Goal: Task Accomplishment & Management: Use online tool/utility

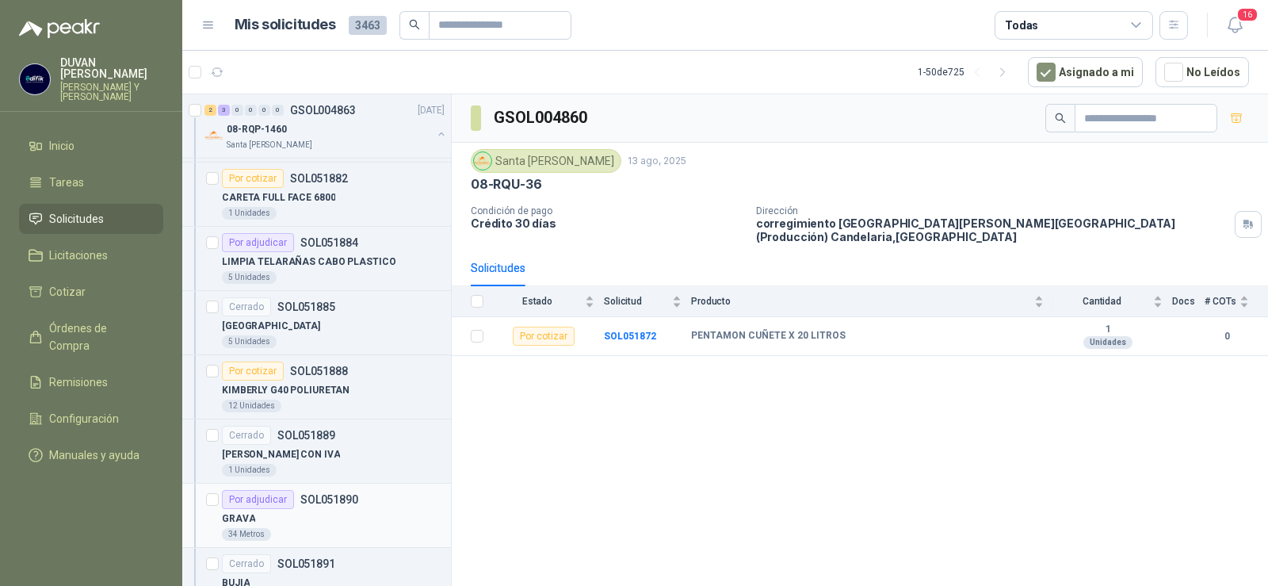
scroll to position [748, 0]
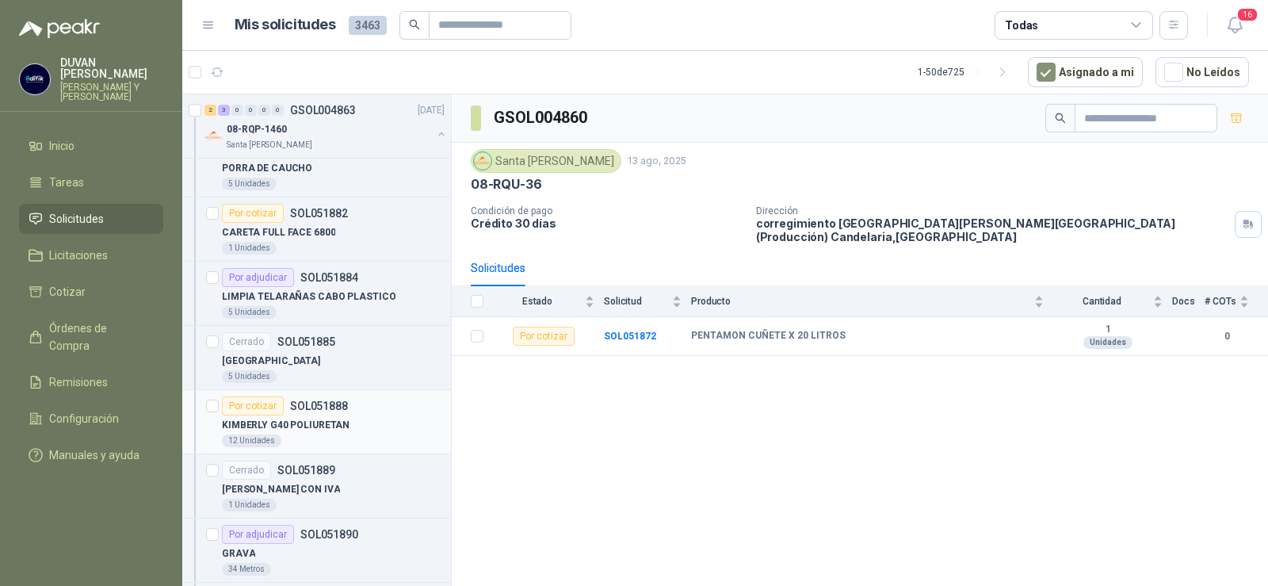
click at [300, 403] on p "SOL051888" at bounding box center [319, 405] width 58 height 11
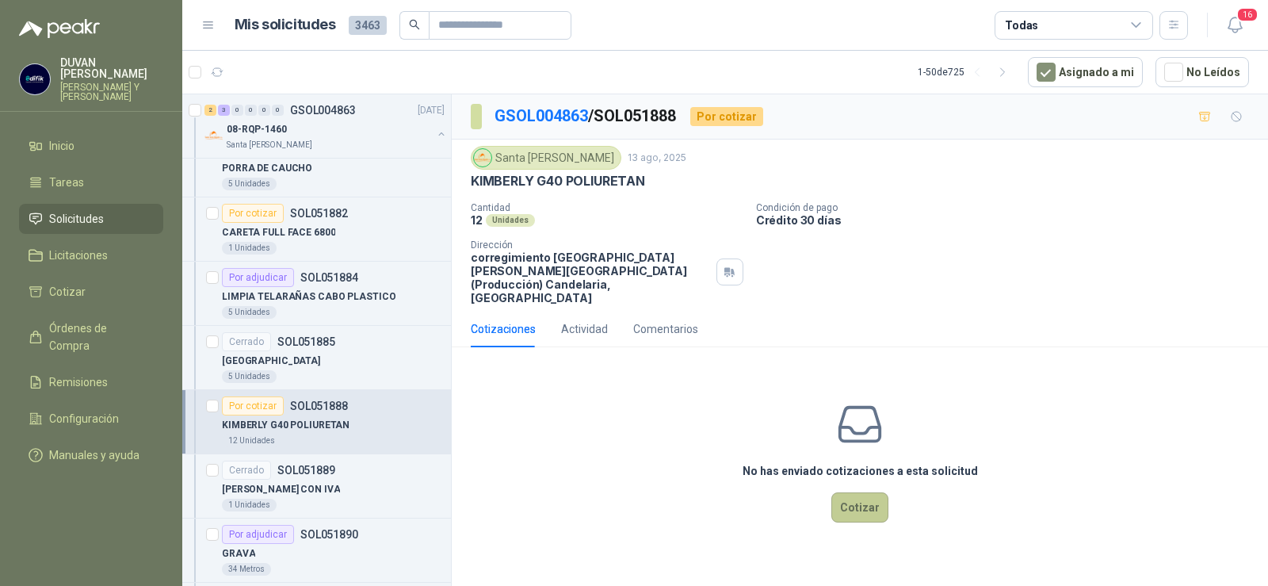
click at [852, 492] on button "Cotizar" at bounding box center [860, 507] width 57 height 30
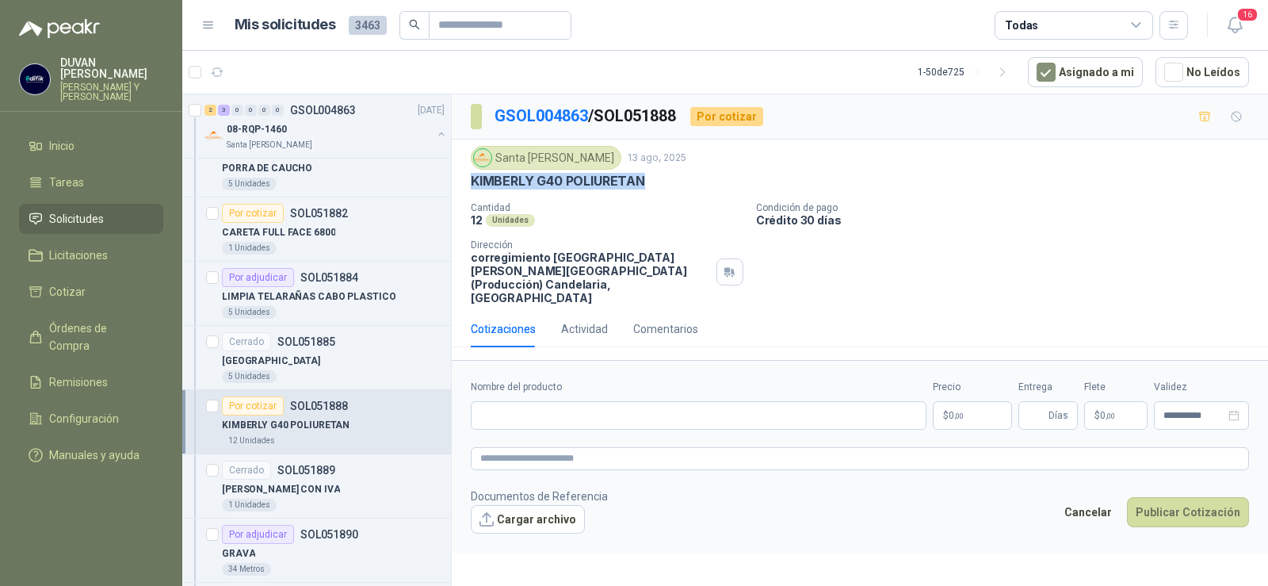
drag, startPoint x: 472, startPoint y: 181, endPoint x: 652, endPoint y: 185, distance: 180.0
click at [656, 185] on div "KIMBERLY G40 POLIURETAN" at bounding box center [860, 181] width 778 height 17
copy p "KIMBERLY G40 POLIURETAN"
paste input "**********"
type input "**********"
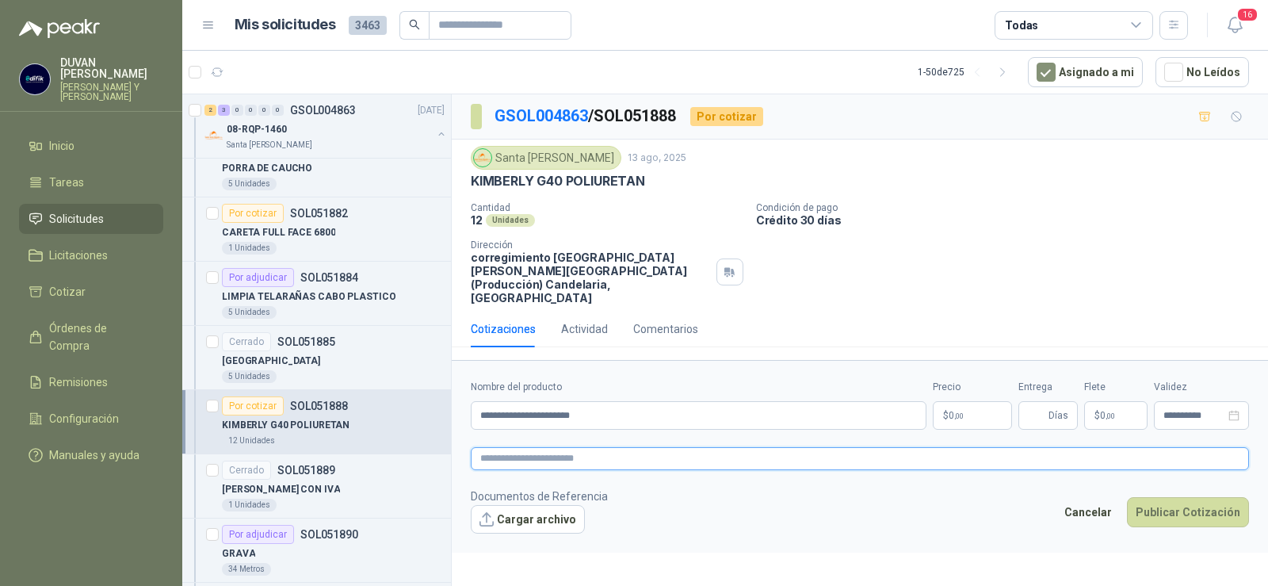
click at [553, 449] on textarea at bounding box center [860, 458] width 778 height 23
paste textarea "**********"
type textarea "**********"
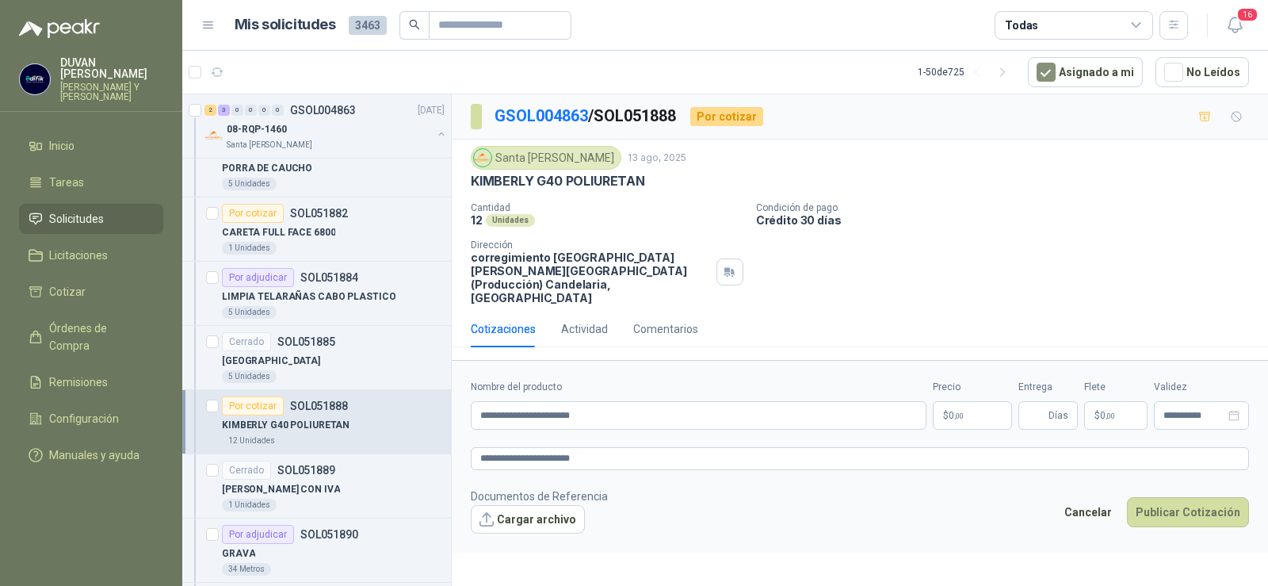
click at [973, 405] on p "$ 0 ,00" at bounding box center [972, 415] width 79 height 29
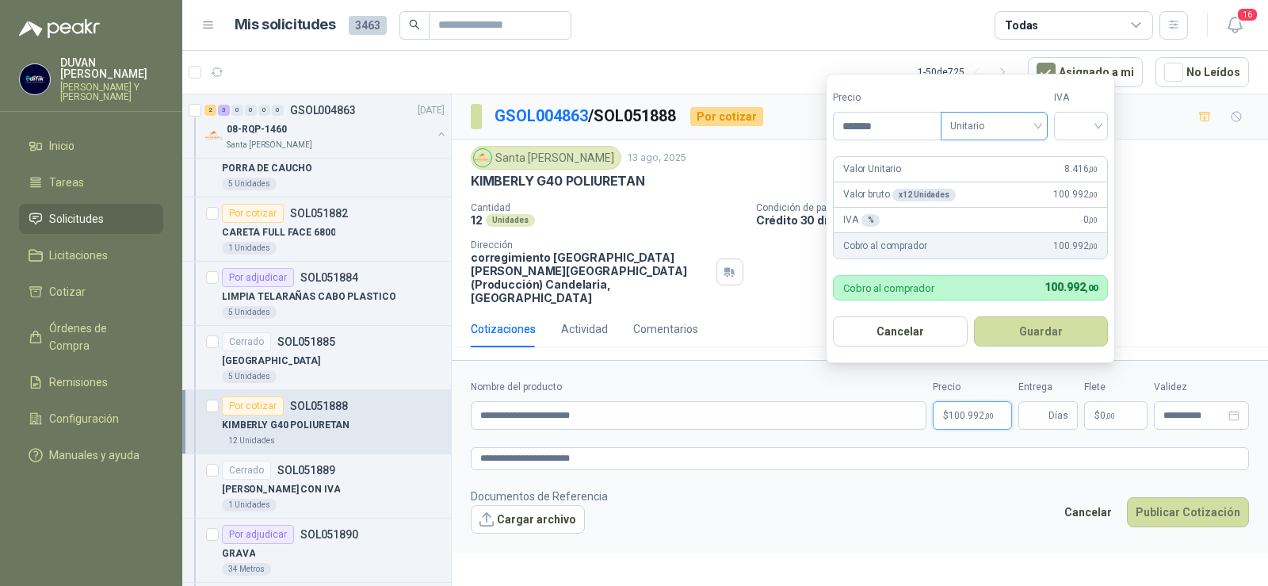
click at [1038, 128] on span "Unitario" at bounding box center [994, 126] width 88 height 24
type input "*******"
drag, startPoint x: 1012, startPoint y: 162, endPoint x: 1089, endPoint y: 143, distance: 79.0
click at [1015, 162] on div "Unitario" at bounding box center [998, 158] width 82 height 17
click at [1104, 131] on div at bounding box center [1081, 126] width 54 height 29
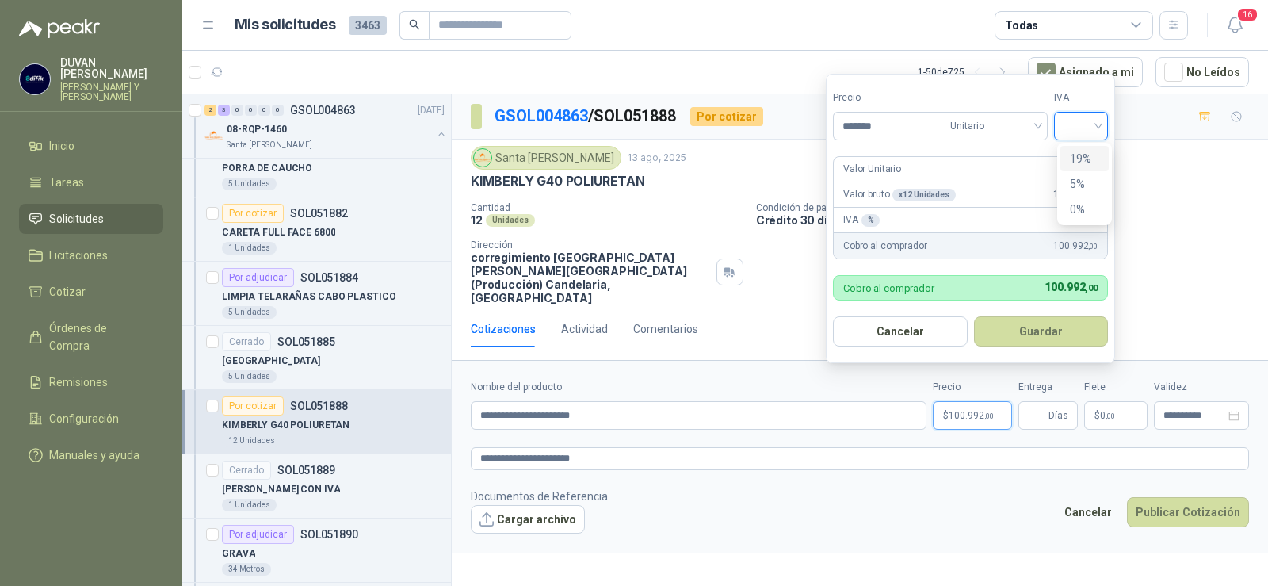
click at [1090, 160] on div "19%" at bounding box center [1084, 158] width 29 height 17
click at [1038, 331] on button "Guardar" at bounding box center [1044, 331] width 136 height 30
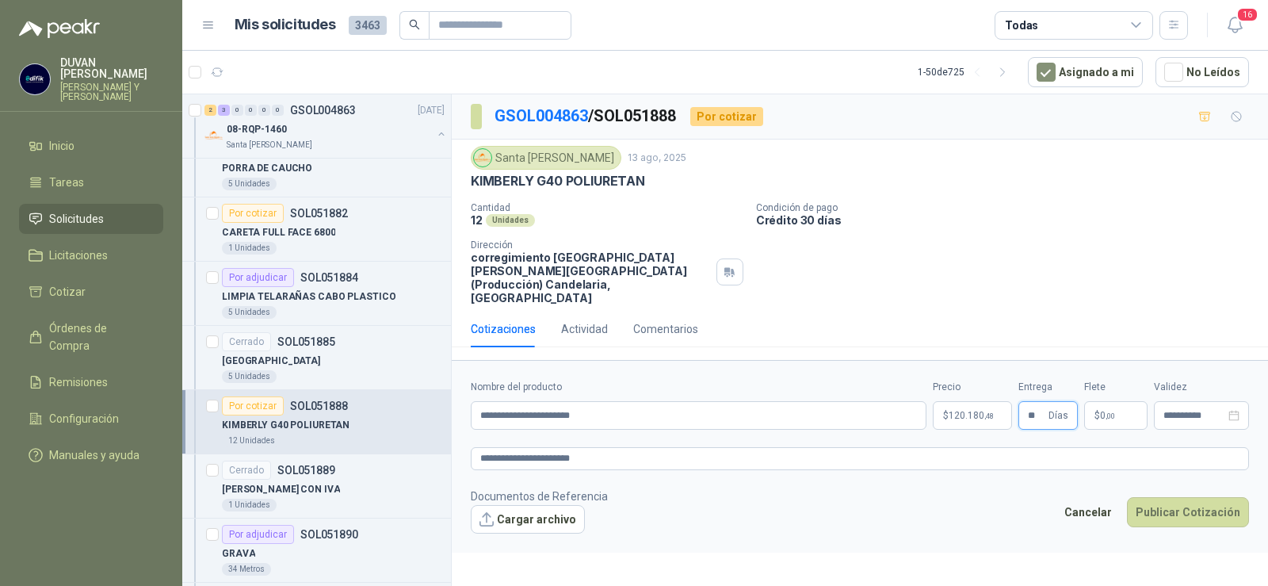
type input "**"
click at [1103, 411] on span "0 ,00" at bounding box center [1107, 416] width 15 height 10
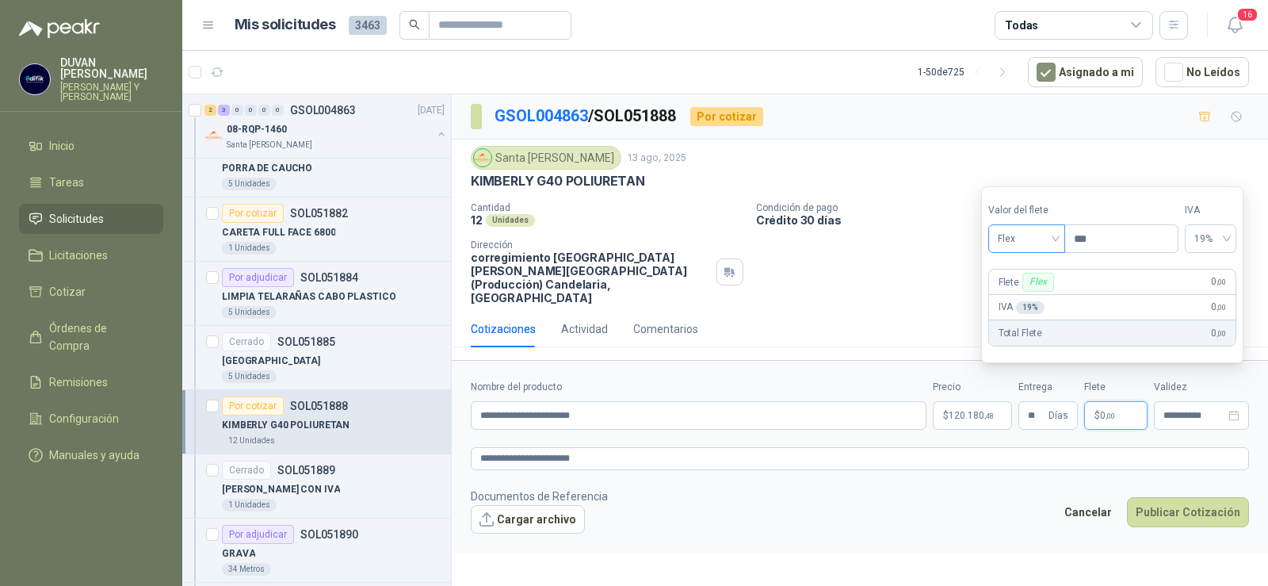
click at [1056, 243] on span "Flex" at bounding box center [1027, 239] width 58 height 24
click at [1023, 300] on div "Incluido" at bounding box center [1028, 297] width 55 height 17
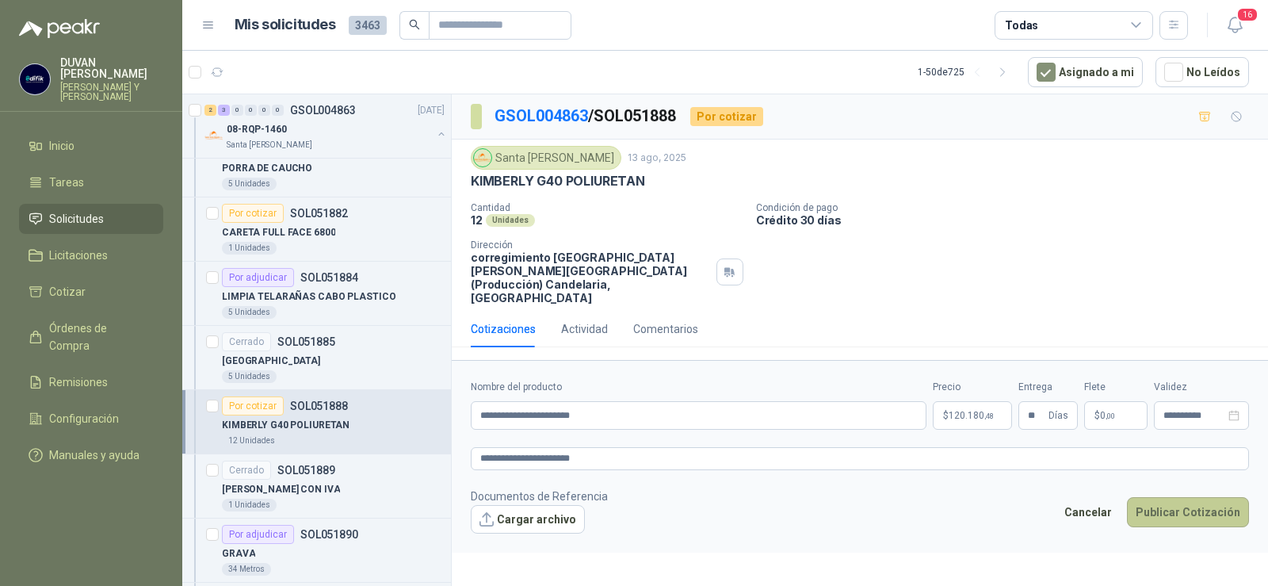
click at [1226, 503] on button "Publicar Cotización" at bounding box center [1188, 512] width 122 height 30
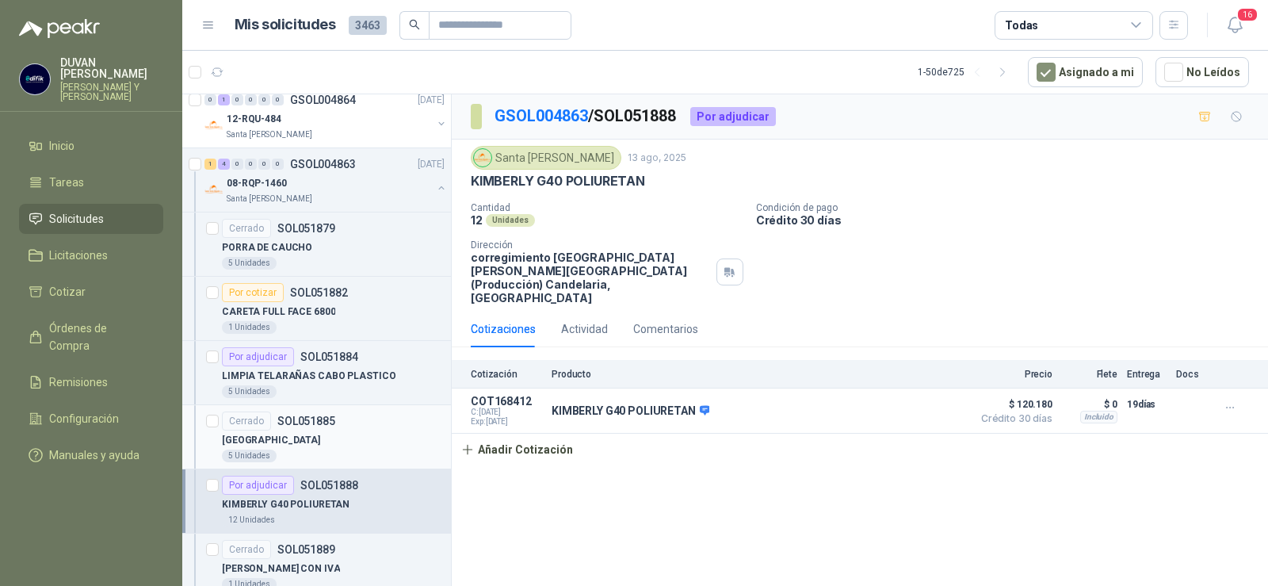
scroll to position [590, 0]
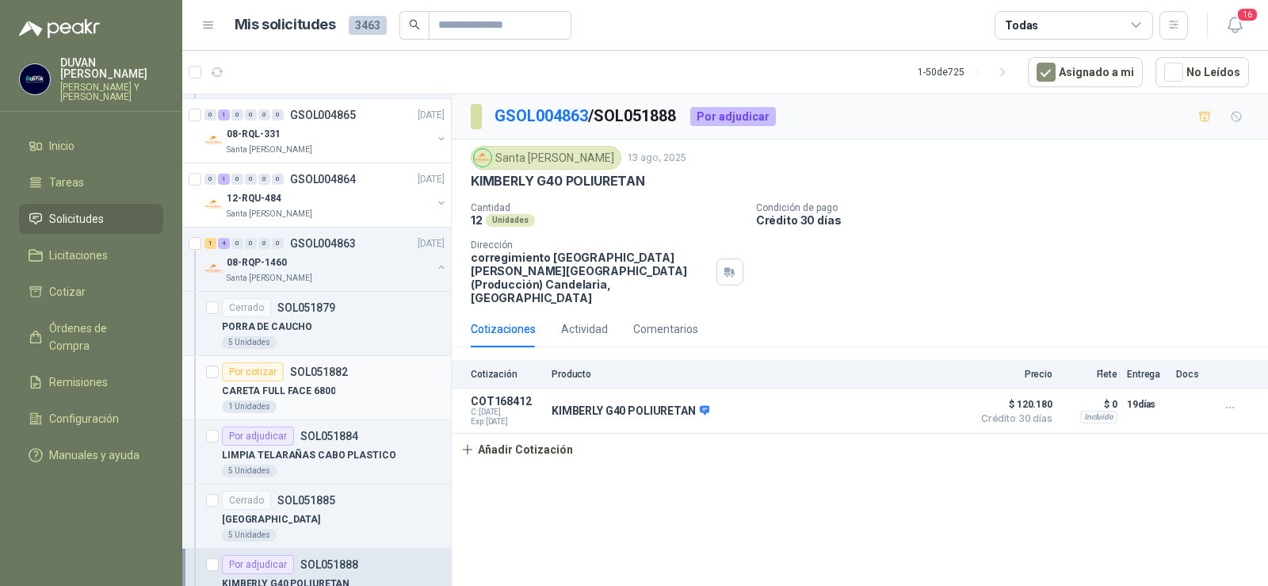
click at [312, 370] on p "SOL051882" at bounding box center [319, 371] width 58 height 11
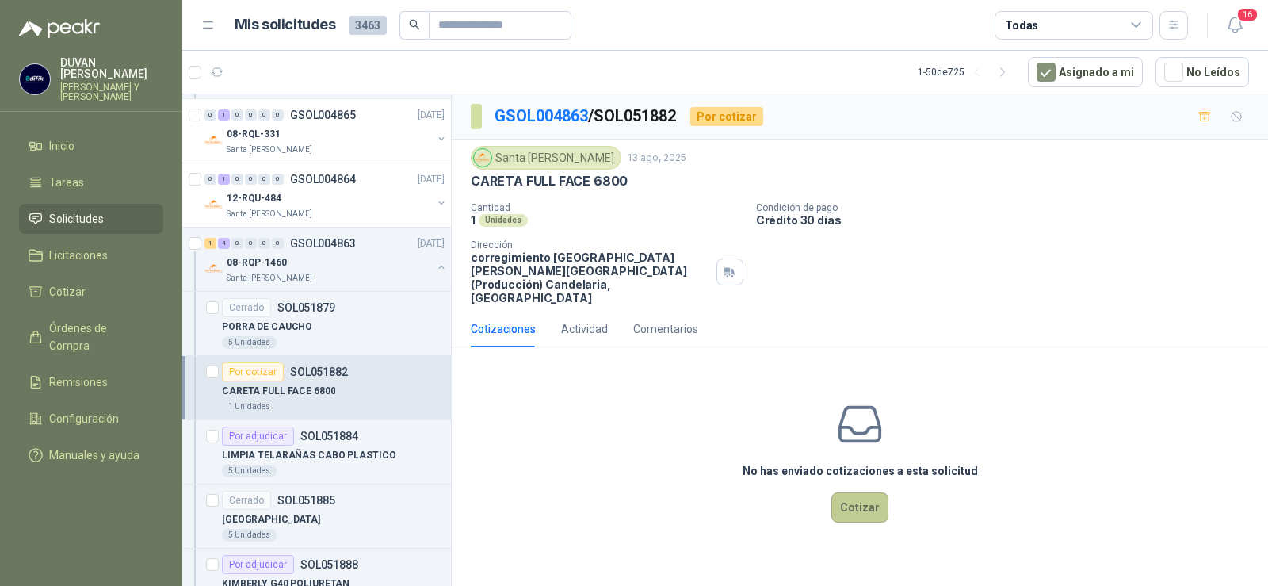
click at [860, 502] on button "Cotizar" at bounding box center [860, 507] width 57 height 30
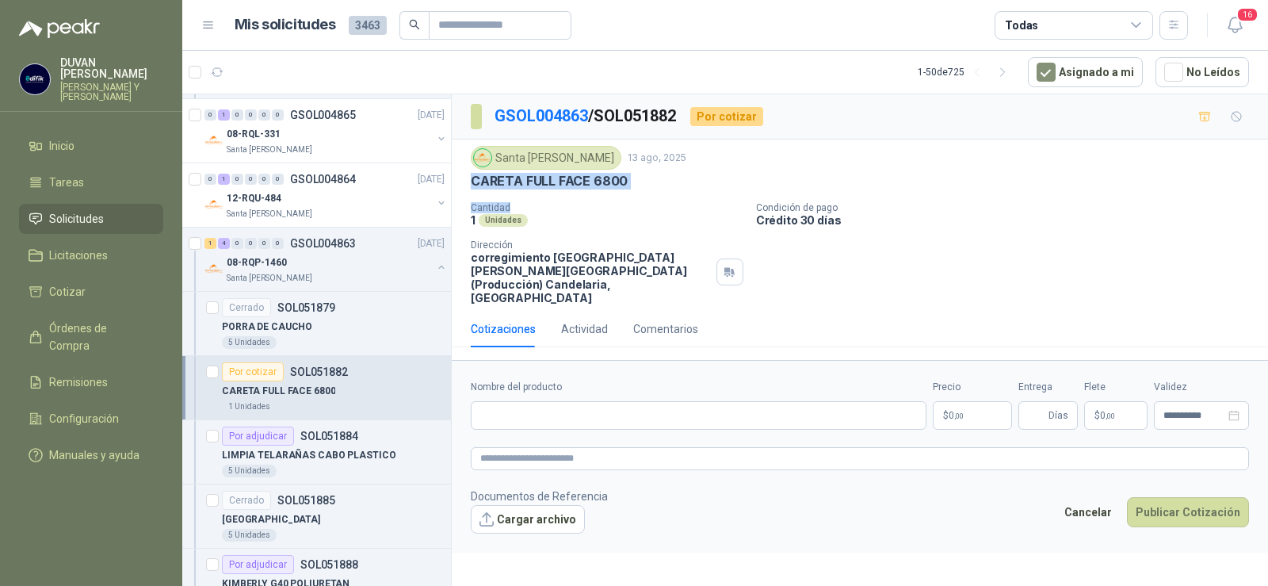
drag, startPoint x: 474, startPoint y: 184, endPoint x: 615, endPoint y: 197, distance: 141.7
click at [615, 197] on div "Santa [PERSON_NAME] [DATE] CARETA FULL FACE 6800 Cantidad 1 Unidades Condición …" at bounding box center [860, 225] width 778 height 159
click at [645, 221] on div "1 Unidades" at bounding box center [607, 219] width 273 height 13
drag, startPoint x: 473, startPoint y: 183, endPoint x: 622, endPoint y: 182, distance: 149.0
click at [622, 182] on p "CARETA FULL FACE 6800" at bounding box center [549, 181] width 157 height 17
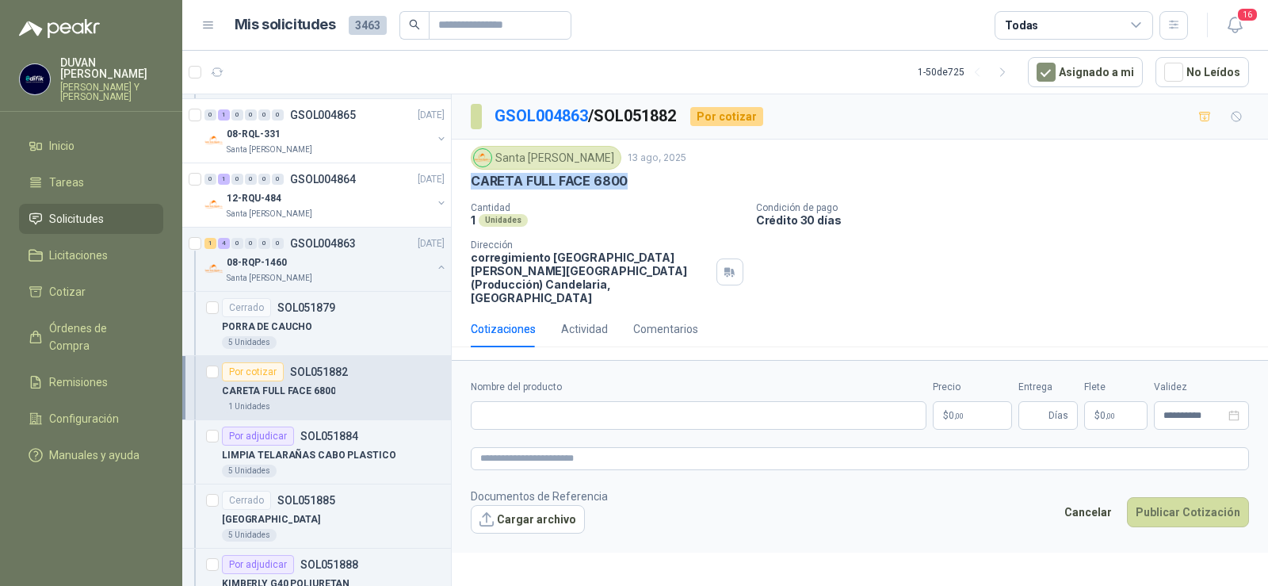
copy p "CARETA FULL FACE 6800"
paste input "**********"
type input "**********"
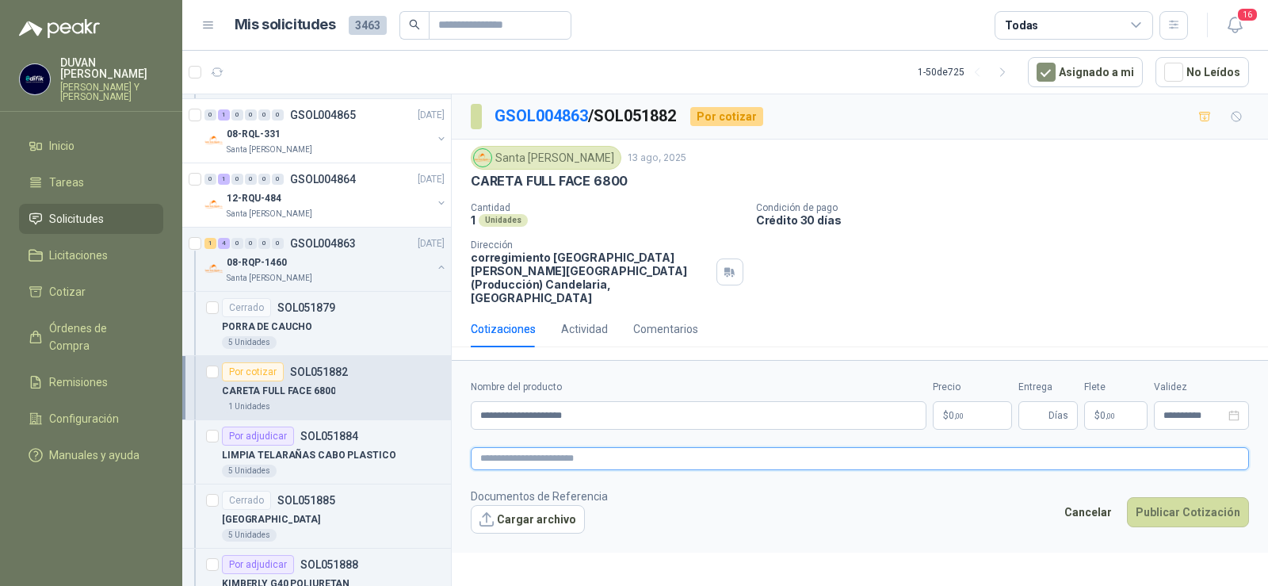
paste textarea "**********"
type textarea "**********"
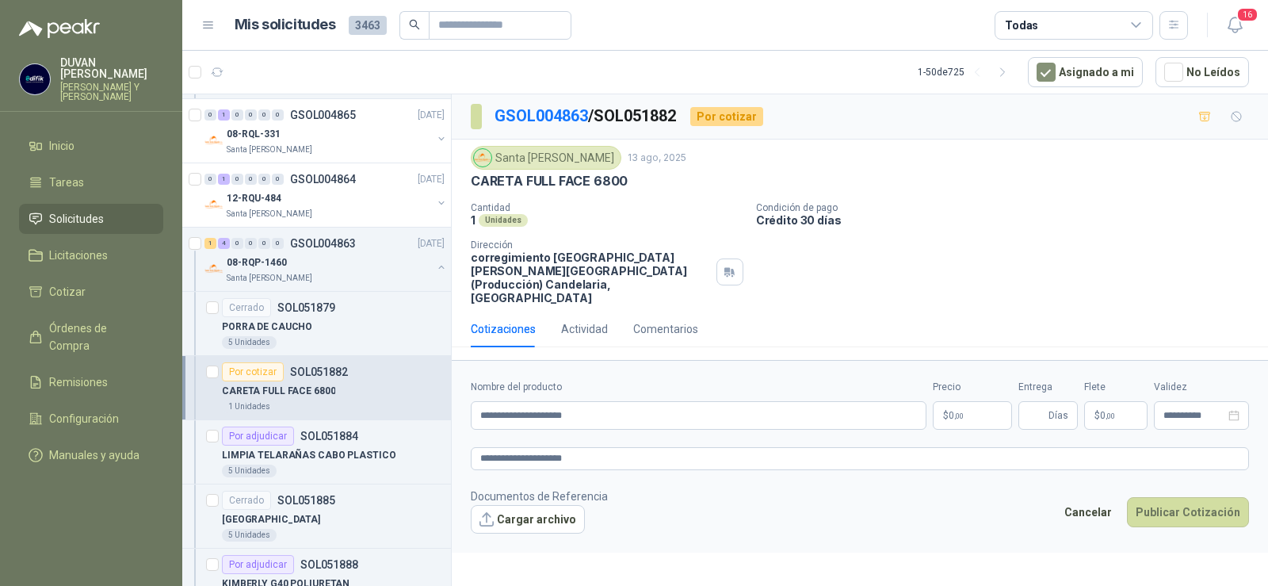
click at [974, 402] on p "$ 0 ,00" at bounding box center [972, 415] width 79 height 29
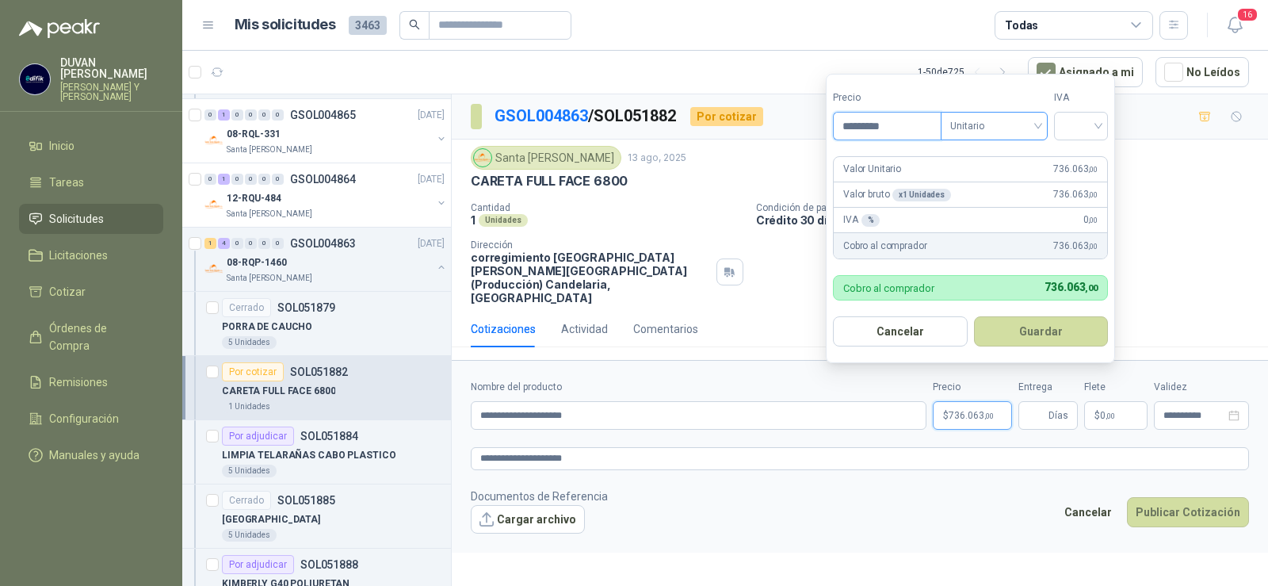
click at [1042, 127] on div "Unitario" at bounding box center [994, 126] width 107 height 29
type input "*********"
click at [964, 163] on div "Unitario" at bounding box center [998, 158] width 82 height 17
click at [1105, 124] on div at bounding box center [1081, 126] width 54 height 29
click at [1077, 158] on div "19%" at bounding box center [1084, 158] width 29 height 17
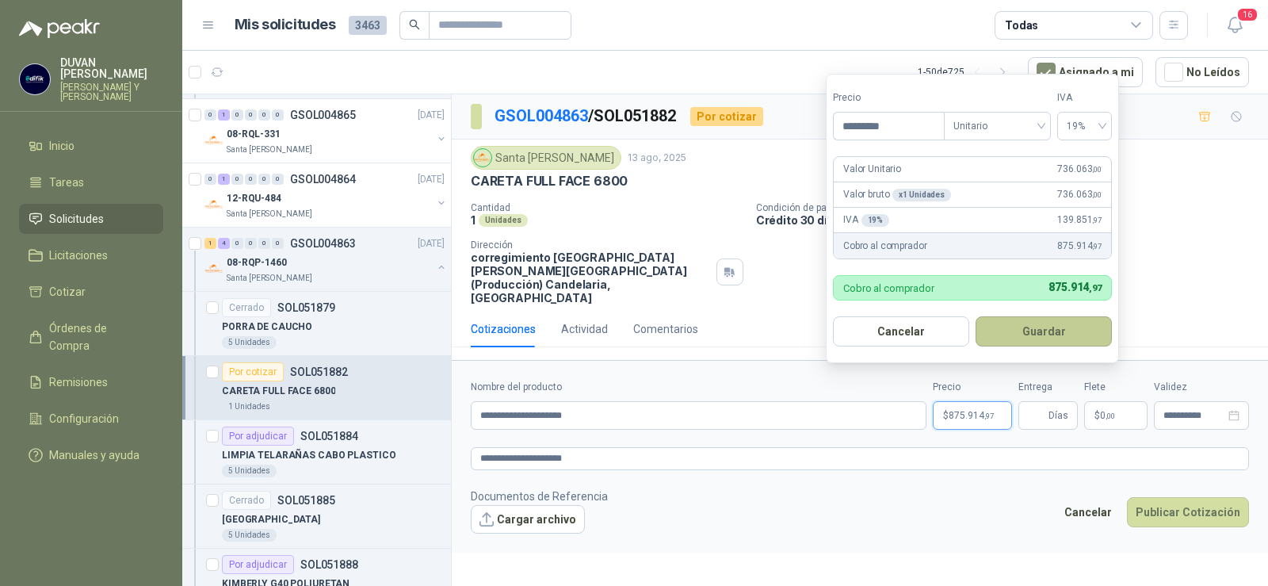
click at [1043, 327] on button "Guardar" at bounding box center [1044, 331] width 136 height 30
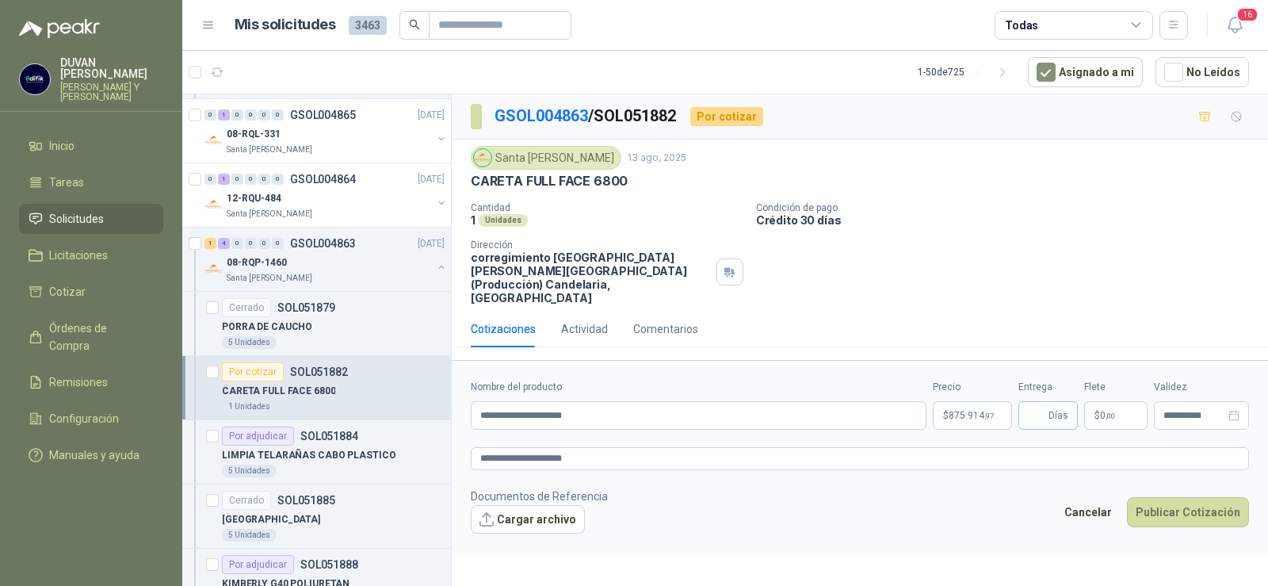
click at [1050, 404] on span "Días" at bounding box center [1059, 415] width 20 height 27
type input "*"
click at [1096, 411] on span "$" at bounding box center [1098, 416] width 6 height 10
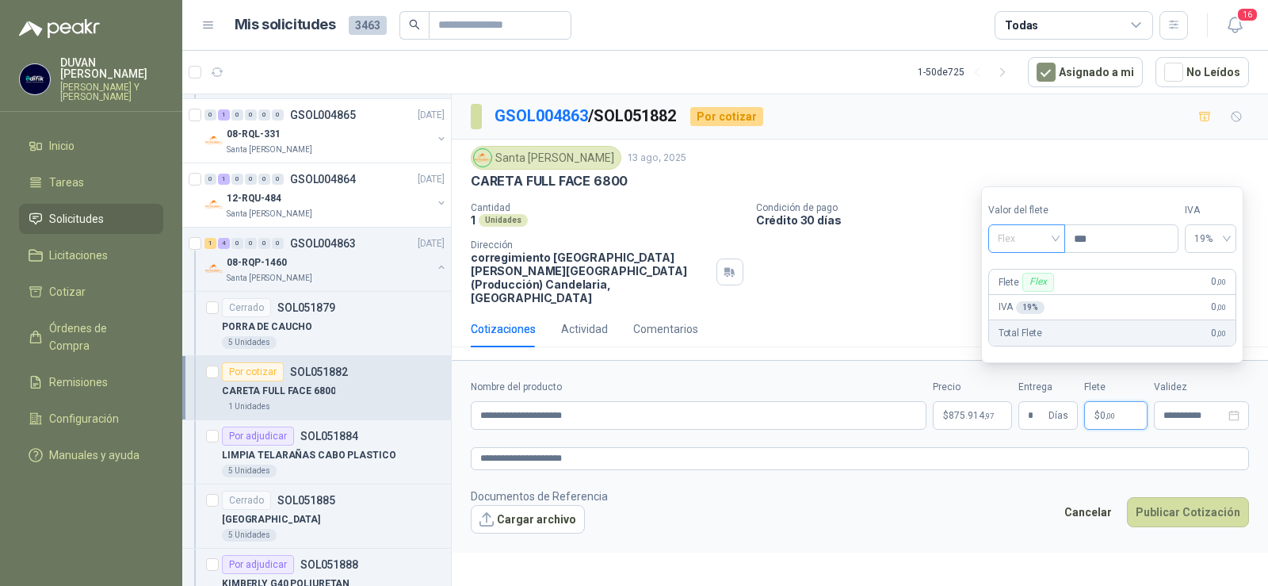
click at [1060, 235] on div "Flex" at bounding box center [1027, 238] width 77 height 29
click at [1031, 295] on div "Incluido" at bounding box center [1028, 297] width 55 height 17
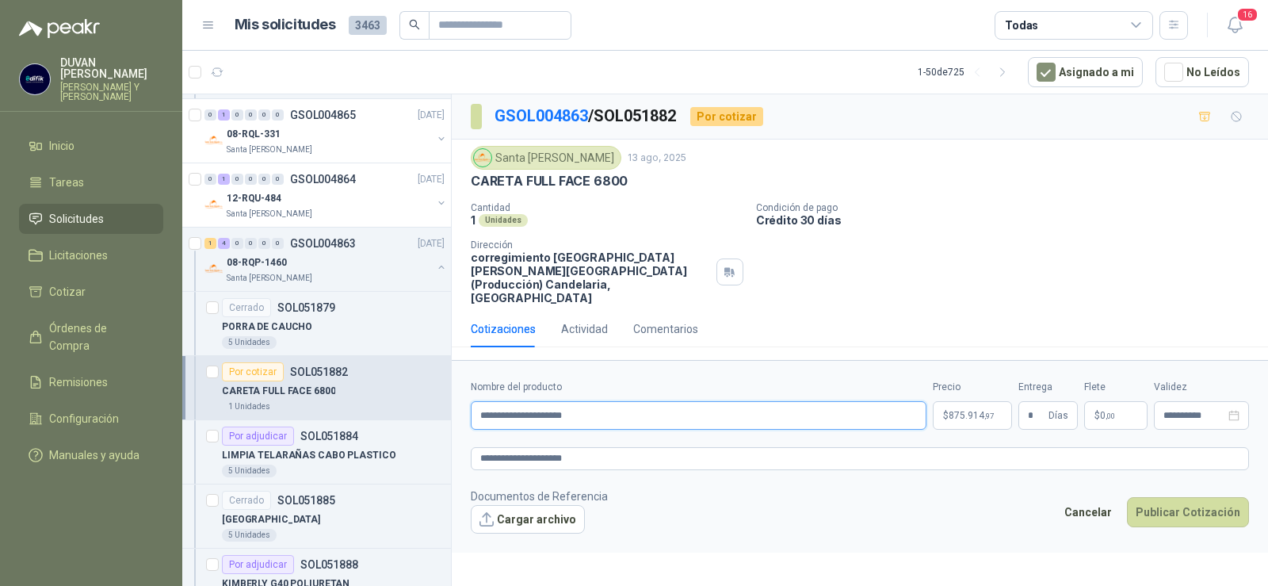
click at [662, 407] on input "**********" at bounding box center [699, 415] width 456 height 29
type input "**********"
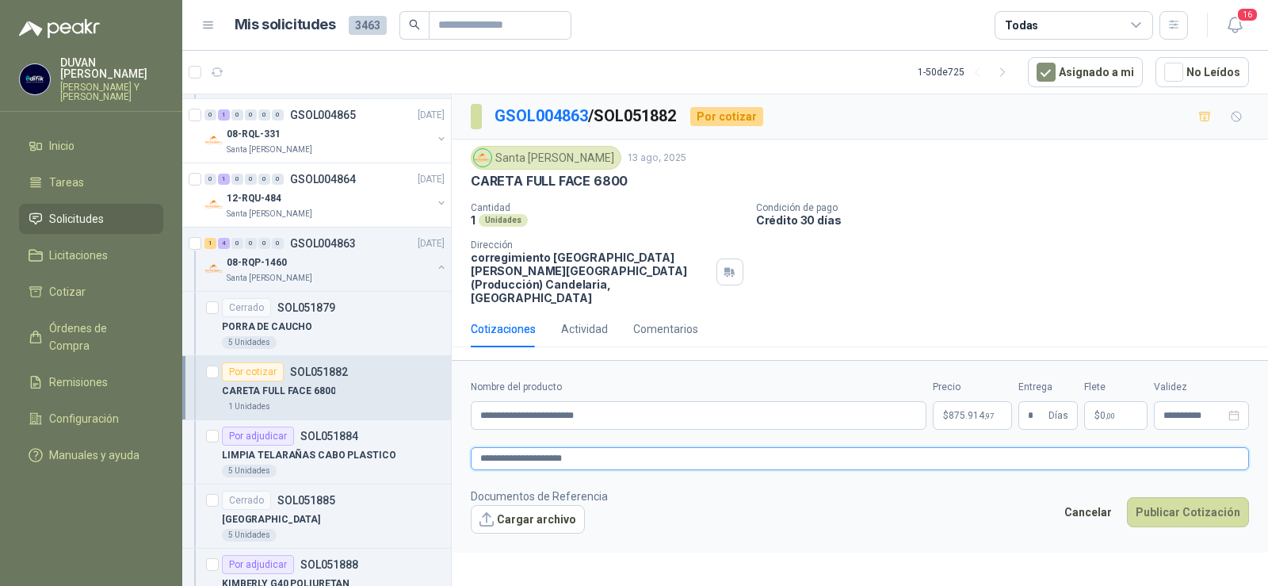
click at [632, 450] on textarea "**********" at bounding box center [860, 458] width 778 height 23
type textarea "**********"
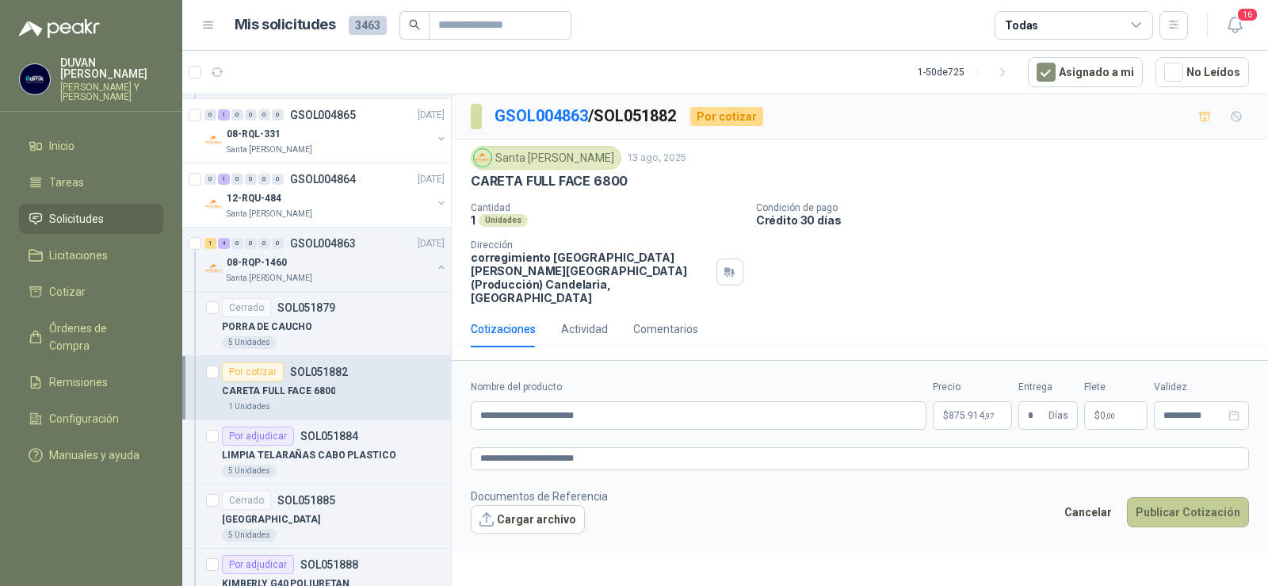
click at [1195, 502] on button "Publicar Cotización" at bounding box center [1188, 512] width 122 height 30
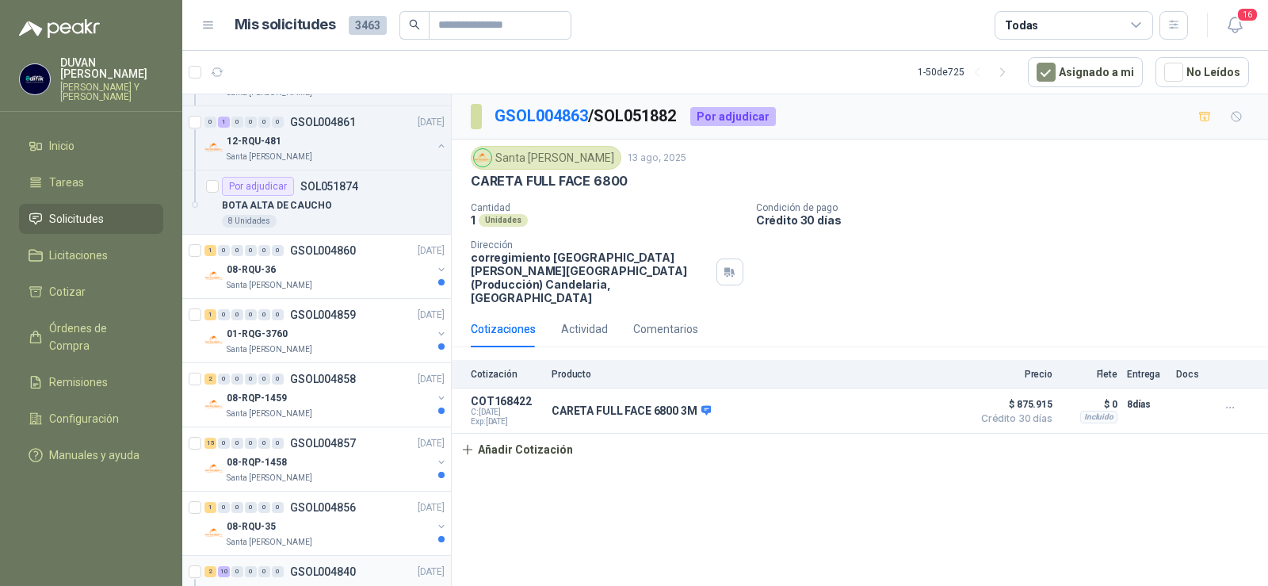
scroll to position [1303, 0]
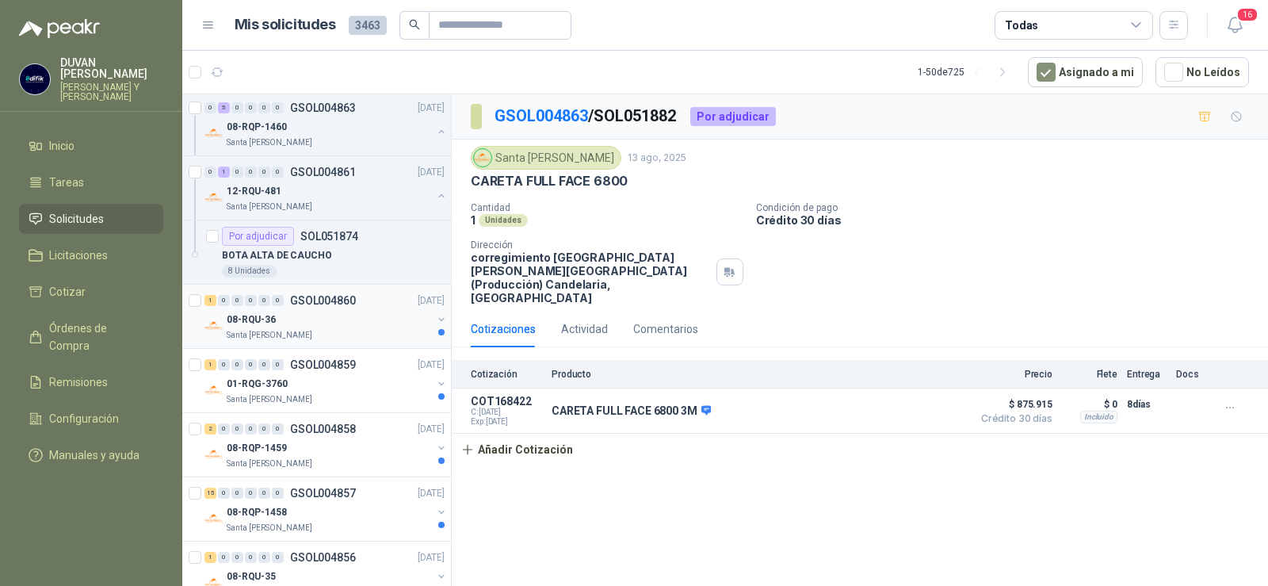
click at [339, 299] on p "GSOL004860" at bounding box center [323, 300] width 66 height 11
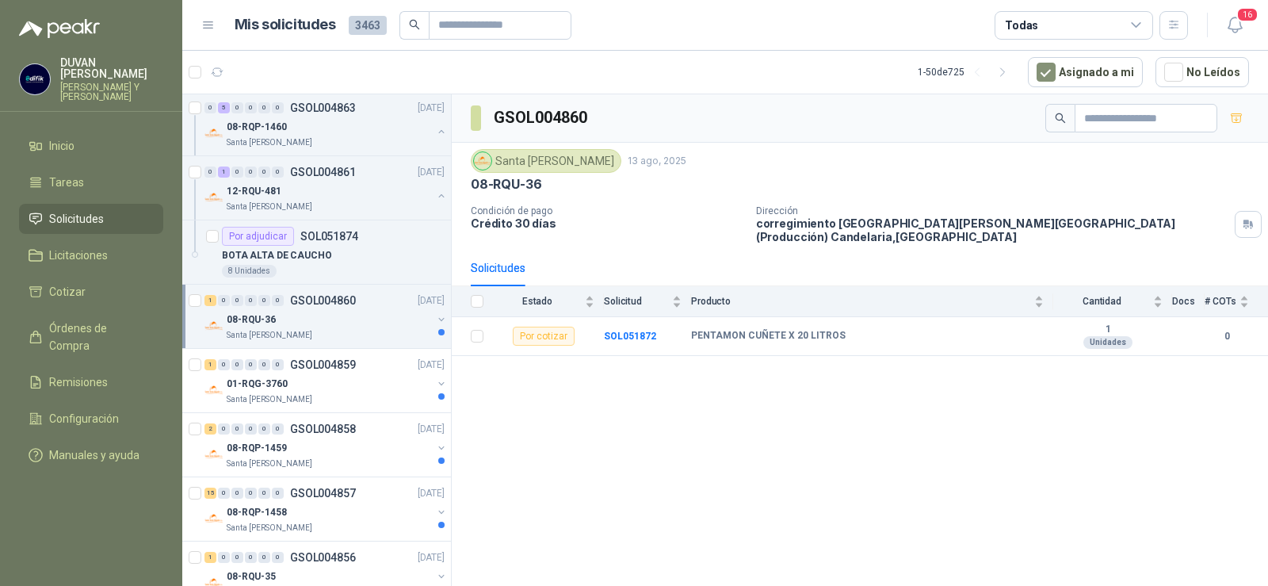
click at [322, 297] on p "GSOL004860" at bounding box center [323, 300] width 66 height 11
click at [317, 362] on p "SOL051872" at bounding box center [319, 364] width 58 height 11
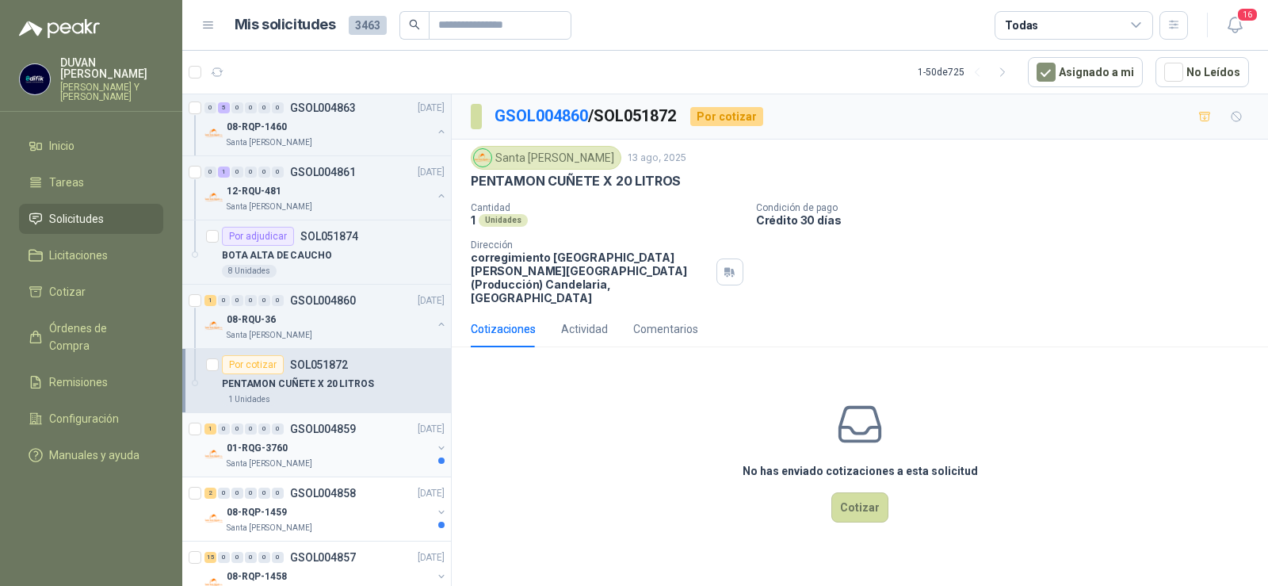
click at [335, 426] on p "GSOL004859" at bounding box center [323, 428] width 66 height 11
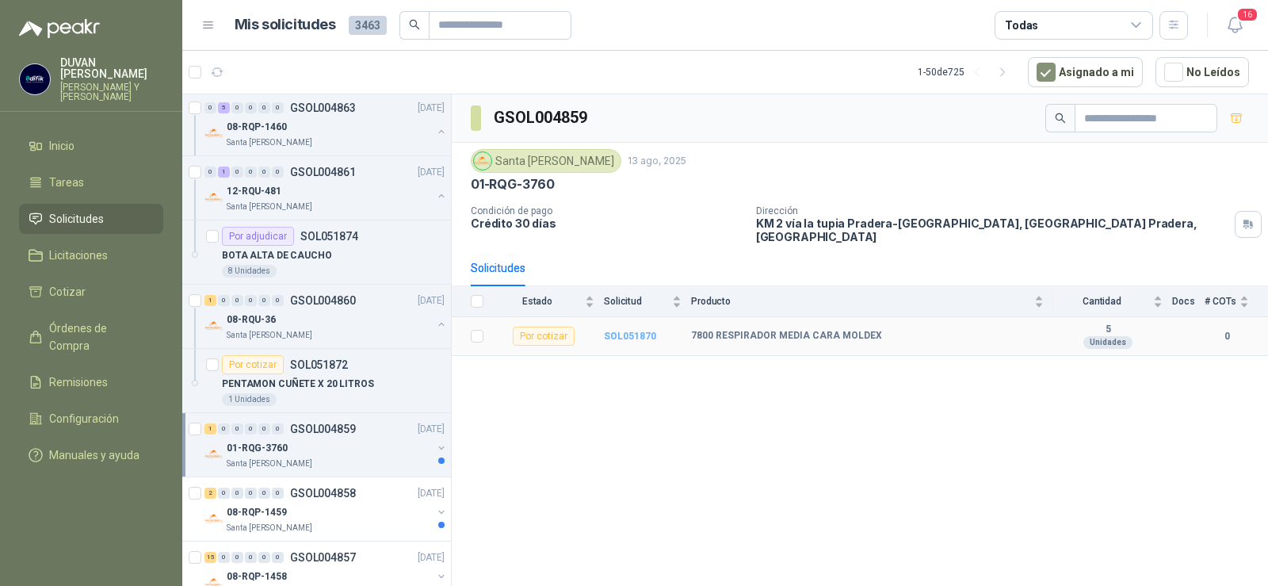
click at [610, 331] on b "SOL051870" at bounding box center [630, 336] width 52 height 11
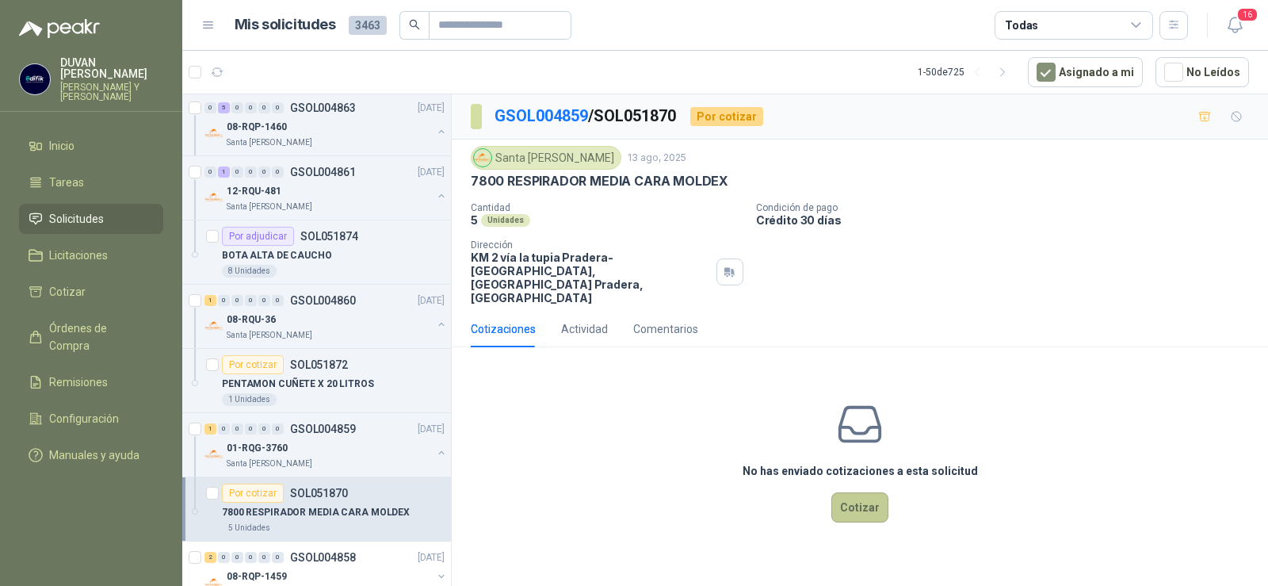
click at [867, 492] on button "Cotizar" at bounding box center [860, 507] width 57 height 30
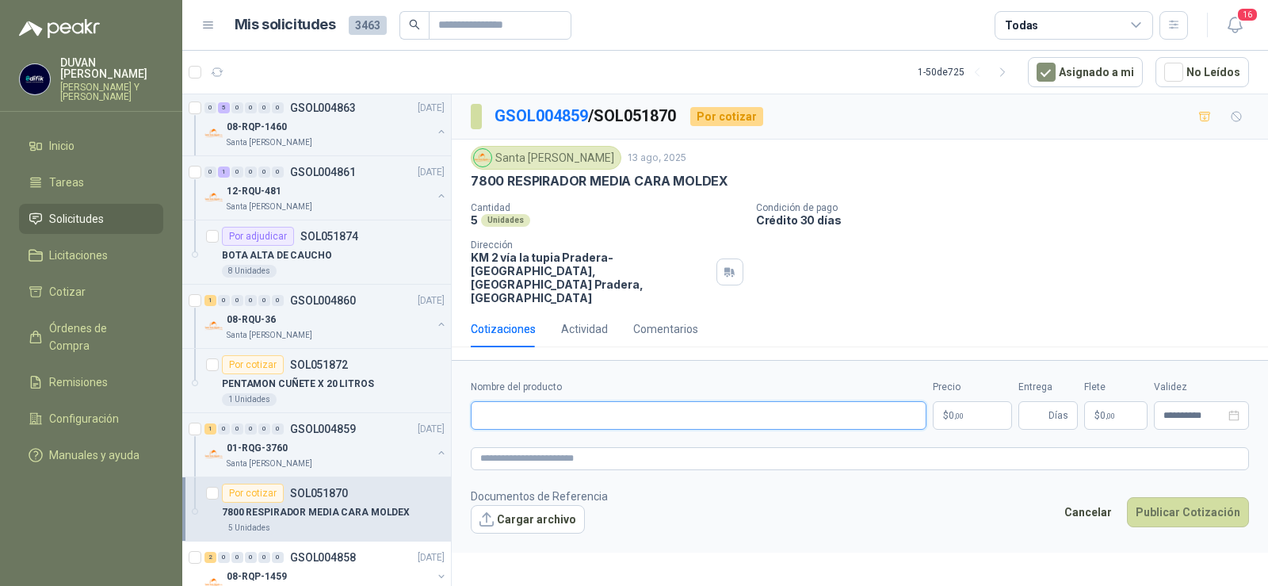
paste input "**********"
type input "**********"
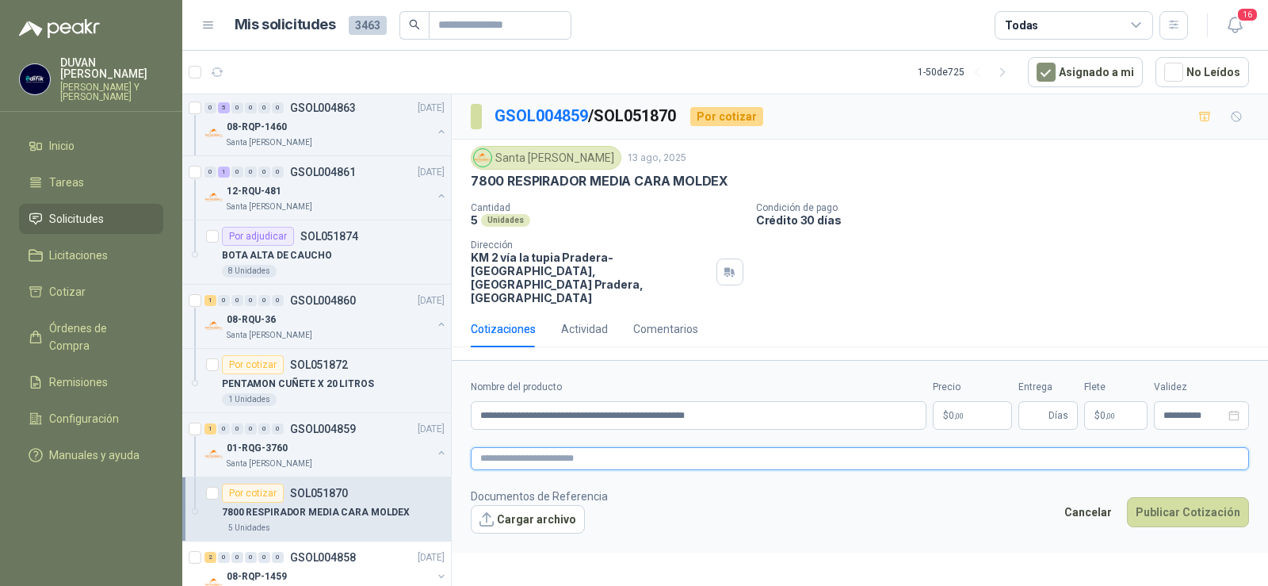
paste textarea "**********"
type textarea "**********"
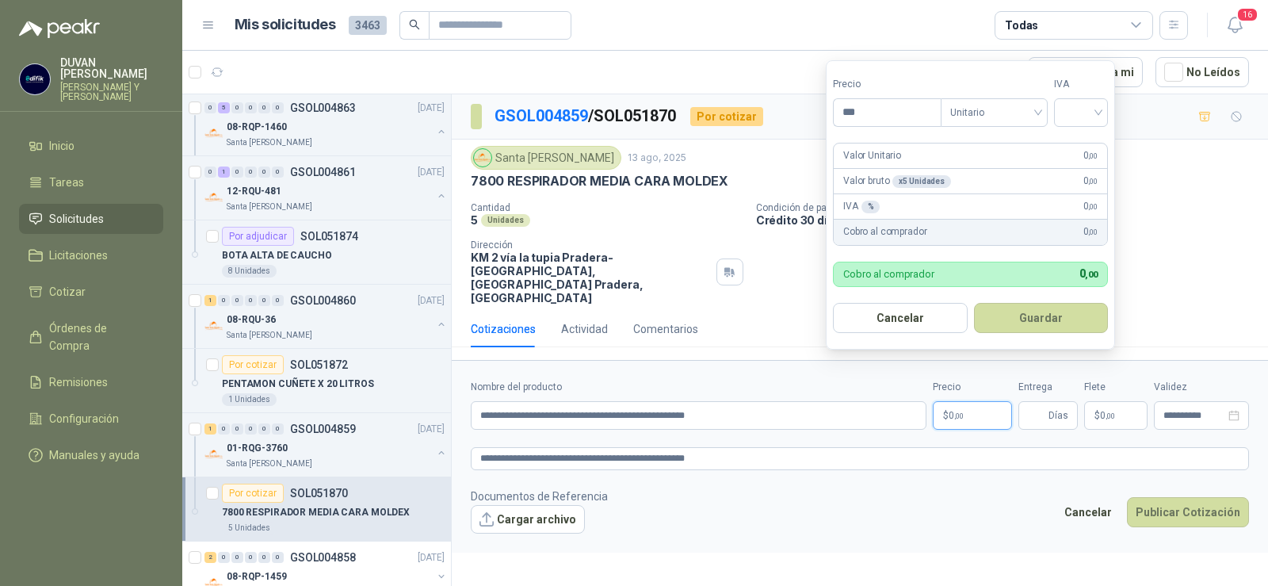
click at [981, 401] on p "$ 0 ,00" at bounding box center [972, 415] width 79 height 29
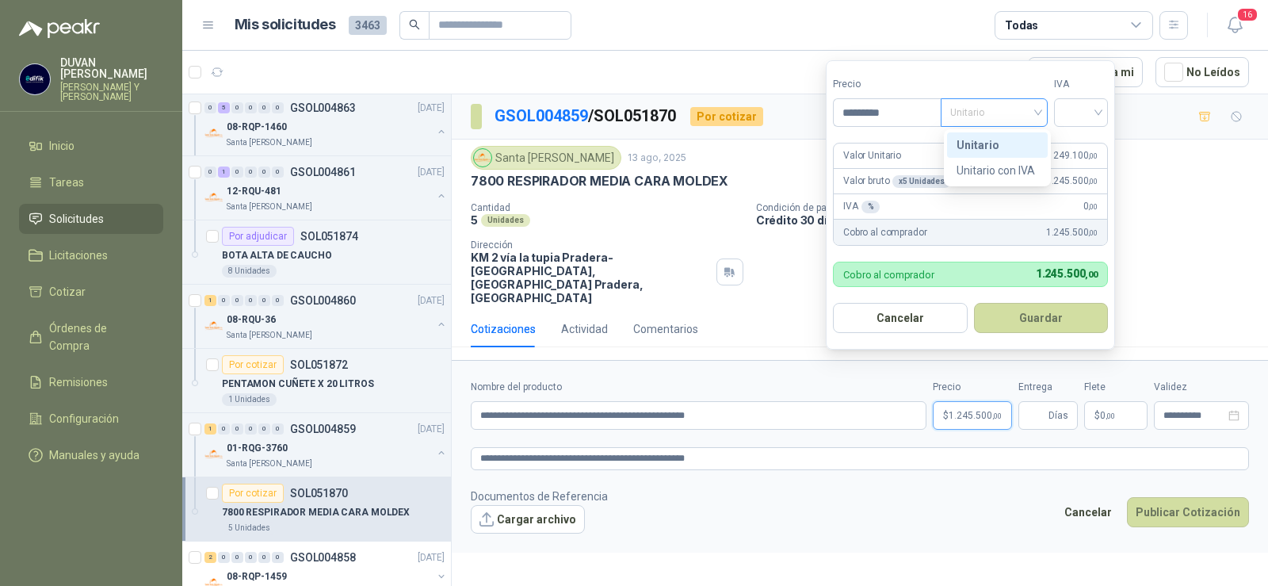
click at [1038, 112] on span "Unitario" at bounding box center [994, 113] width 88 height 24
type input "*********"
drag, startPoint x: 979, startPoint y: 147, endPoint x: 1057, endPoint y: 139, distance: 78.2
click at [980, 147] on div "Unitario" at bounding box center [998, 144] width 82 height 17
click at [1105, 119] on div at bounding box center [1081, 112] width 54 height 29
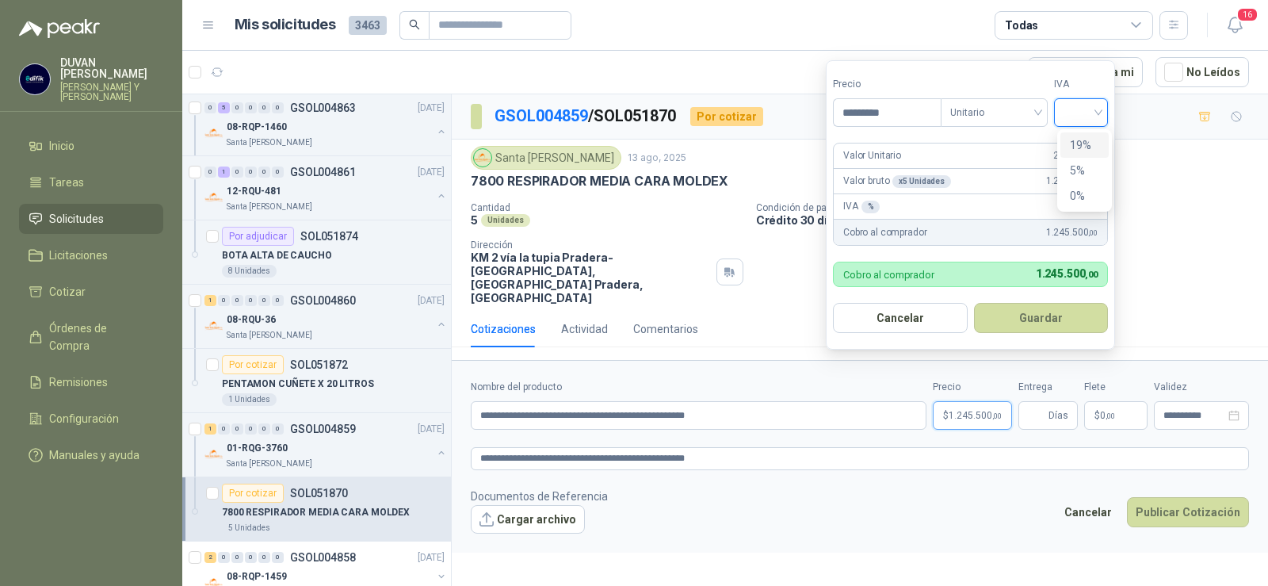
click at [1085, 143] on div "19%" at bounding box center [1084, 144] width 29 height 17
click at [1040, 318] on button "Guardar" at bounding box center [1044, 318] width 136 height 30
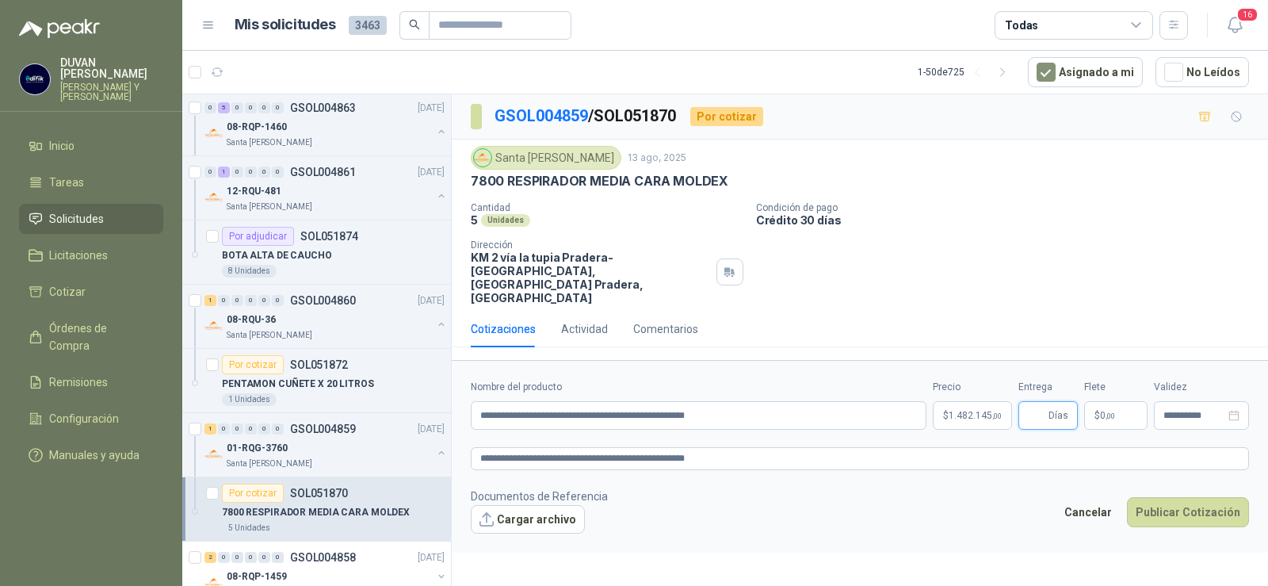
click at [1035, 402] on input "Entrega" at bounding box center [1036, 415] width 17 height 27
type input "*"
click at [1102, 411] on span "0 ,00" at bounding box center [1107, 416] width 15 height 10
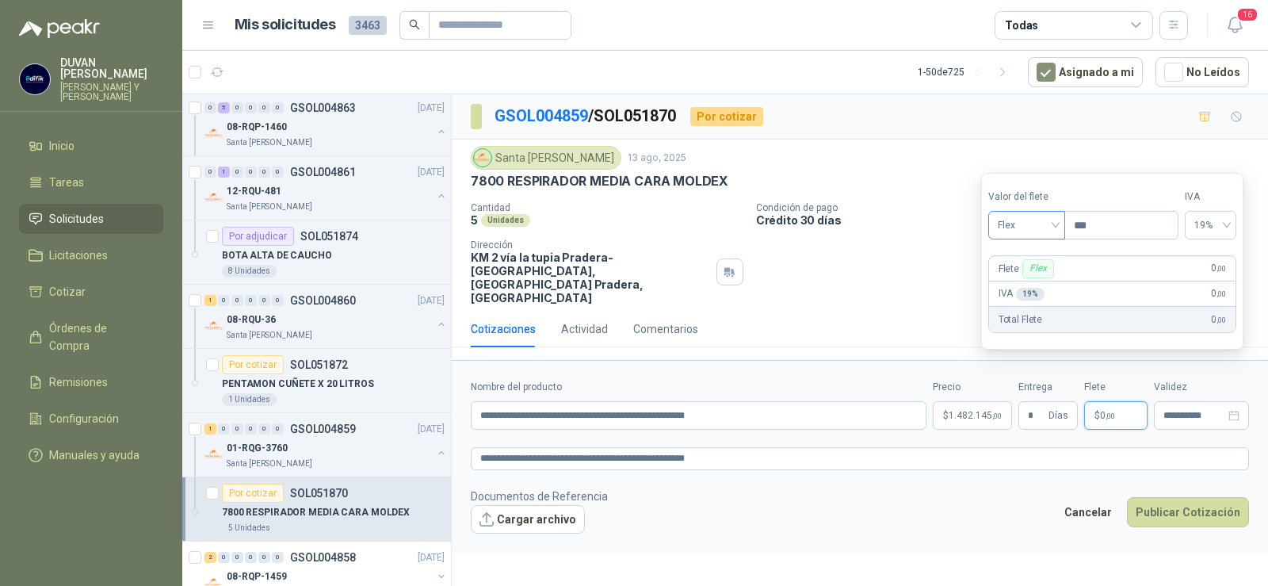
click at [1062, 226] on div "Flex" at bounding box center [1027, 225] width 77 height 29
click at [1049, 290] on div "Incluido" at bounding box center [1028, 283] width 55 height 17
click at [1157, 497] on button "Publicar Cotización" at bounding box center [1188, 512] width 122 height 30
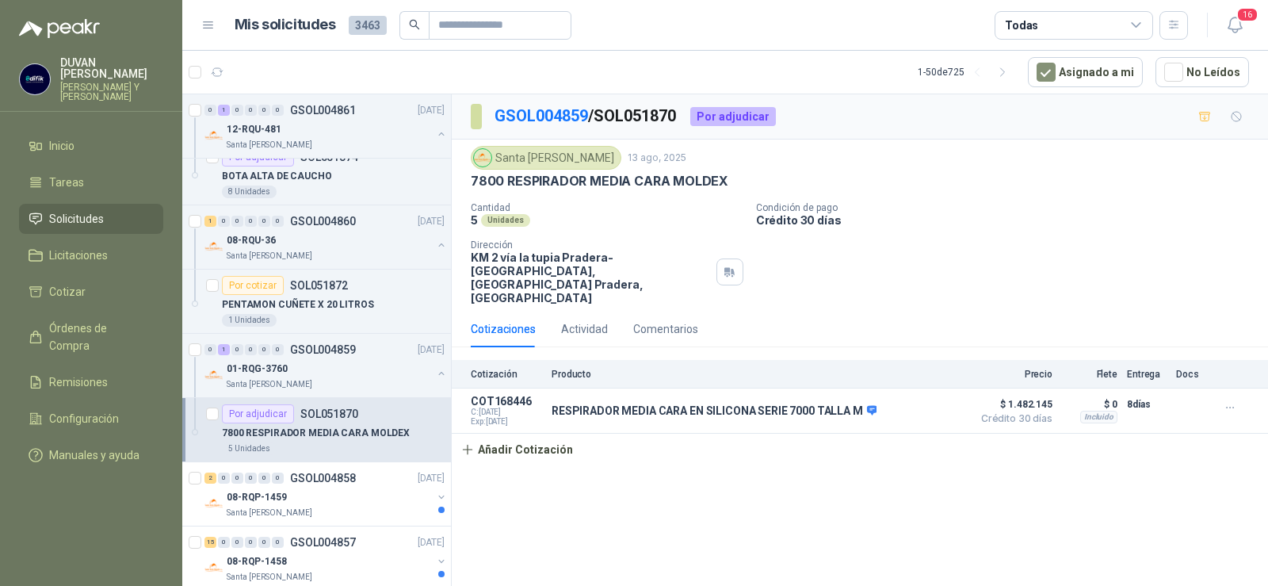
scroll to position [1462, 0]
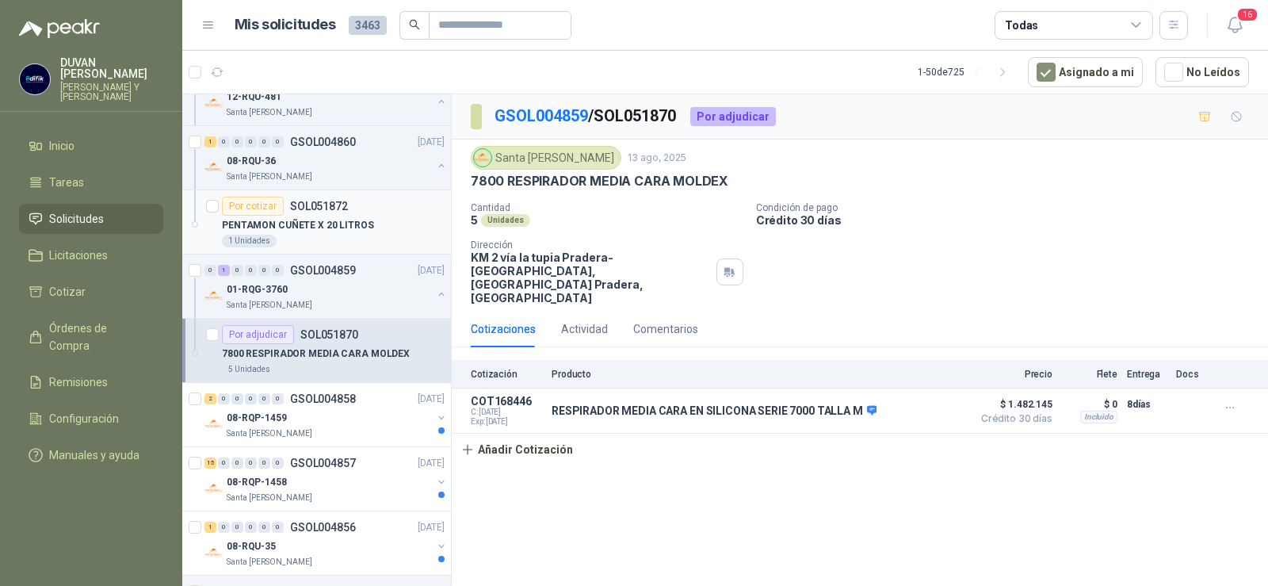
click at [338, 209] on p "SOL051872" at bounding box center [319, 206] width 58 height 11
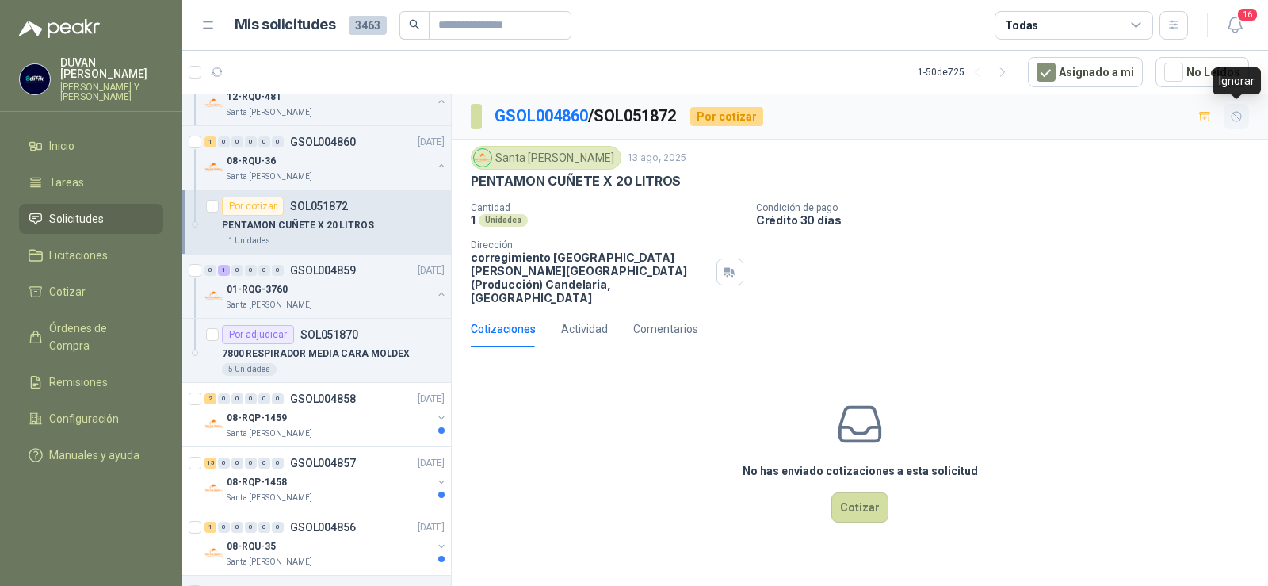
click at [1234, 114] on icon "button" at bounding box center [1237, 117] width 10 height 10
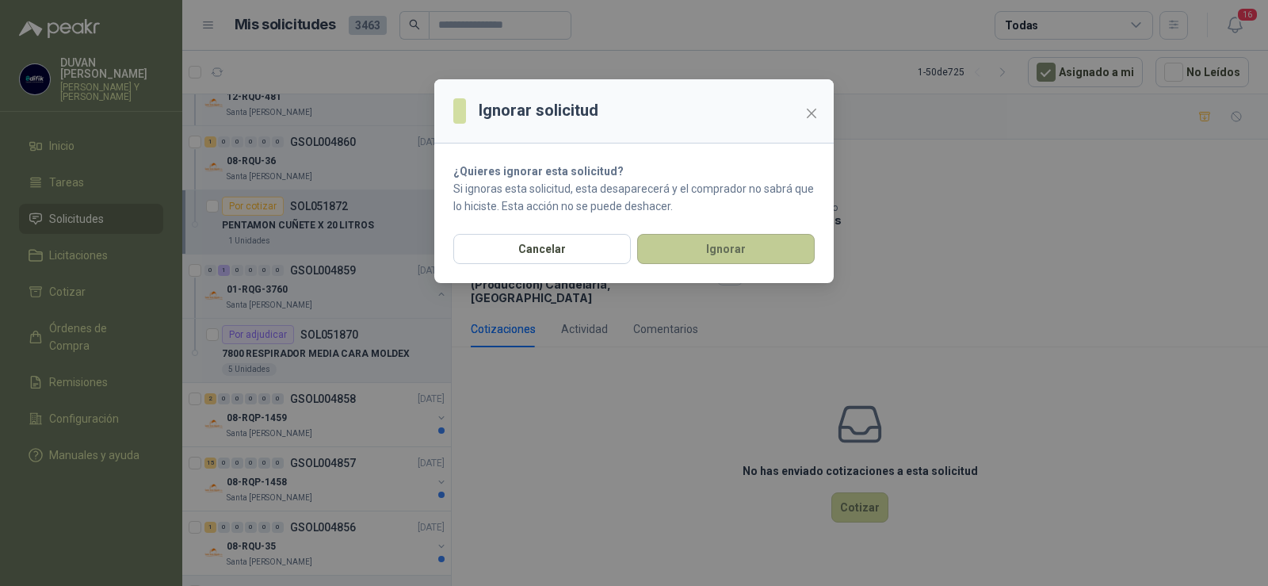
click at [691, 262] on button "Ignorar" at bounding box center [726, 249] width 178 height 30
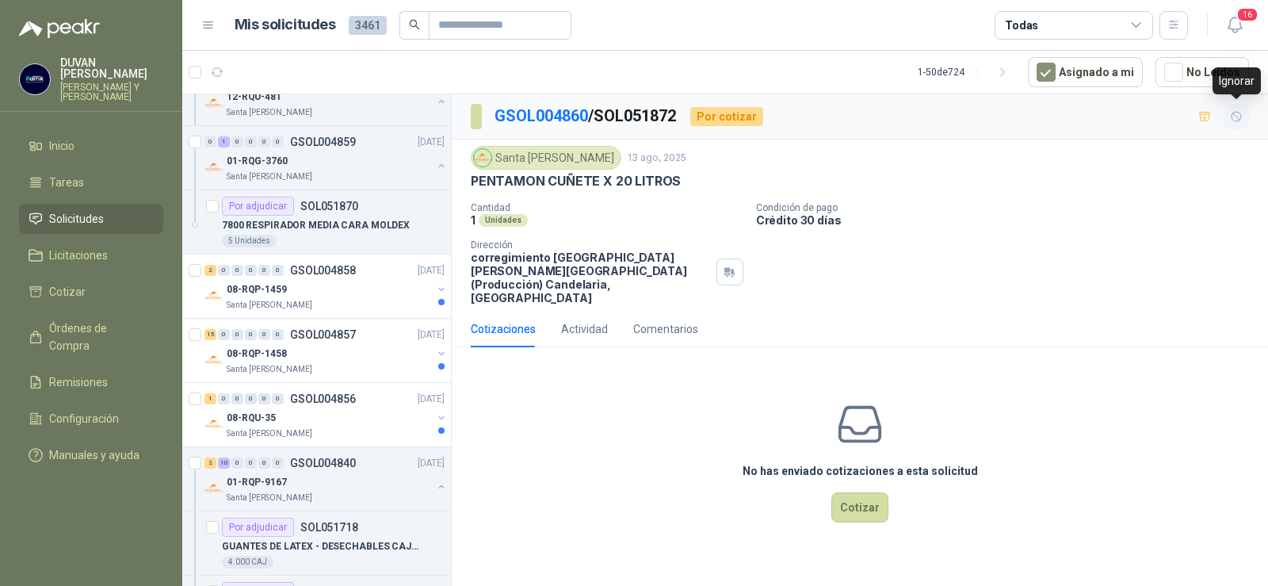
click at [1237, 114] on icon "button" at bounding box center [1236, 116] width 13 height 13
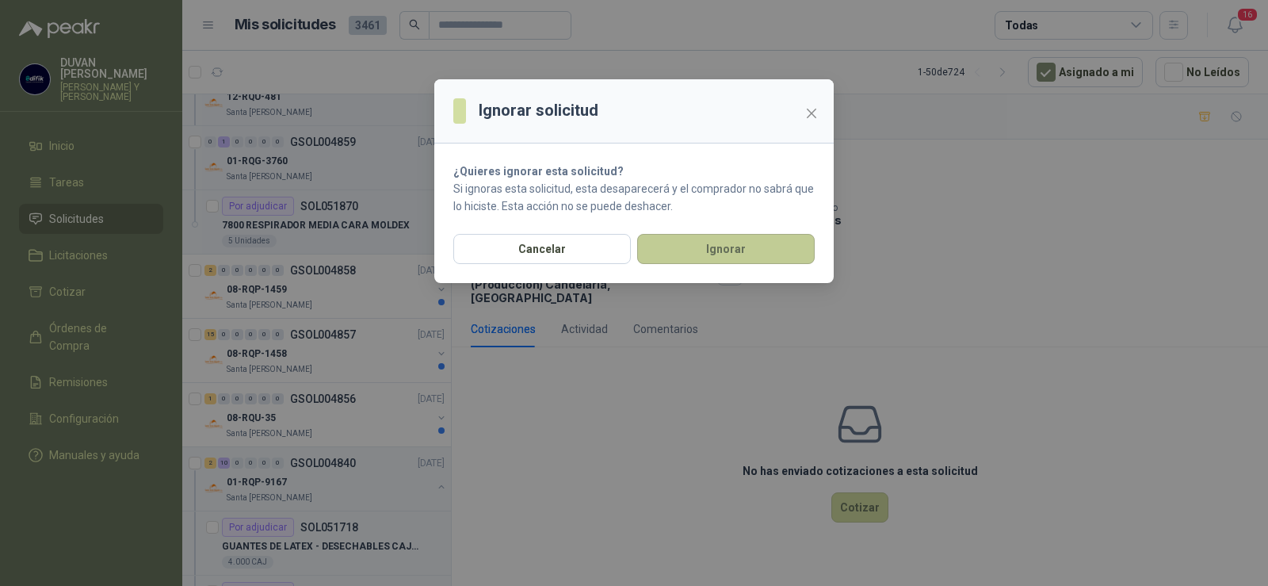
click at [747, 250] on button "Ignorar" at bounding box center [726, 249] width 178 height 30
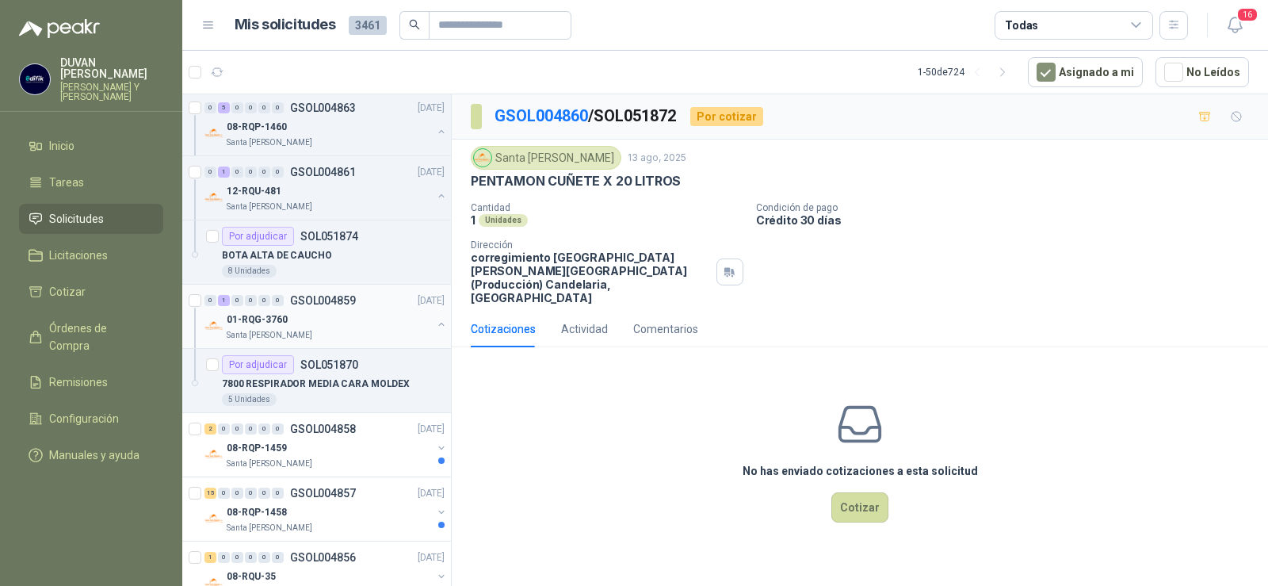
scroll to position [1383, 0]
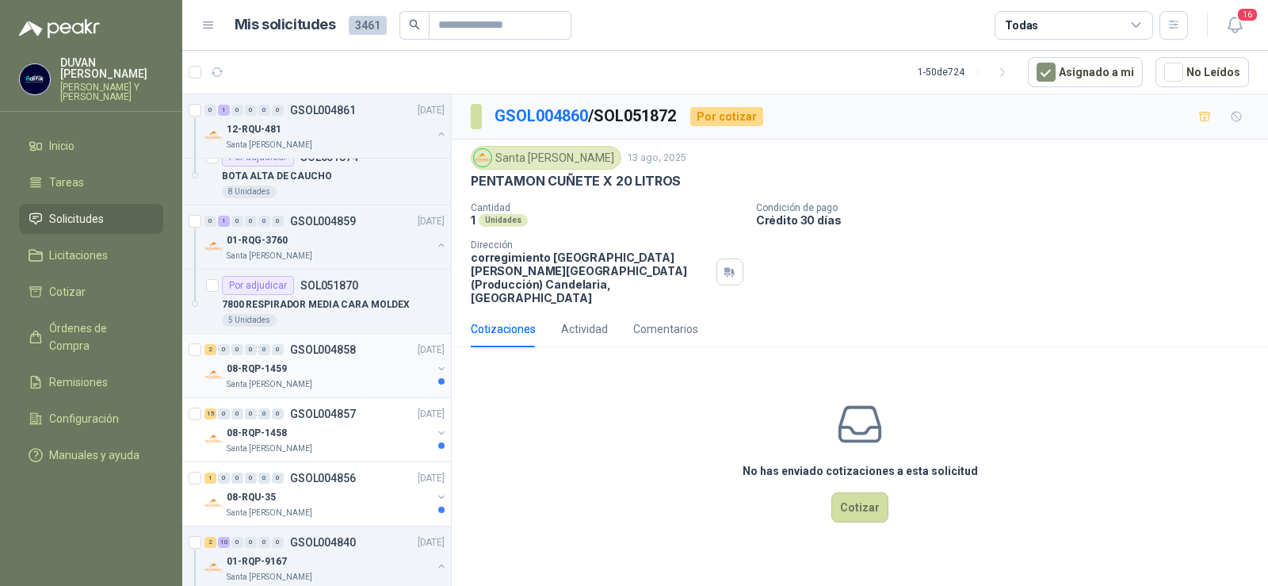
click at [326, 348] on p "GSOL004858" at bounding box center [323, 349] width 66 height 11
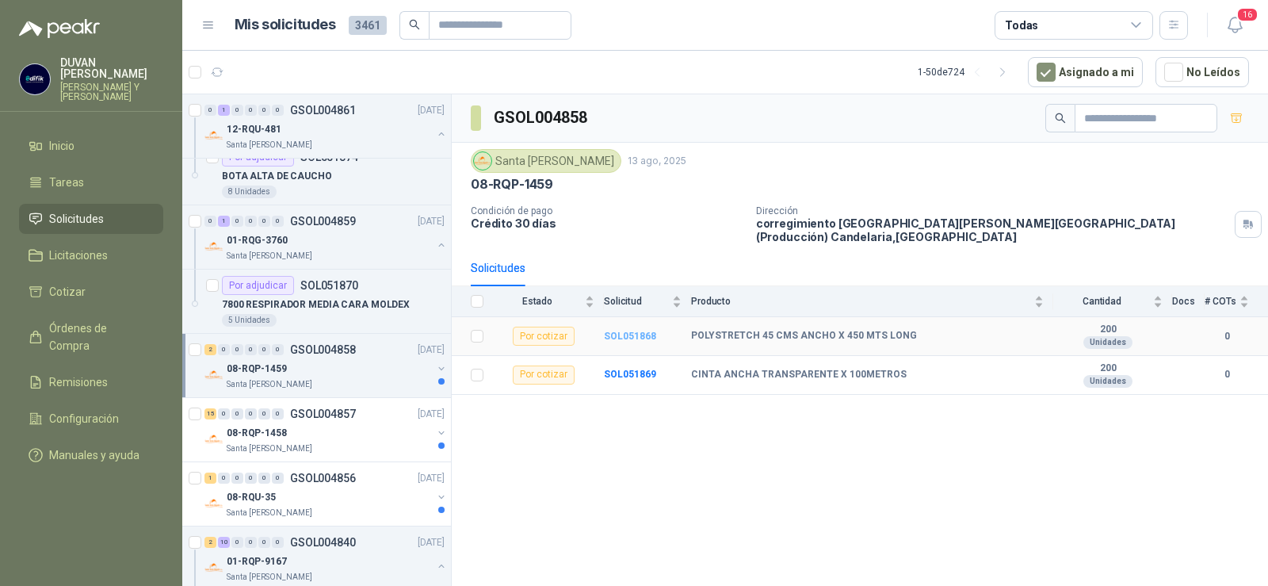
click at [634, 336] on b "SOL051868" at bounding box center [630, 336] width 52 height 11
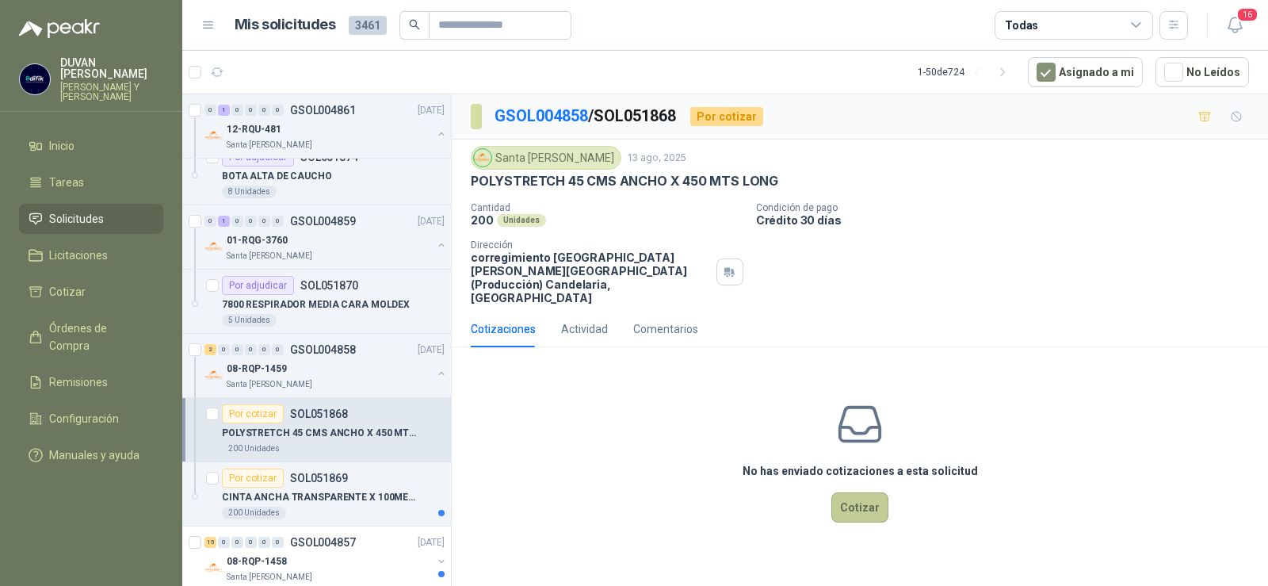
click at [867, 495] on button "Cotizar" at bounding box center [860, 507] width 57 height 30
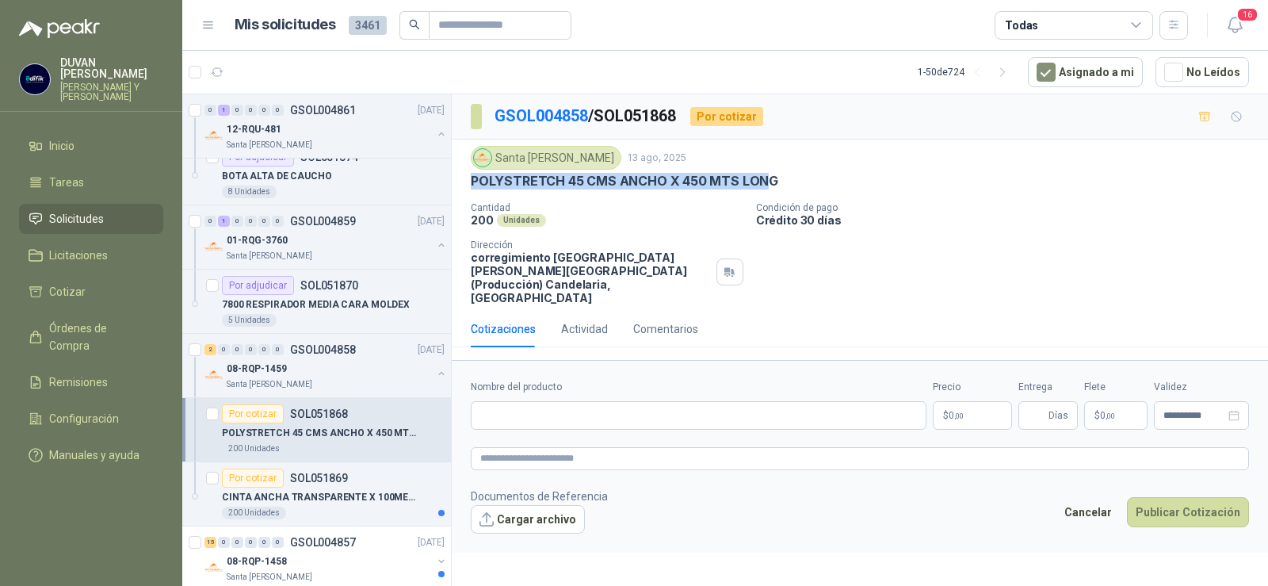
drag, startPoint x: 472, startPoint y: 184, endPoint x: 767, endPoint y: 185, distance: 294.9
click at [767, 185] on p "POLYSTRETCH 45 CMS ANCHO X 450 MTS LONG" at bounding box center [625, 181] width 308 height 17
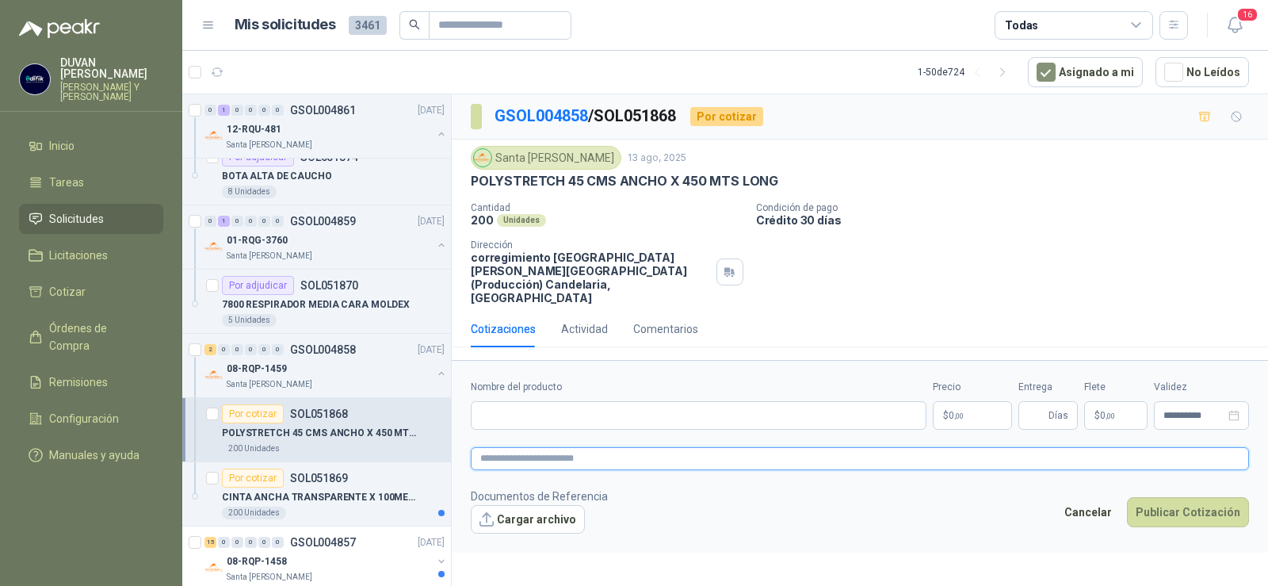
click at [654, 447] on textarea at bounding box center [860, 458] width 778 height 23
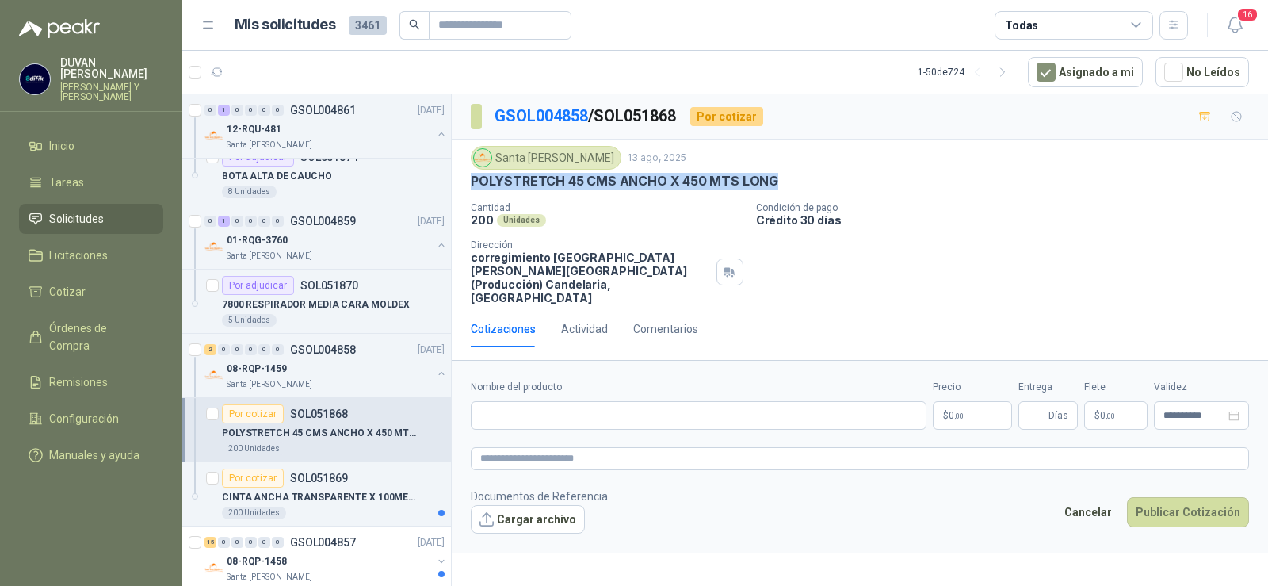
drag, startPoint x: 472, startPoint y: 182, endPoint x: 777, endPoint y: 182, distance: 305.2
click at [777, 182] on div "POLYSTRETCH 45 CMS ANCHO X 450 MTS LONG" at bounding box center [860, 181] width 778 height 17
copy p "POLYSTRETCH 45 CMS ANCHO X 450 MTS LONG"
paste input "**********"
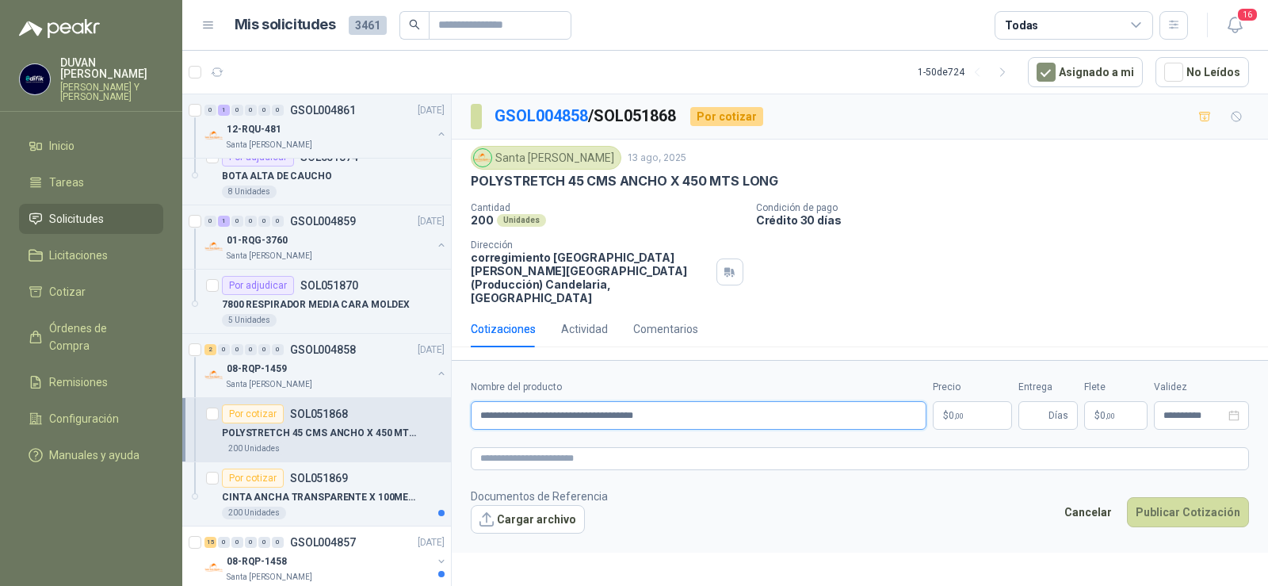
type input "**********"
click at [941, 404] on p "$ 0 ,00" at bounding box center [972, 415] width 79 height 29
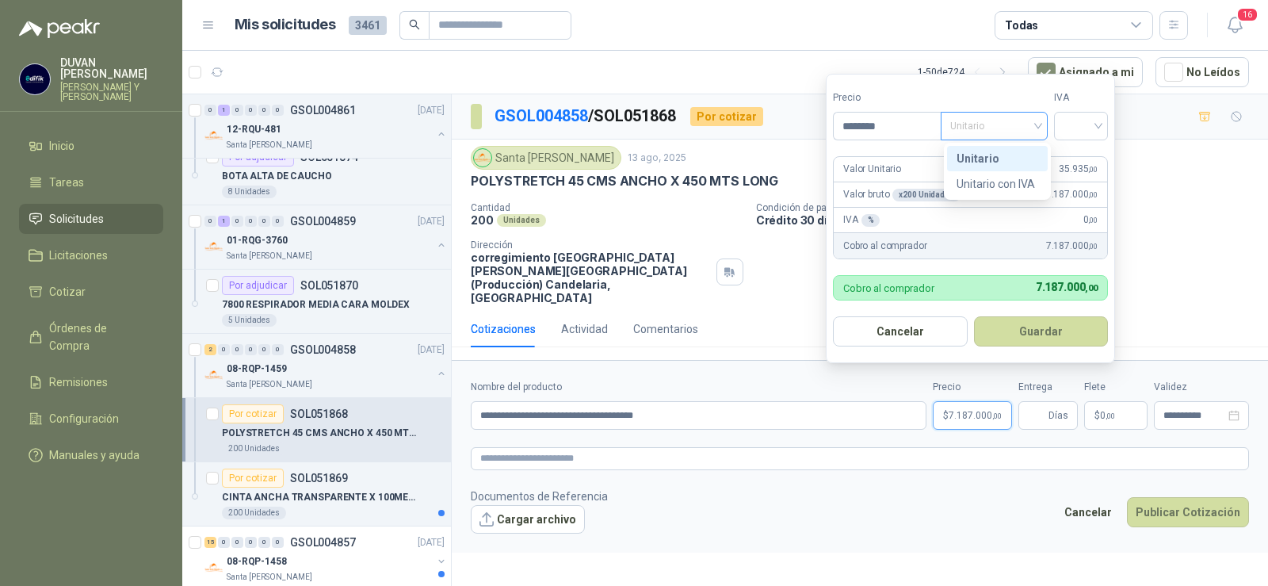
click at [1036, 124] on span "Unitario" at bounding box center [994, 126] width 88 height 24
type input "********"
click at [999, 154] on div "Unitario" at bounding box center [998, 158] width 82 height 17
click at [1092, 126] on input "search" at bounding box center [1081, 125] width 35 height 24
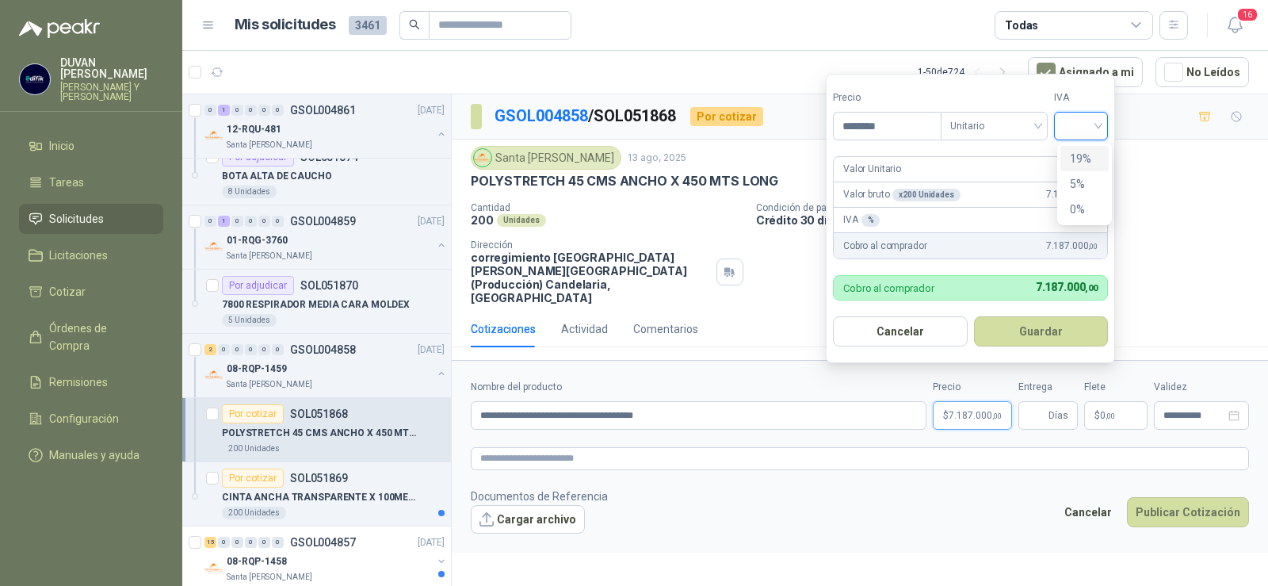
click at [1090, 159] on div "19%" at bounding box center [1084, 158] width 29 height 17
click at [1026, 332] on button "Guardar" at bounding box center [1044, 331] width 136 height 30
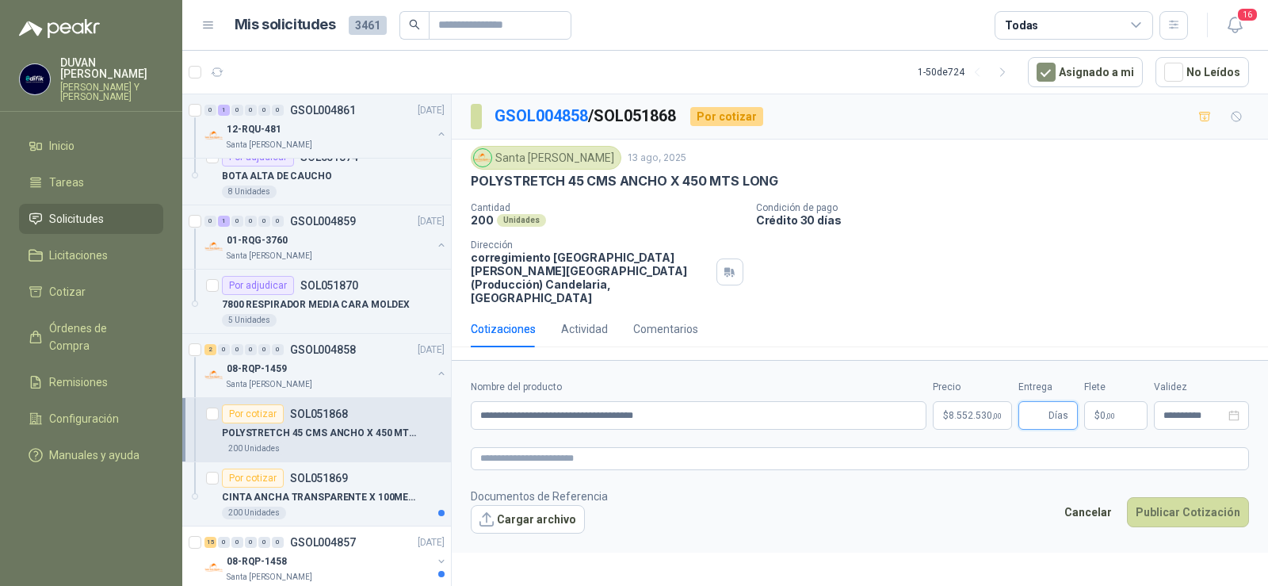
click at [1044, 404] on input "Entrega" at bounding box center [1036, 415] width 17 height 27
type input "*"
click at [1123, 406] on p "$ 0 ,00" at bounding box center [1115, 415] width 63 height 29
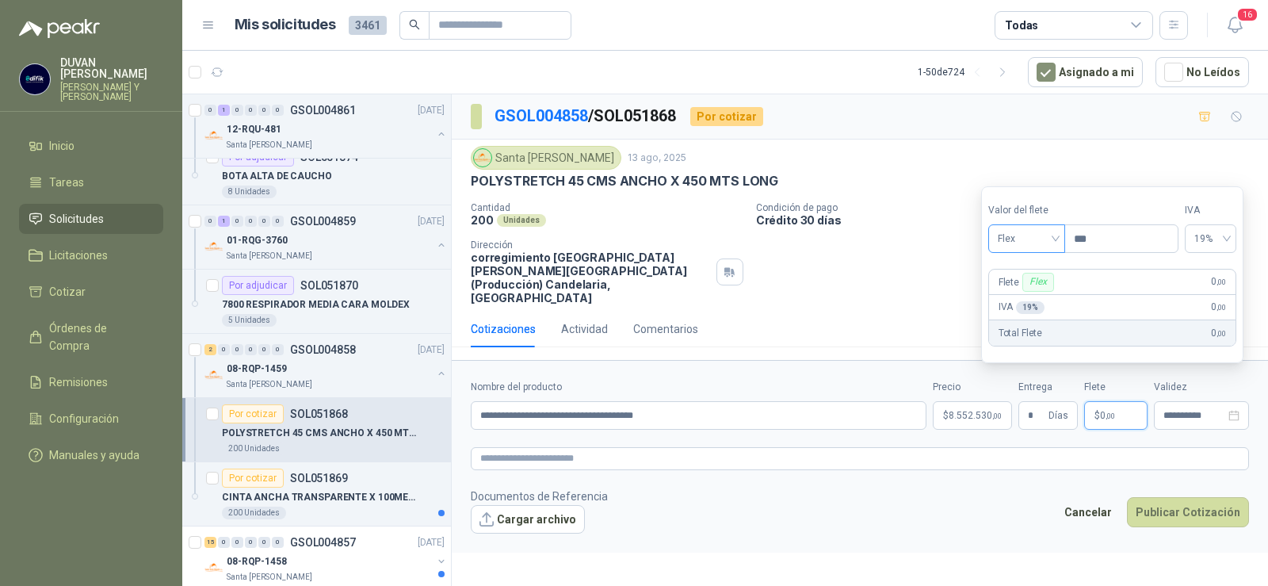
click at [1056, 234] on span "Flex" at bounding box center [1027, 239] width 58 height 24
click at [1016, 297] on div "Incluido" at bounding box center [1028, 297] width 55 height 17
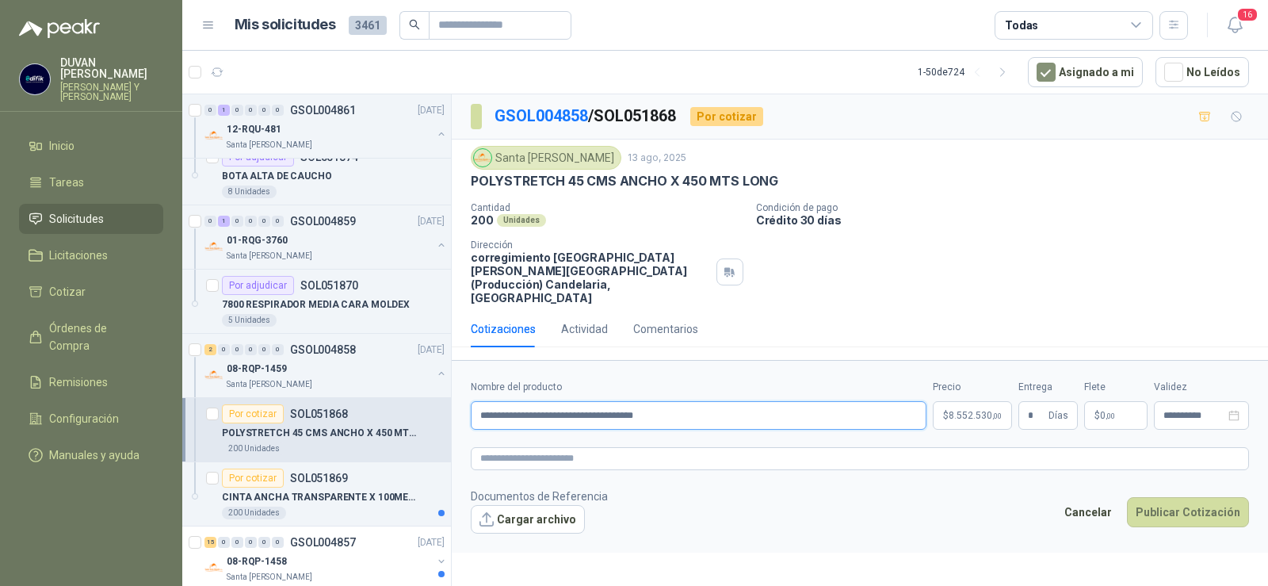
drag, startPoint x: 476, startPoint y: 402, endPoint x: 699, endPoint y: 401, distance: 222.8
click at [699, 401] on input "**********" at bounding box center [699, 415] width 456 height 29
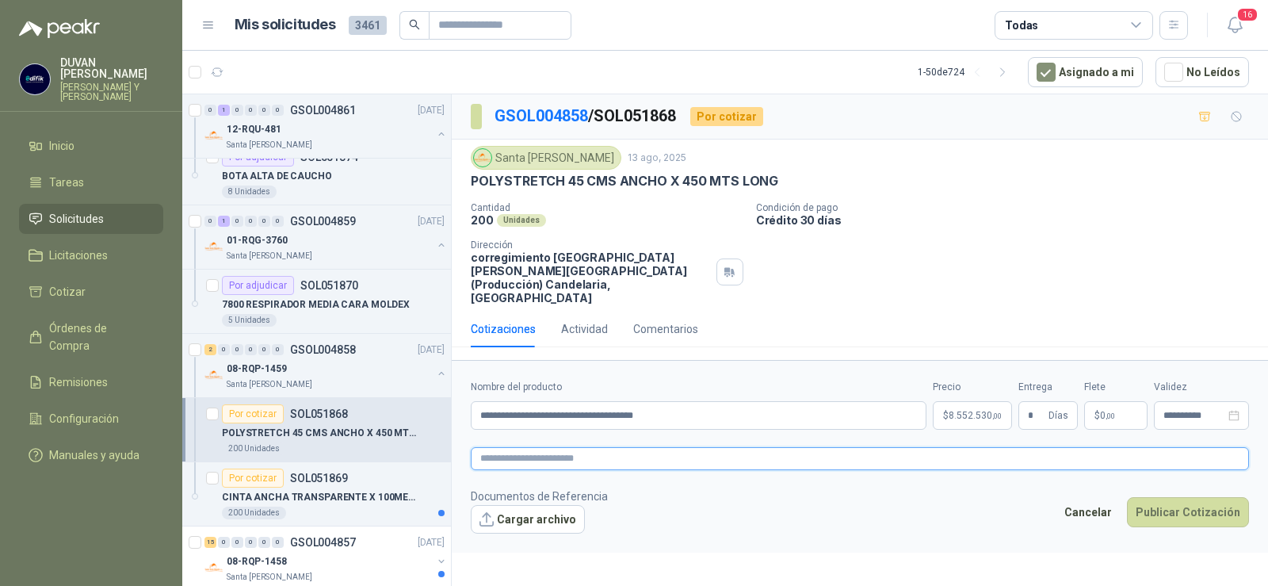
paste textarea "**********"
type textarea "**********"
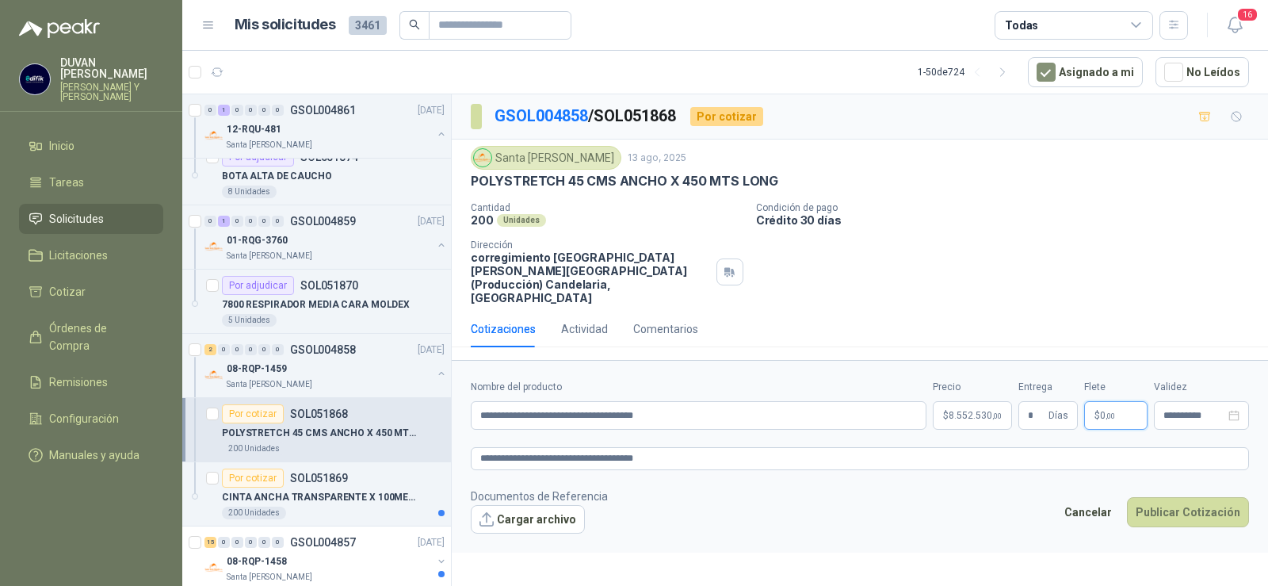
click at [1130, 405] on p "$ 0 ,00" at bounding box center [1115, 415] width 63 height 29
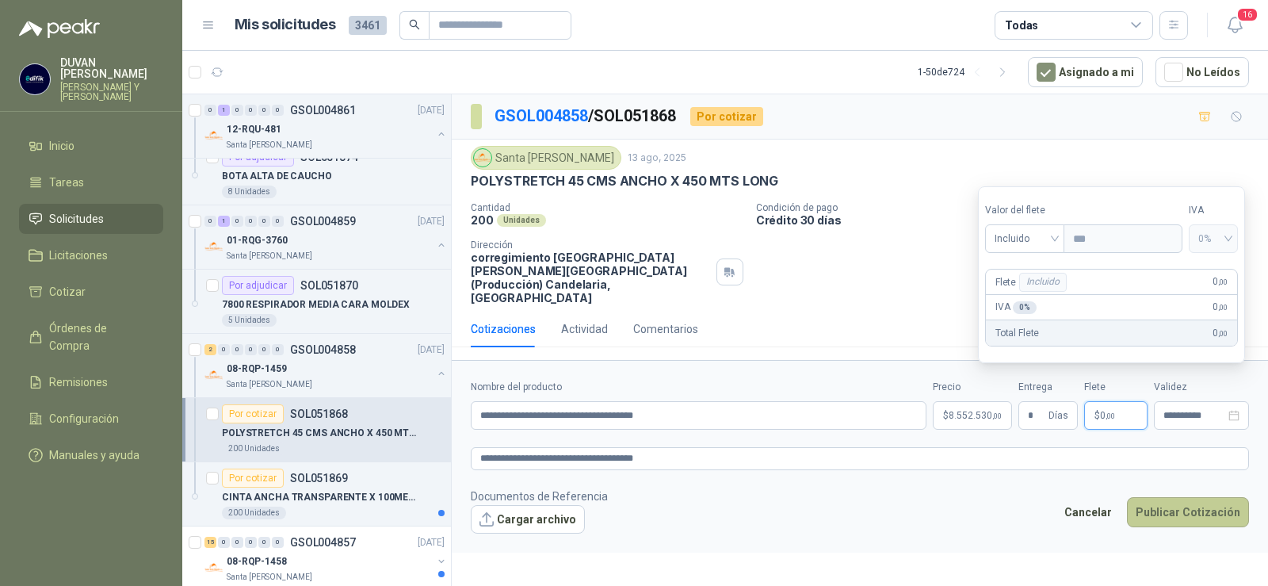
click at [1167, 497] on button "Publicar Cotización" at bounding box center [1188, 512] width 122 height 30
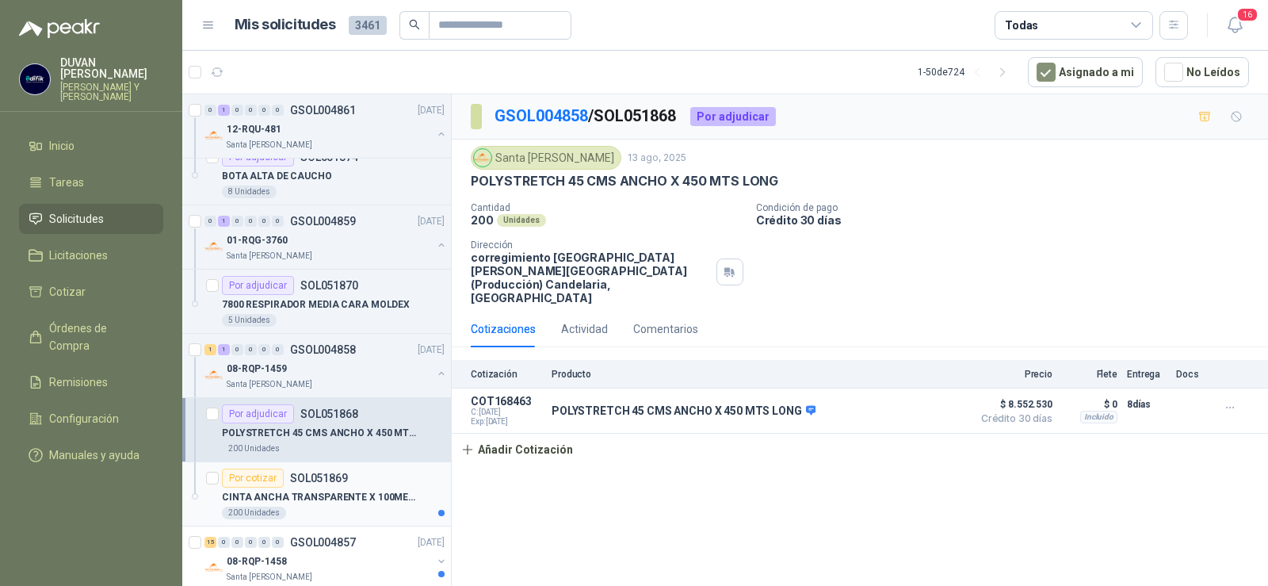
click at [304, 476] on p "SOL051869" at bounding box center [319, 477] width 58 height 11
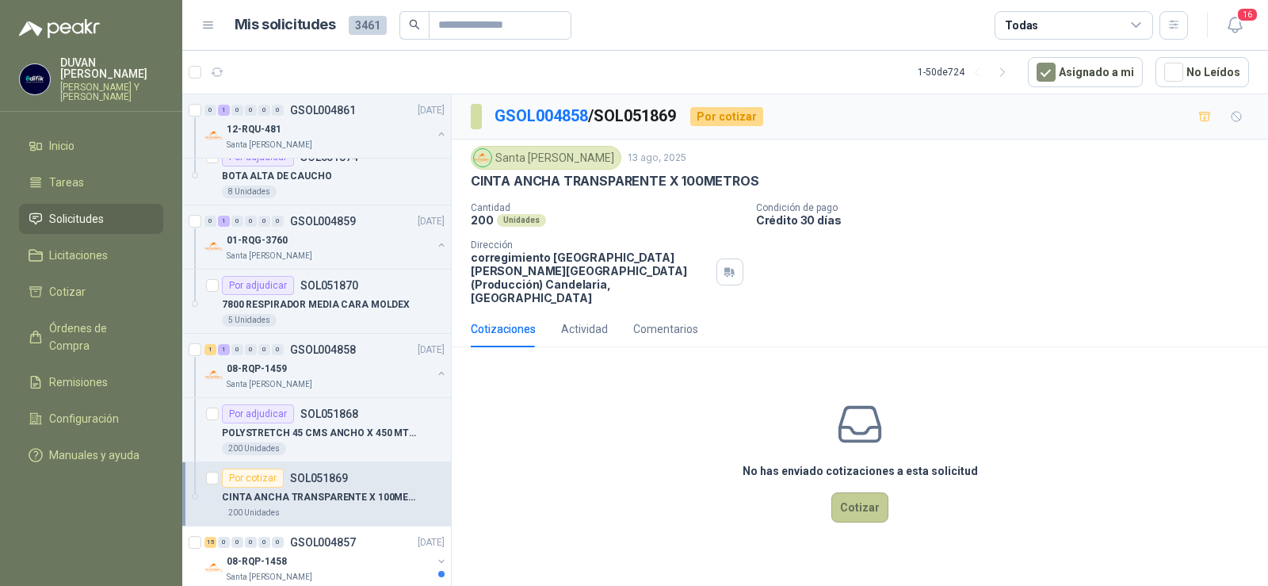
click at [862, 498] on button "Cotizar" at bounding box center [860, 507] width 57 height 30
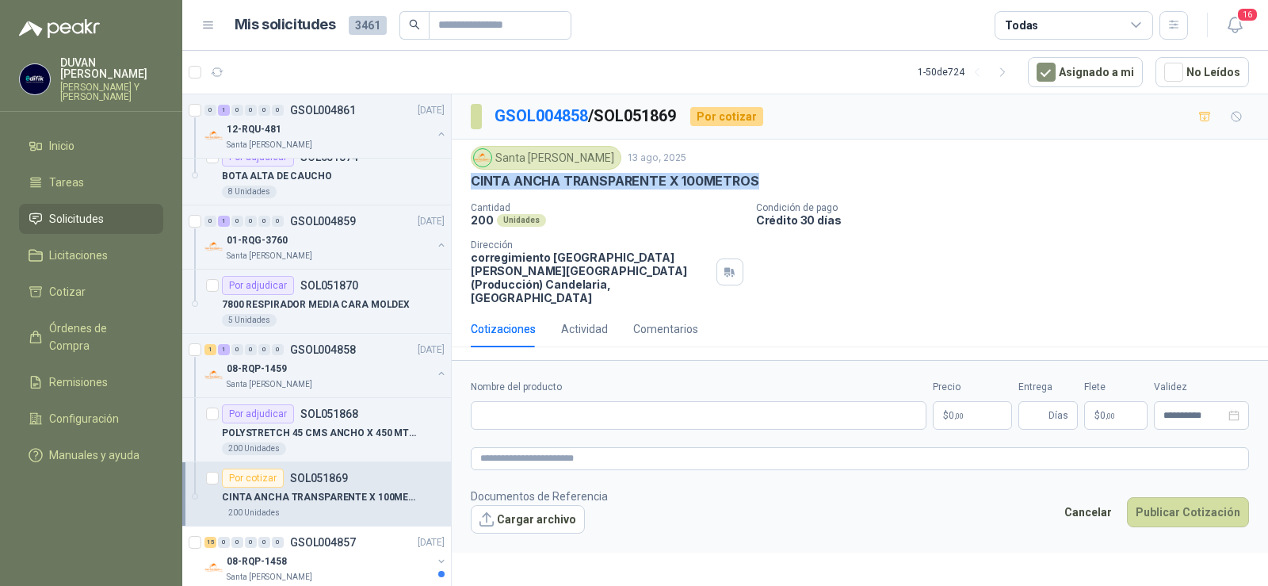
drag, startPoint x: 472, startPoint y: 182, endPoint x: 752, endPoint y: 179, distance: 279.8
click at [752, 179] on p "CINTA ANCHA TRANSPARENTE X 100METROS" at bounding box center [615, 181] width 289 height 17
copy p "CINTA ANCHA TRANSPARENTE X 100METROS"
paste input "**********"
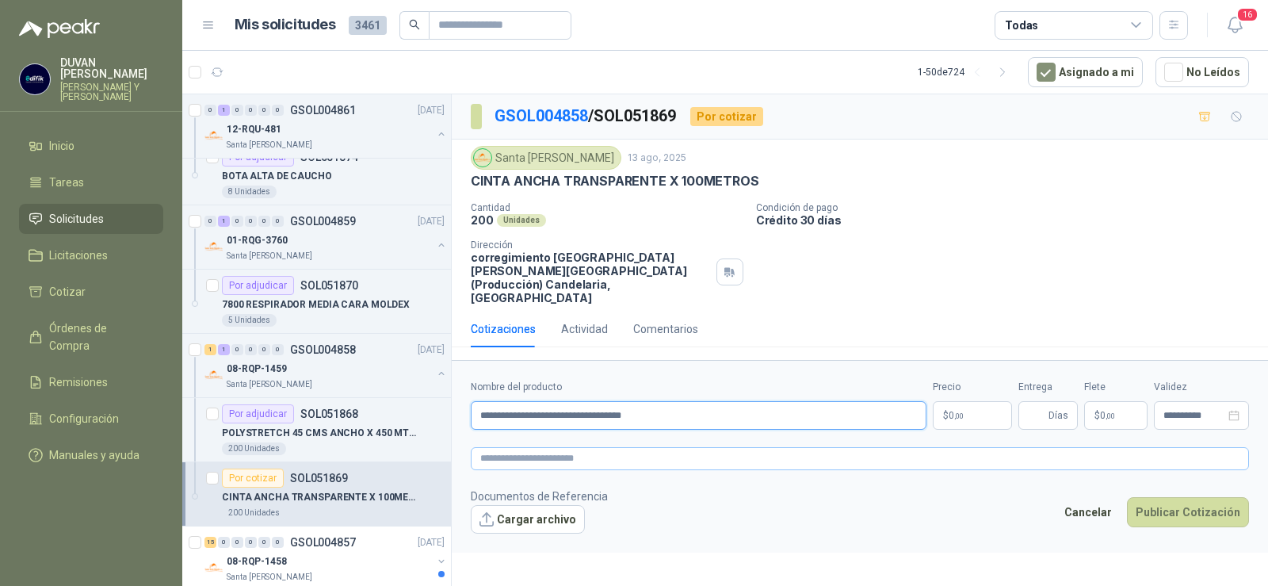
type input "**********"
paste textarea "**********"
type textarea "**********"
click at [949, 411] on span "0 ,00" at bounding box center [956, 416] width 15 height 10
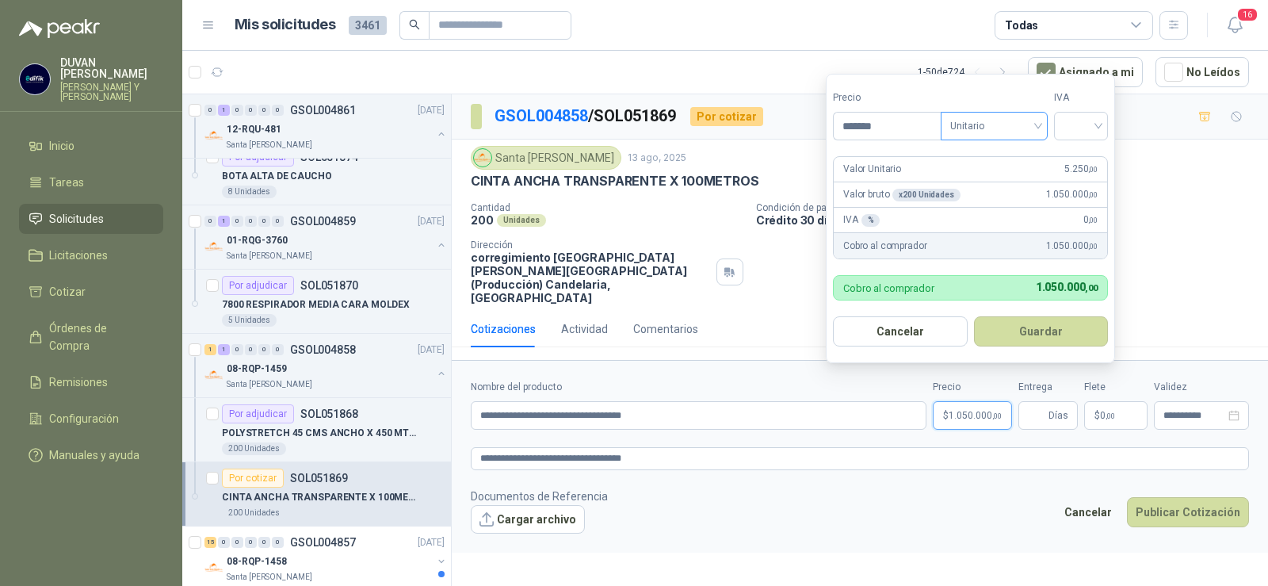
click at [1034, 127] on span "Unitario" at bounding box center [994, 126] width 88 height 24
type input "*******"
click at [982, 162] on div "Unitario" at bounding box center [998, 158] width 82 height 17
click at [1108, 129] on div at bounding box center [1081, 126] width 54 height 29
click at [1096, 156] on div "19%" at bounding box center [1084, 158] width 29 height 17
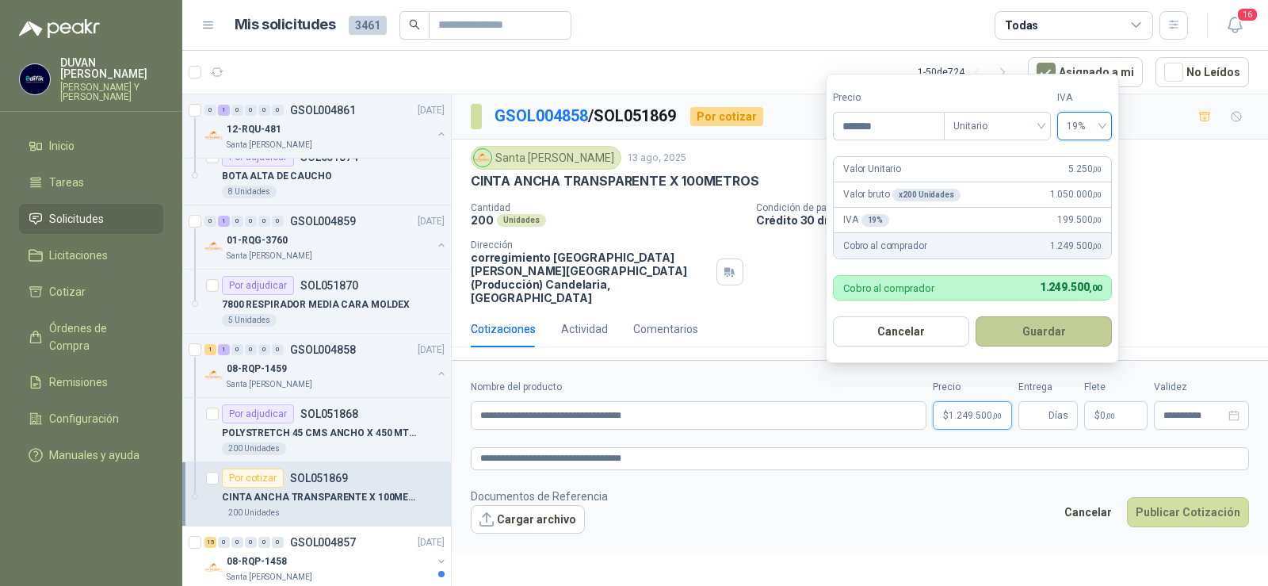
click at [1044, 336] on button "Guardar" at bounding box center [1044, 331] width 136 height 30
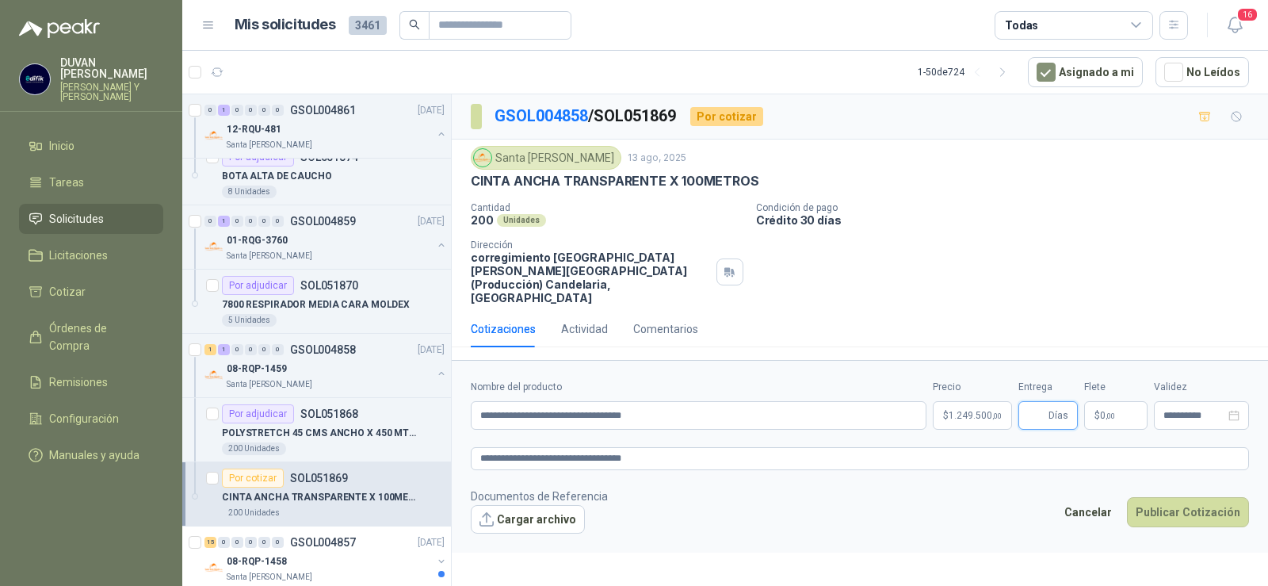
click at [1034, 407] on input "Entrega" at bounding box center [1036, 415] width 17 height 27
type input "*"
click at [1125, 401] on p "$ 0 ,00" at bounding box center [1115, 415] width 63 height 29
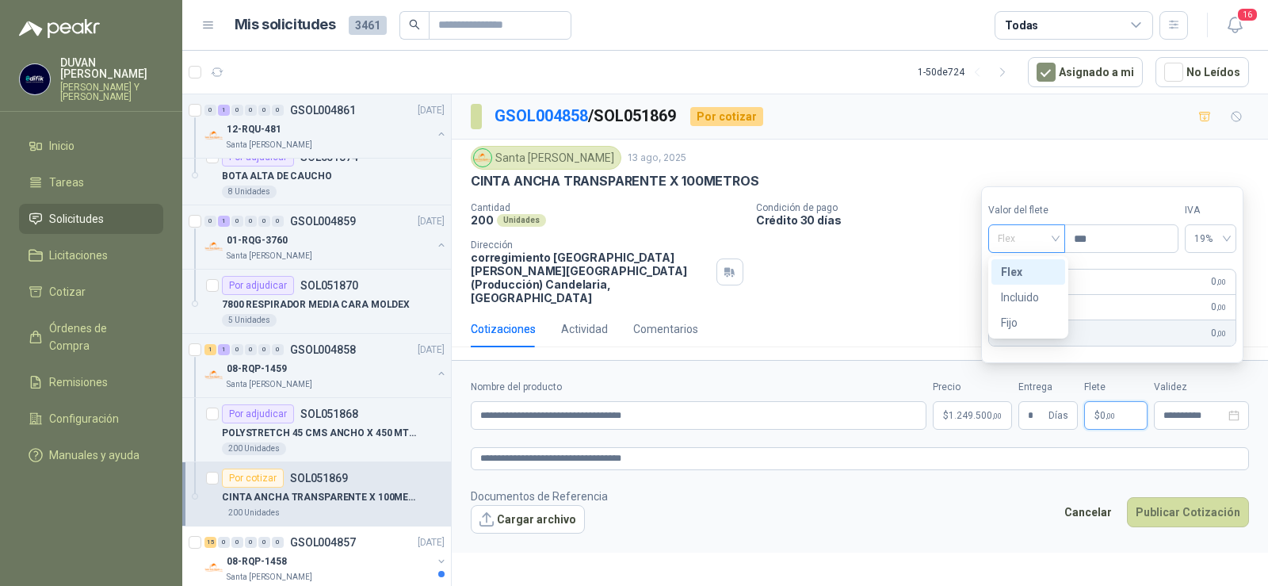
click at [1056, 239] on span "Flex" at bounding box center [1027, 239] width 58 height 24
click at [1041, 300] on div "Incluido" at bounding box center [1028, 297] width 55 height 17
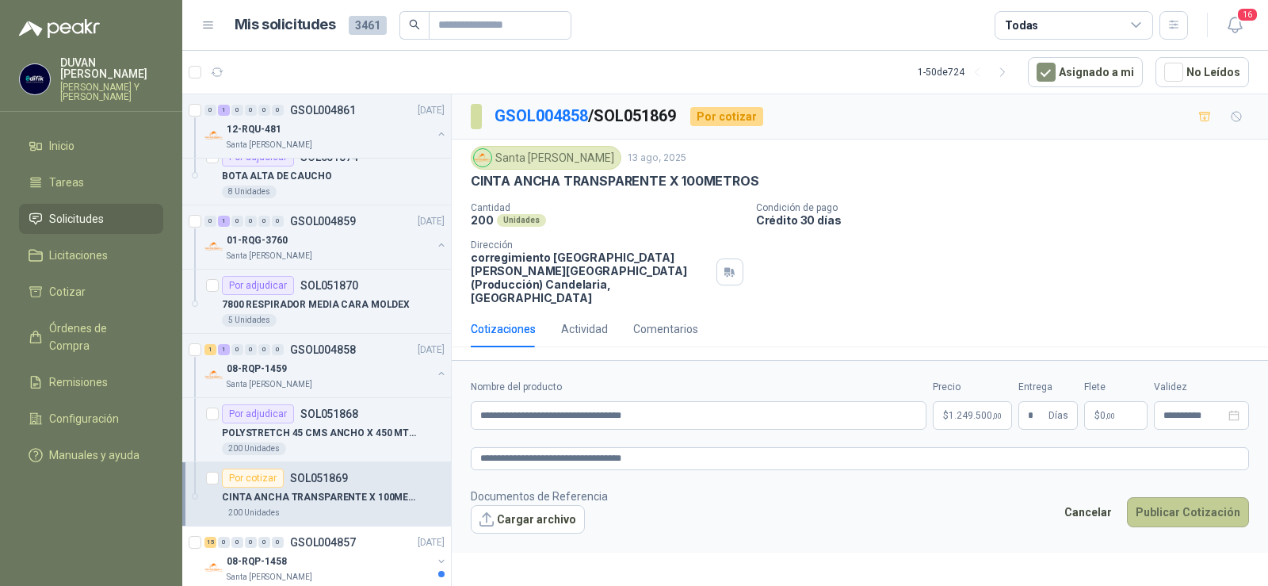
click at [1161, 497] on button "Publicar Cotización" at bounding box center [1188, 512] width 122 height 30
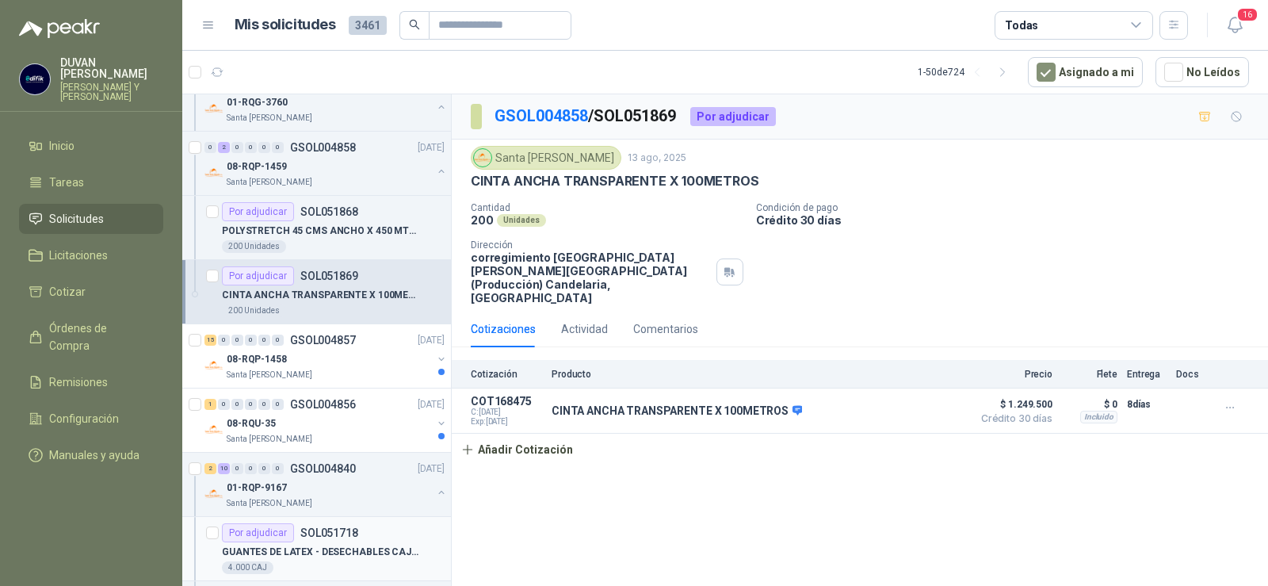
scroll to position [1620, 0]
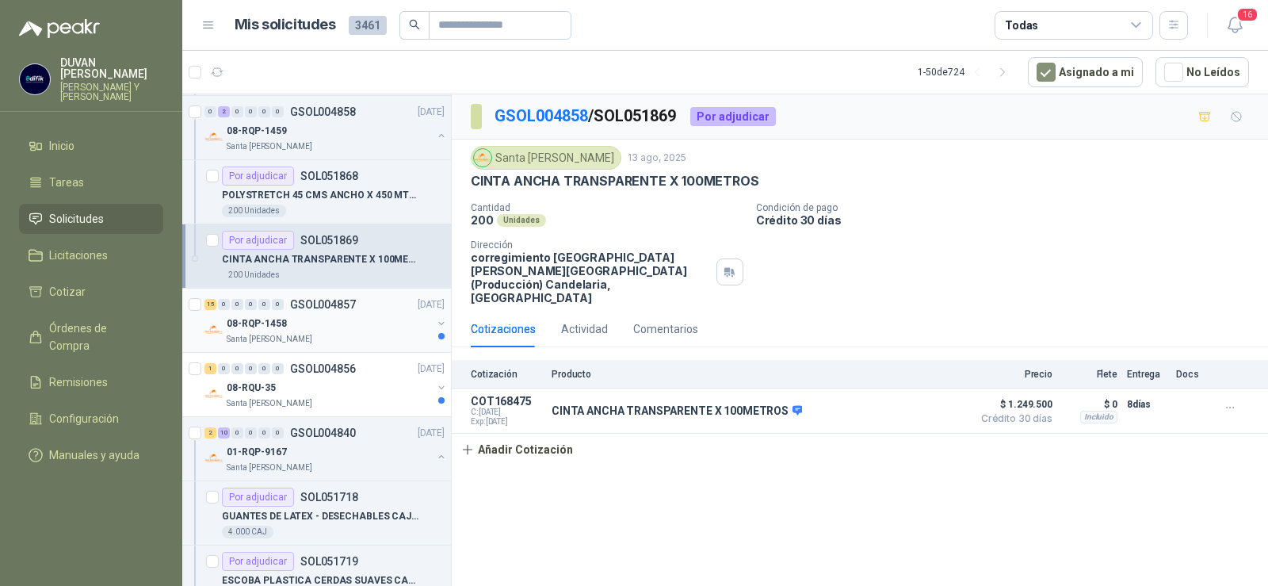
click at [303, 299] on p "GSOL004857" at bounding box center [323, 304] width 66 height 11
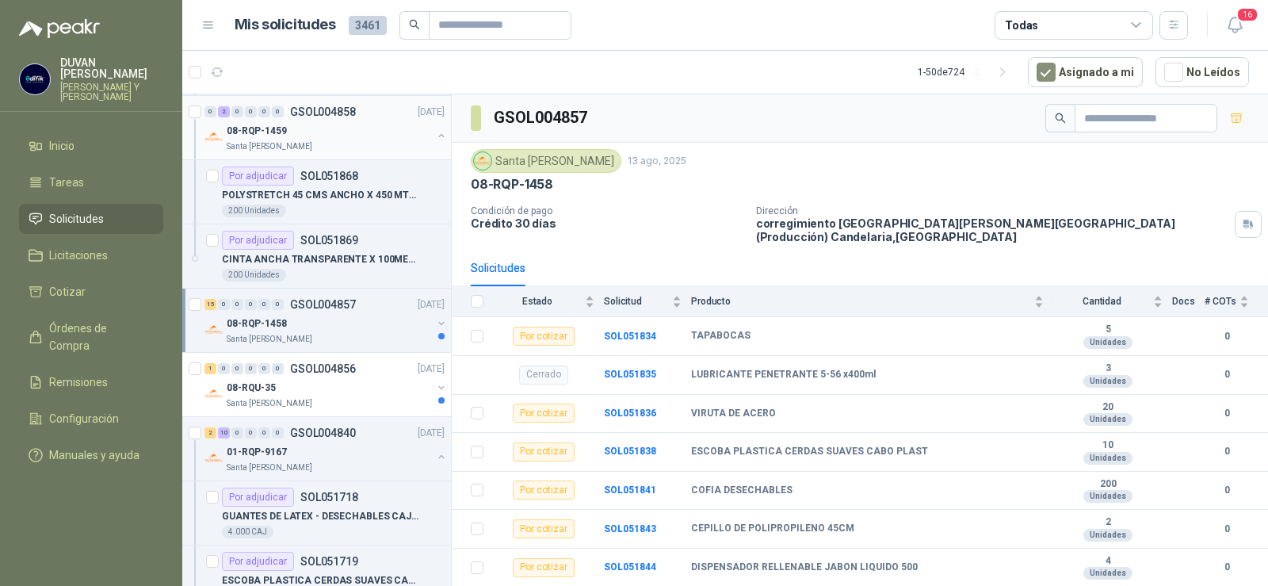
click at [332, 111] on p "GSOL004858" at bounding box center [323, 111] width 66 height 11
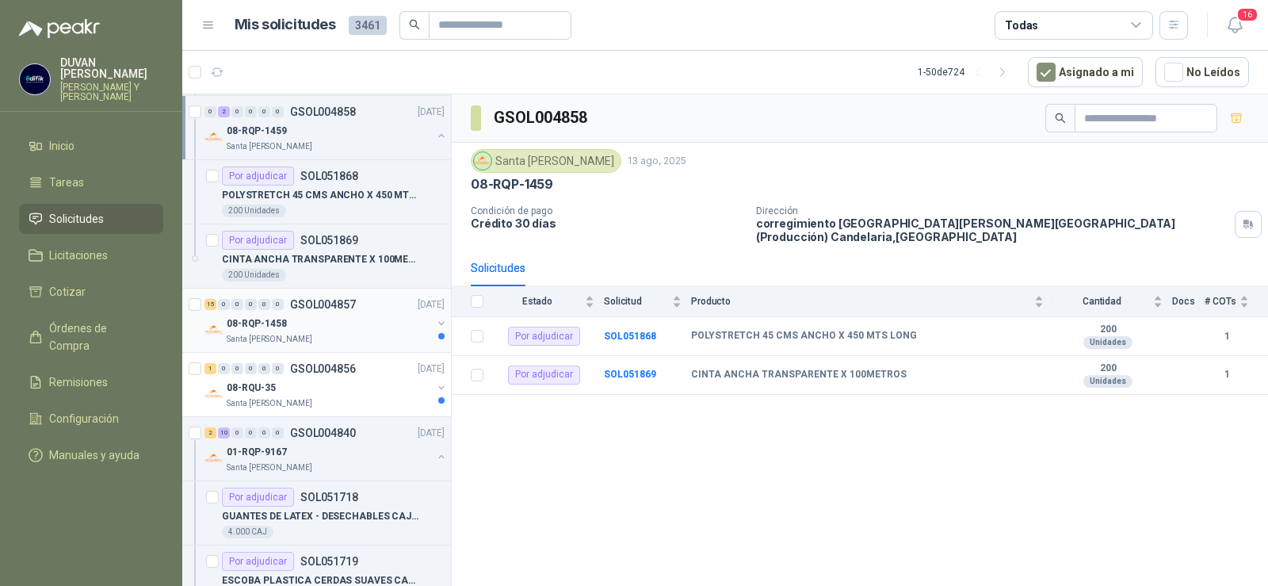
click at [329, 299] on p "GSOL004857" at bounding box center [323, 304] width 66 height 11
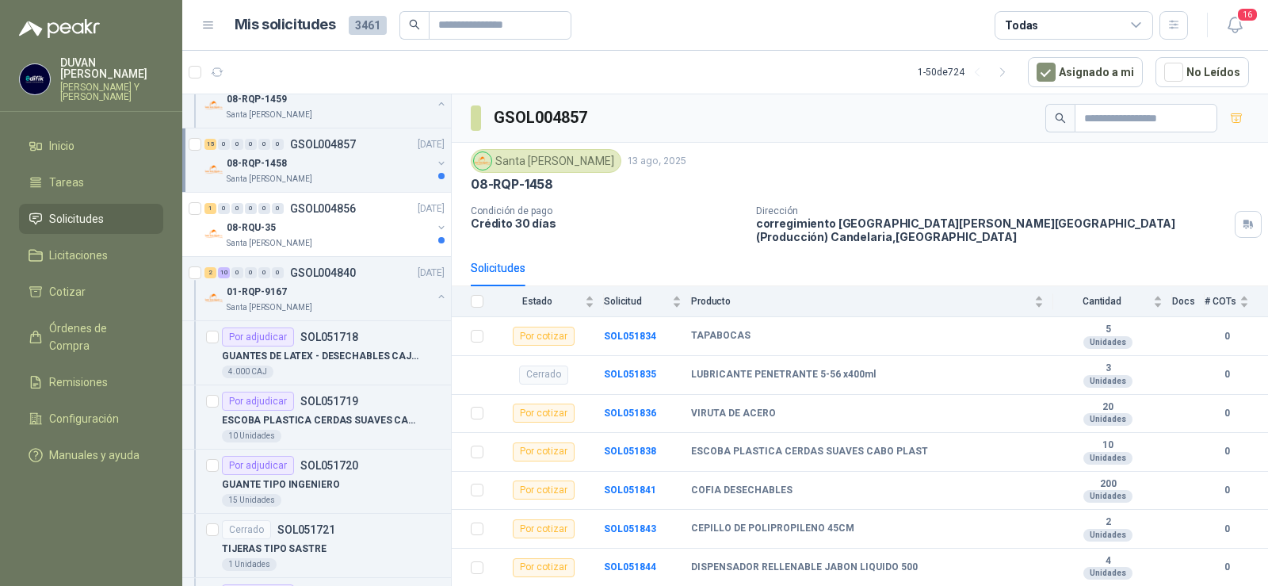
scroll to position [1779, 0]
click at [333, 198] on div "1 0 0 0 0 0 GSOL004856 [DATE] 08-RQU-35 Santa [PERSON_NAME]" at bounding box center [316, 226] width 269 height 64
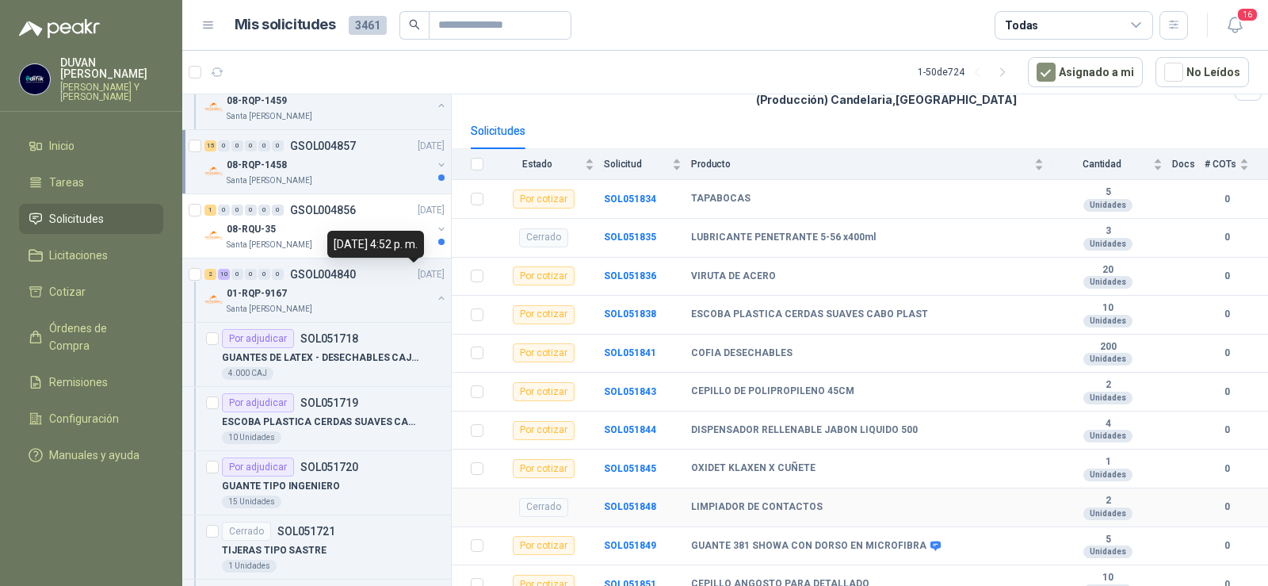
scroll to position [63, 0]
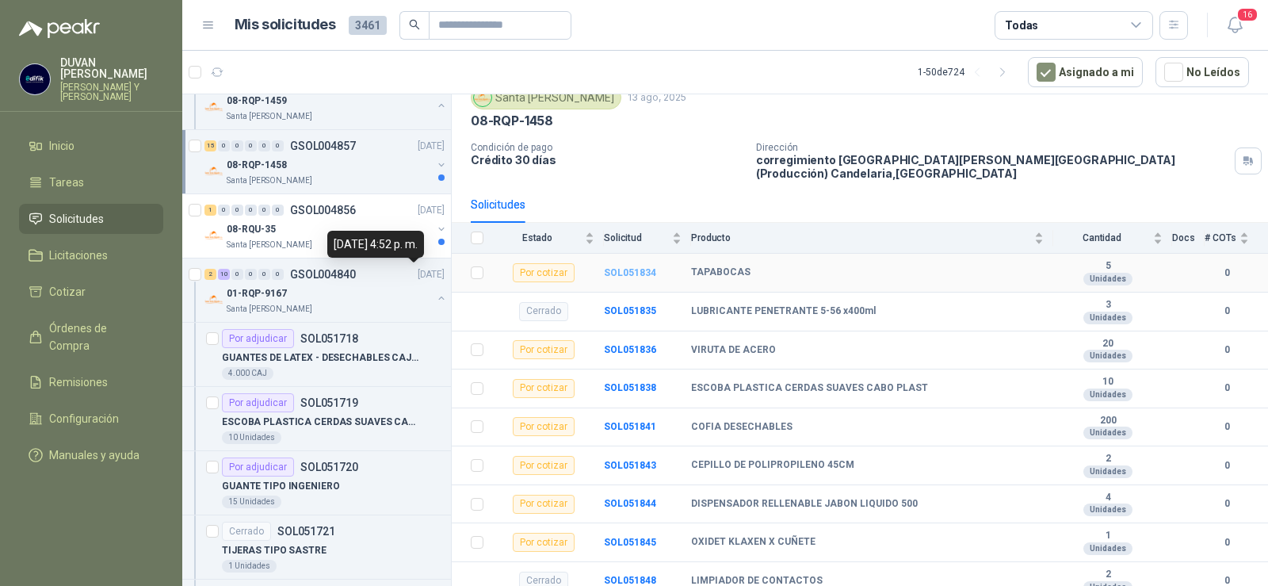
click at [625, 269] on b "SOL051834" at bounding box center [630, 272] width 52 height 11
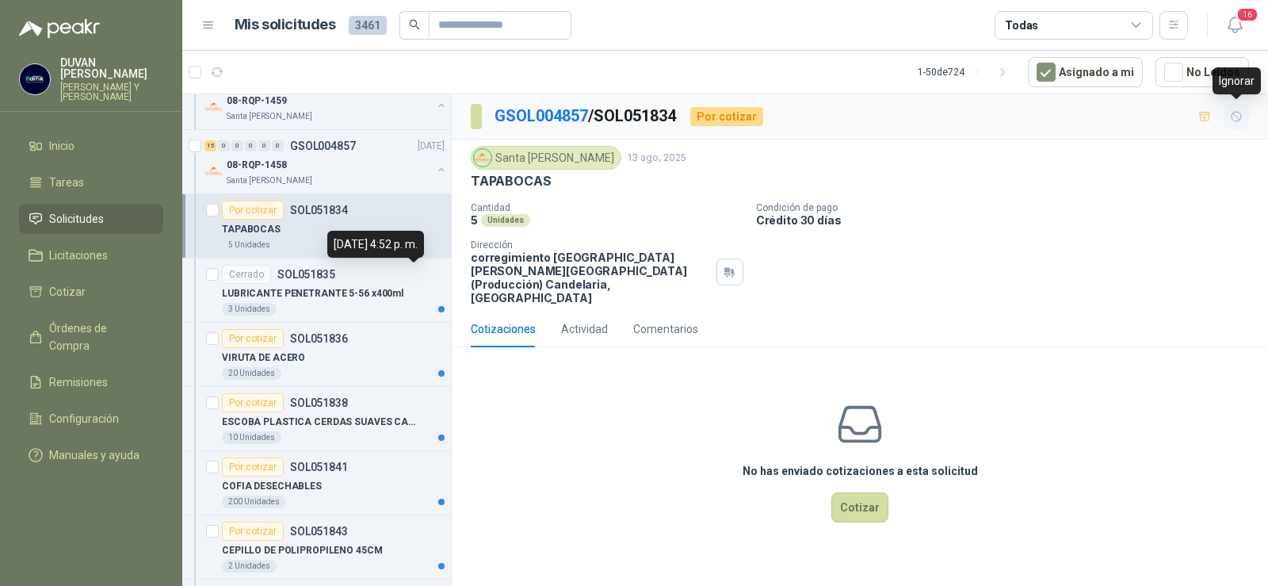
click at [1230, 115] on icon "button" at bounding box center [1236, 116] width 13 height 13
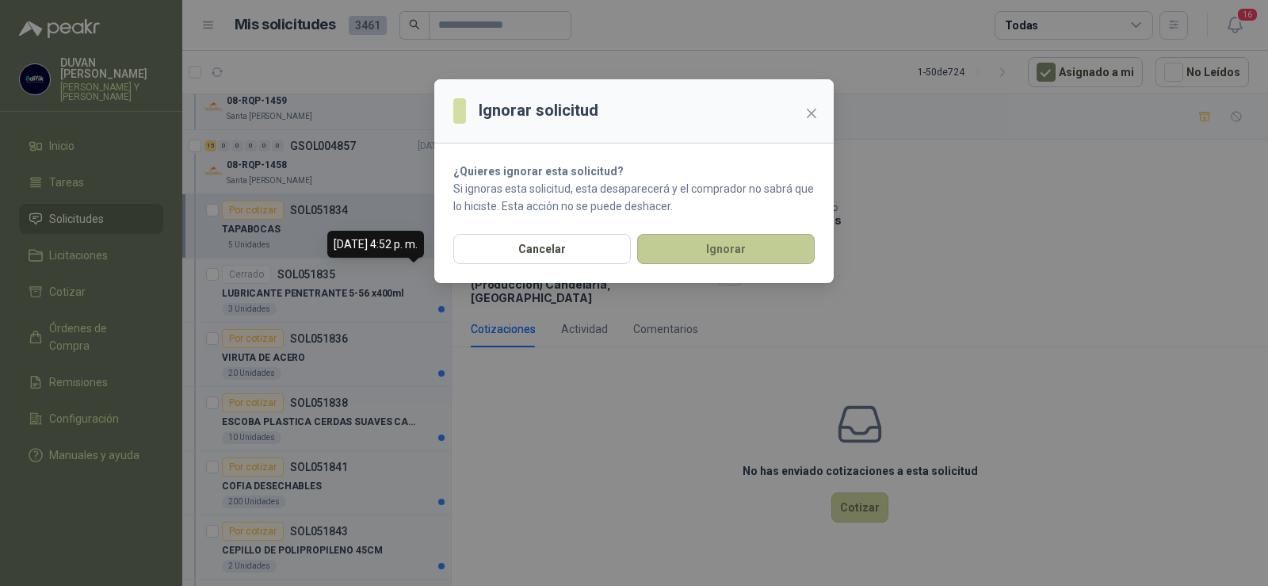
click at [782, 258] on button "Ignorar" at bounding box center [726, 249] width 178 height 30
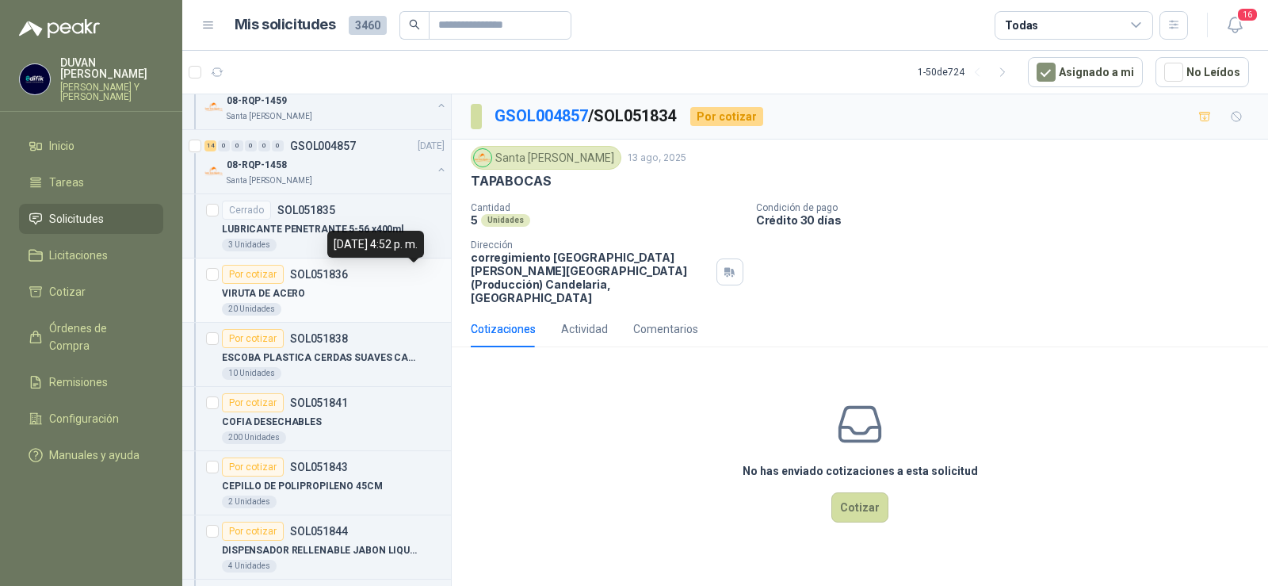
click at [332, 276] on p "SOL051836" at bounding box center [319, 274] width 58 height 11
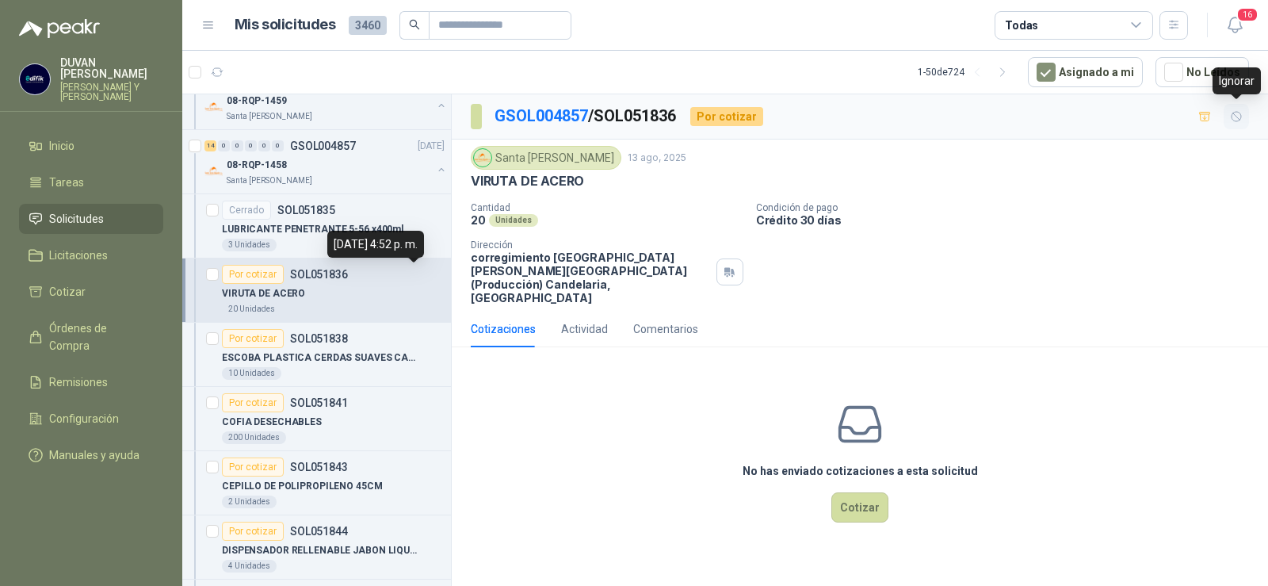
click at [1237, 114] on icon "button" at bounding box center [1236, 116] width 13 height 13
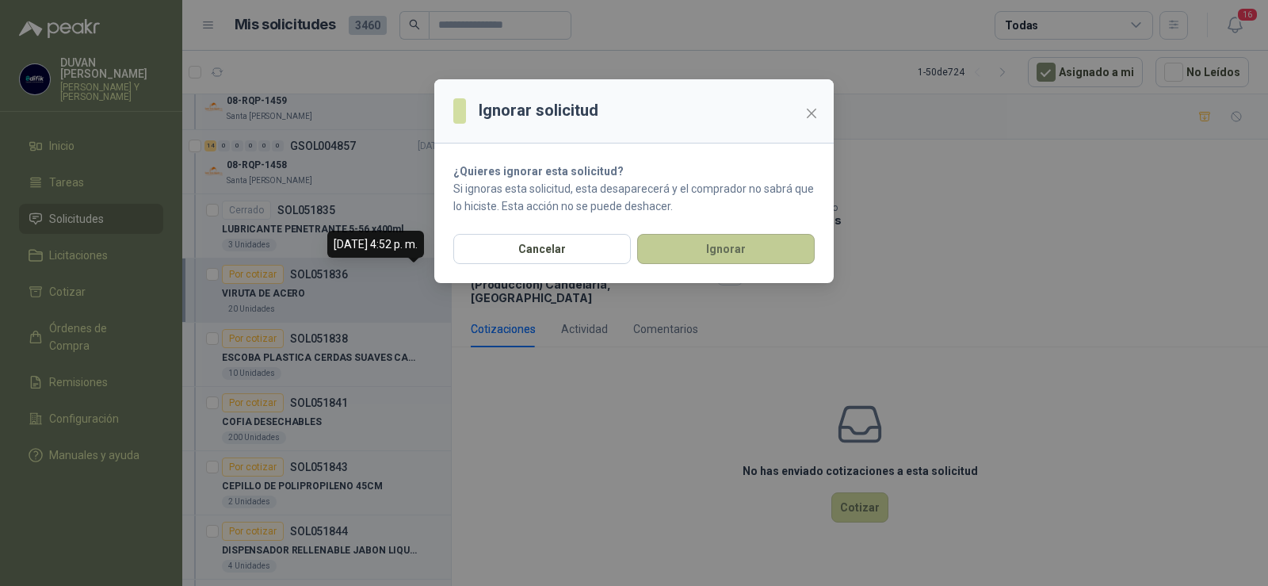
click at [736, 244] on button "Ignorar" at bounding box center [726, 249] width 178 height 30
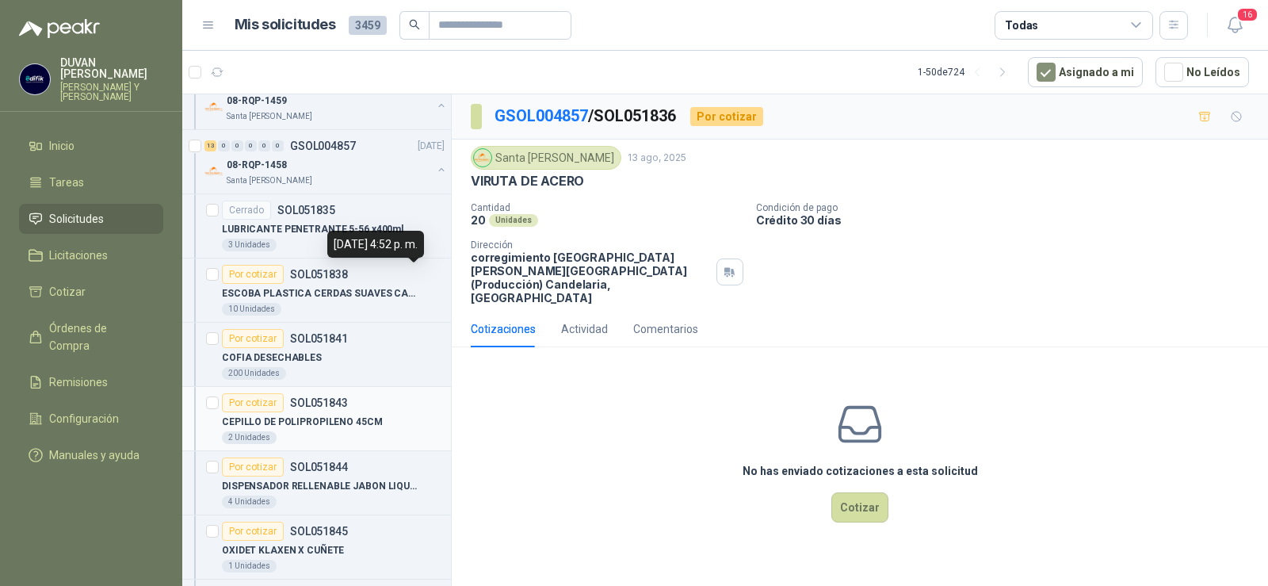
click at [329, 397] on p "SOL051843" at bounding box center [319, 402] width 58 height 11
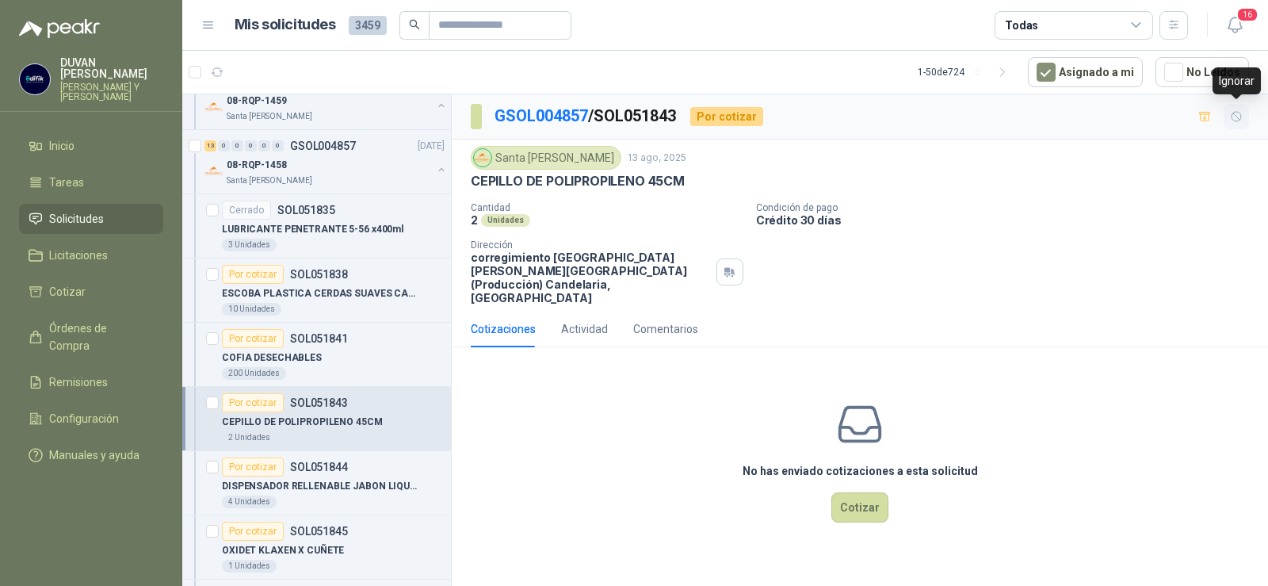
click at [1231, 118] on icon "button" at bounding box center [1236, 116] width 13 height 13
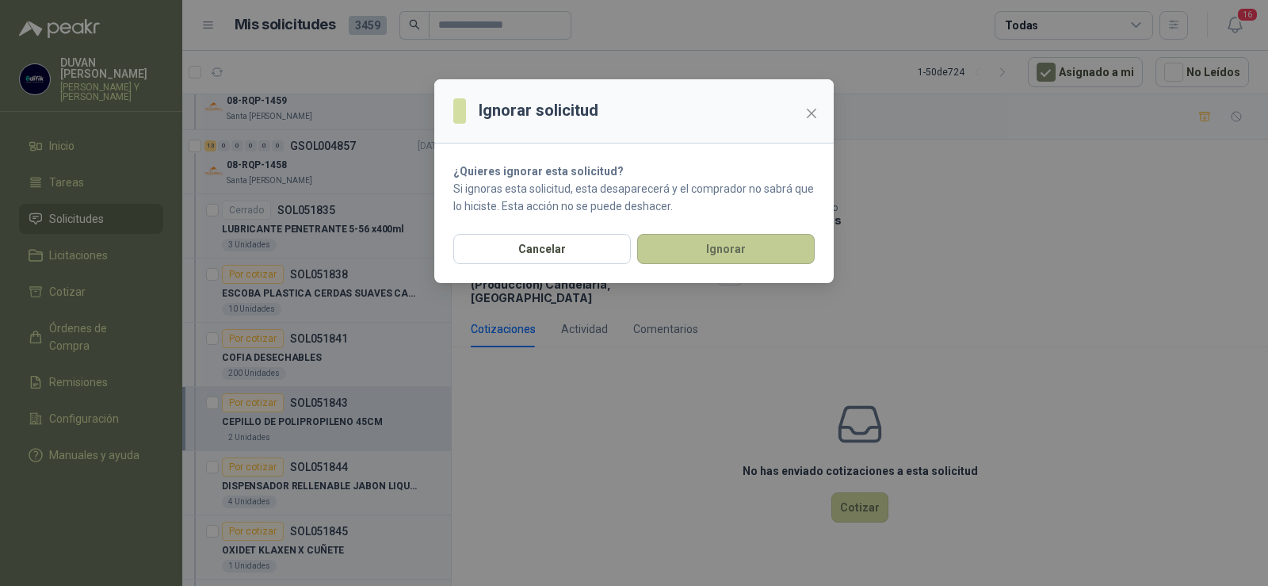
click at [715, 251] on button "Ignorar" at bounding box center [726, 249] width 178 height 30
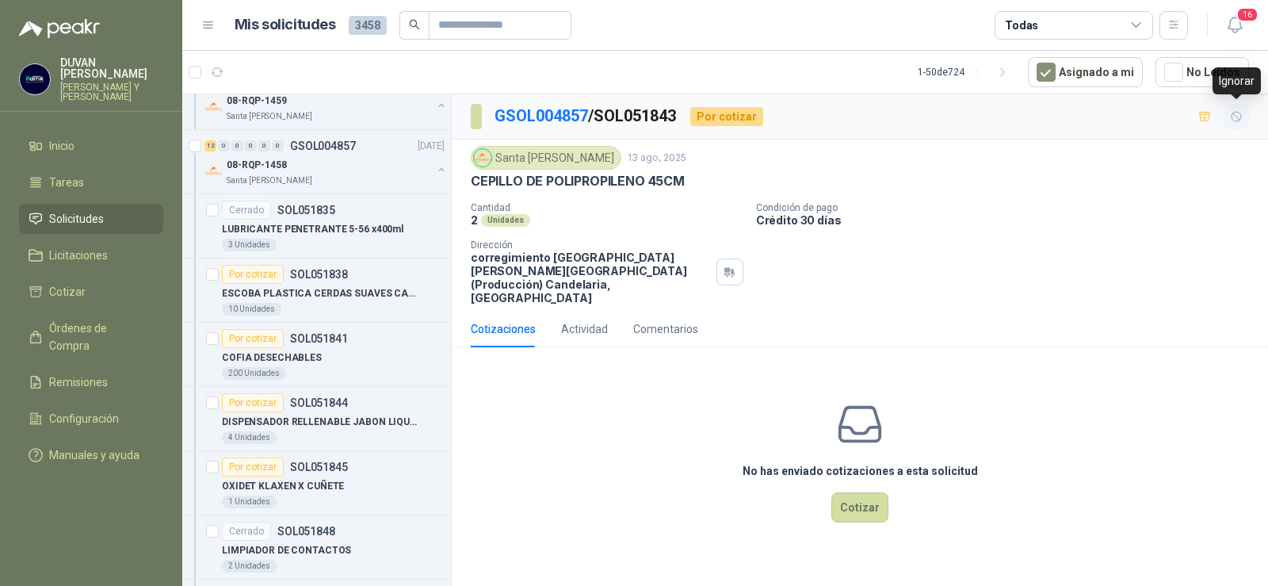
click at [1240, 114] on icon "button" at bounding box center [1236, 116] width 13 height 13
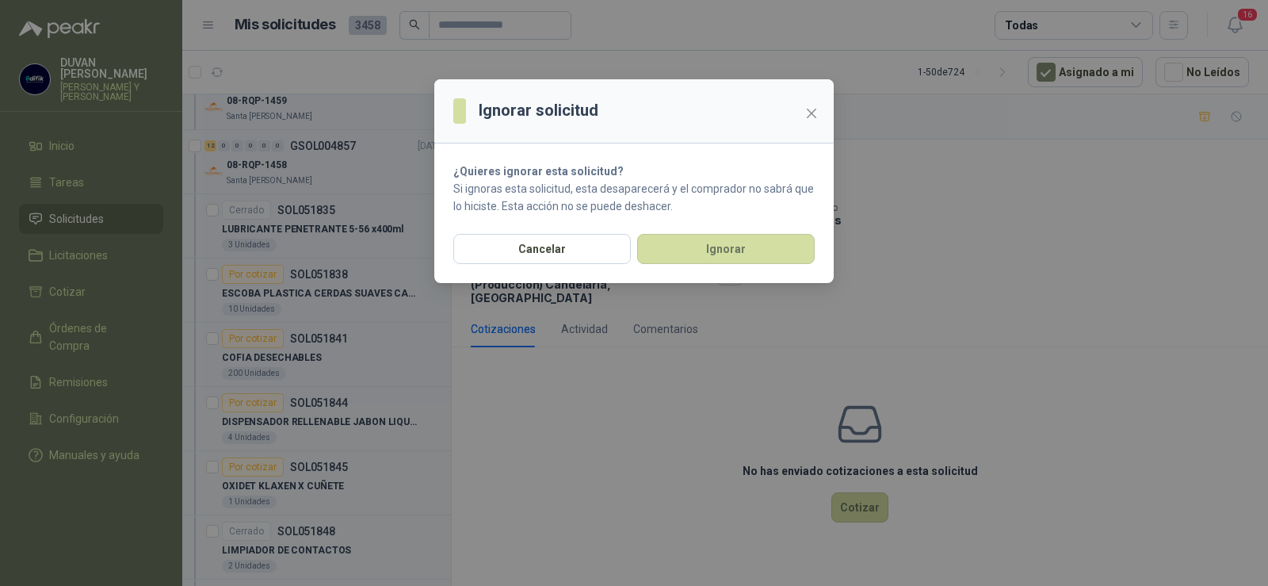
click at [755, 267] on div "Cancelar Ignorar" at bounding box center [634, 258] width 400 height 49
click at [722, 257] on button "Ignorar" at bounding box center [726, 249] width 178 height 30
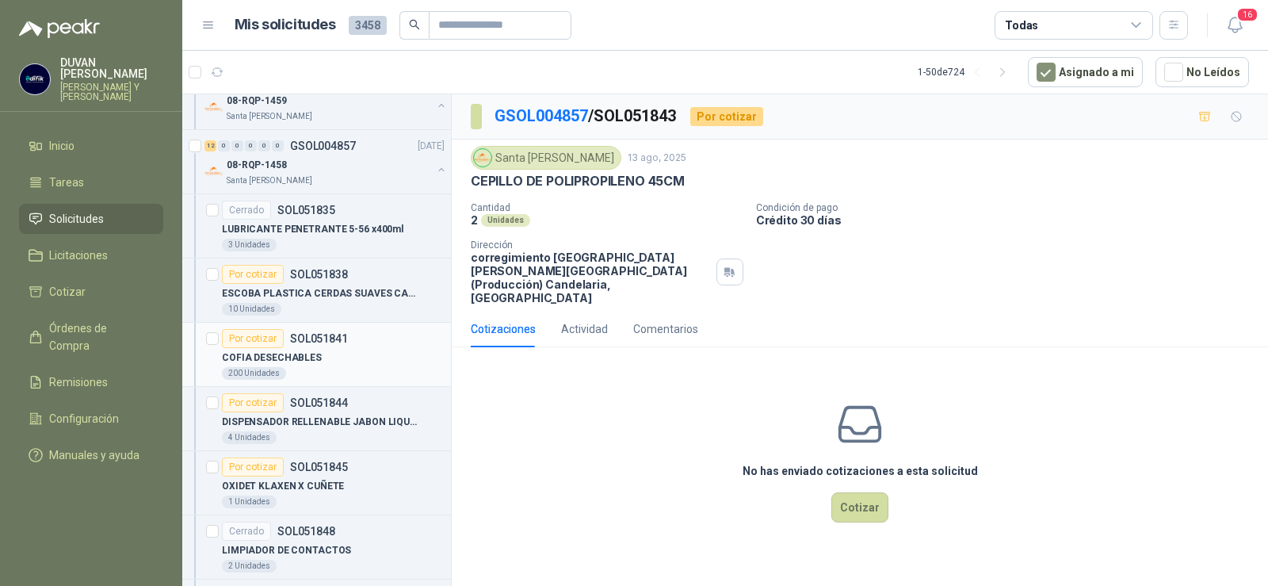
click at [319, 340] on p "SOL051841" at bounding box center [319, 338] width 58 height 11
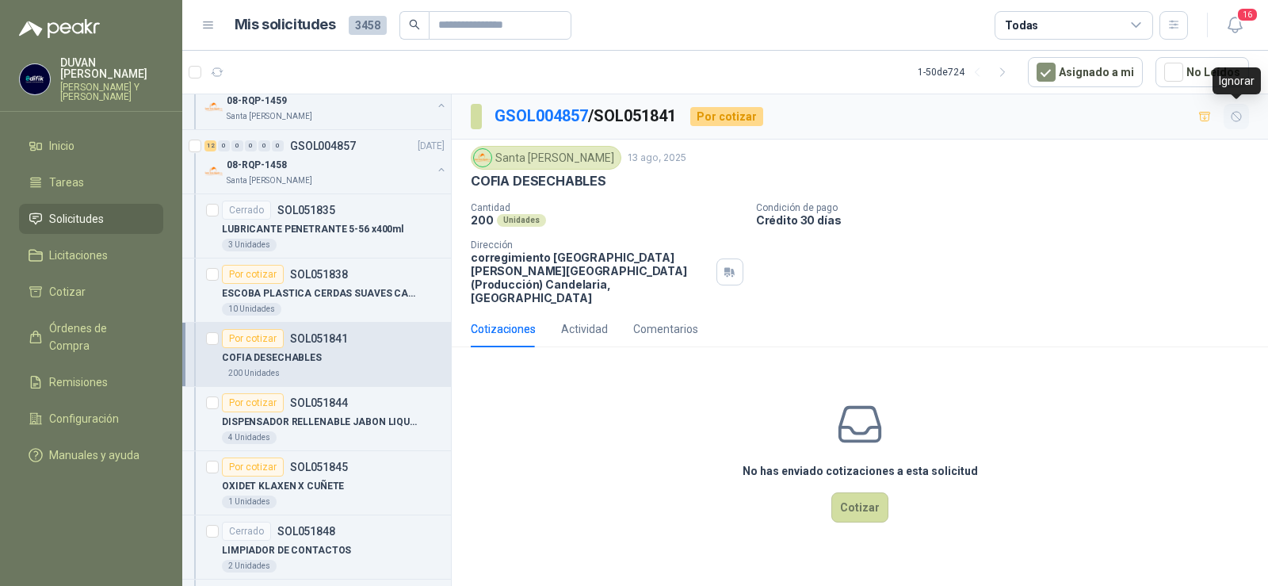
click at [1241, 116] on icon "button" at bounding box center [1237, 117] width 10 height 10
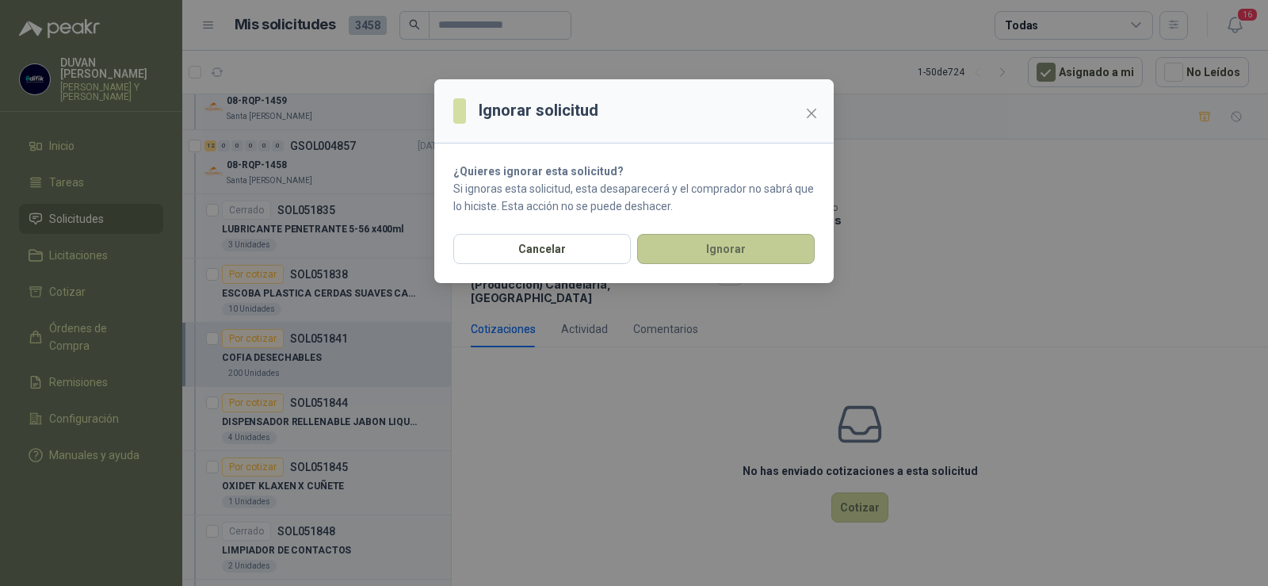
click at [768, 250] on button "Ignorar" at bounding box center [726, 249] width 178 height 30
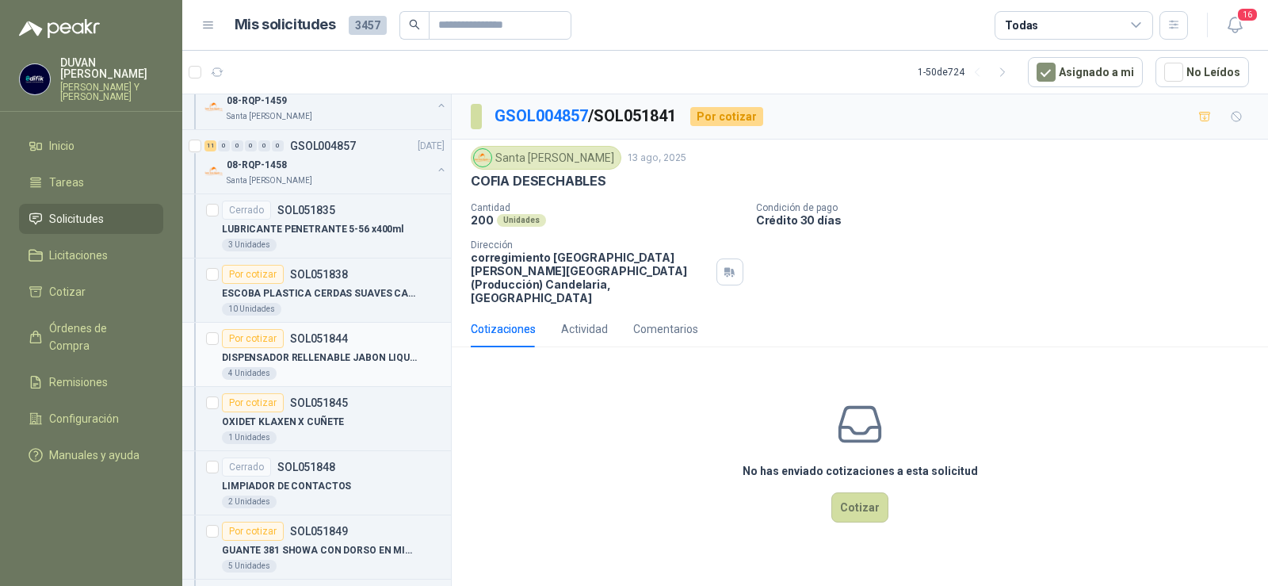
click at [314, 336] on p "SOL051844" at bounding box center [319, 338] width 58 height 11
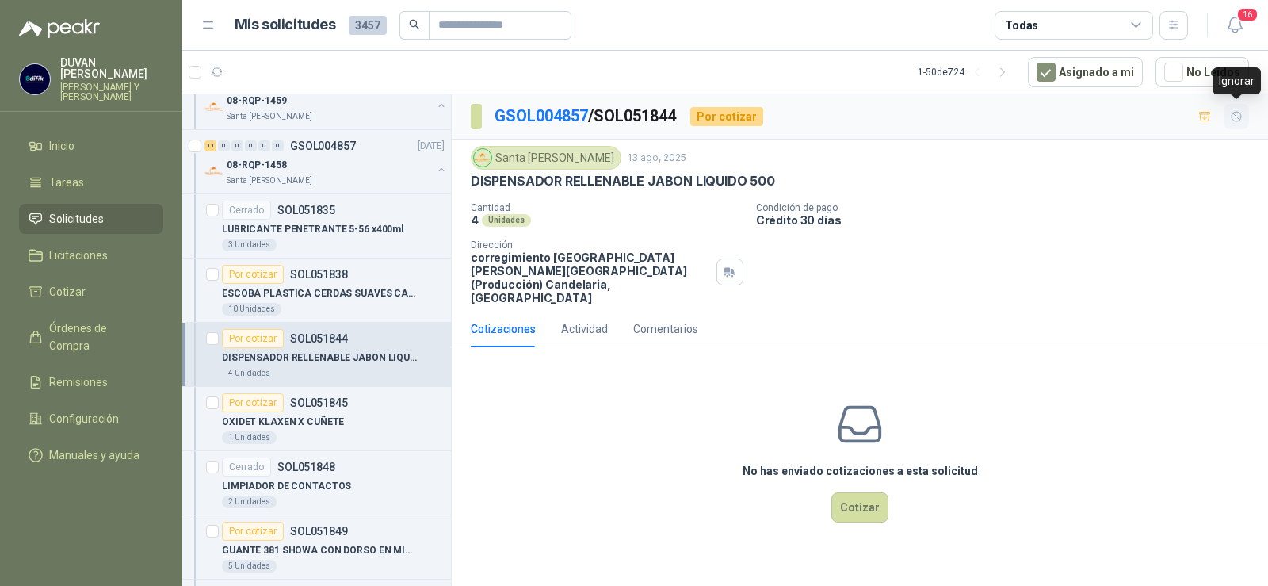
click at [1234, 119] on icon "button" at bounding box center [1236, 116] width 13 height 13
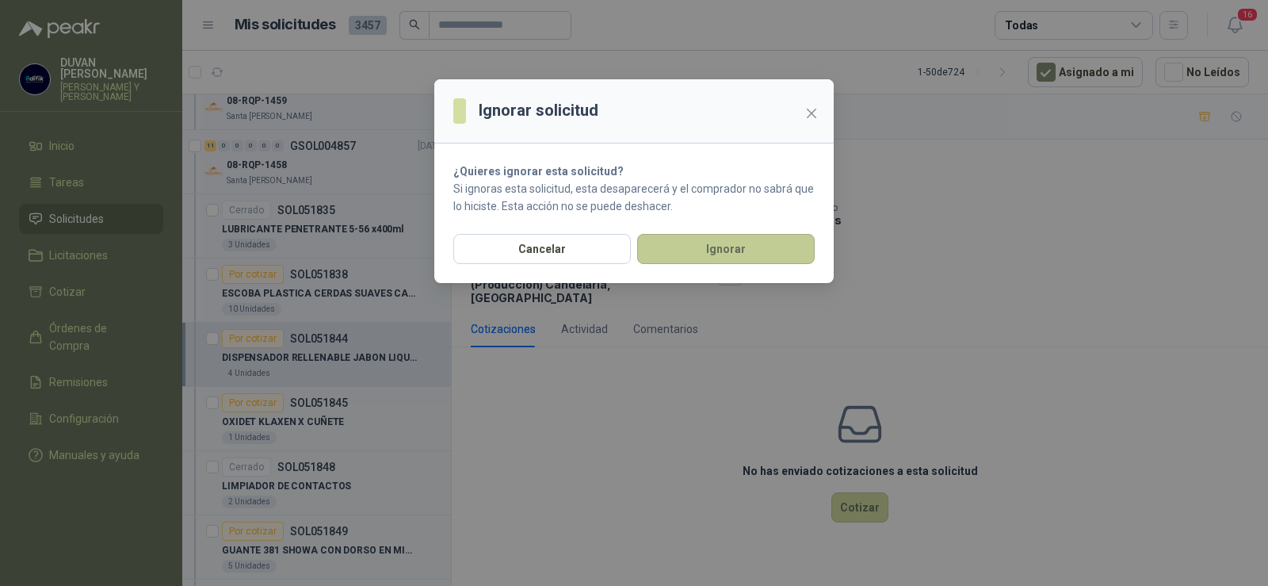
click at [675, 255] on button "Ignorar" at bounding box center [726, 249] width 178 height 30
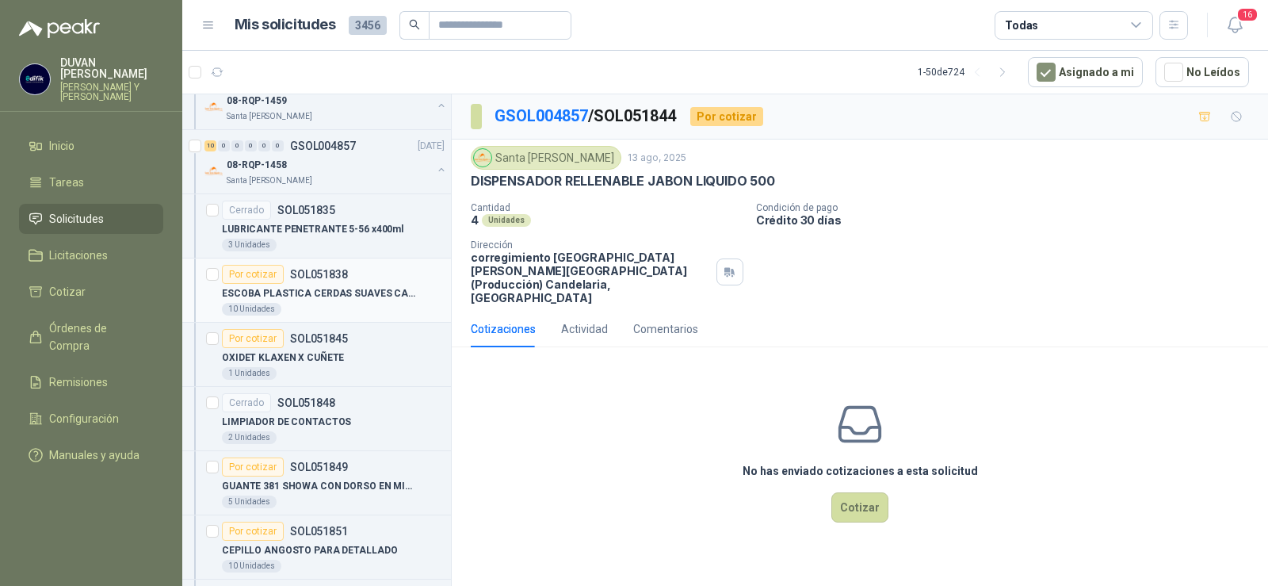
click at [329, 273] on p "SOL051838" at bounding box center [319, 274] width 58 height 11
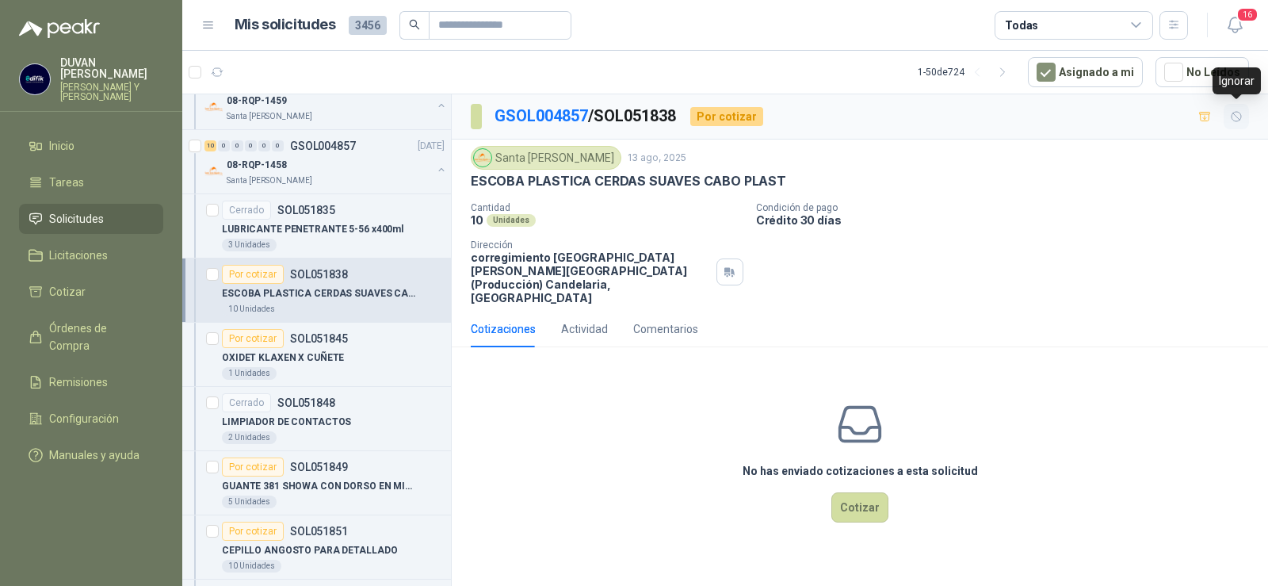
click at [1233, 118] on icon "button" at bounding box center [1236, 116] width 13 height 13
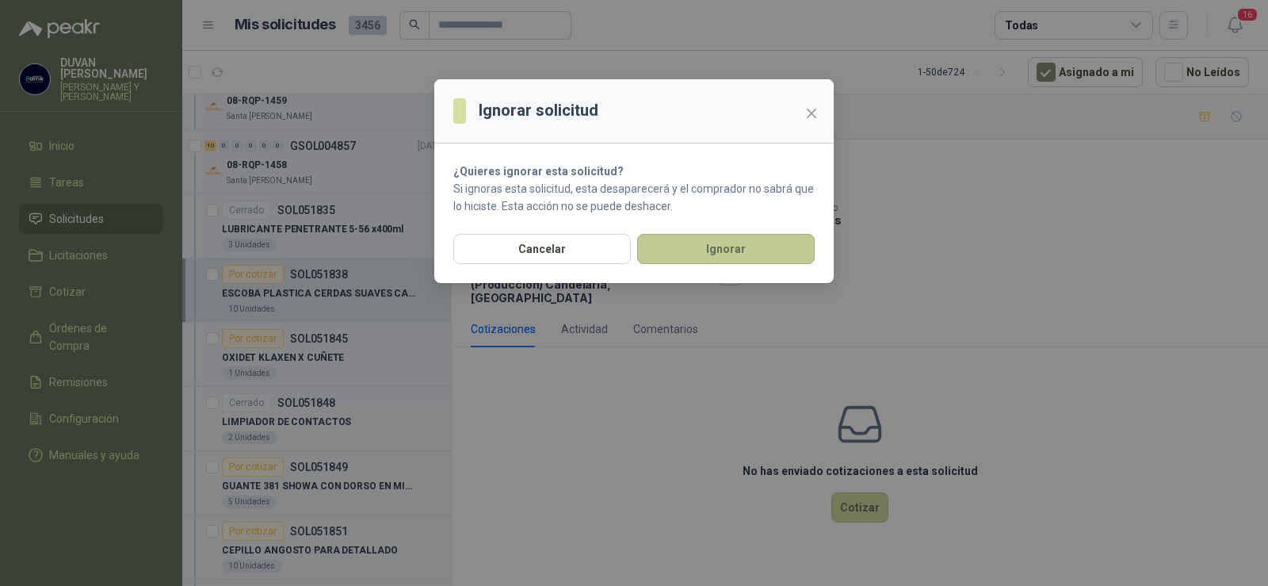
click at [728, 252] on button "Ignorar" at bounding box center [726, 249] width 178 height 30
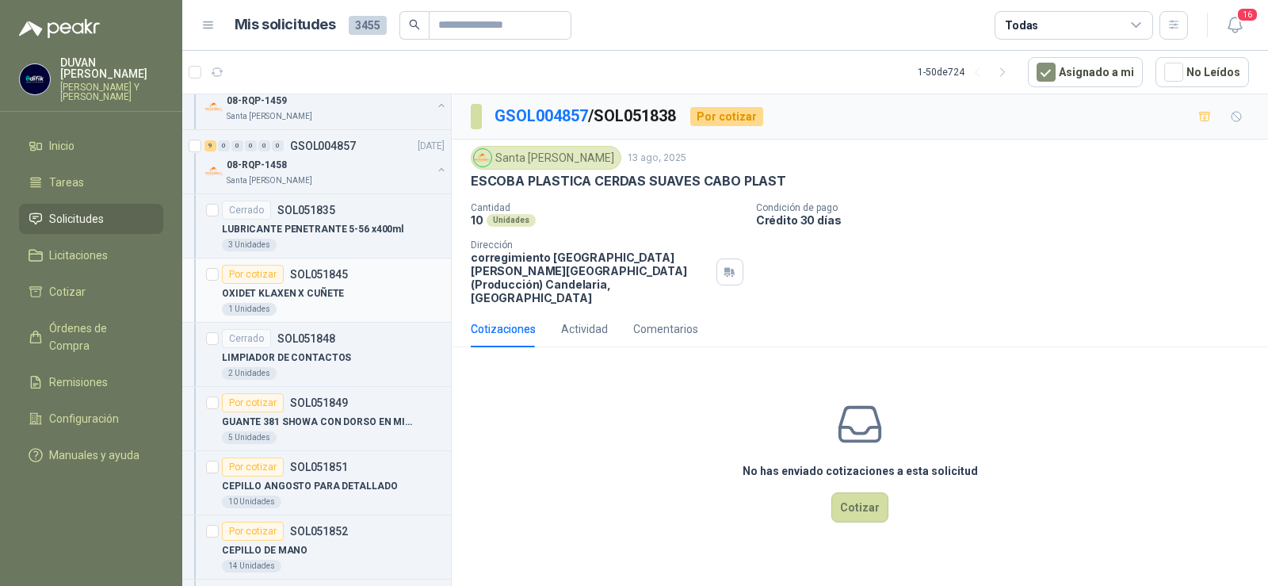
click at [322, 273] on p "SOL051845" at bounding box center [319, 274] width 58 height 11
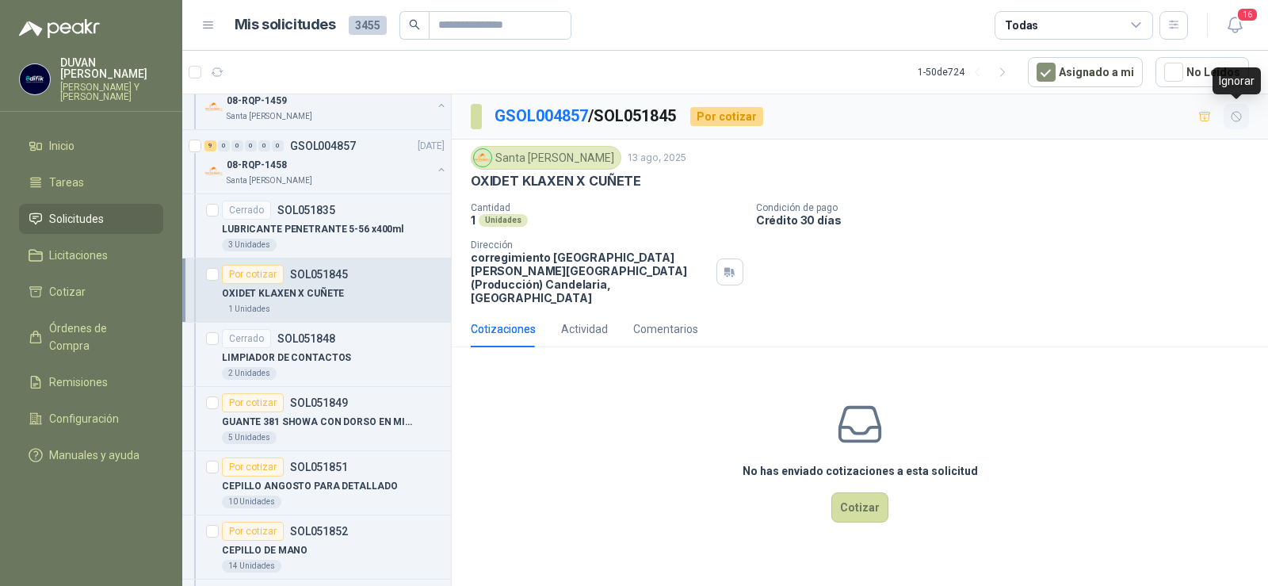
click at [1237, 116] on icon "button" at bounding box center [1236, 116] width 13 height 13
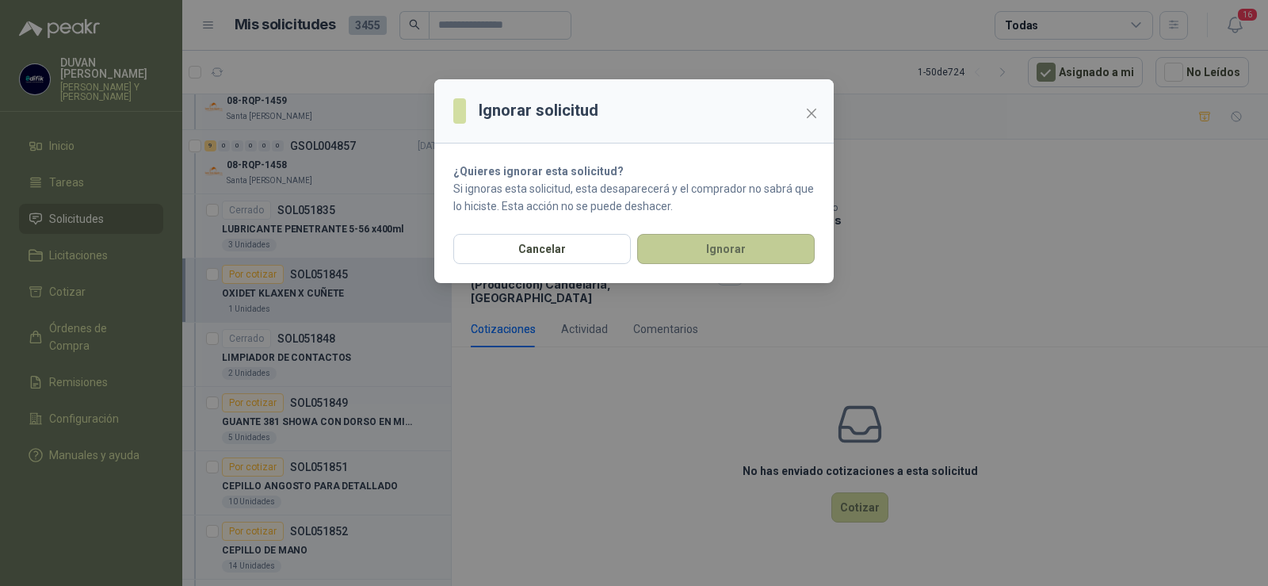
click at [681, 259] on button "Ignorar" at bounding box center [726, 249] width 178 height 30
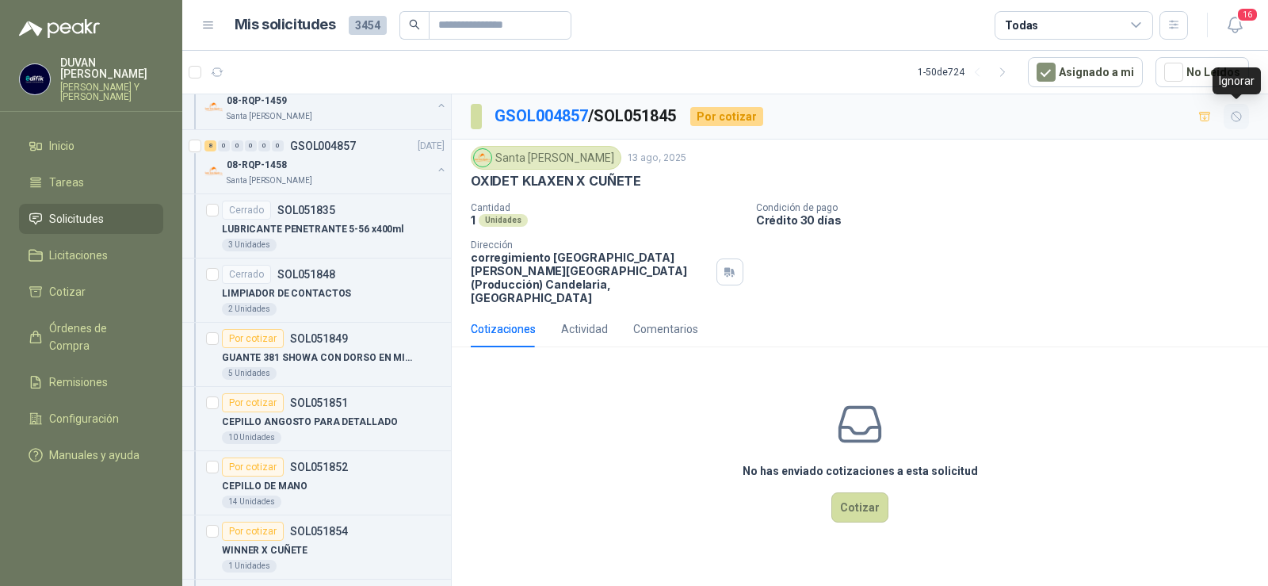
click at [1230, 115] on icon "button" at bounding box center [1236, 116] width 13 height 13
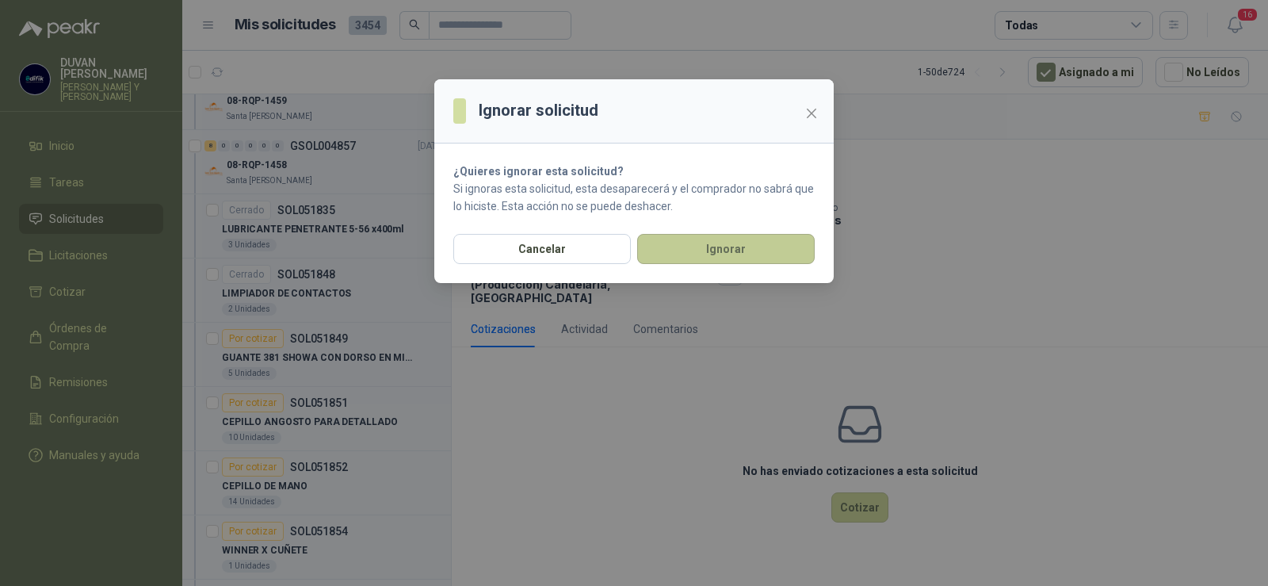
click at [749, 254] on button "Ignorar" at bounding box center [726, 249] width 178 height 30
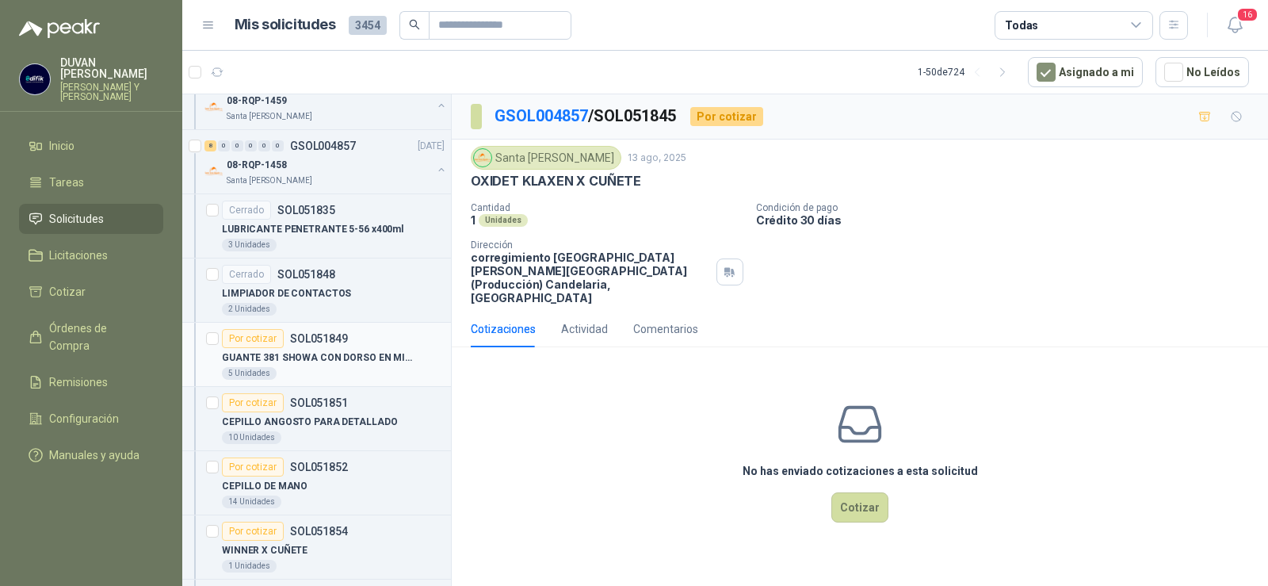
click at [315, 341] on p "SOL051849" at bounding box center [319, 338] width 58 height 11
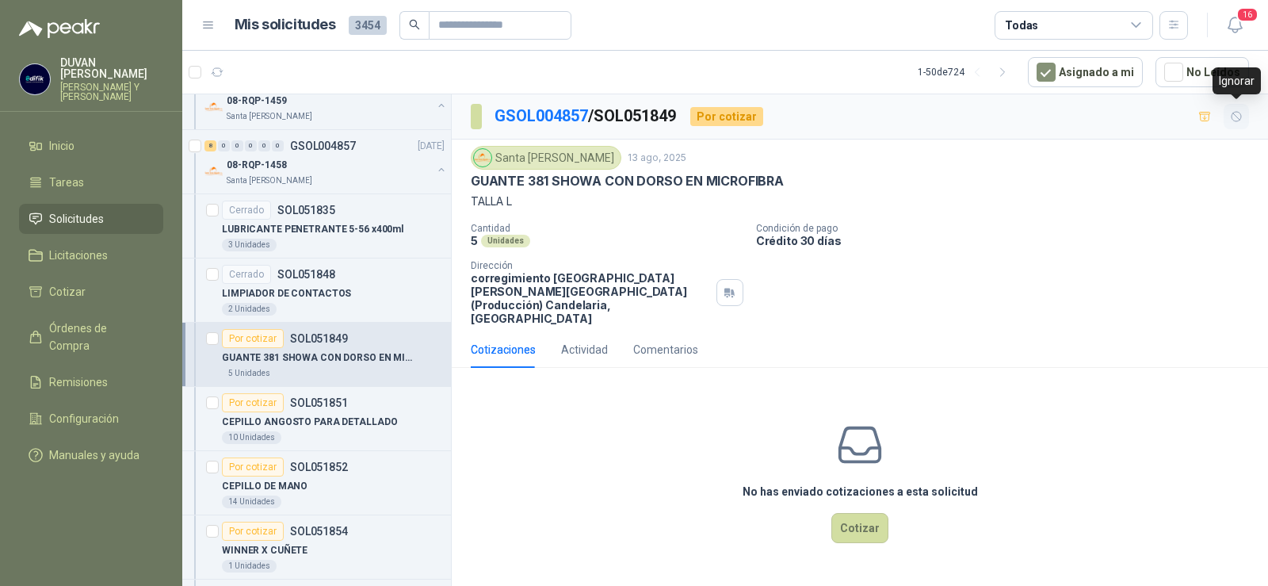
click at [1240, 119] on icon "button" at bounding box center [1236, 116] width 13 height 13
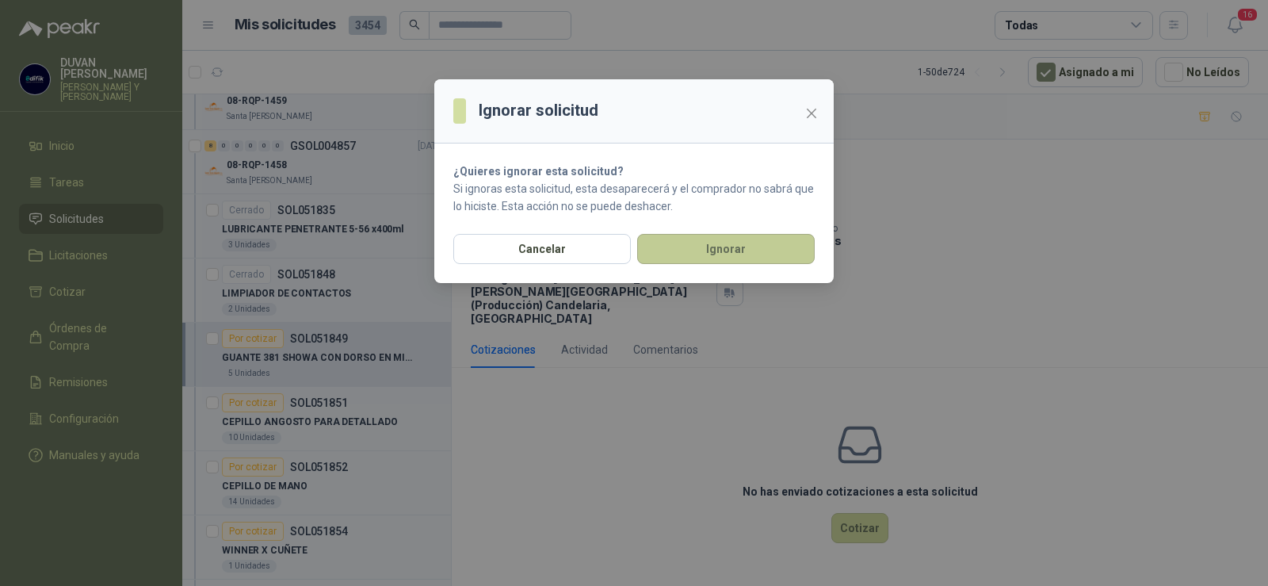
click at [720, 255] on button "Ignorar" at bounding box center [726, 249] width 178 height 30
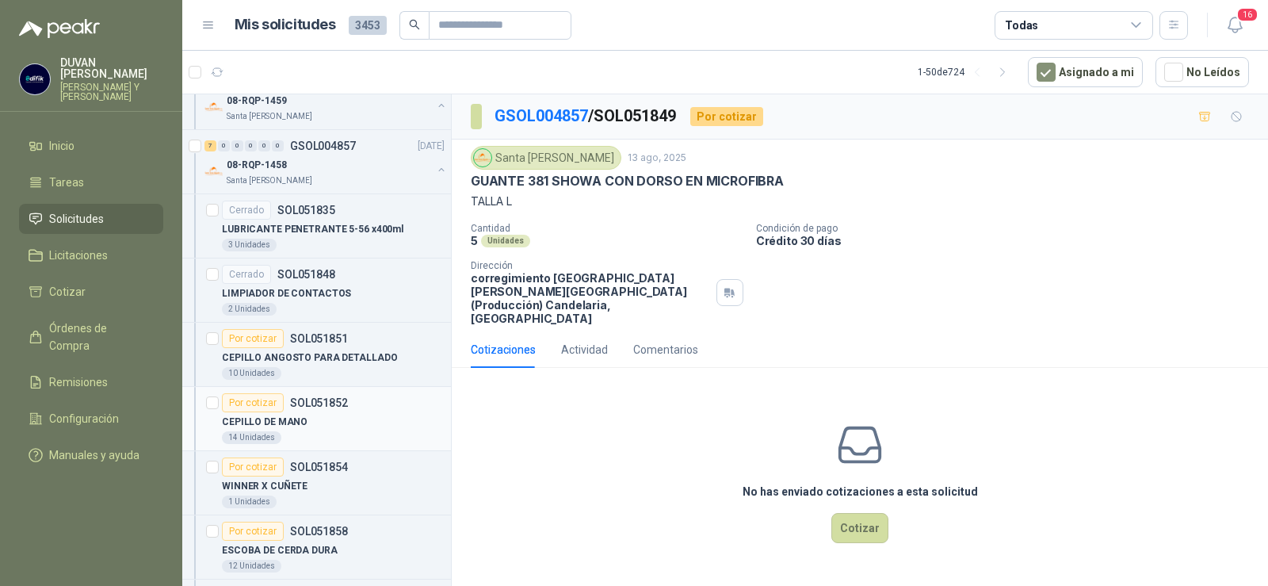
click at [321, 403] on p "SOL051852" at bounding box center [319, 402] width 58 height 11
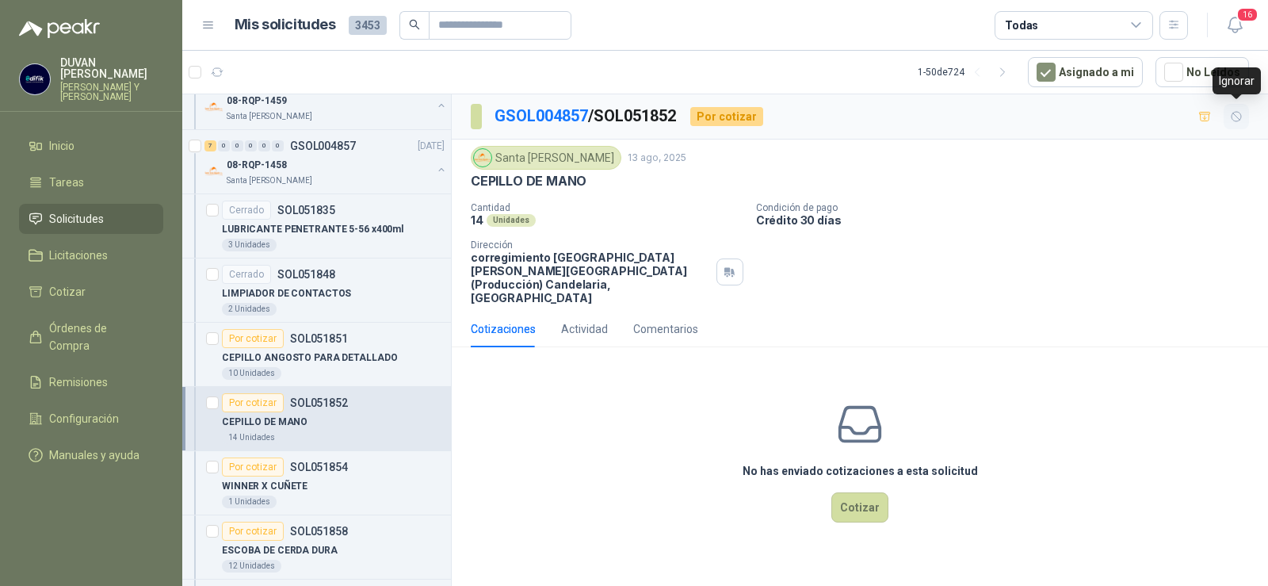
click at [1240, 117] on icon "button" at bounding box center [1236, 116] width 13 height 13
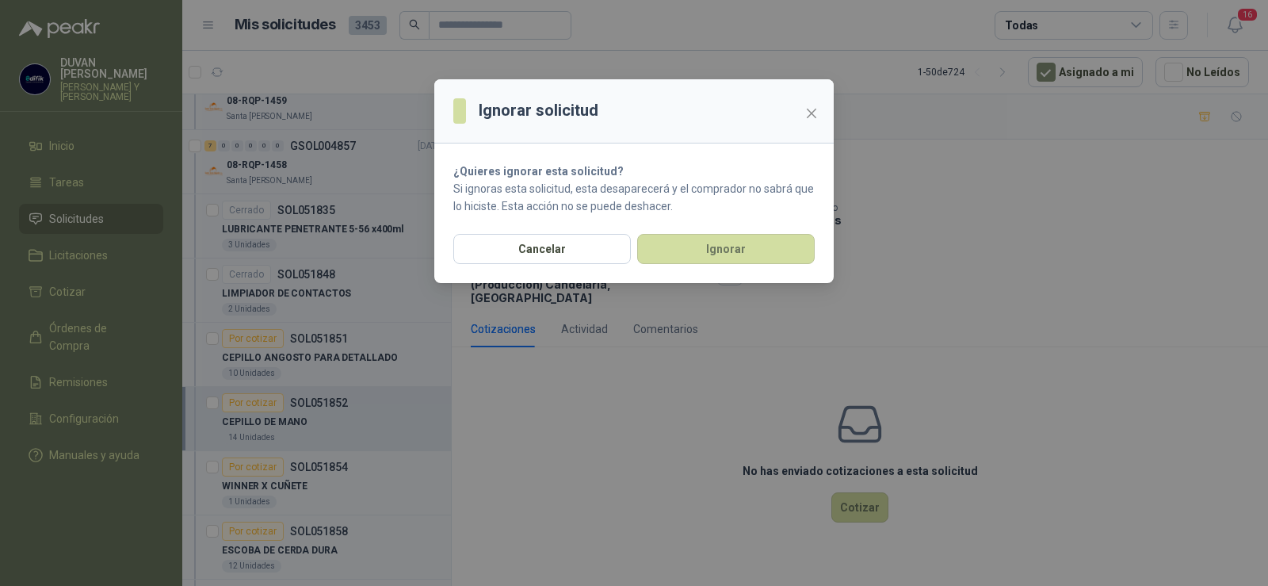
click at [711, 266] on div "Cancelar Ignorar" at bounding box center [634, 258] width 400 height 49
click at [706, 246] on button "Ignorar" at bounding box center [726, 249] width 178 height 30
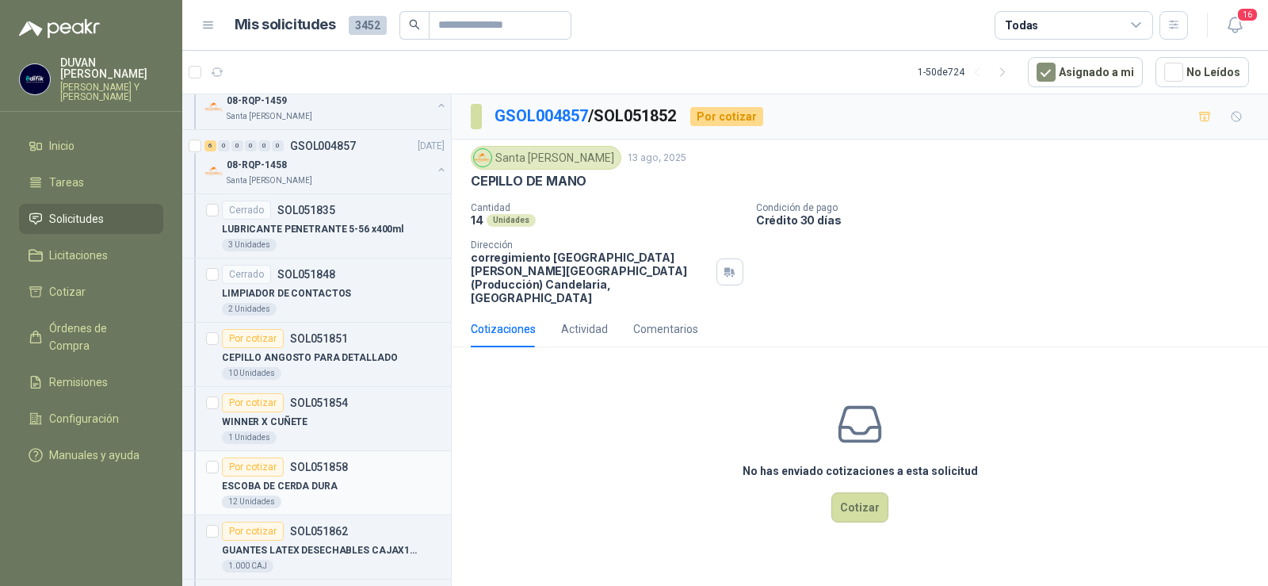
click at [329, 470] on p "SOL051858" at bounding box center [319, 466] width 58 height 11
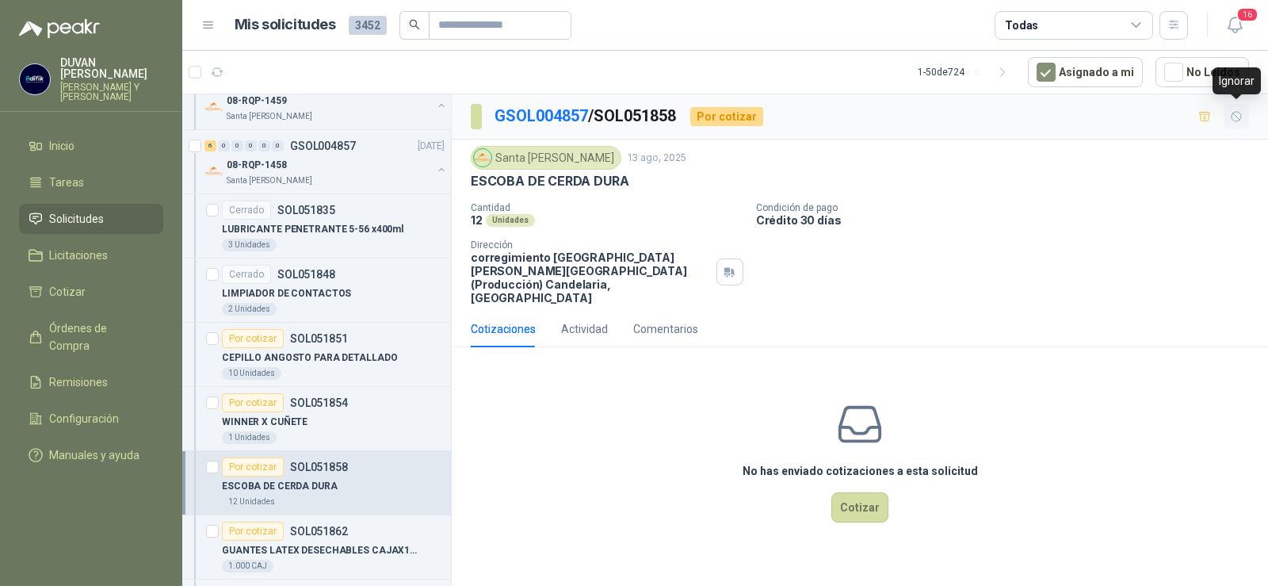
click at [1233, 119] on icon "button" at bounding box center [1237, 117] width 10 height 10
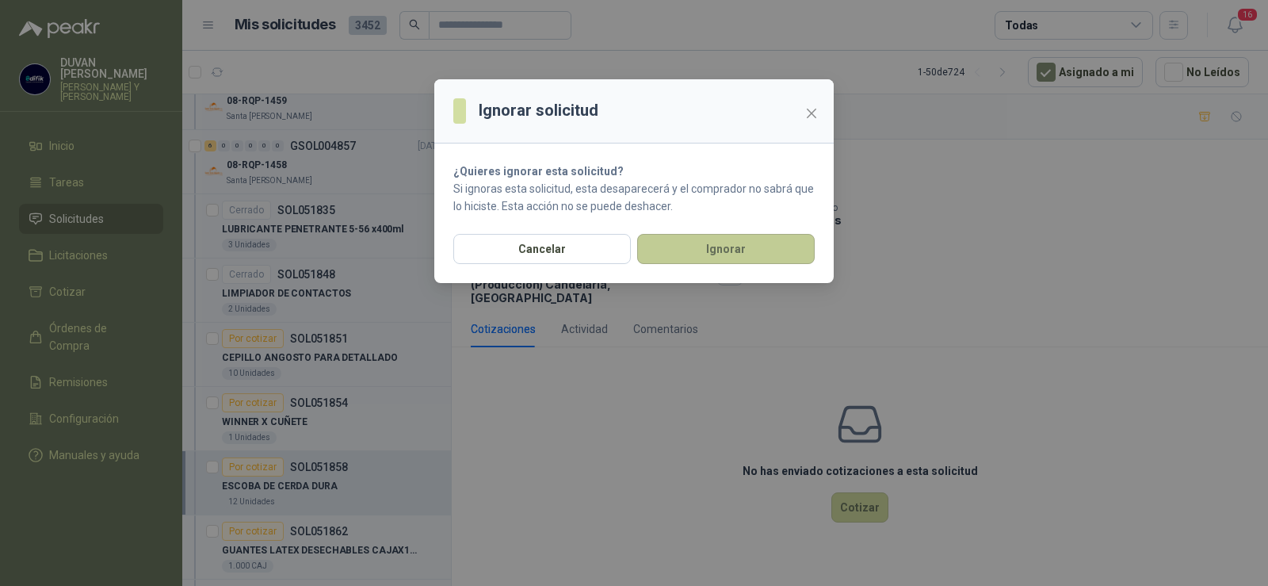
click at [711, 253] on button "Ignorar" at bounding box center [726, 249] width 178 height 30
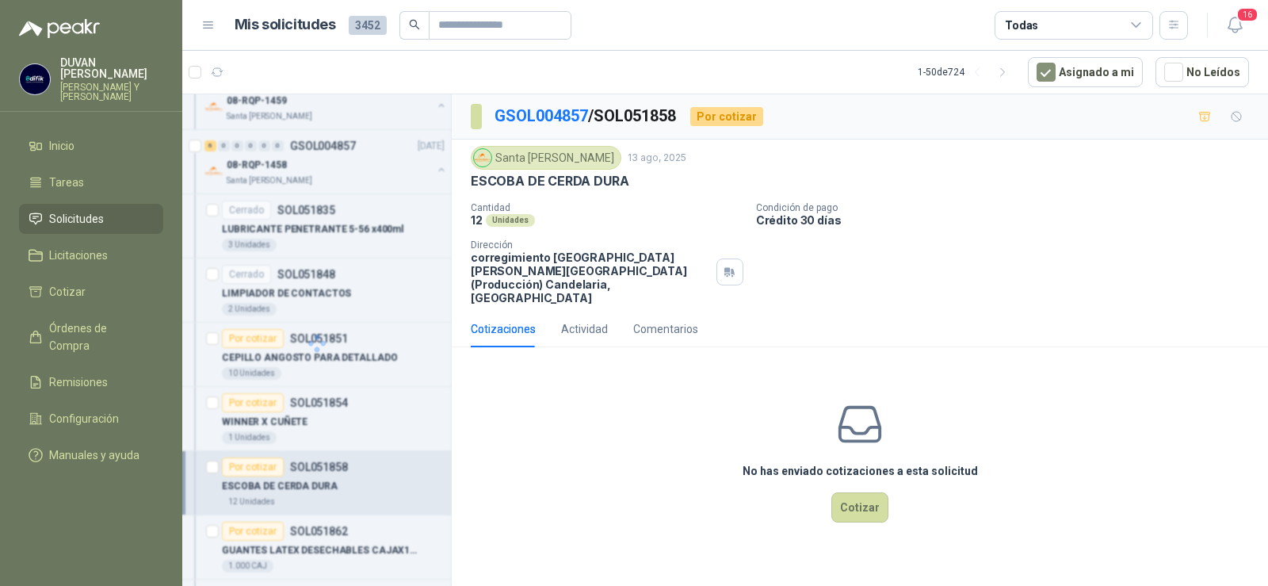
click at [338, 402] on div at bounding box center [317, 342] width 270 height 497
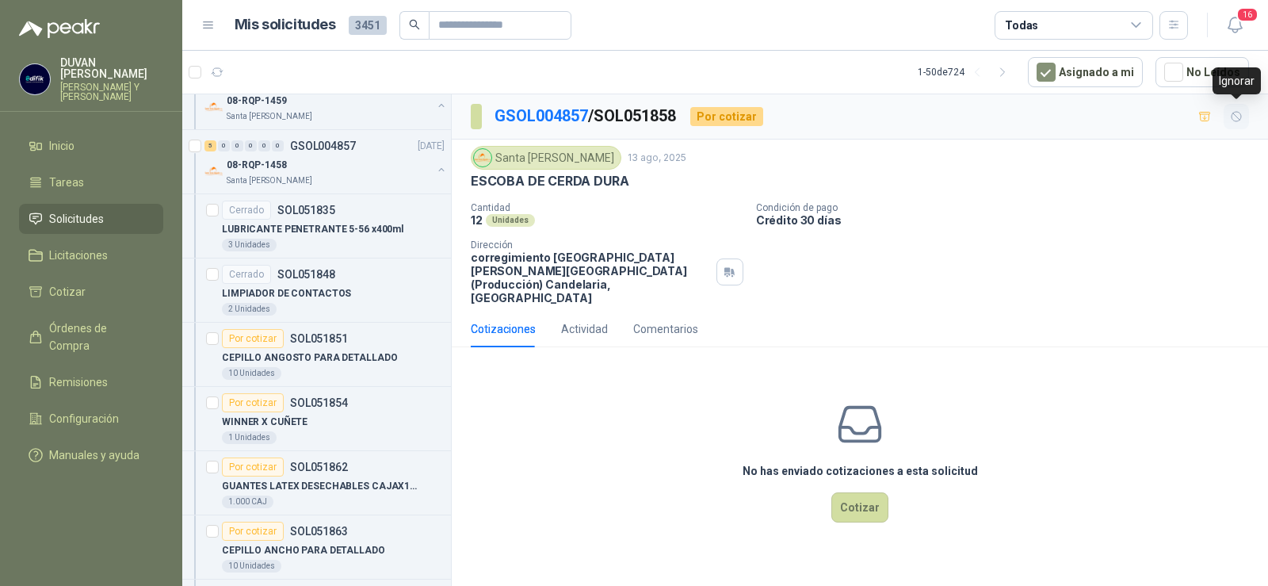
click at [1239, 119] on icon "button" at bounding box center [1237, 117] width 10 height 10
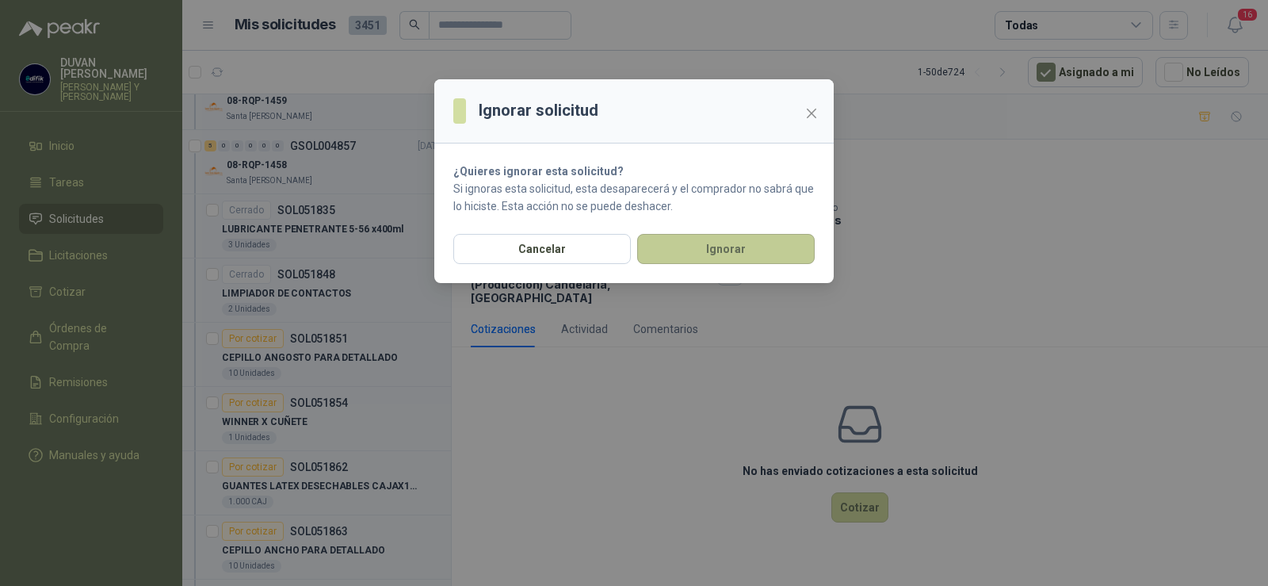
click at [738, 246] on button "Ignorar" at bounding box center [726, 249] width 178 height 30
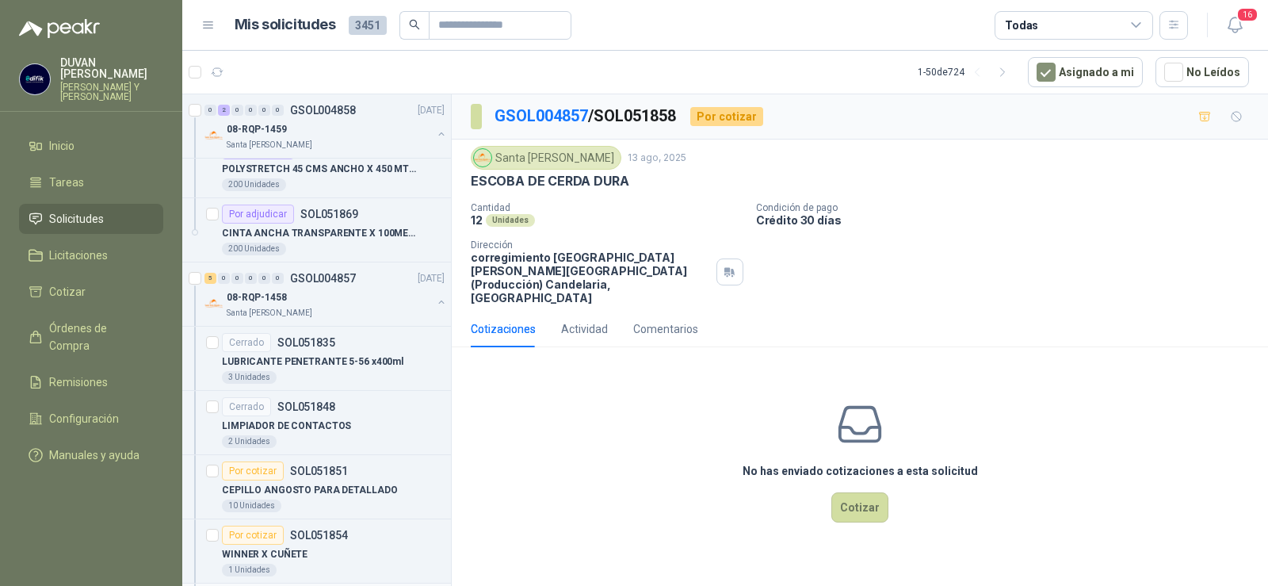
scroll to position [1620, 0]
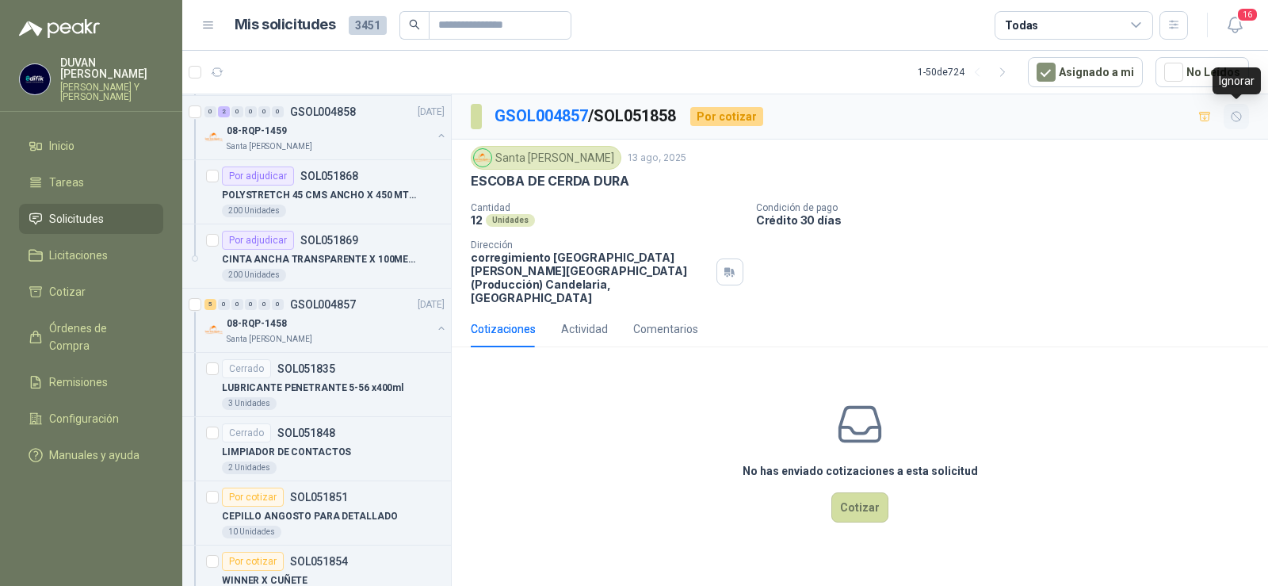
click at [1236, 120] on icon "button" at bounding box center [1236, 116] width 13 height 13
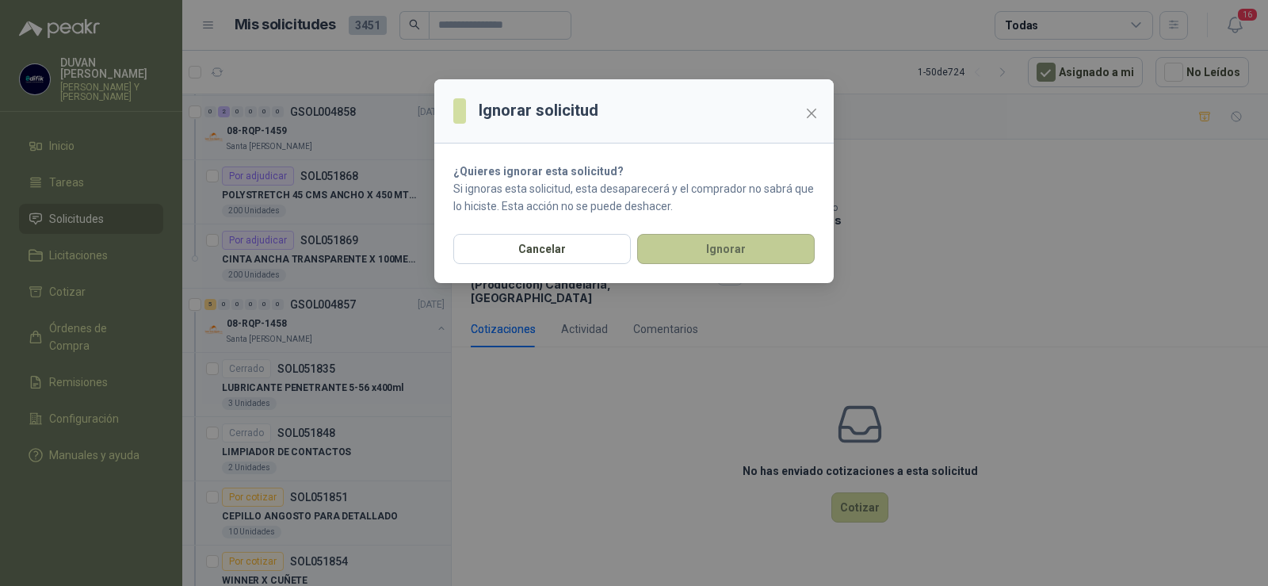
click at [713, 252] on button "Ignorar" at bounding box center [726, 249] width 178 height 30
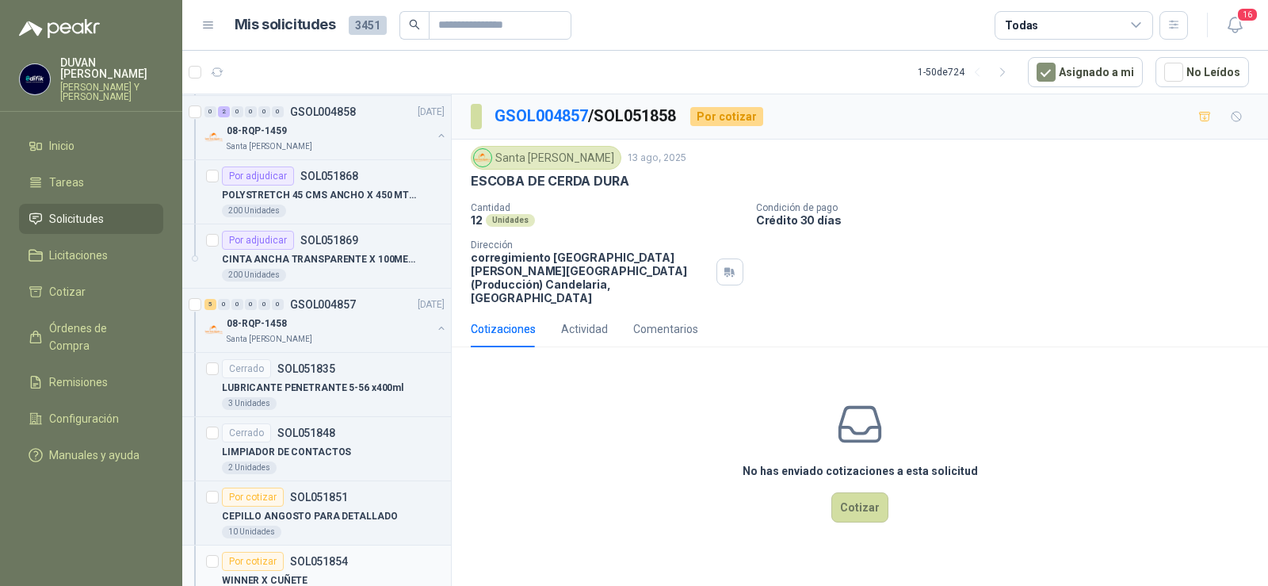
scroll to position [1700, 0]
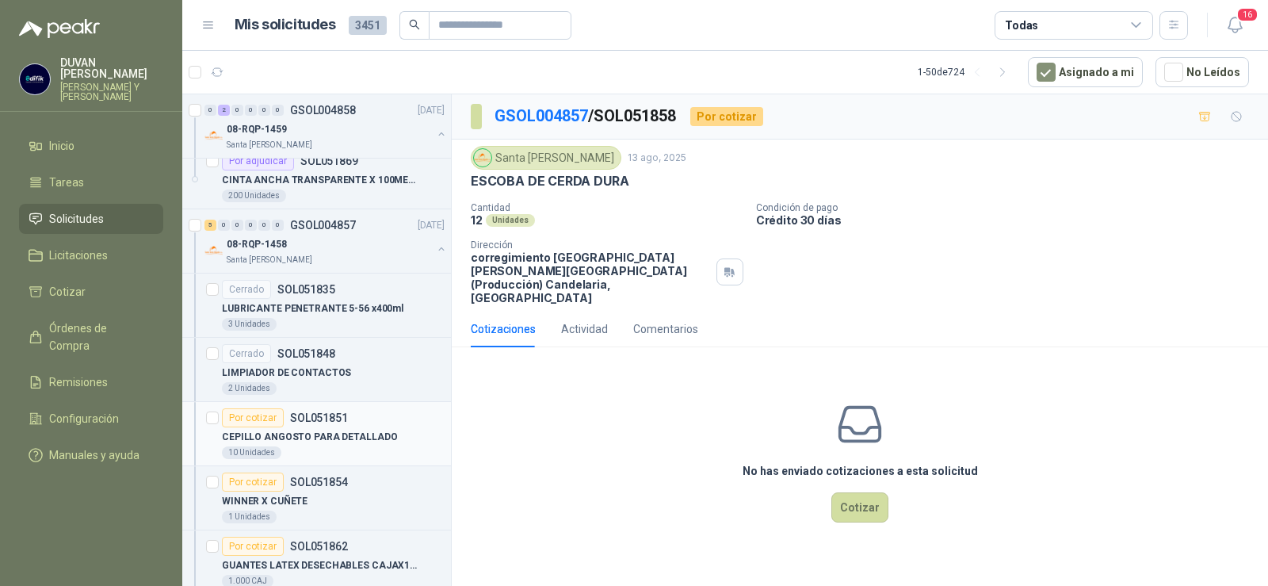
click at [316, 427] on div "CEPILLO ANGOSTO PARA DETALLADO" at bounding box center [333, 436] width 223 height 19
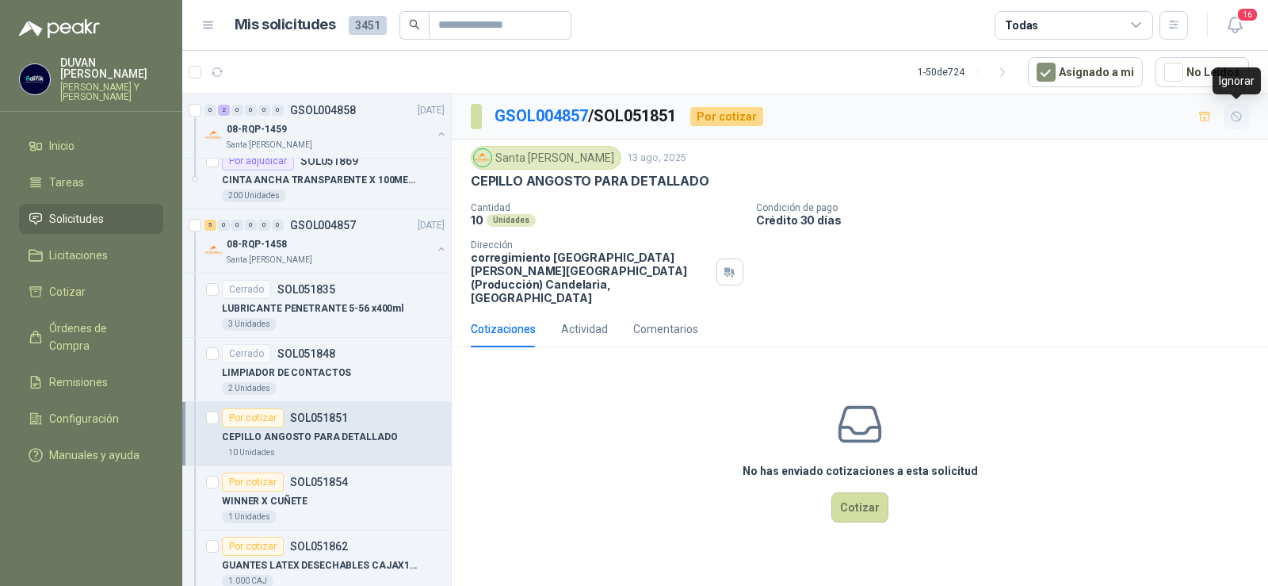
click at [1233, 121] on icon "button" at bounding box center [1236, 116] width 13 height 13
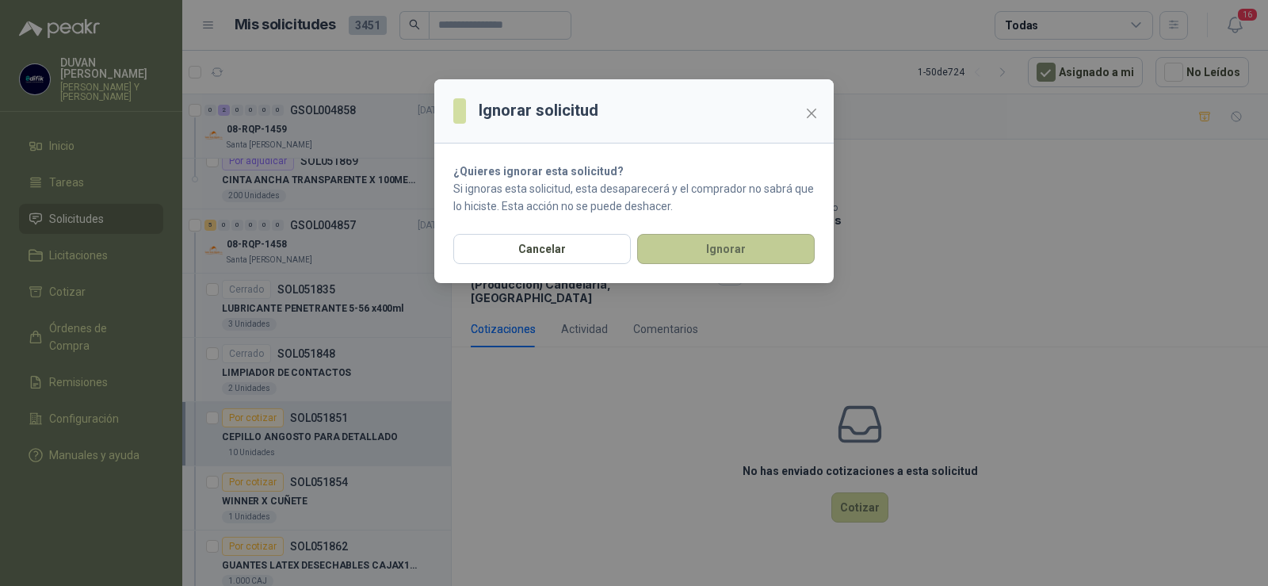
click at [757, 262] on button "Ignorar" at bounding box center [726, 249] width 178 height 30
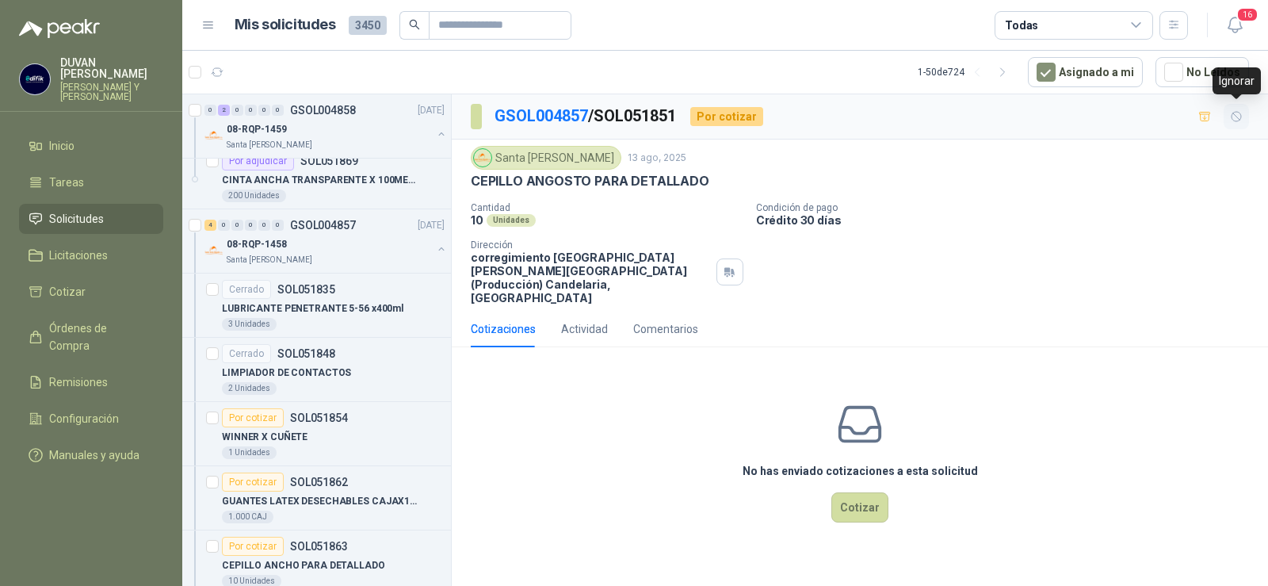
click at [1233, 117] on icon "button" at bounding box center [1236, 116] width 13 height 13
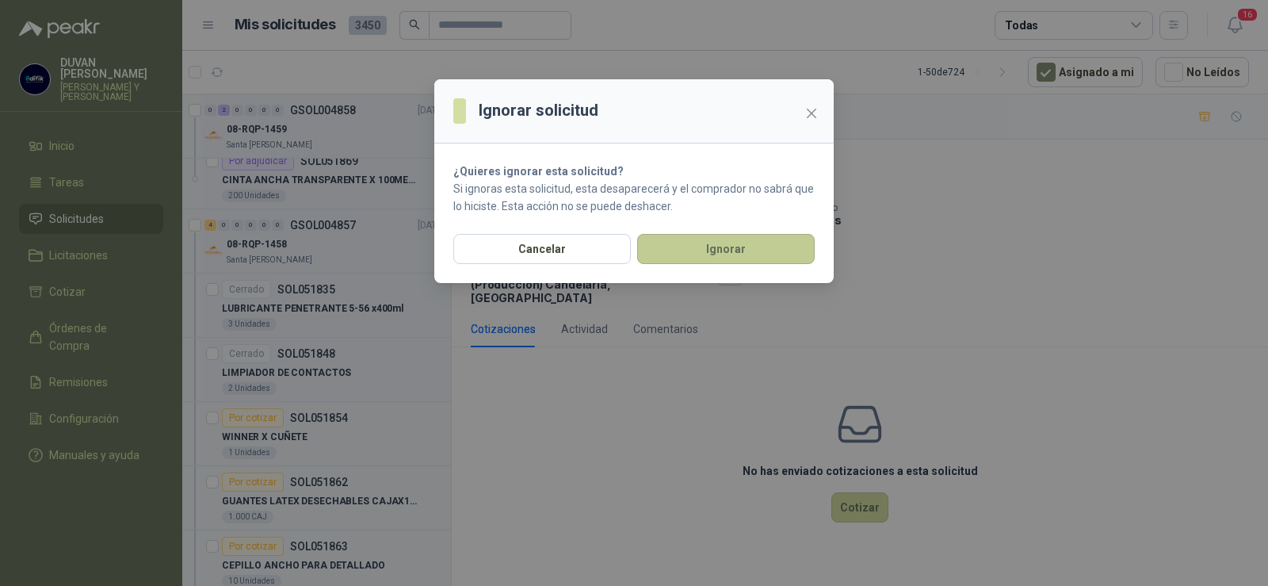
click at [673, 252] on button "Ignorar" at bounding box center [726, 249] width 178 height 30
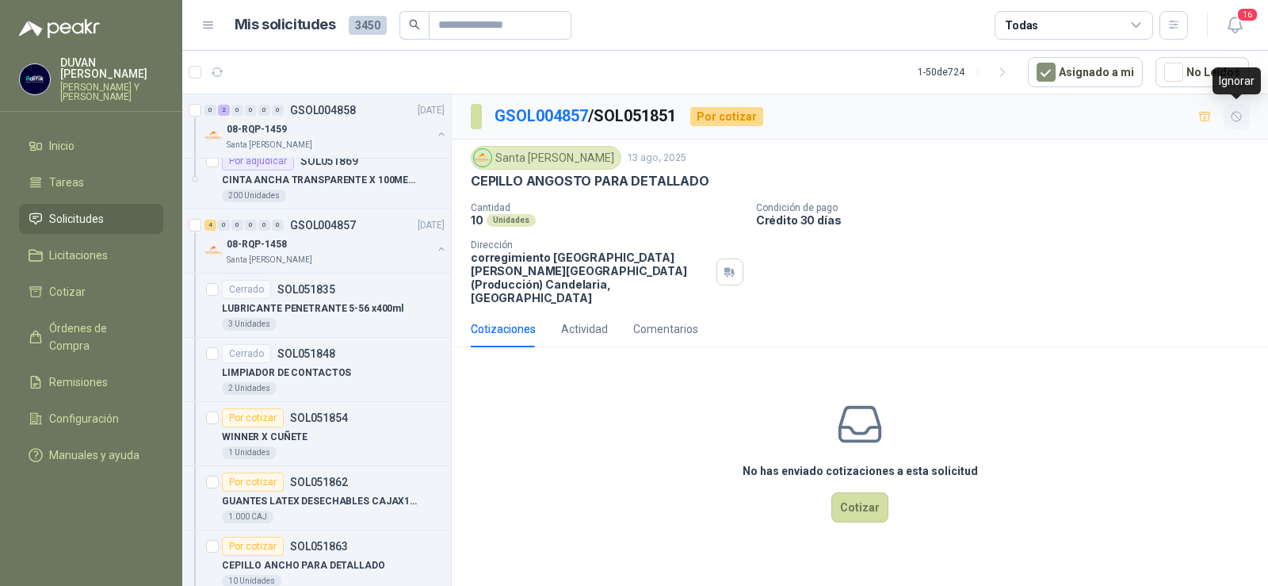
click at [1231, 117] on icon "button" at bounding box center [1236, 116] width 13 height 13
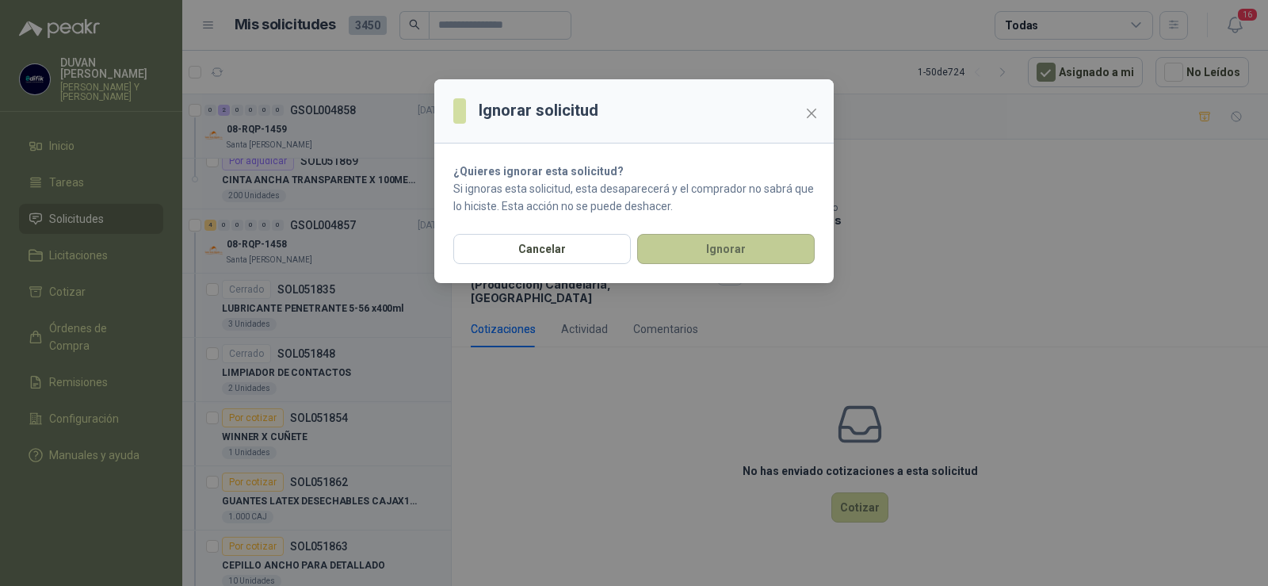
click at [668, 245] on button "Ignorar" at bounding box center [726, 249] width 178 height 30
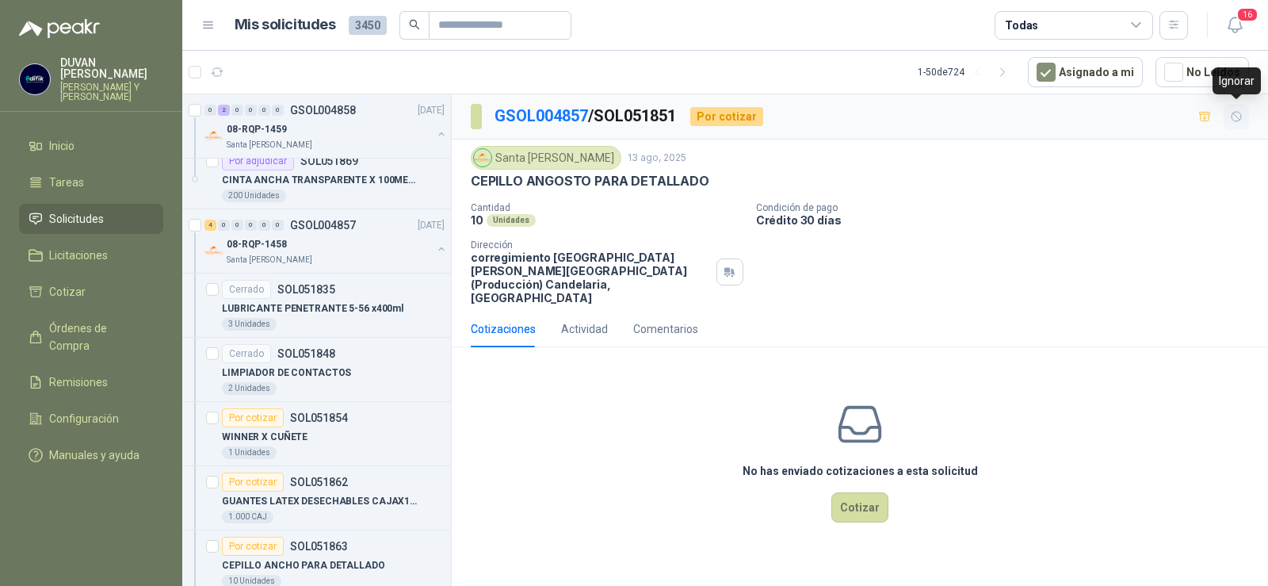
click at [1239, 119] on icon "button" at bounding box center [1237, 117] width 10 height 10
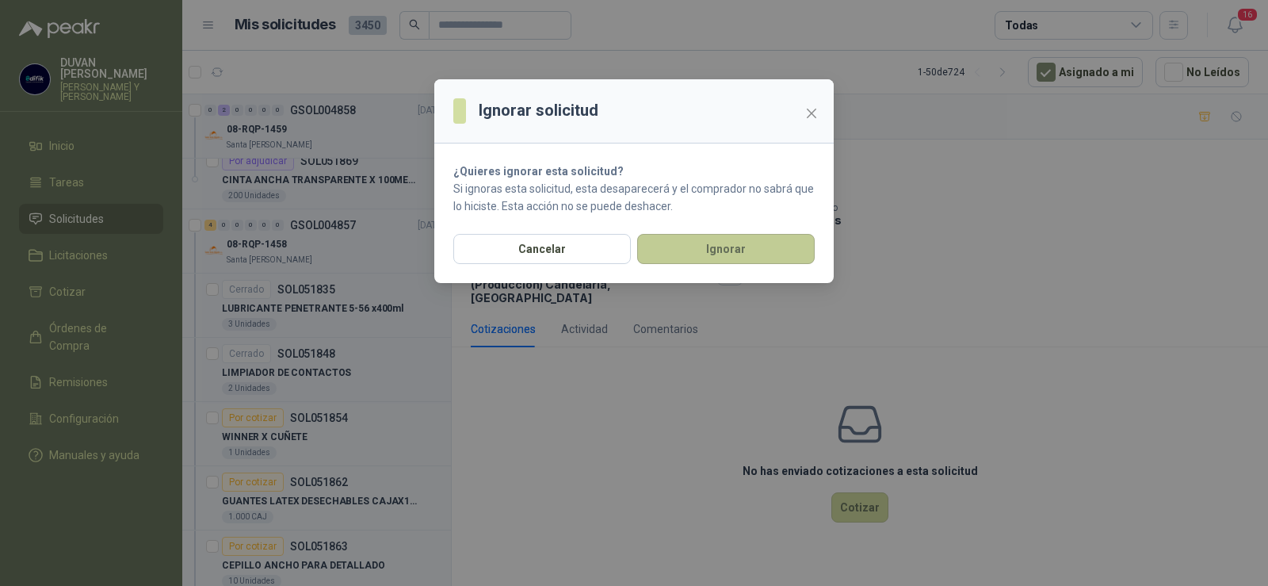
click at [687, 264] on button "Ignorar" at bounding box center [726, 249] width 178 height 30
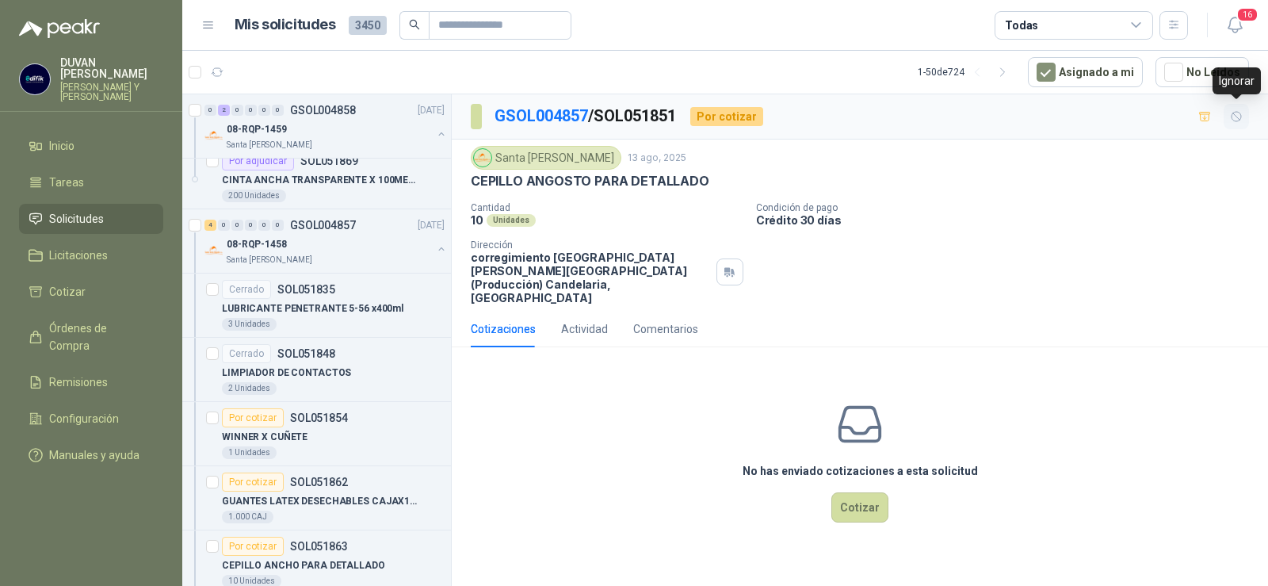
click at [1240, 117] on icon "button" at bounding box center [1236, 116] width 13 height 13
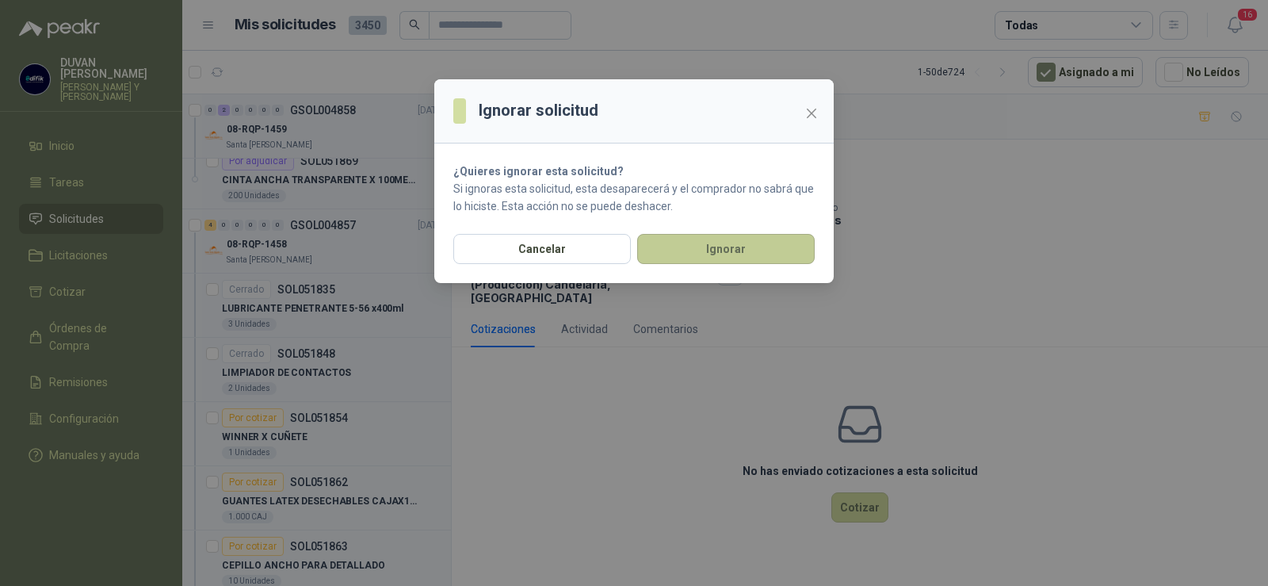
click at [753, 250] on button "Ignorar" at bounding box center [726, 249] width 178 height 30
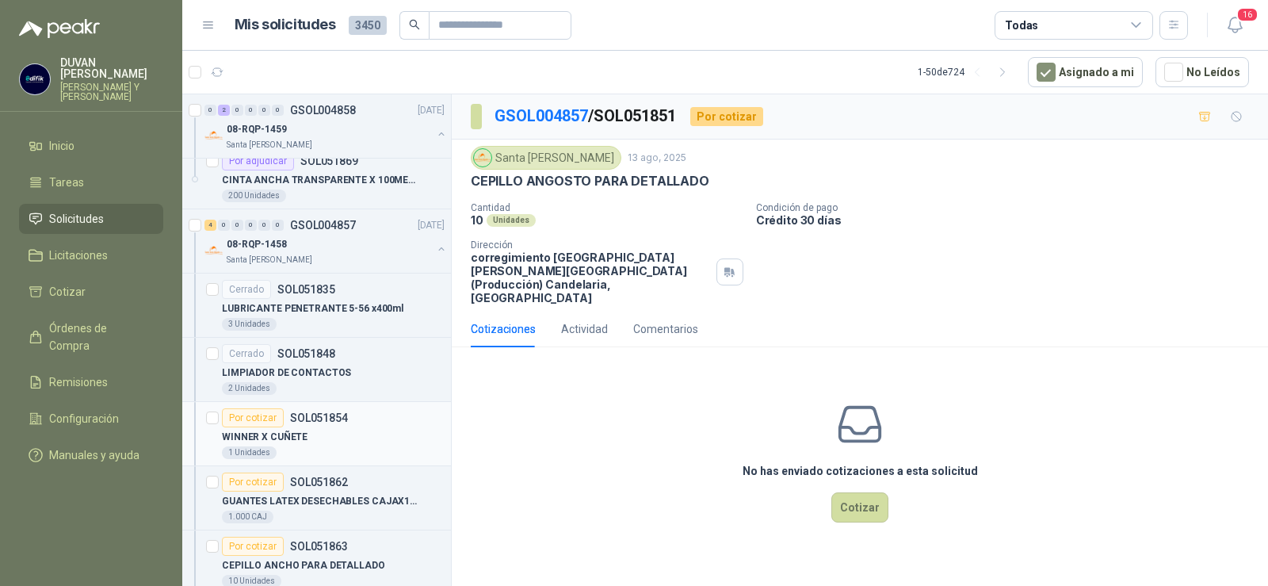
click at [323, 417] on p "SOL051854" at bounding box center [319, 417] width 58 height 11
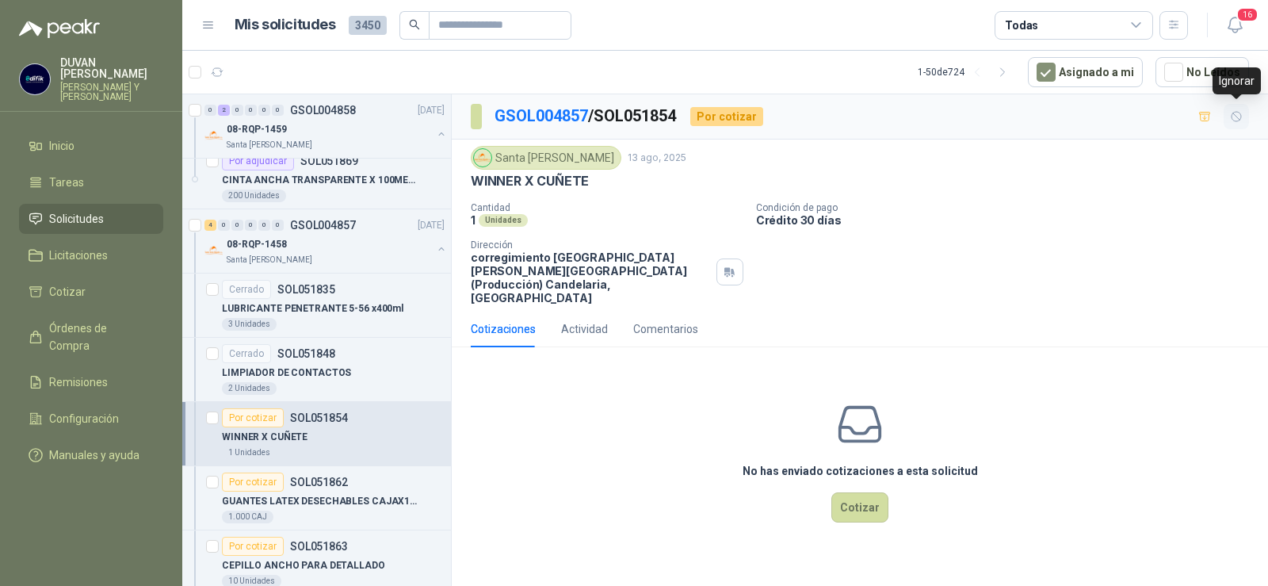
click at [1237, 120] on icon "button" at bounding box center [1236, 116] width 13 height 13
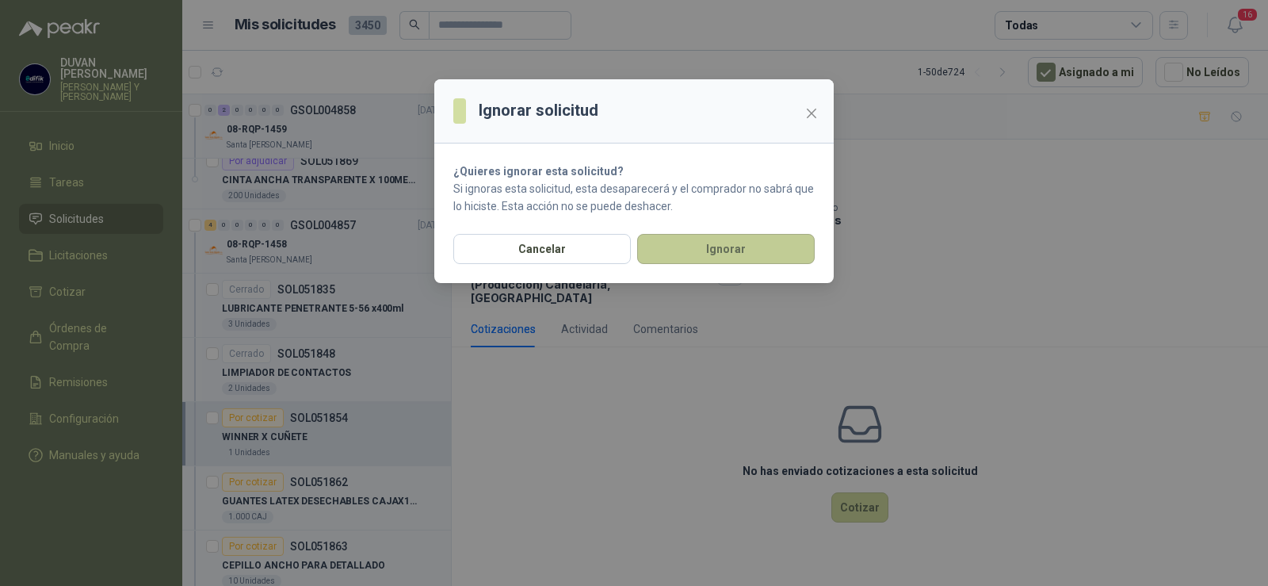
click at [708, 259] on button "Ignorar" at bounding box center [726, 249] width 178 height 30
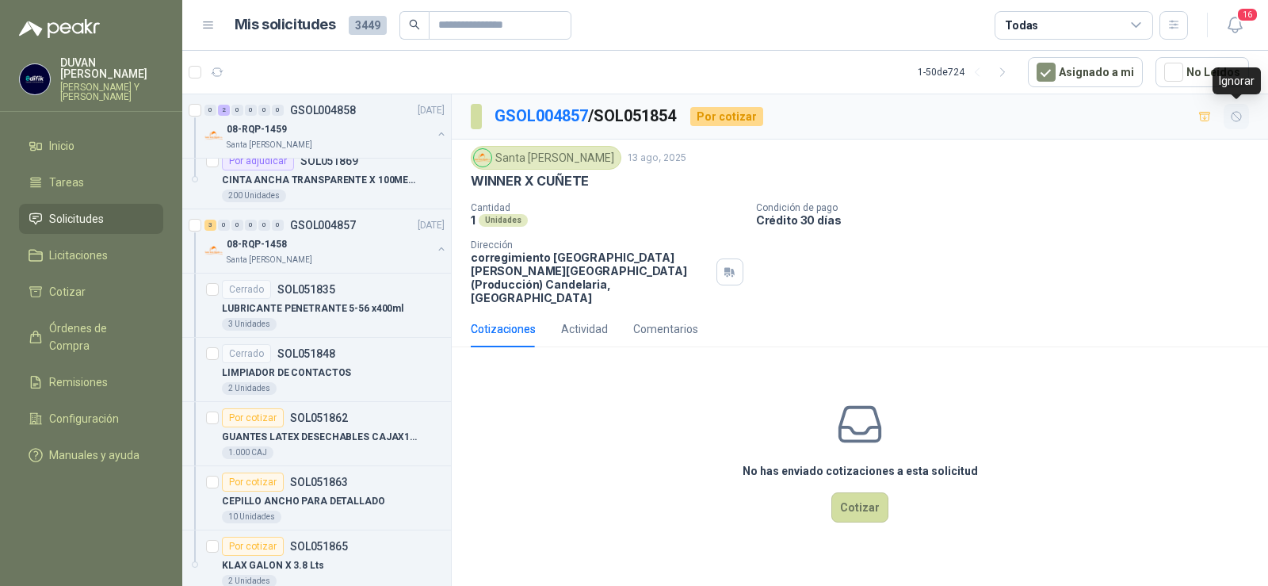
click at [1237, 114] on icon "button" at bounding box center [1236, 116] width 13 height 13
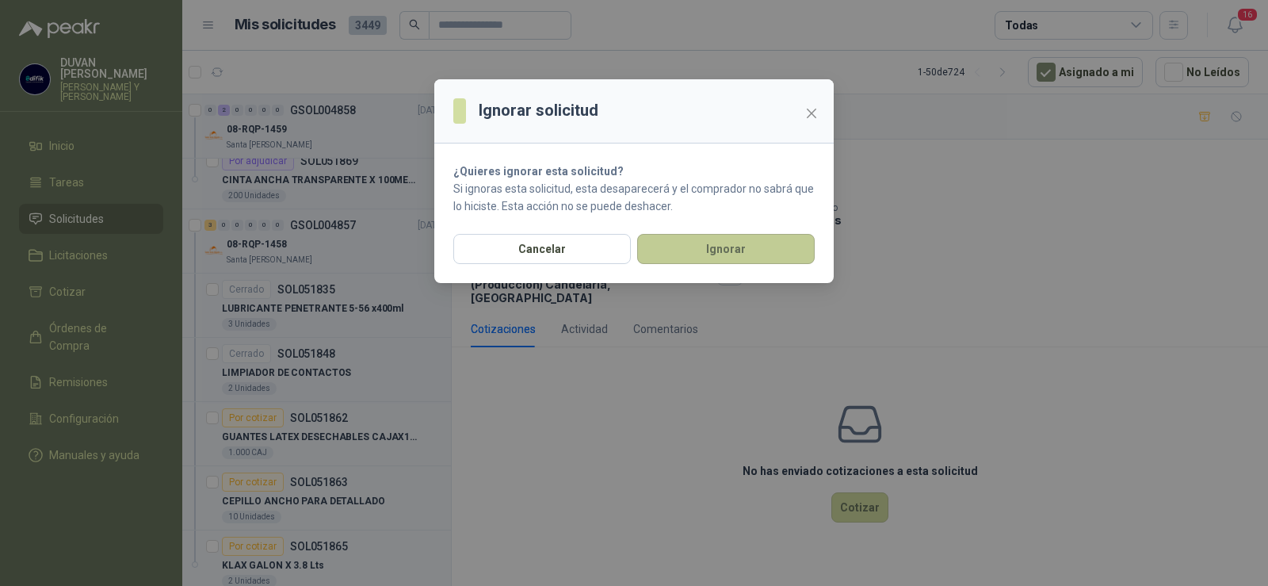
click at [737, 254] on button "Ignorar" at bounding box center [726, 249] width 178 height 30
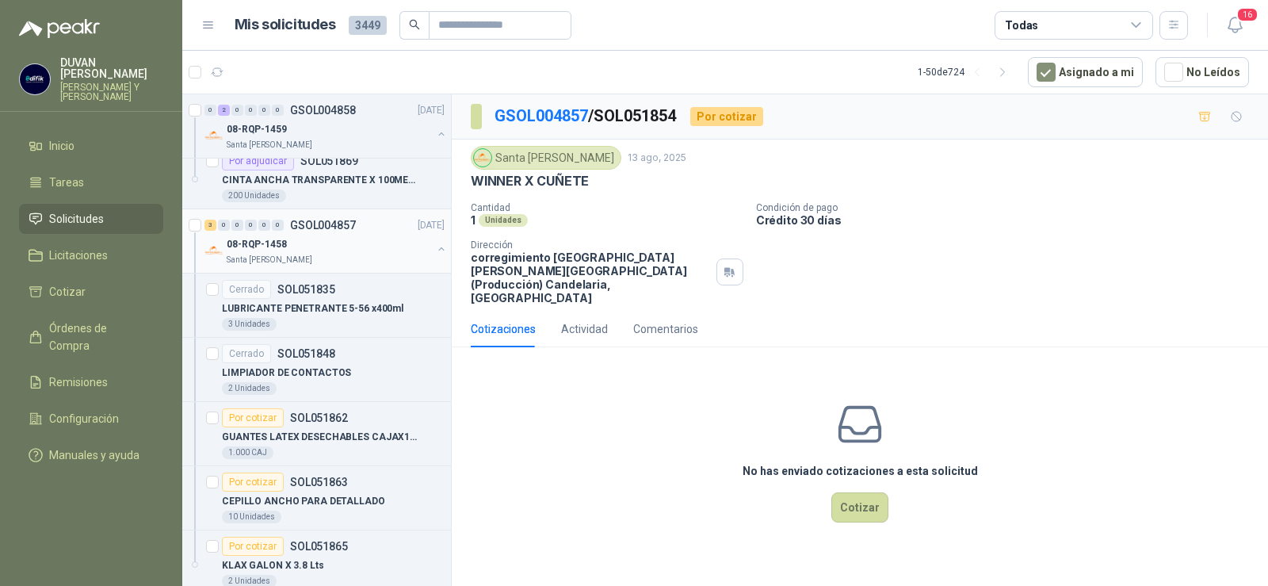
click at [276, 250] on p "08-RQP-1458" at bounding box center [257, 244] width 60 height 15
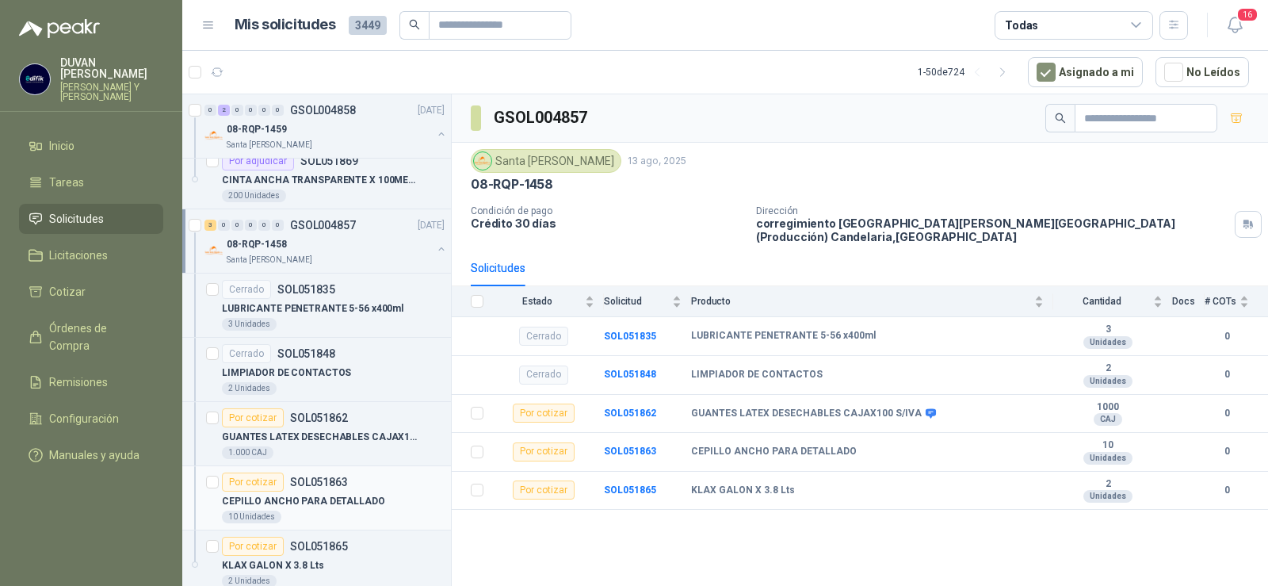
click at [305, 478] on p "SOL051863" at bounding box center [319, 481] width 58 height 11
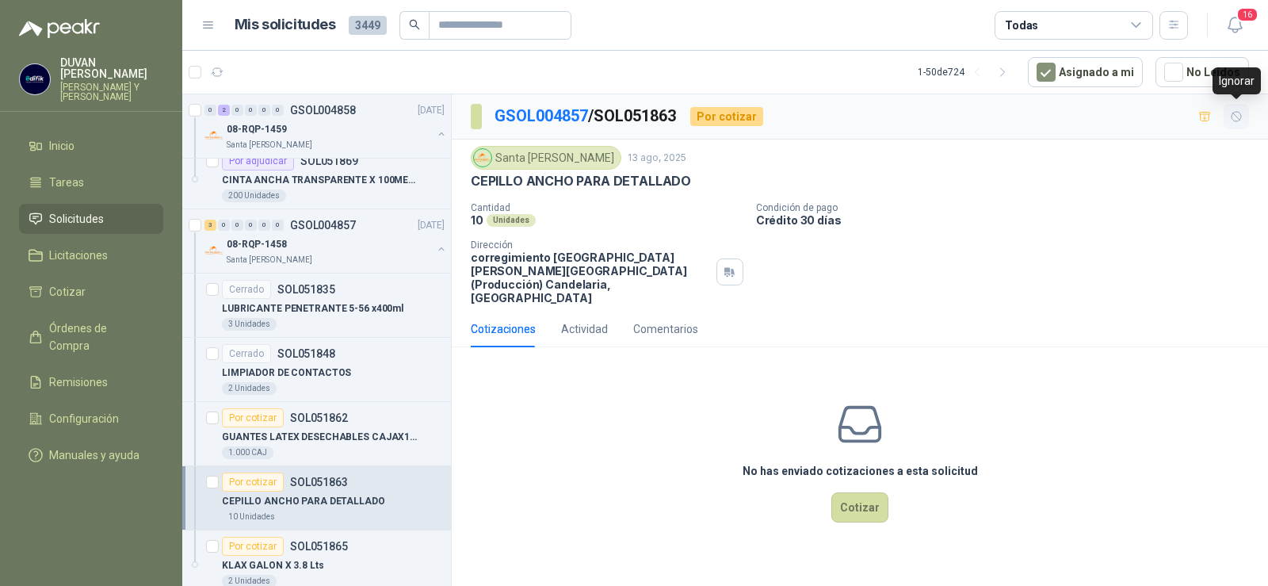
click at [1232, 122] on icon "button" at bounding box center [1236, 116] width 13 height 13
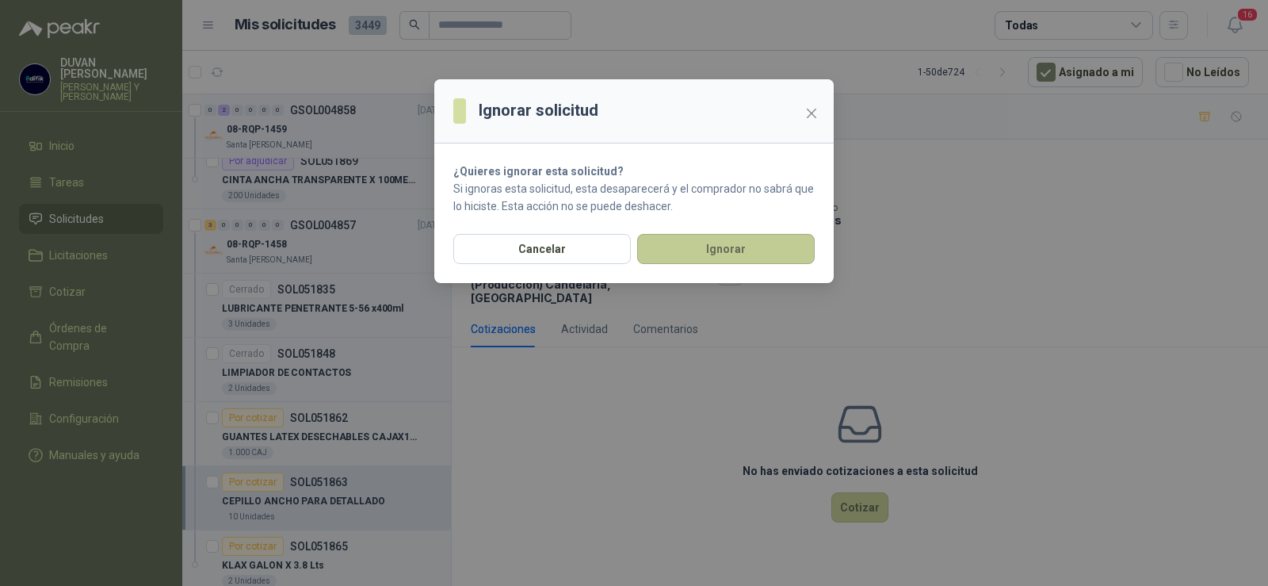
click at [784, 258] on button "Ignorar" at bounding box center [726, 249] width 178 height 30
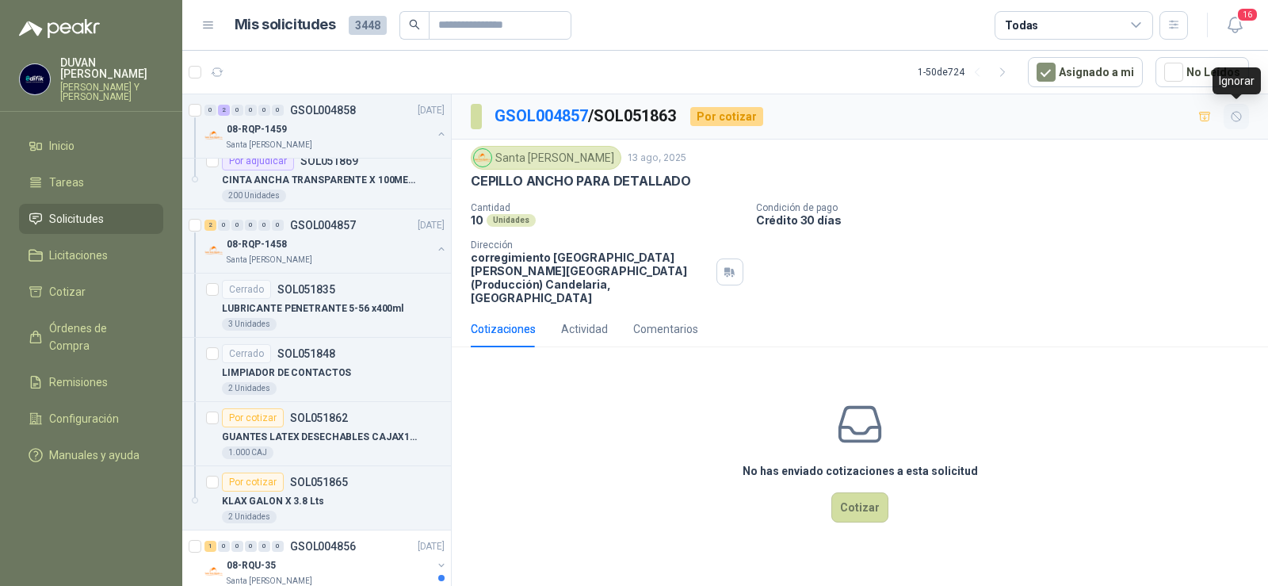
click at [1233, 112] on icon "button" at bounding box center [1236, 116] width 13 height 13
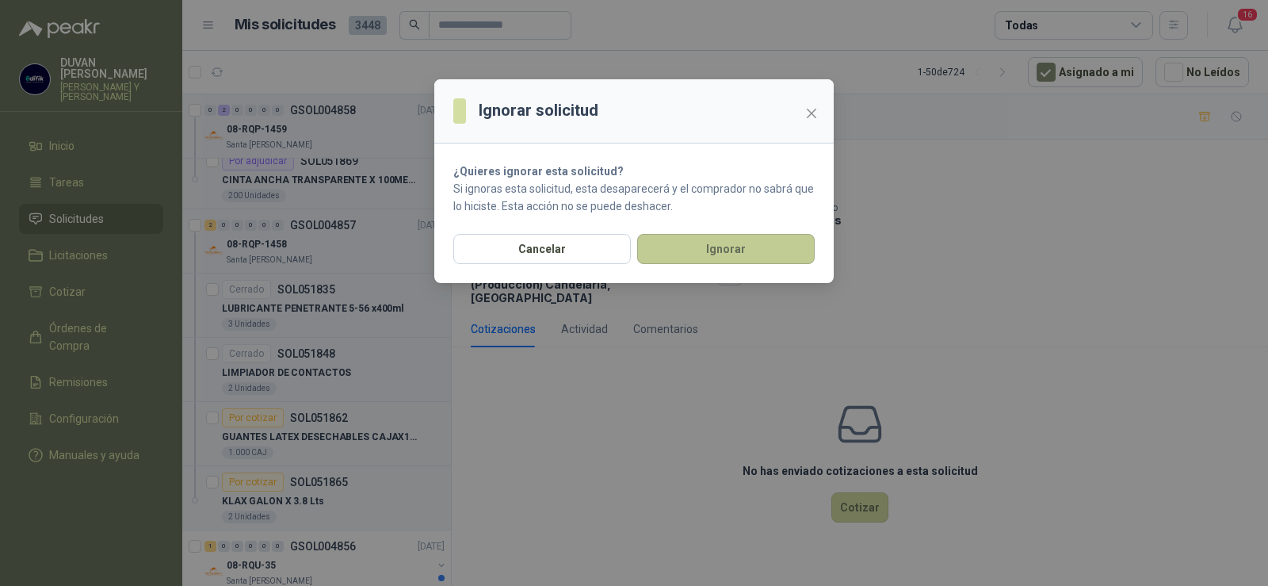
click at [786, 256] on button "Ignorar" at bounding box center [726, 249] width 178 height 30
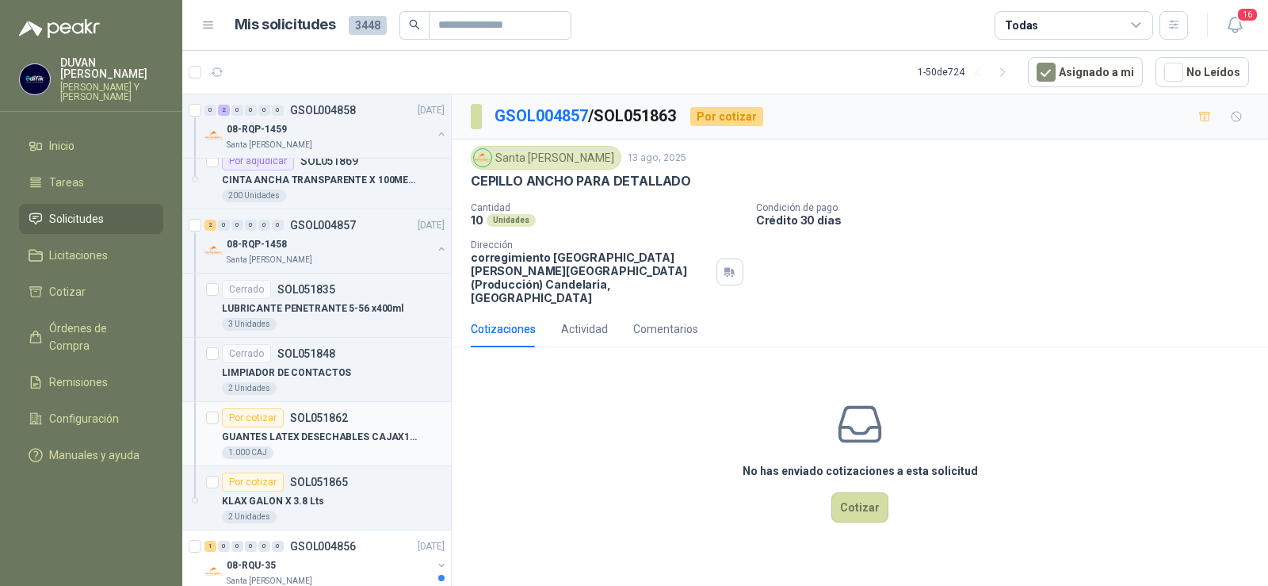
click at [326, 442] on p "GUANTES LATEX DESECHABLES CAJAX100 S/IVA" at bounding box center [320, 437] width 197 height 15
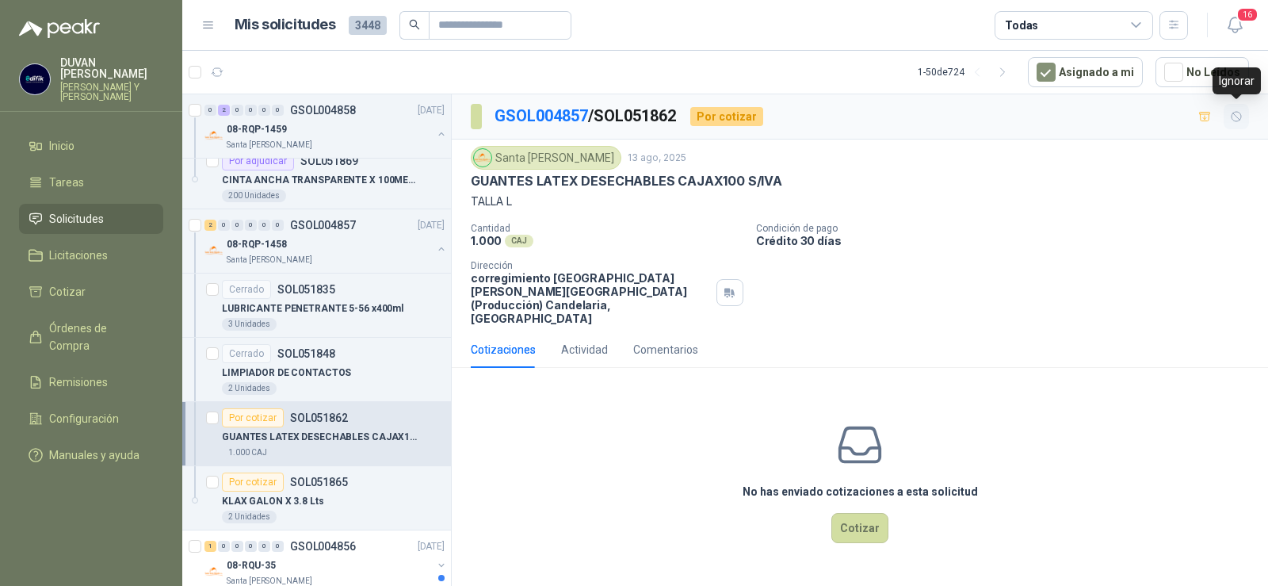
click at [1237, 121] on icon "button" at bounding box center [1237, 117] width 10 height 10
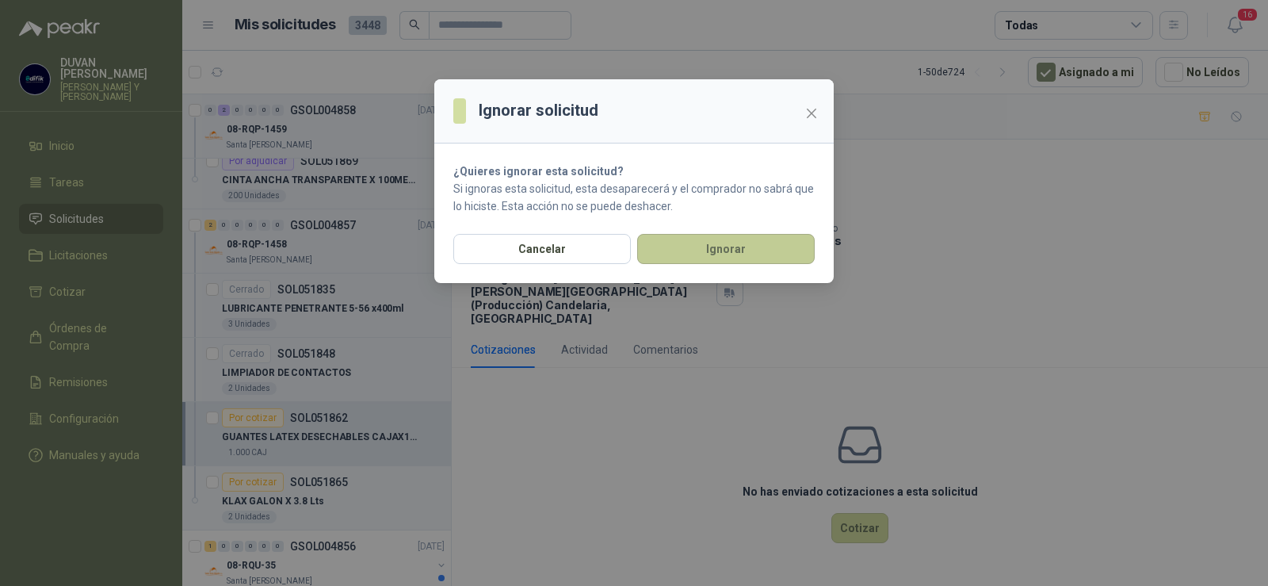
click at [740, 250] on button "Ignorar" at bounding box center [726, 249] width 178 height 30
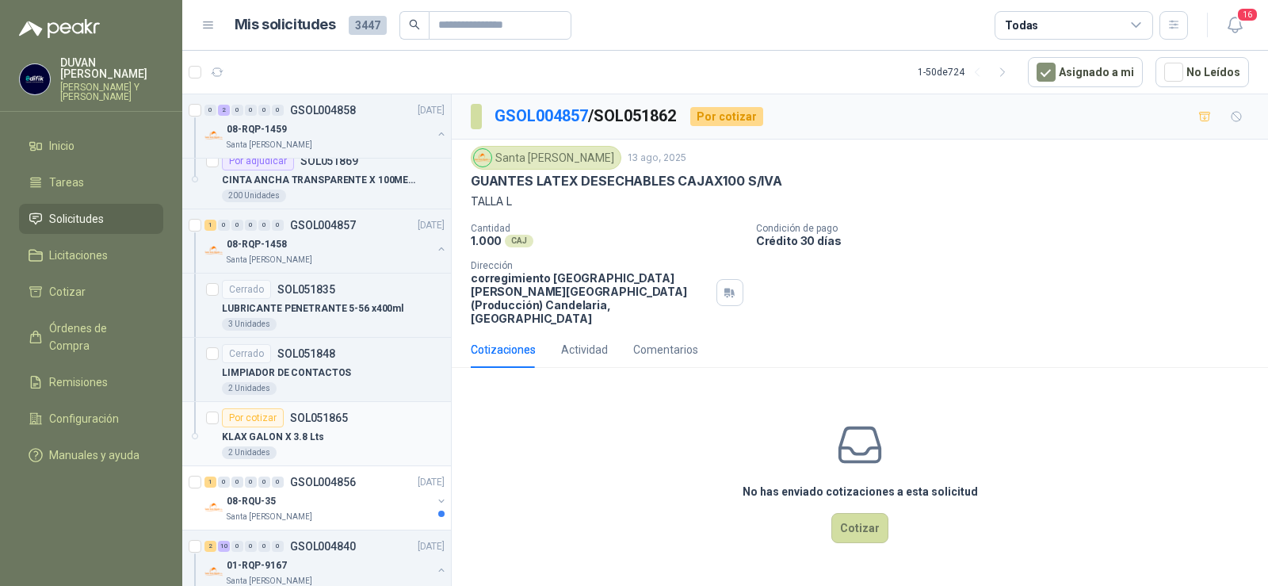
click at [338, 431] on div "KLAX GALON X 3.8 Lts" at bounding box center [333, 436] width 223 height 19
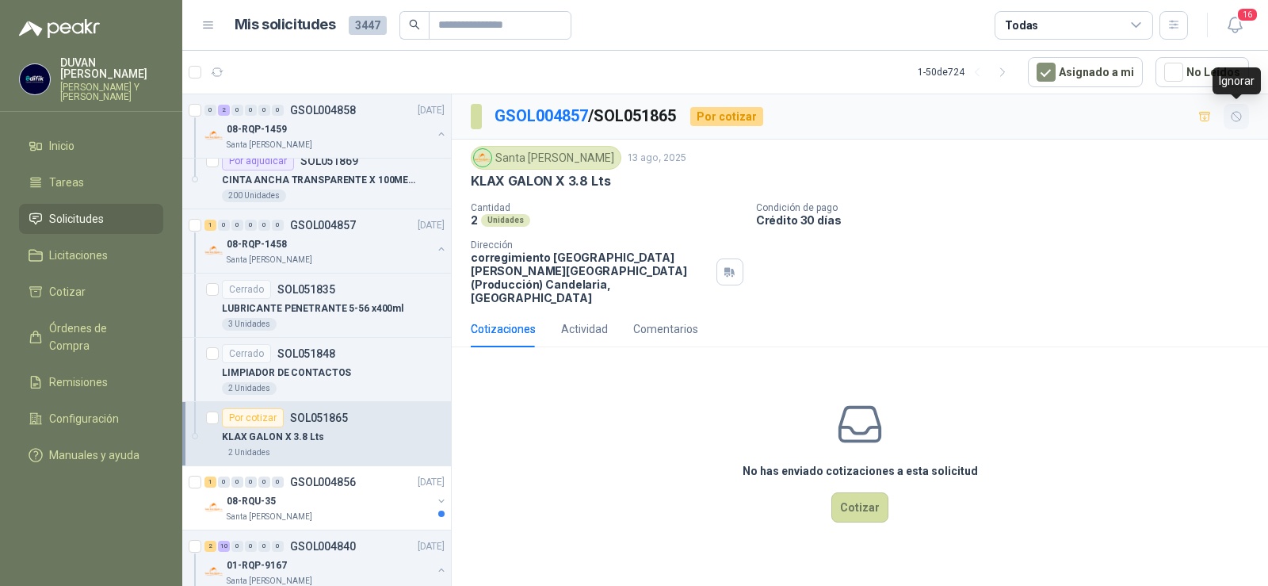
click at [1230, 114] on icon "button" at bounding box center [1236, 116] width 13 height 13
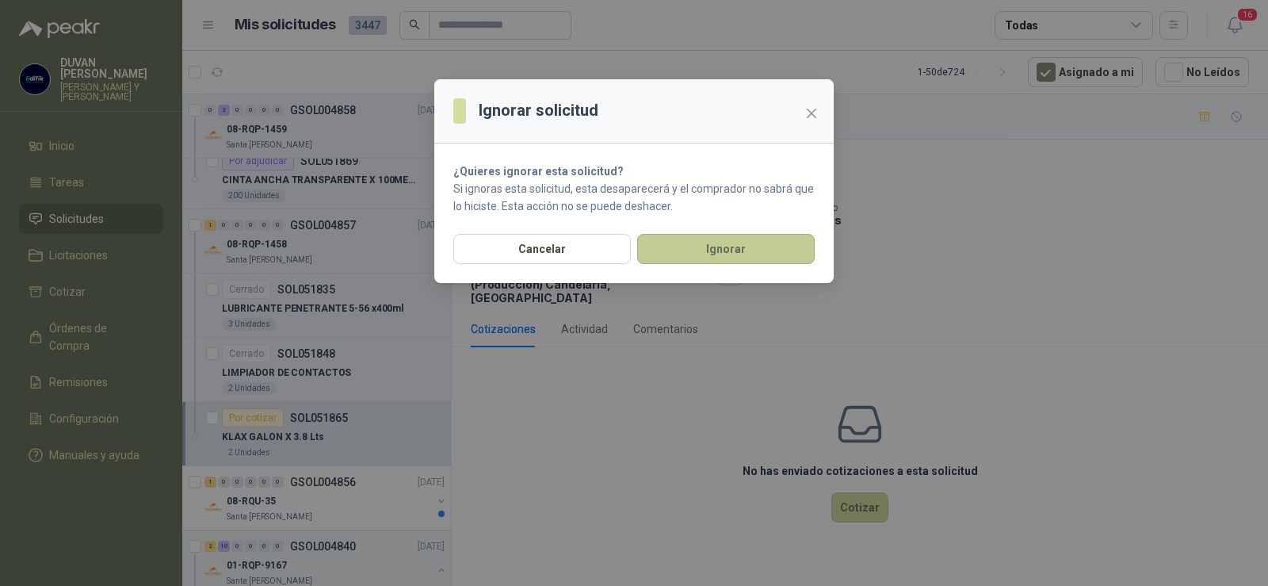
drag, startPoint x: 731, startPoint y: 229, endPoint x: 732, endPoint y: 243, distance: 14.4
click at [731, 235] on div "Ignorar solicitud ¿Quieres ignorar esta solicitud? Si ignoras esta solicitud, e…" at bounding box center [634, 181] width 400 height 204
click at [741, 254] on button "Ignorar" at bounding box center [726, 249] width 178 height 30
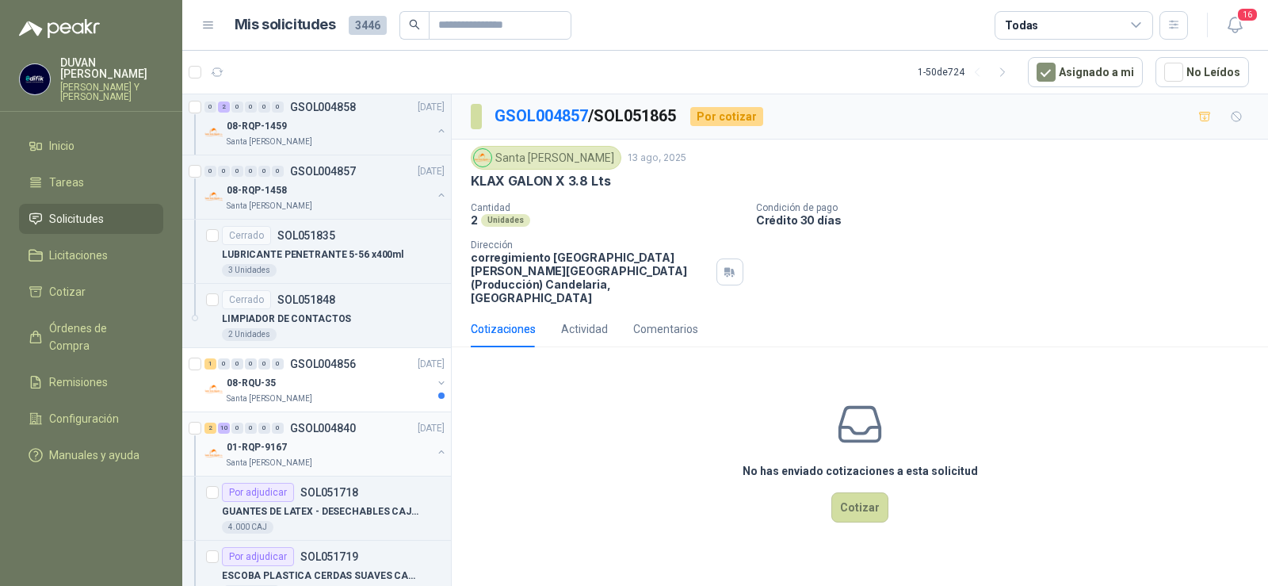
scroll to position [1779, 0]
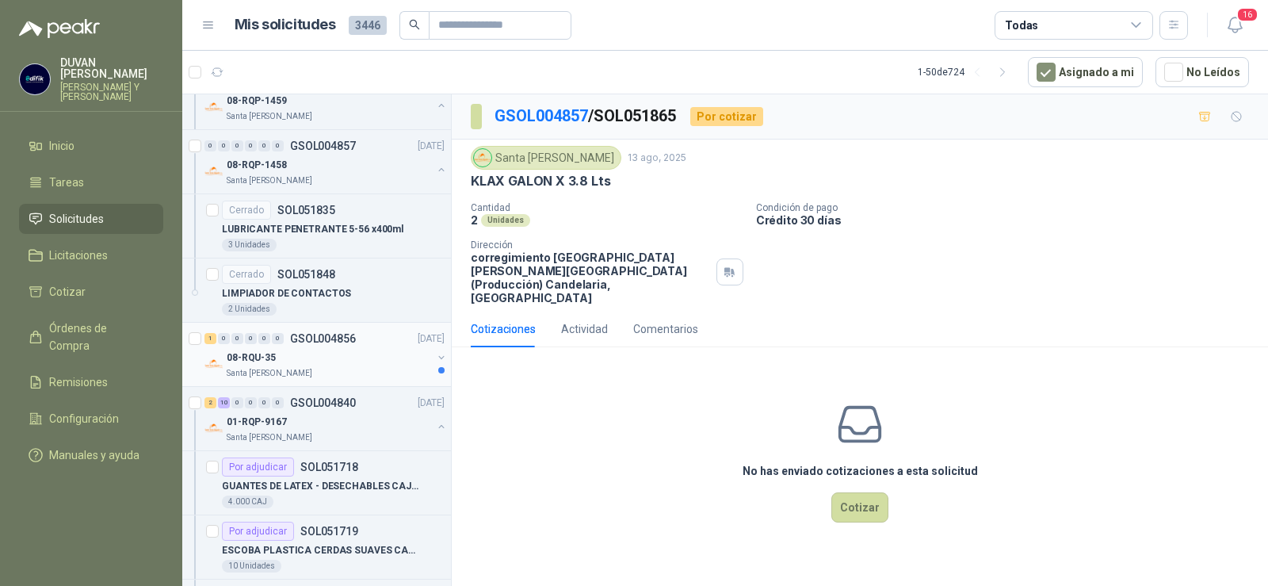
click at [350, 334] on p "GSOL004856" at bounding box center [323, 338] width 66 height 11
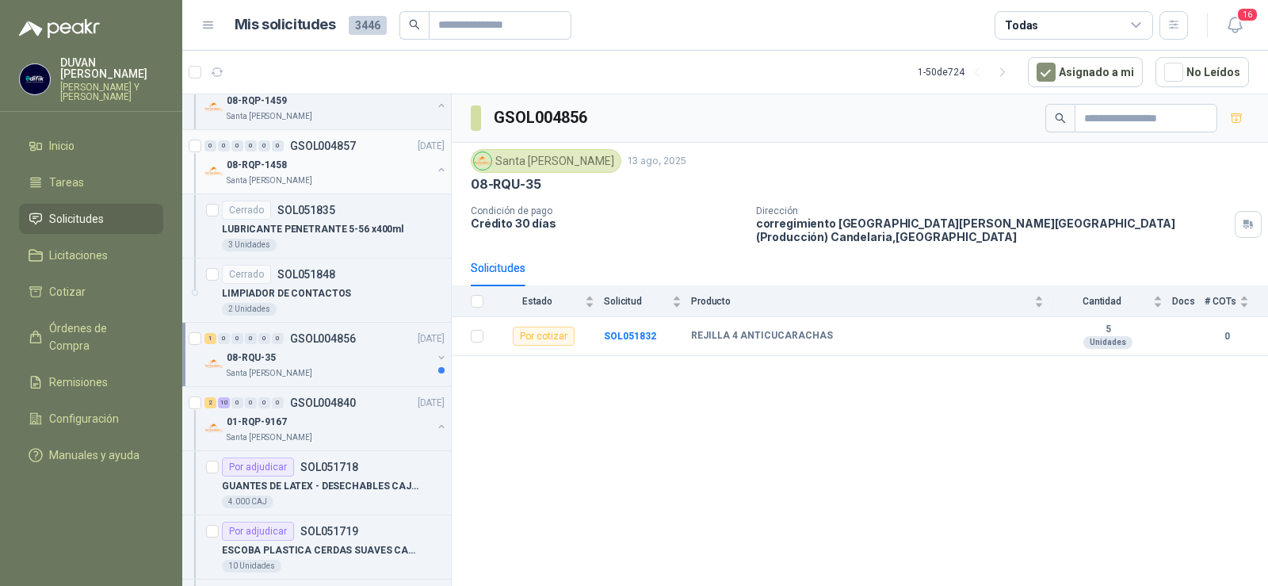
click at [327, 147] on p "GSOL004857" at bounding box center [323, 145] width 66 height 11
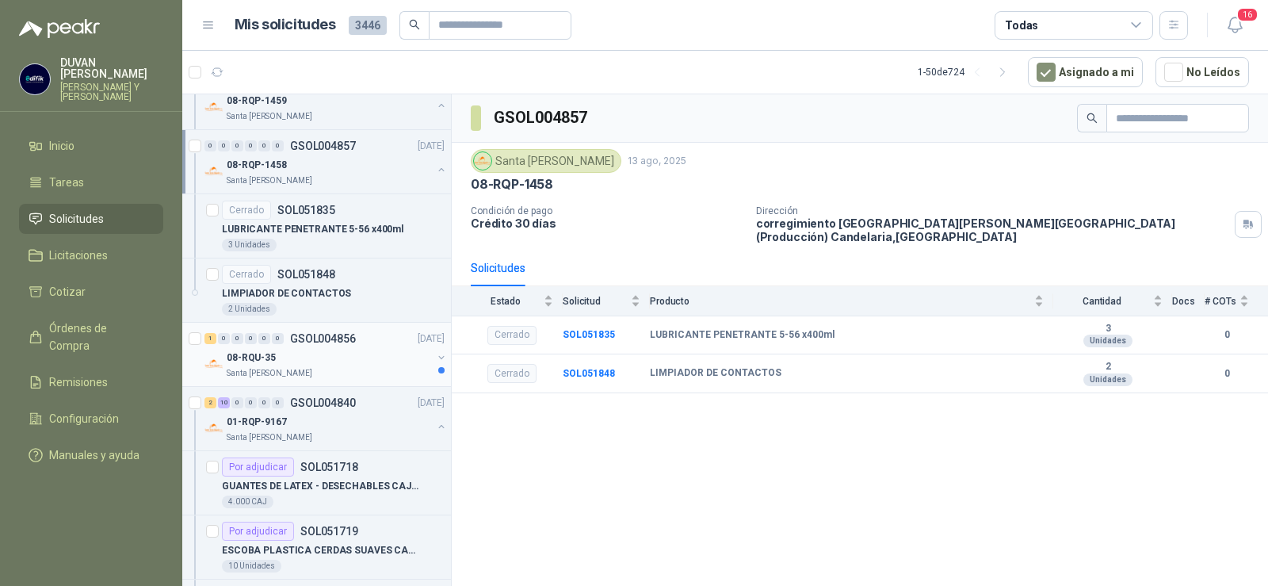
click at [327, 340] on p "GSOL004856" at bounding box center [323, 338] width 66 height 11
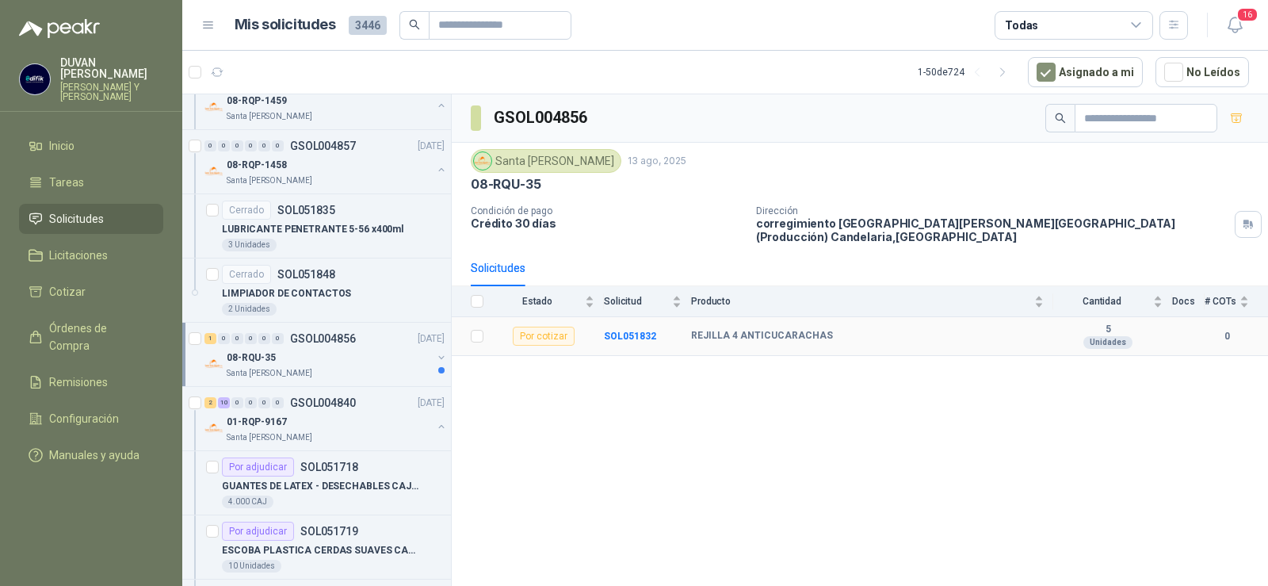
click at [546, 330] on div "Por cotizar" at bounding box center [544, 336] width 62 height 19
click at [612, 335] on b "SOL051832" at bounding box center [630, 336] width 52 height 11
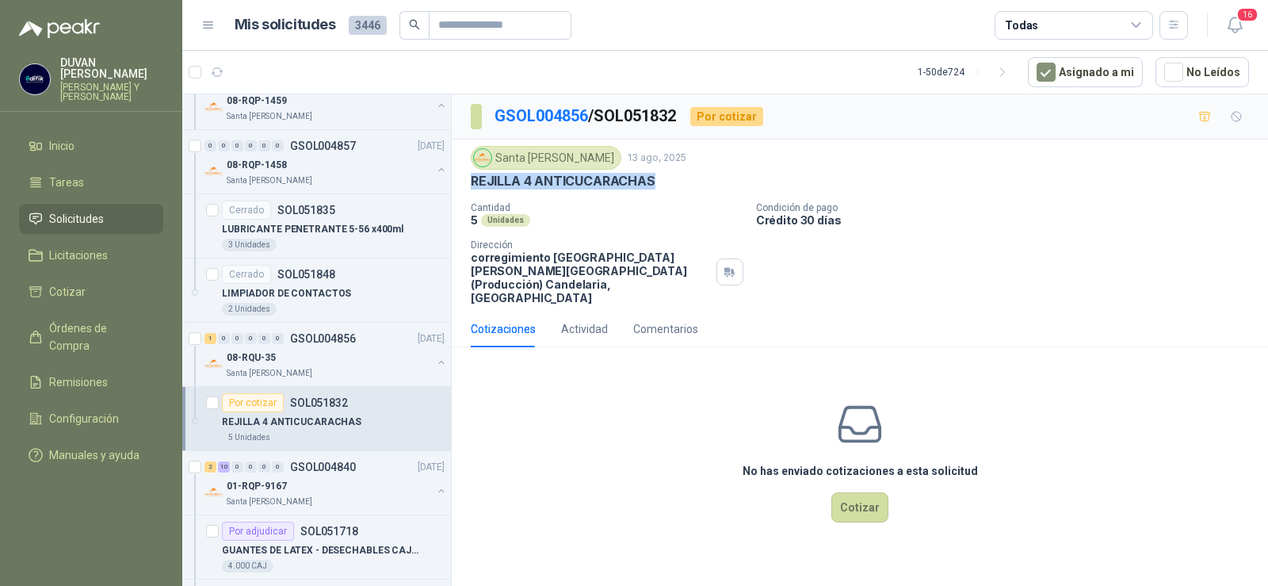
drag, startPoint x: 470, startPoint y: 182, endPoint x: 652, endPoint y: 193, distance: 182.7
click at [652, 193] on div "Santa [PERSON_NAME] [DATE] REJILLA 4 ANTICUCARACHAS Cantidad 5 Unidades Condici…" at bounding box center [860, 225] width 816 height 171
copy p "REJILLA 4 ANTICUCARACHAS"
click at [875, 506] on button "Cotizar" at bounding box center [860, 507] width 57 height 30
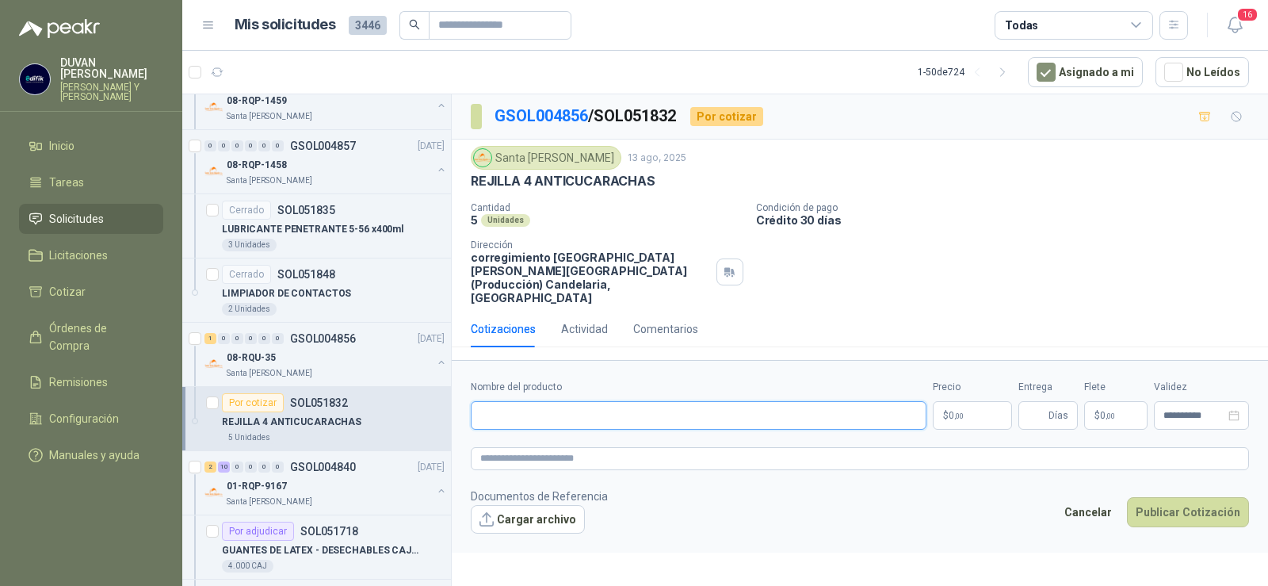
paste input "**********"
type input "**********"
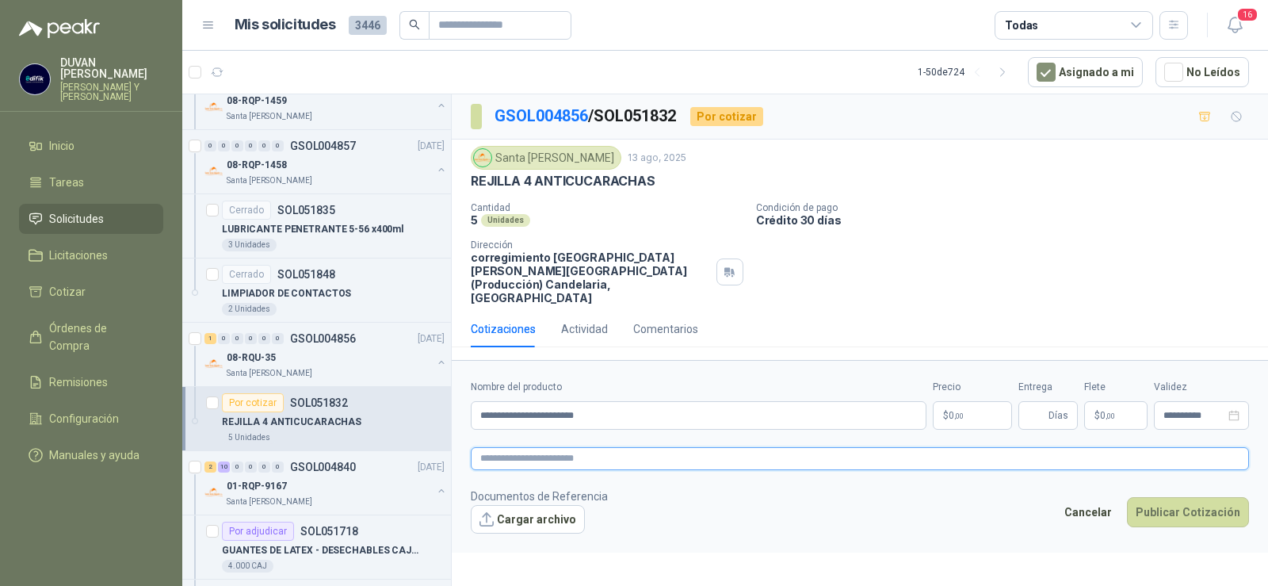
paste textarea "**********"
type textarea "**********"
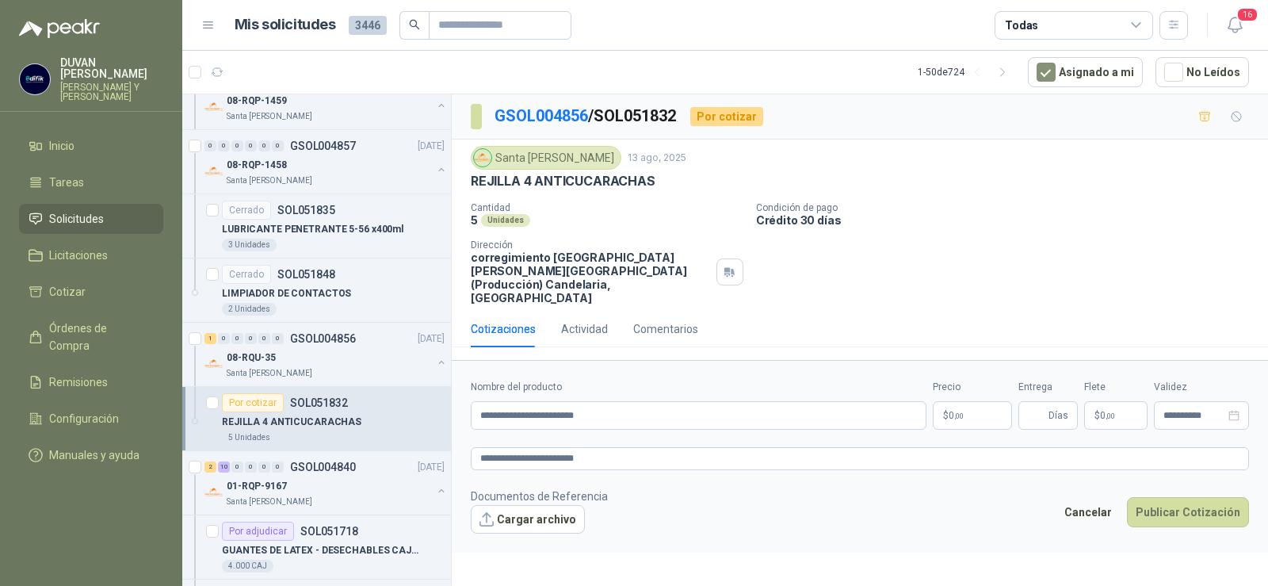
click at [978, 404] on p "$ 0 ,00" at bounding box center [972, 415] width 79 height 29
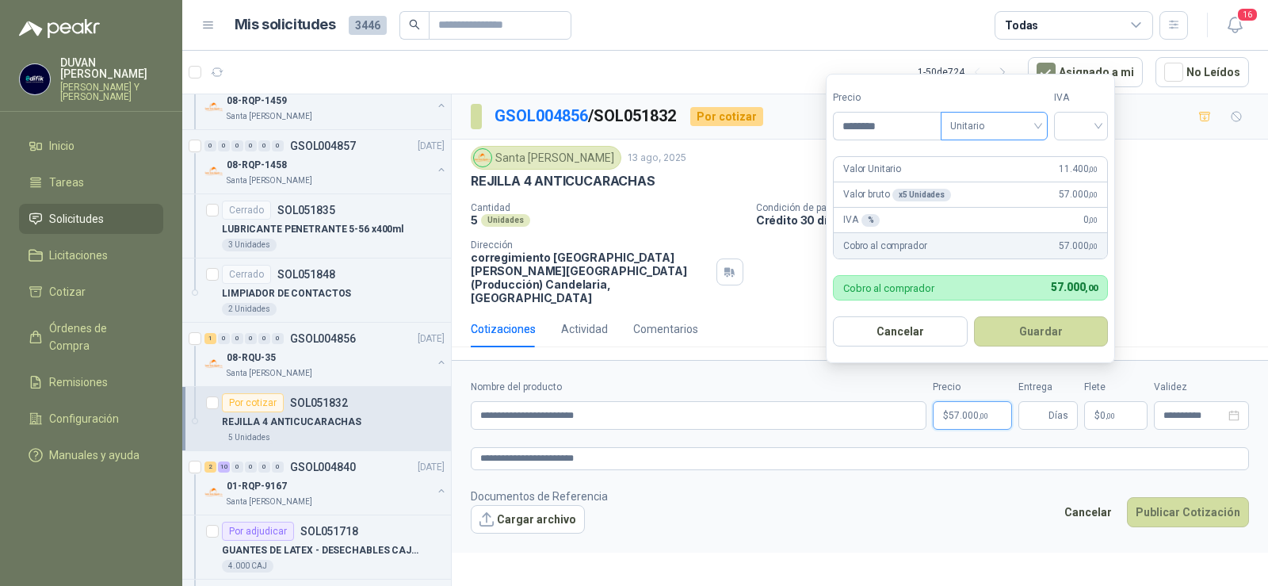
click at [1035, 124] on span "Unitario" at bounding box center [994, 126] width 88 height 24
type input "********"
click at [1008, 160] on div "Unitario" at bounding box center [998, 158] width 82 height 17
click at [1099, 124] on input "search" at bounding box center [1081, 125] width 35 height 24
click at [1090, 160] on div "19%" at bounding box center [1084, 158] width 29 height 17
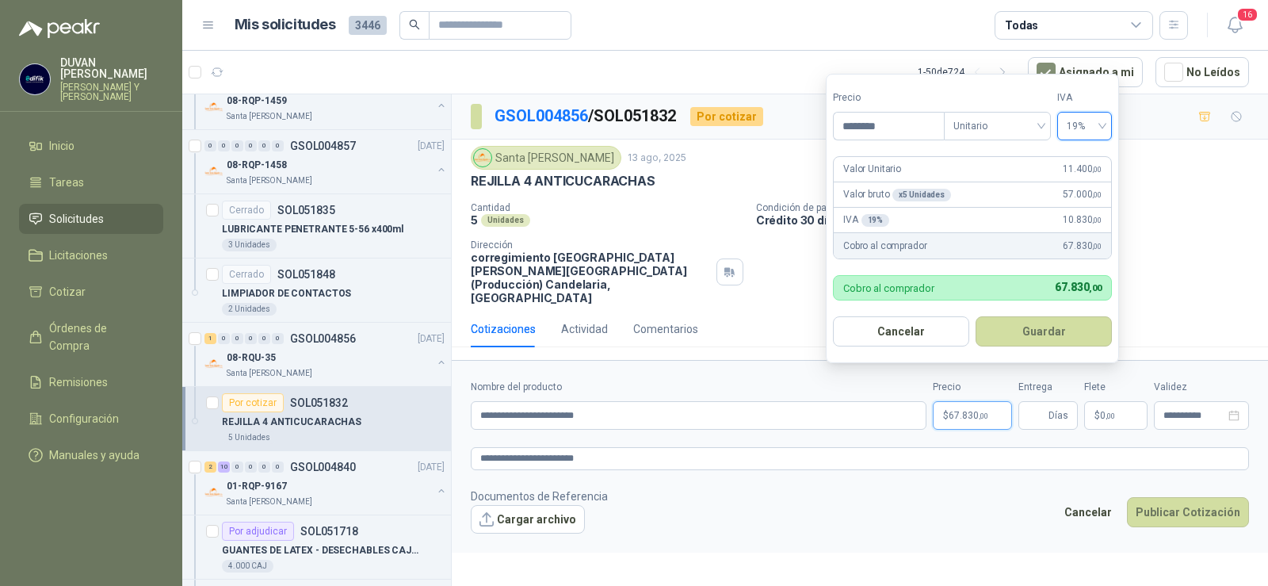
click at [1042, 347] on form "Precio ******** Tipo Unitario IVA 19% 19% Valor Unitario 11.400 ,00 Valor bruto…" at bounding box center [972, 218] width 293 height 289
click at [1064, 336] on button "Guardar" at bounding box center [1044, 331] width 136 height 30
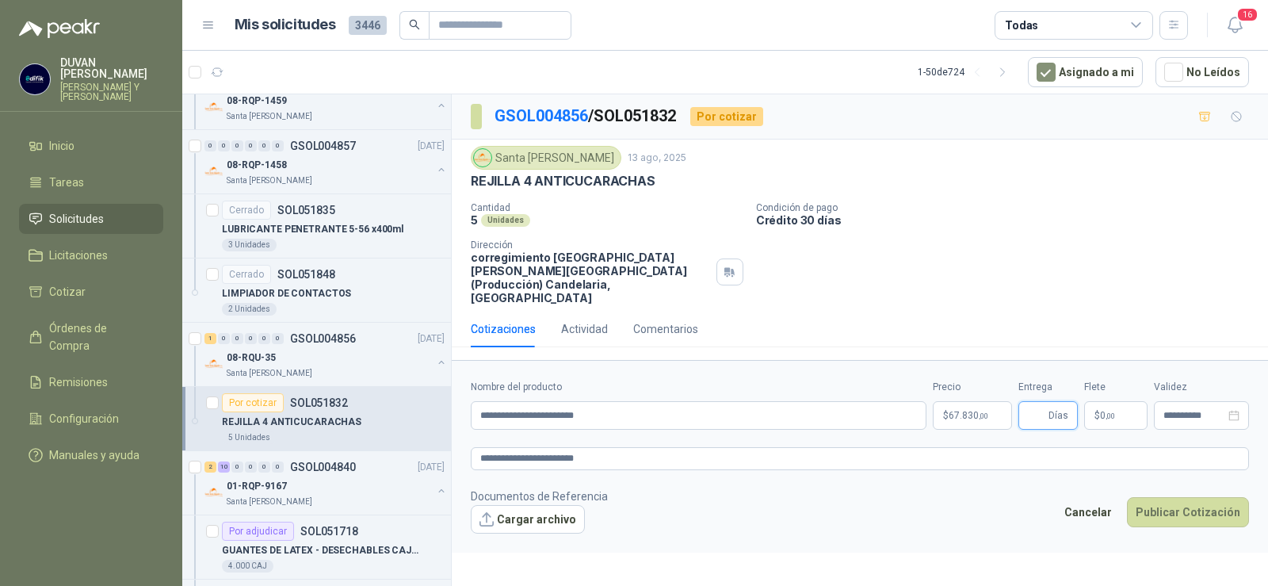
click at [1028, 402] on input "Entrega" at bounding box center [1036, 415] width 17 height 27
type input "*"
click at [1117, 404] on p "$ 0 ,00" at bounding box center [1115, 415] width 63 height 29
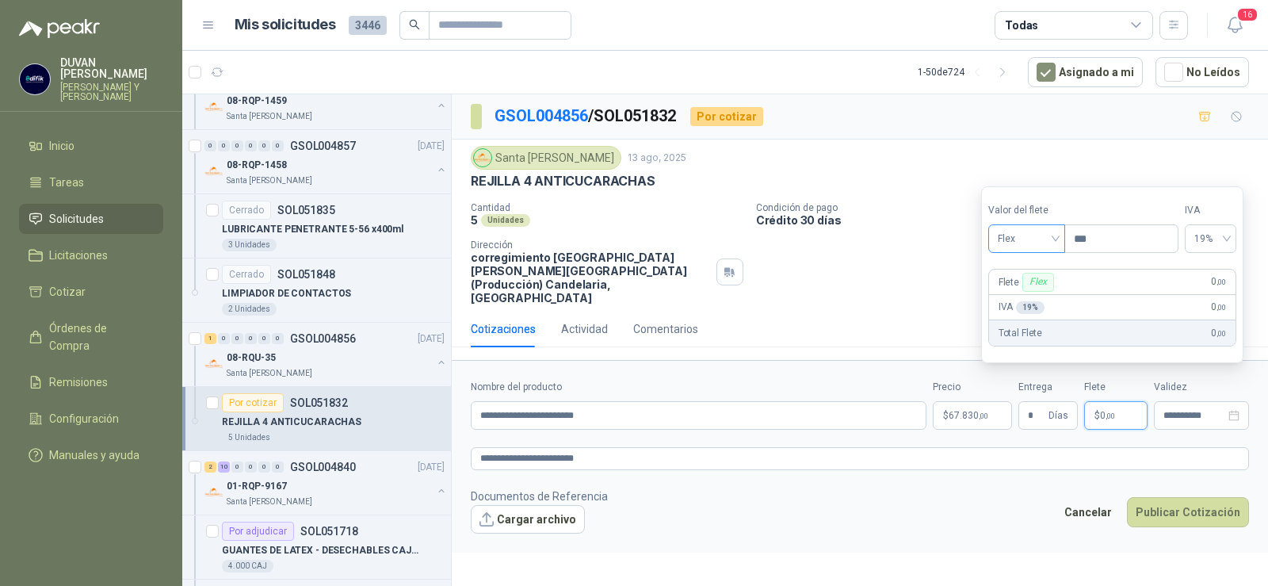
click at [1056, 241] on span "Flex" at bounding box center [1027, 239] width 58 height 24
click at [1034, 299] on div "Incluido" at bounding box center [1028, 297] width 55 height 17
click at [1199, 498] on button "Publicar Cotización" at bounding box center [1188, 512] width 122 height 30
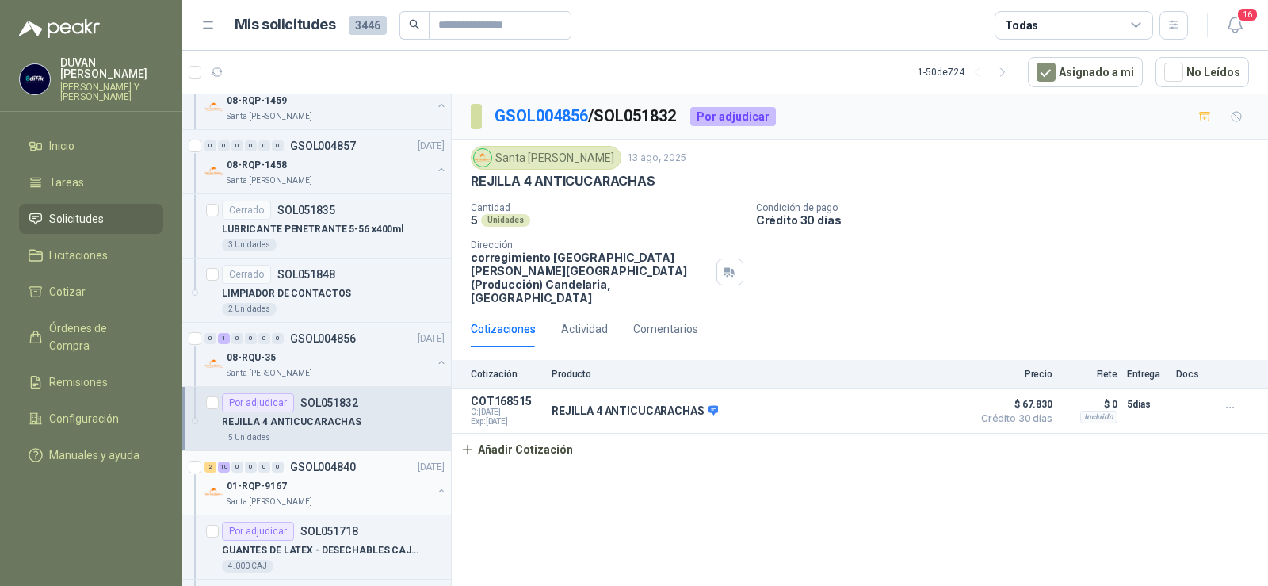
click at [346, 469] on p "GSOL004840" at bounding box center [323, 466] width 66 height 11
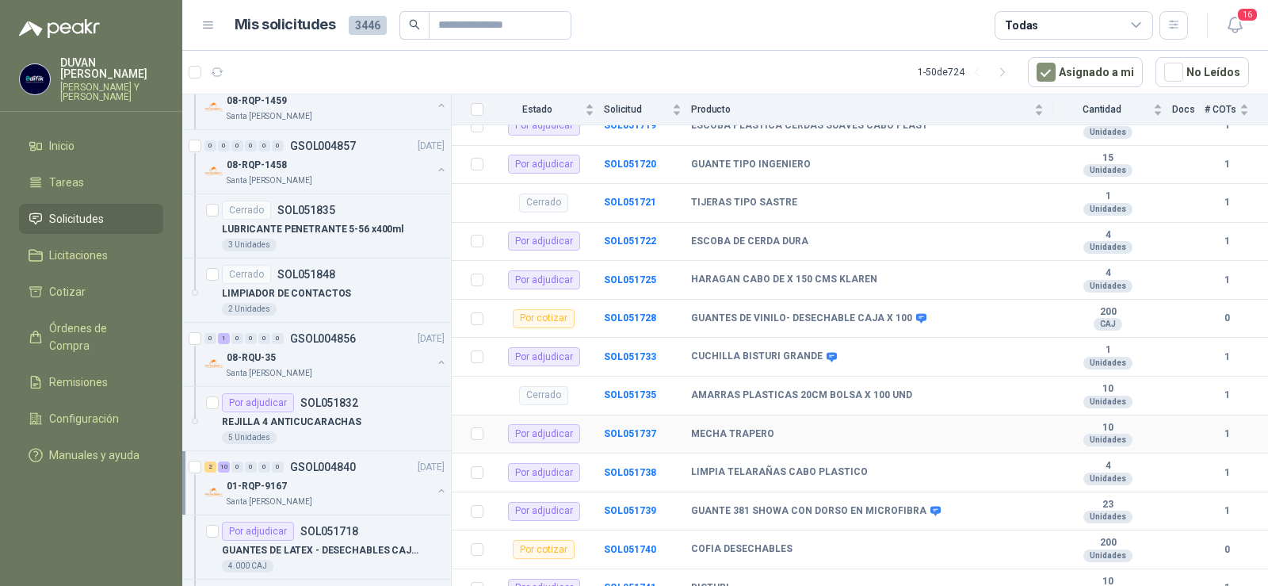
scroll to position [254, 0]
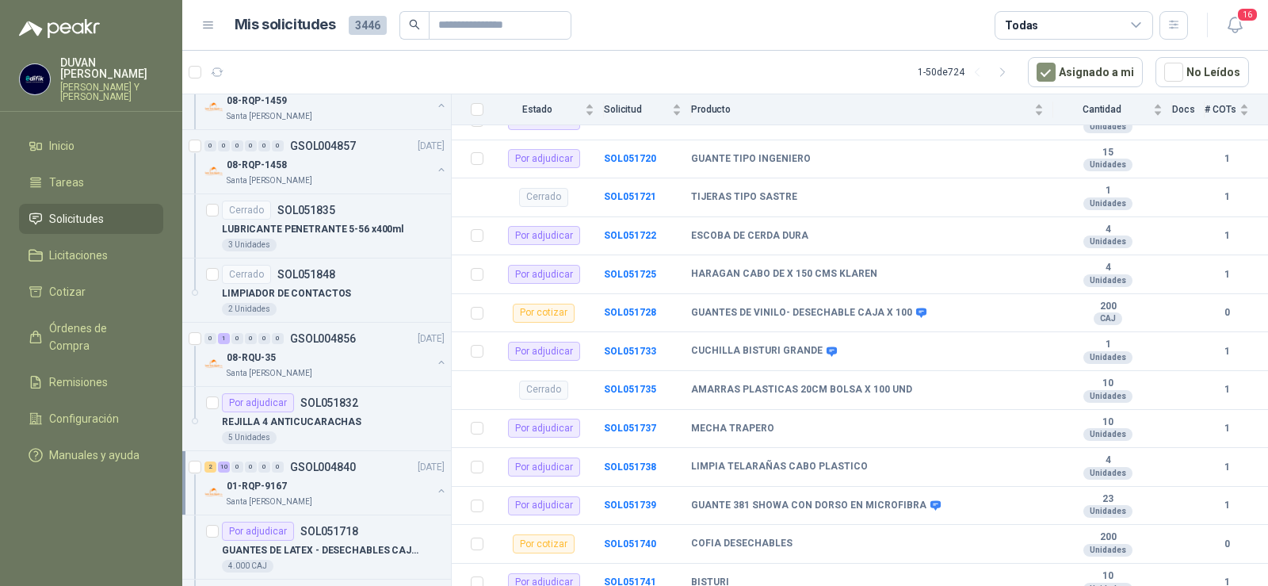
click at [64, 217] on span "Solicitudes" at bounding box center [76, 218] width 55 height 17
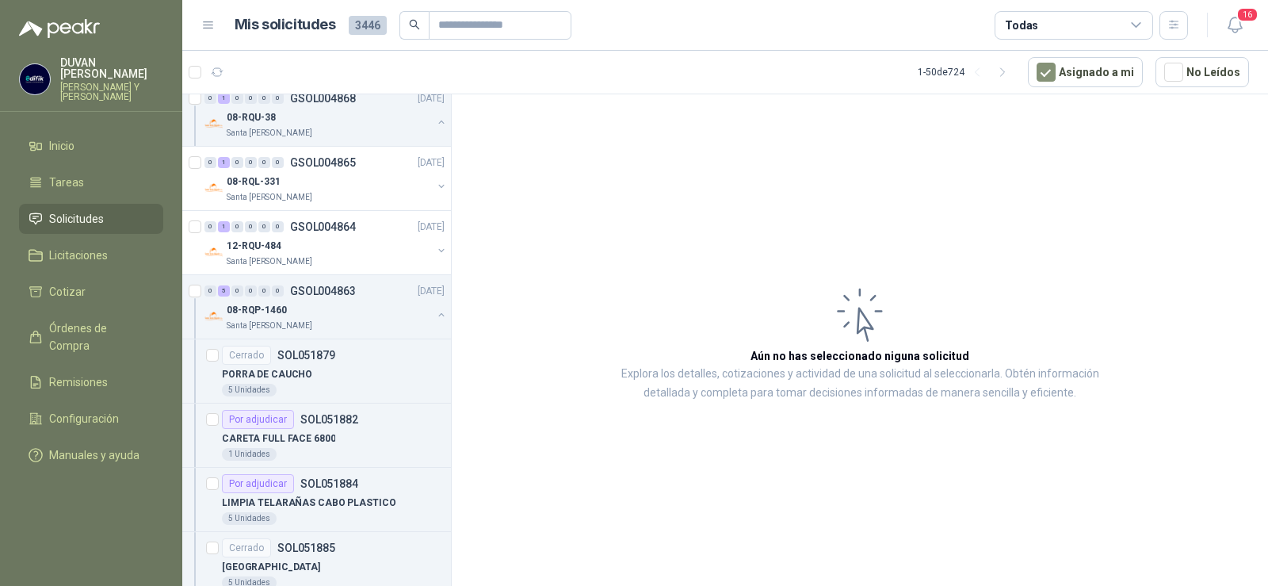
scroll to position [555, 0]
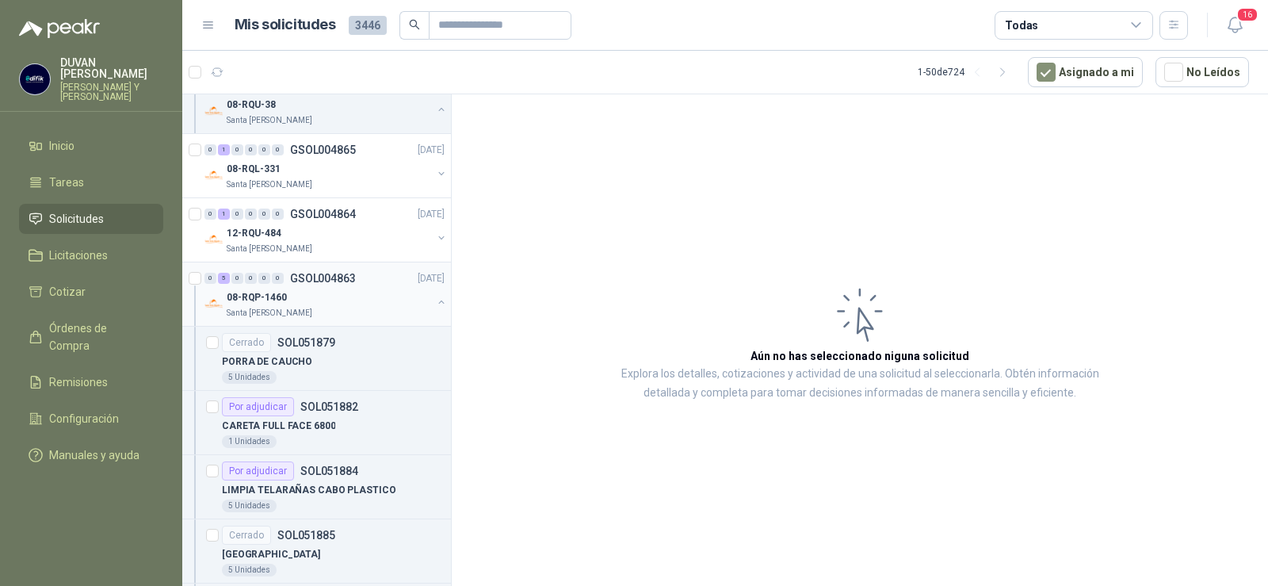
click at [322, 273] on p "GSOL004863" at bounding box center [323, 278] width 66 height 11
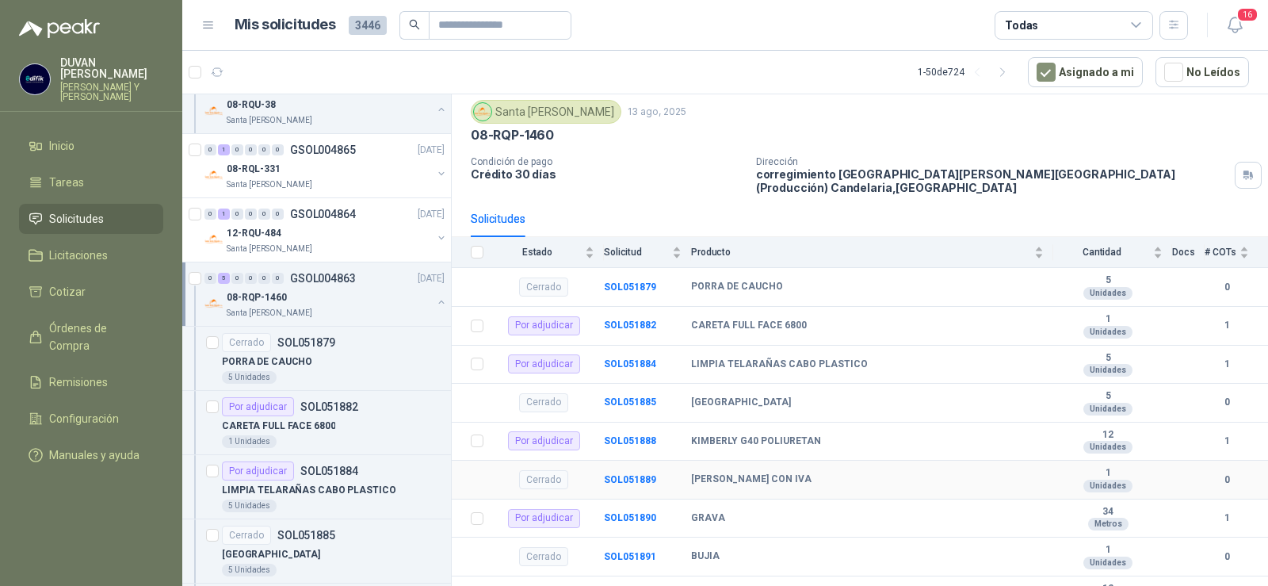
scroll to position [73, 0]
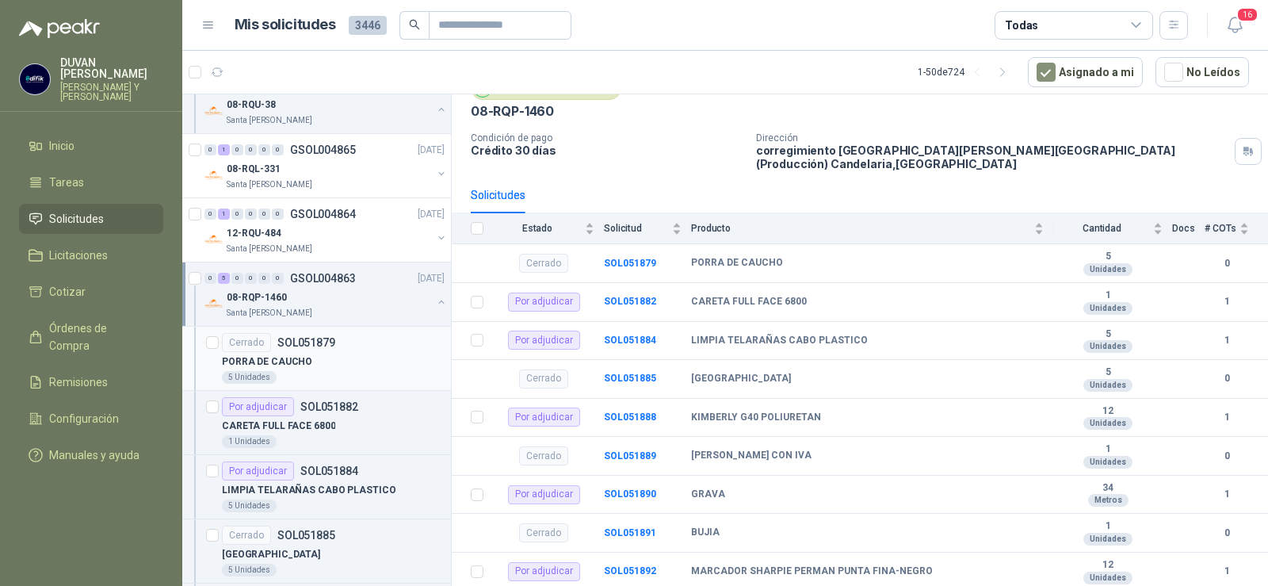
click at [306, 338] on p "SOL051879" at bounding box center [306, 342] width 58 height 11
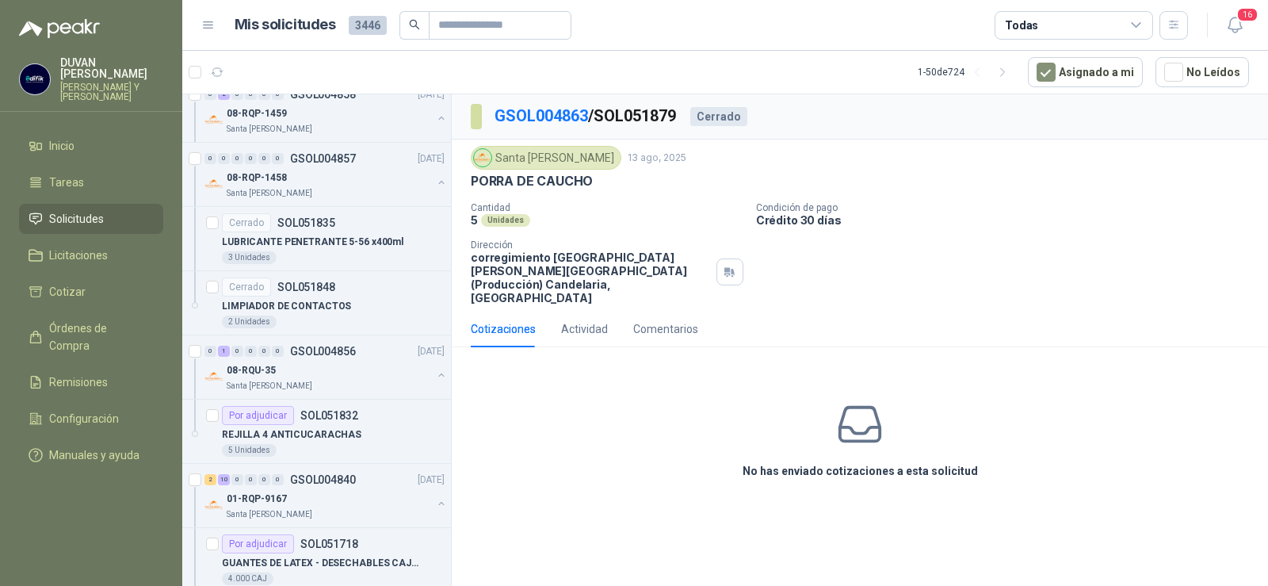
scroll to position [1744, 0]
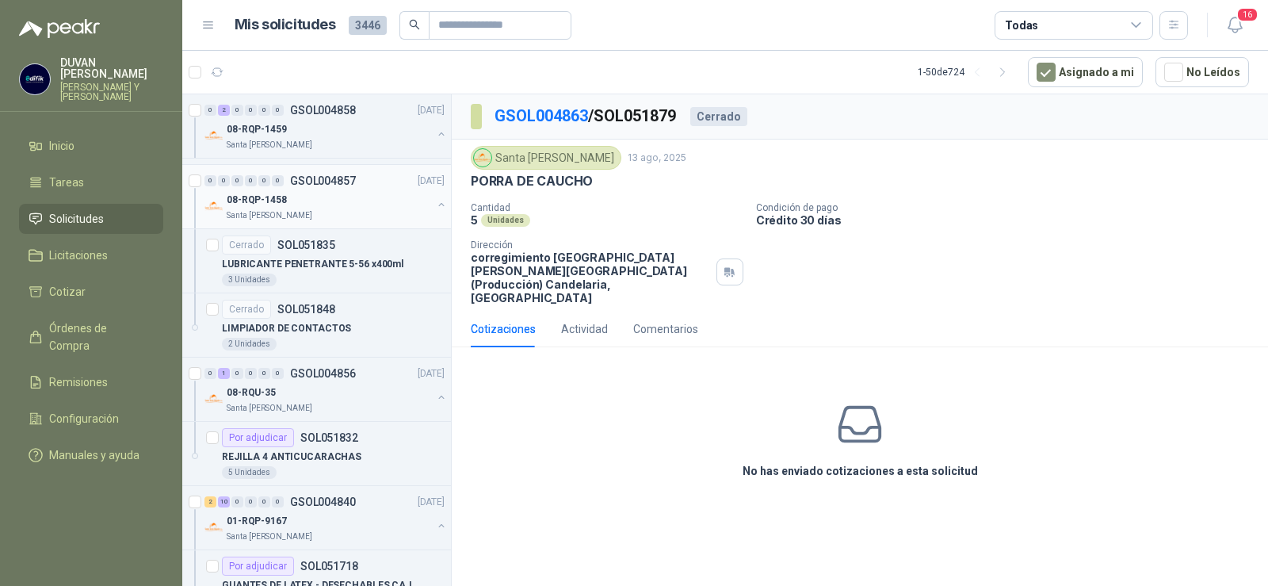
click at [296, 182] on p "GSOL004857" at bounding box center [323, 180] width 66 height 11
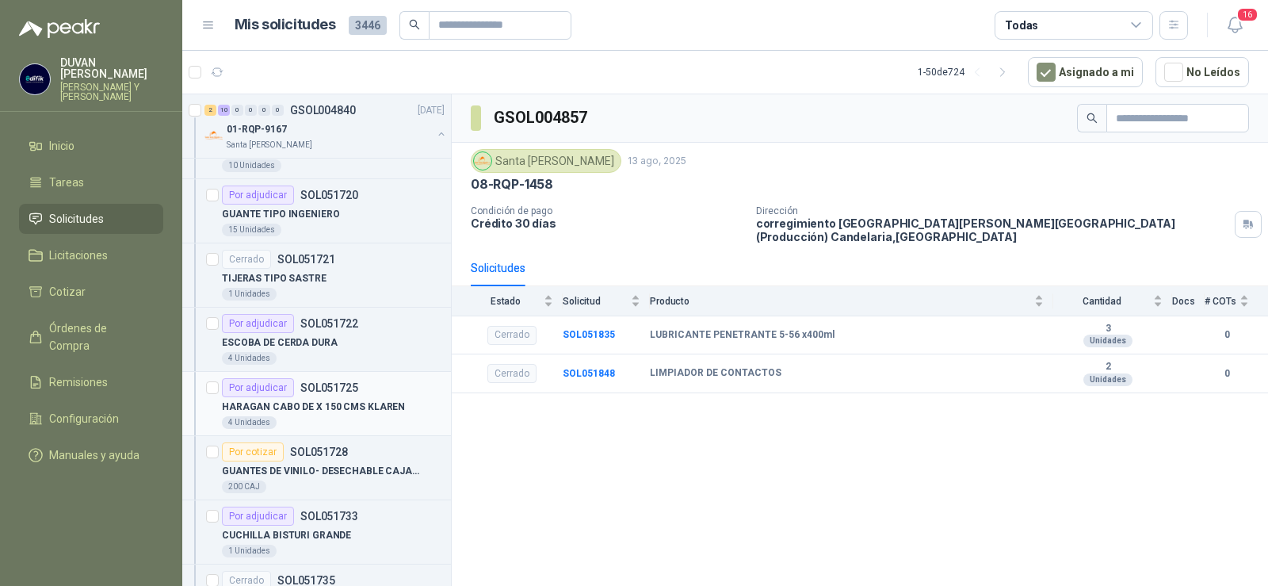
scroll to position [2378, 0]
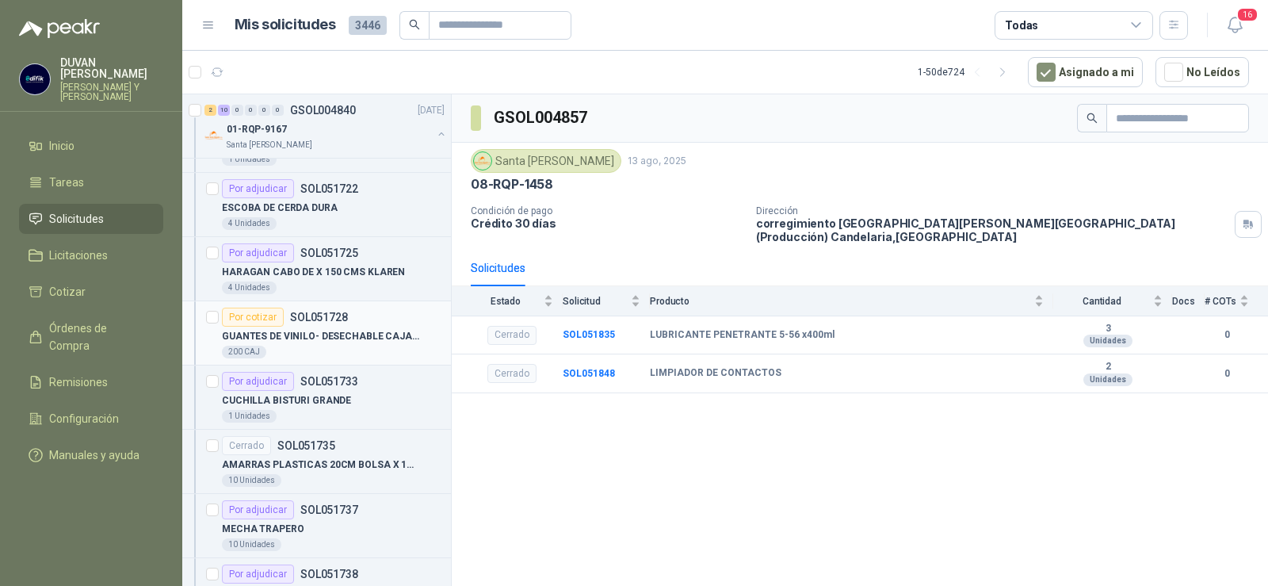
click at [329, 316] on p "SOL051728" at bounding box center [319, 317] width 58 height 11
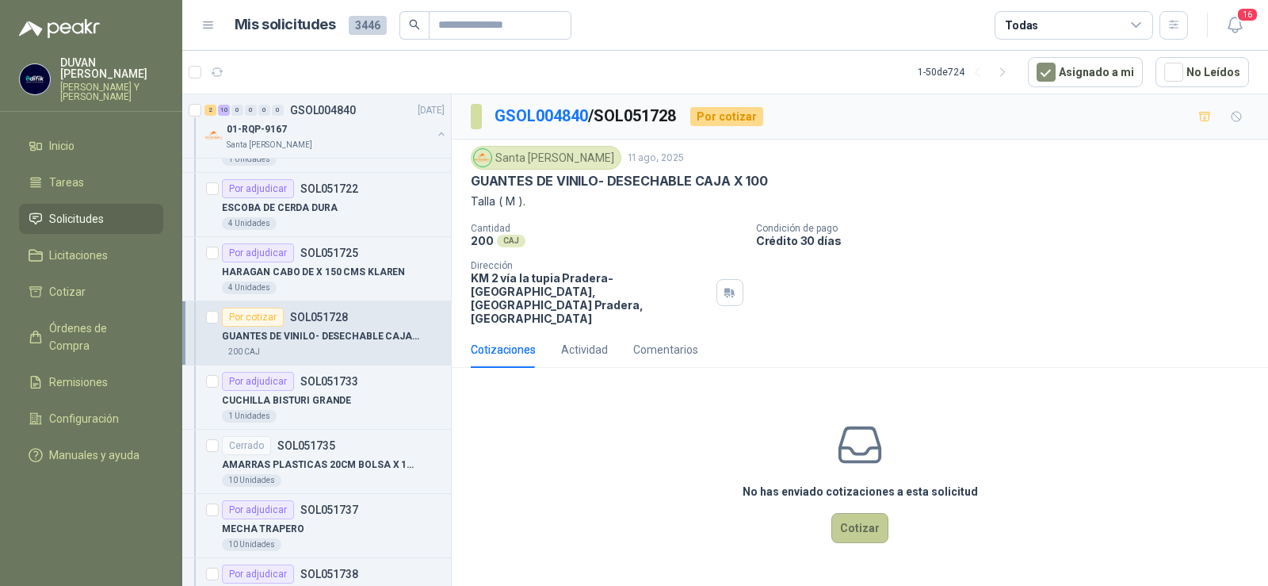
click at [877, 513] on button "Cotizar" at bounding box center [860, 528] width 57 height 30
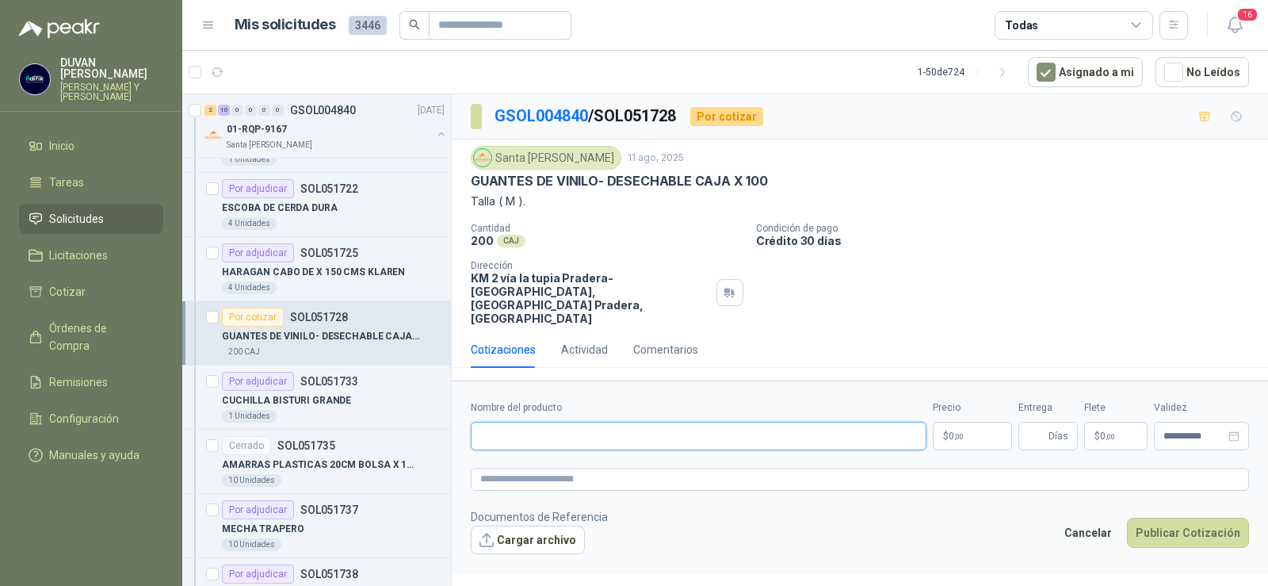
paste input "**********"
type input "**********"
paste textarea "**********"
type textarea "**********"
click at [985, 422] on p "$ 0 ,00" at bounding box center [972, 436] width 79 height 29
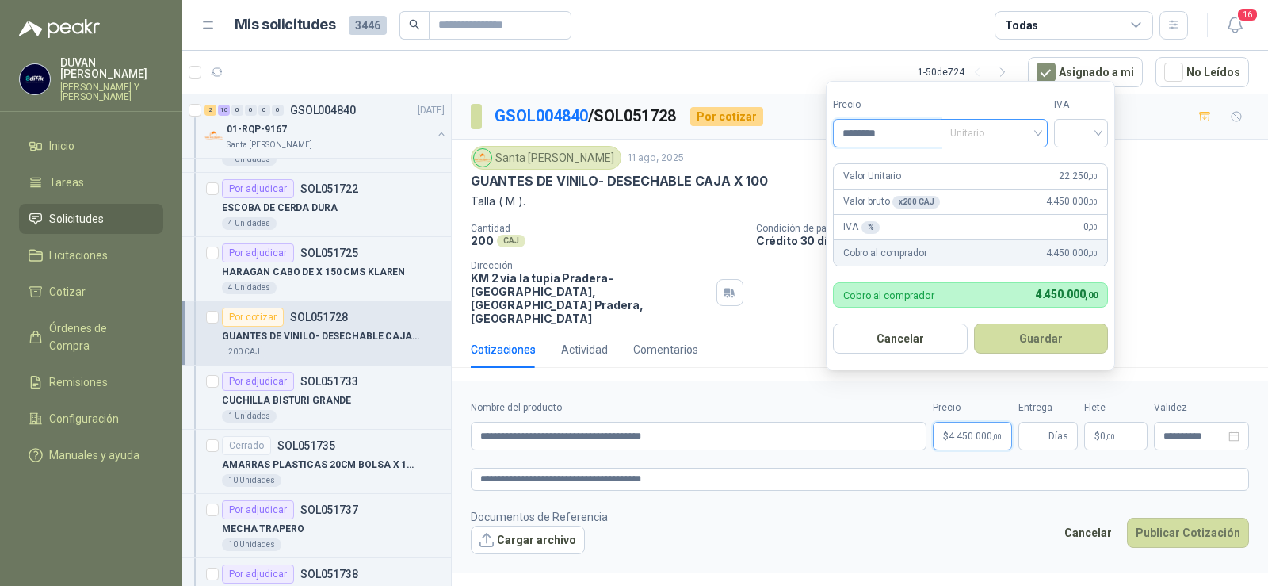
click at [1037, 136] on span "Unitario" at bounding box center [994, 133] width 88 height 24
type input "********"
click at [1000, 166] on div "Unitario" at bounding box center [998, 165] width 82 height 17
click at [1093, 134] on input "search" at bounding box center [1081, 132] width 35 height 24
click at [1080, 170] on div "19%" at bounding box center [1084, 165] width 29 height 17
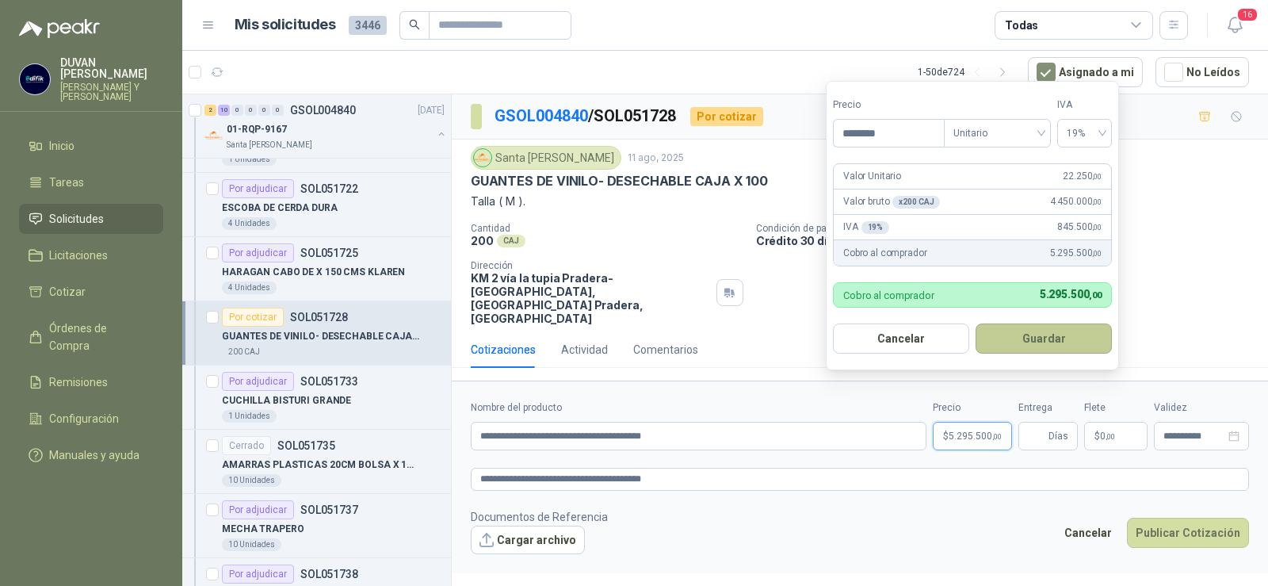
click at [1043, 345] on button "Guardar" at bounding box center [1044, 338] width 136 height 30
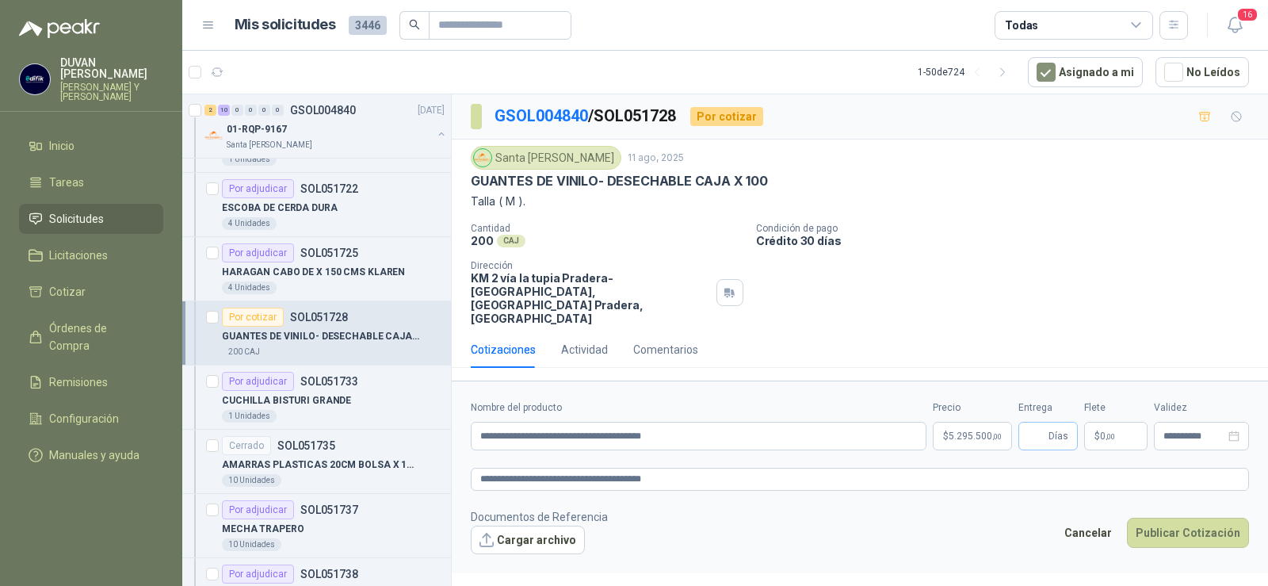
click at [1059, 423] on span "Días" at bounding box center [1059, 436] width 20 height 27
click at [1043, 423] on input "Entrega" at bounding box center [1036, 436] width 17 height 27
type input "*"
click at [1122, 422] on p "$ 0 ,00" at bounding box center [1115, 436] width 63 height 29
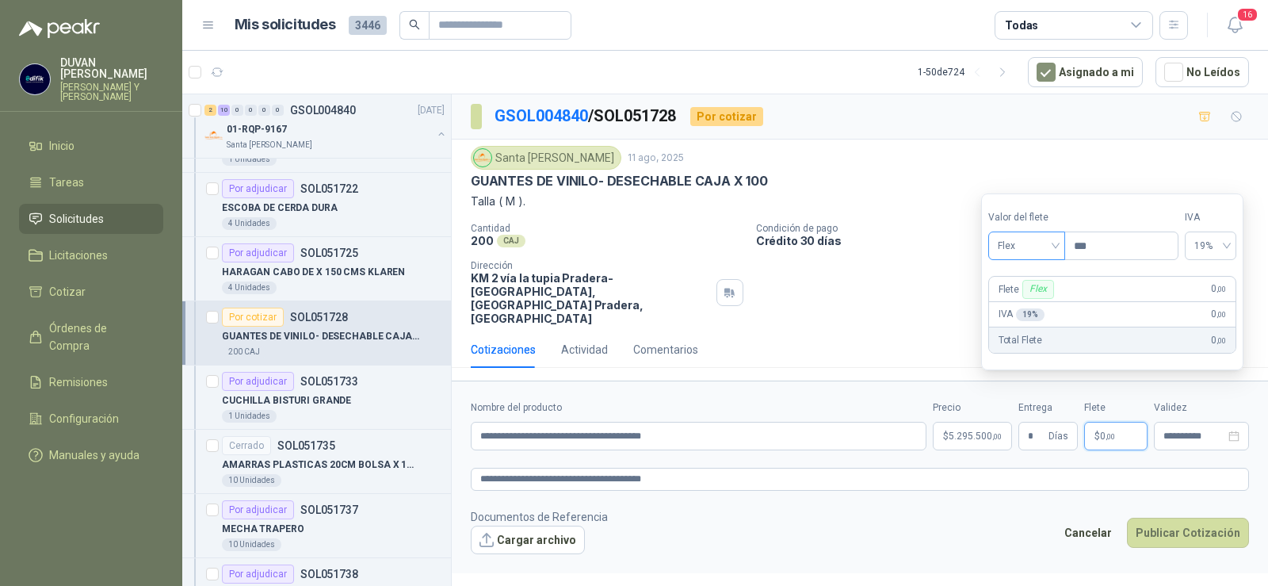
click at [1065, 250] on div "Flex" at bounding box center [1027, 245] width 77 height 29
click at [1033, 310] on div "Incluido" at bounding box center [1028, 304] width 55 height 17
click at [1183, 518] on button "Publicar Cotización" at bounding box center [1188, 533] width 122 height 30
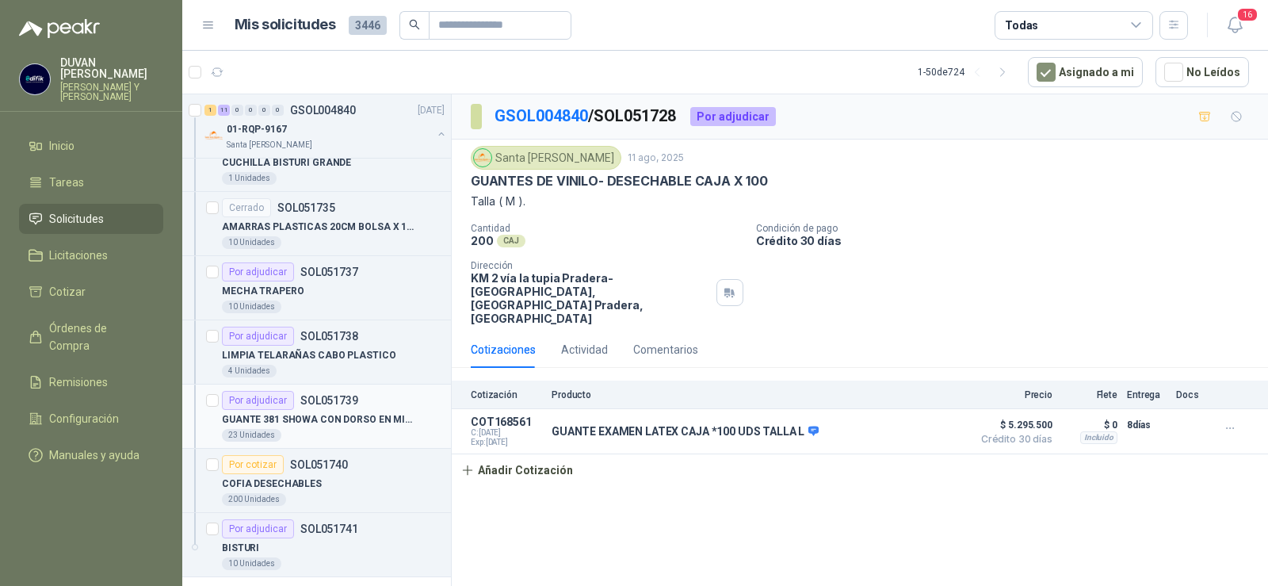
scroll to position [2695, 0]
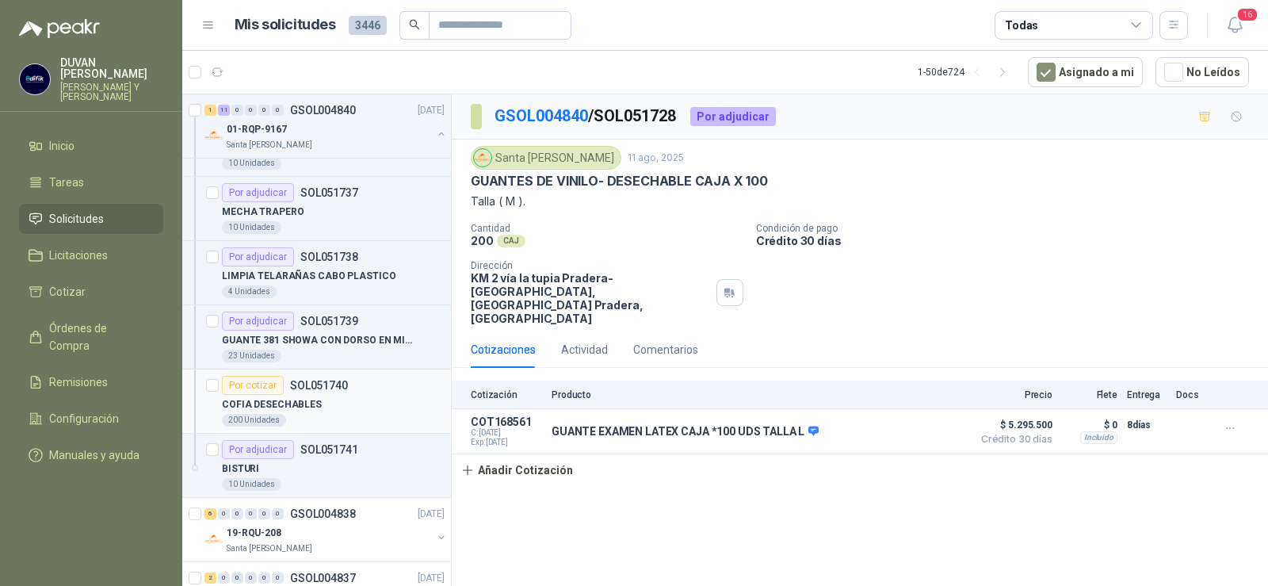
click at [318, 383] on p "SOL051740" at bounding box center [319, 385] width 58 height 11
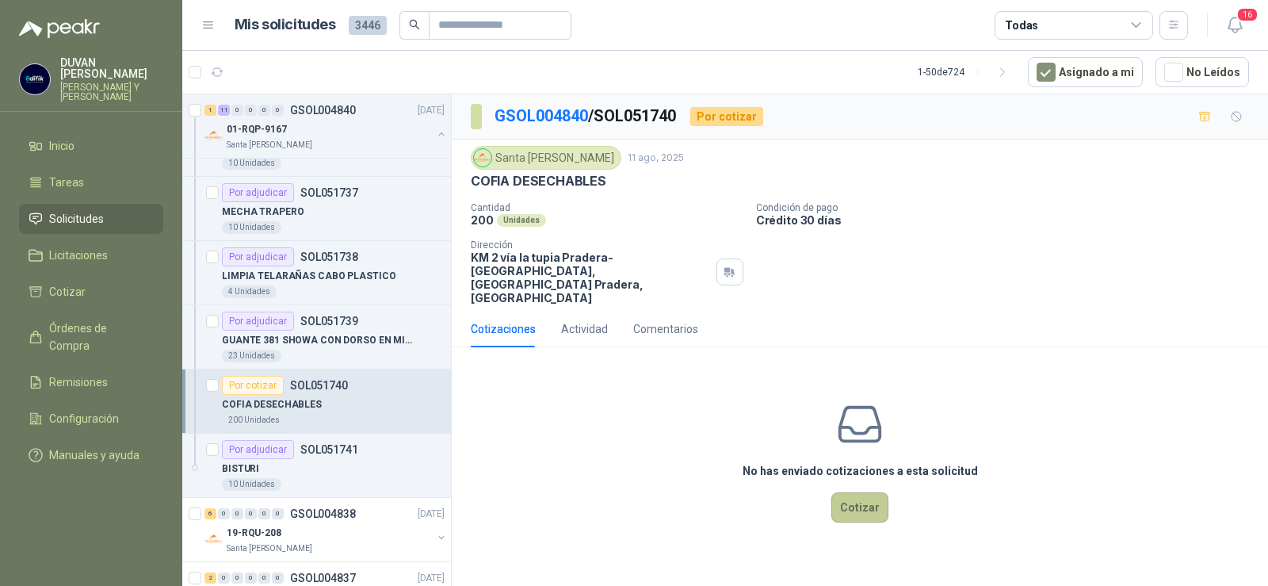
click at [870, 492] on button "Cotizar" at bounding box center [860, 507] width 57 height 30
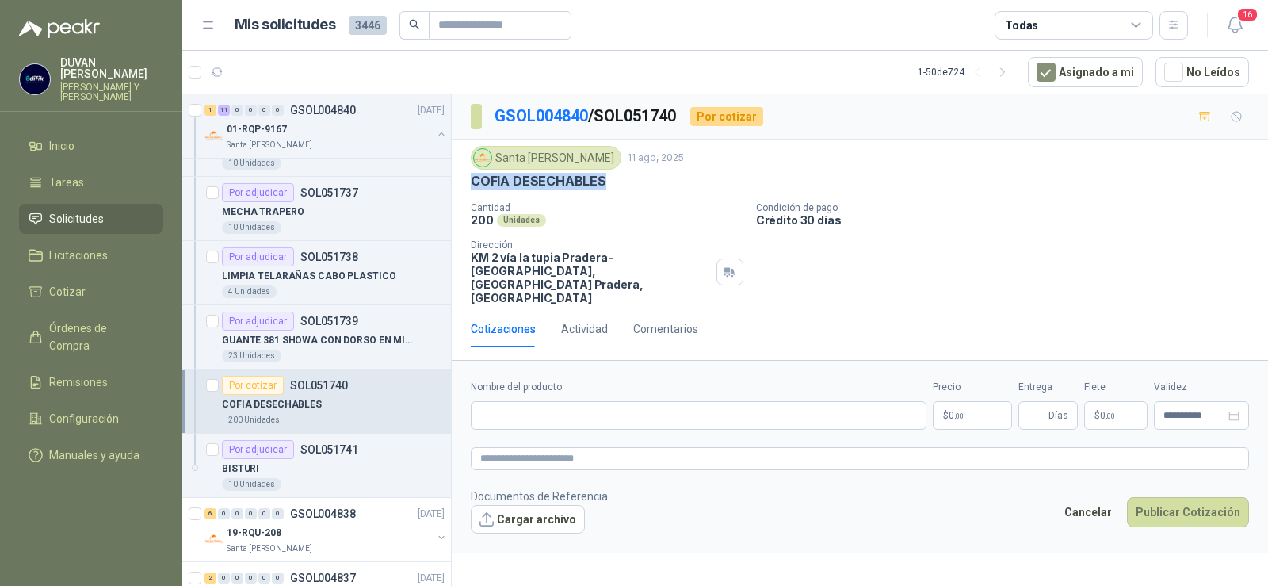
drag, startPoint x: 473, startPoint y: 182, endPoint x: 628, endPoint y: 182, distance: 154.6
click at [628, 182] on div "COFIA DESECHABLES" at bounding box center [860, 181] width 778 height 17
copy p "COFIA DESECHABLES"
paste input "**********"
type input "**********"
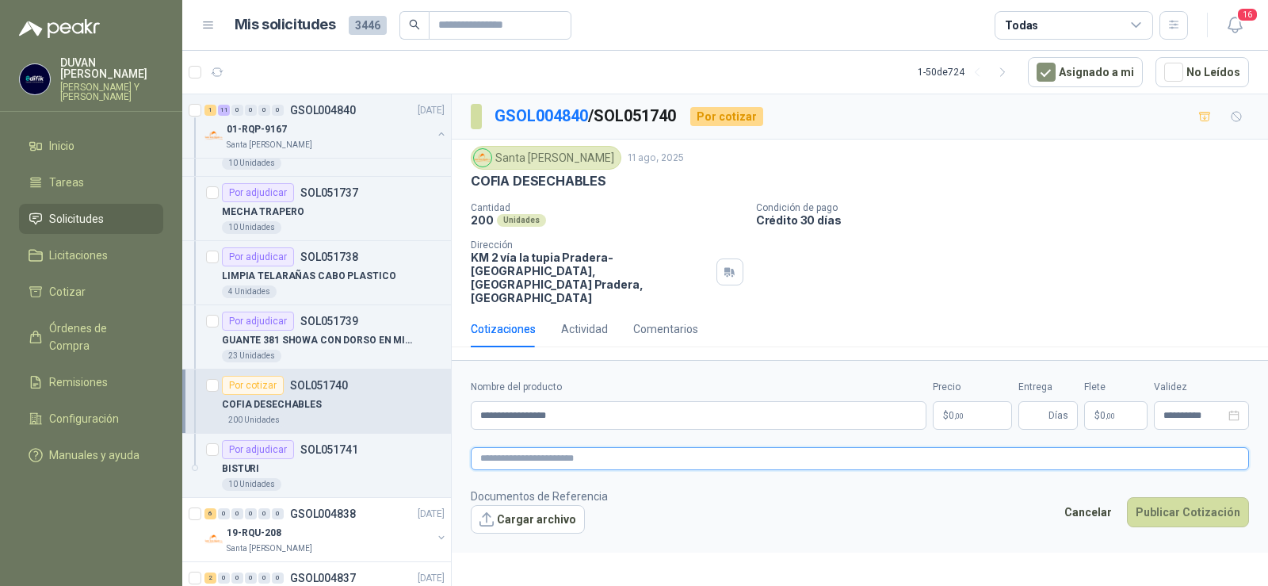
paste textarea "**********"
type textarea "**********"
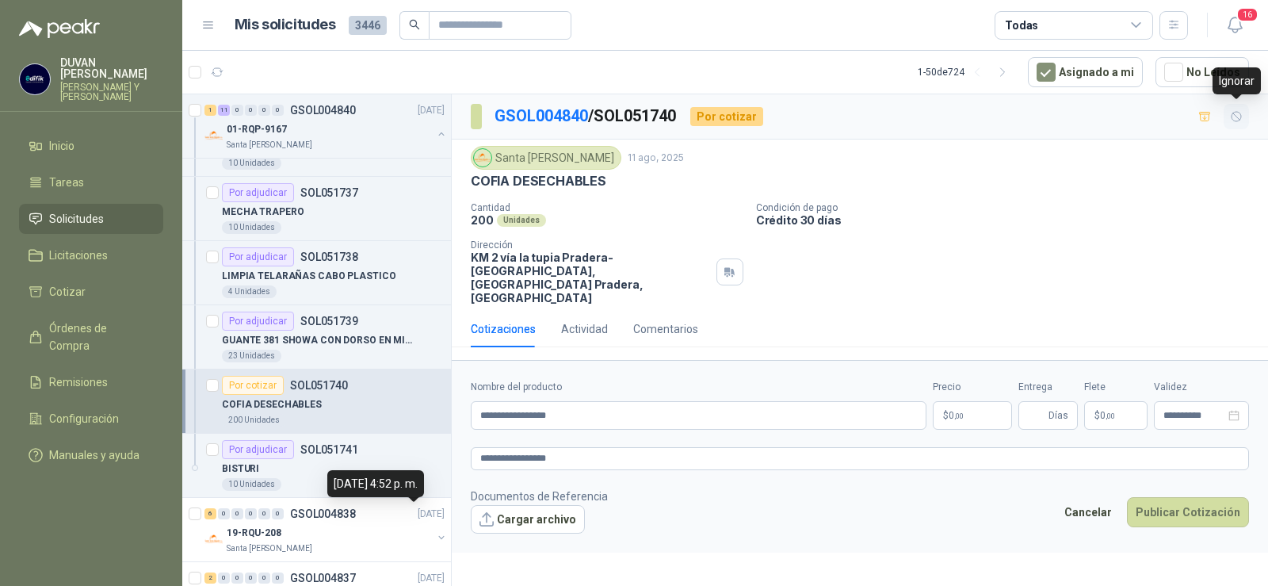
click at [1241, 118] on icon "button" at bounding box center [1236, 116] width 13 height 13
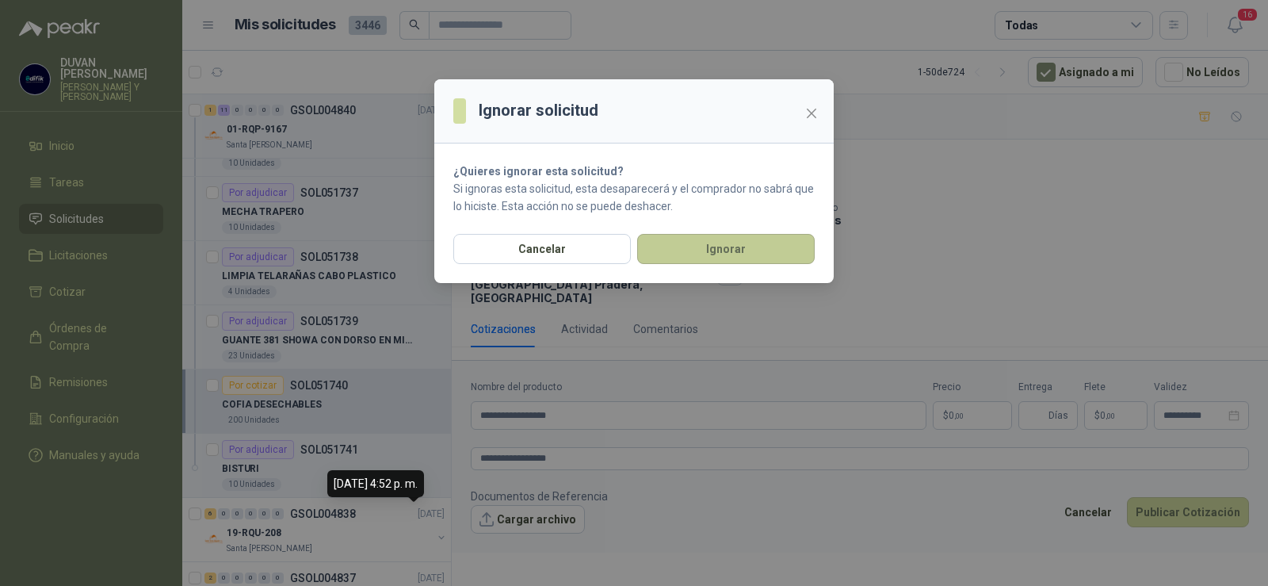
click at [771, 245] on button "Ignorar" at bounding box center [726, 249] width 178 height 30
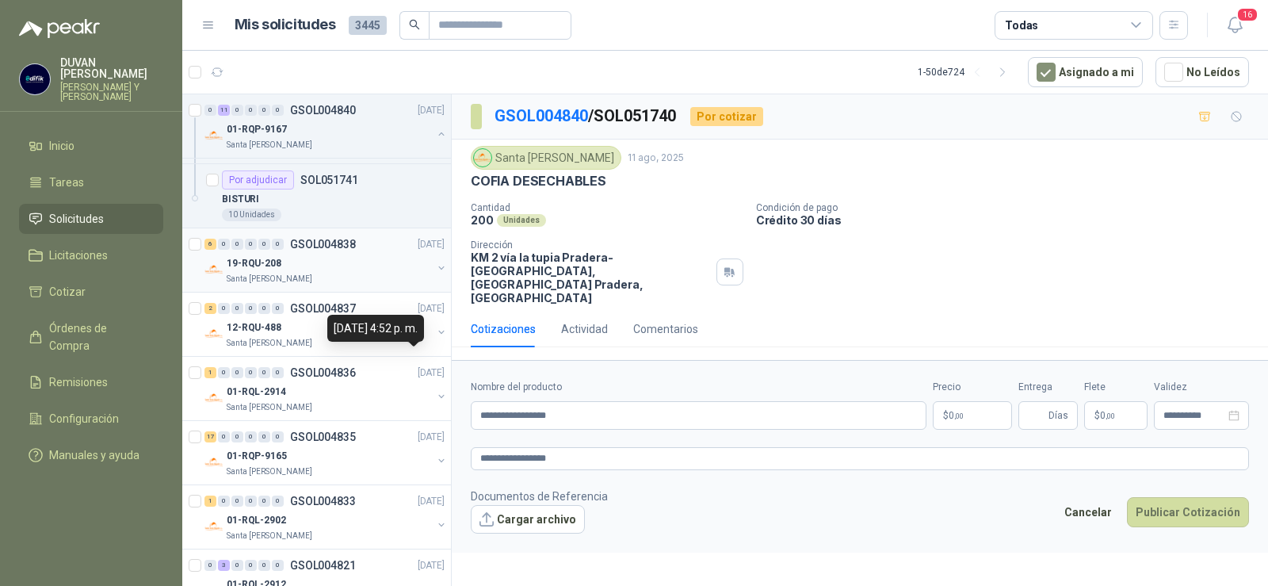
scroll to position [2933, 0]
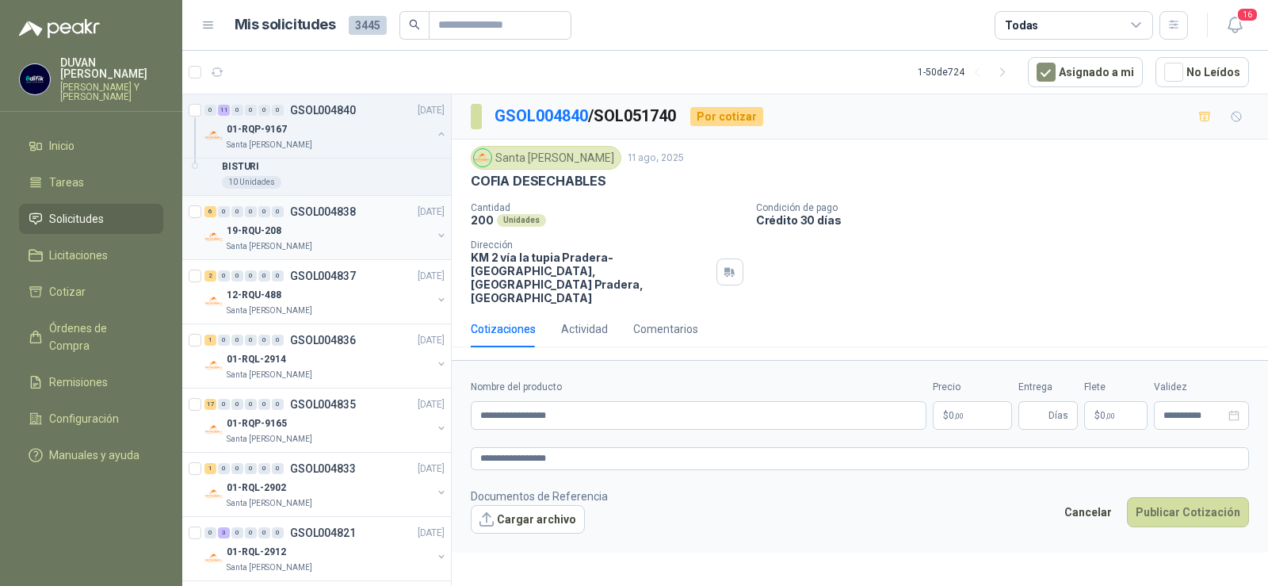
click at [343, 208] on p "GSOL004838" at bounding box center [323, 211] width 66 height 11
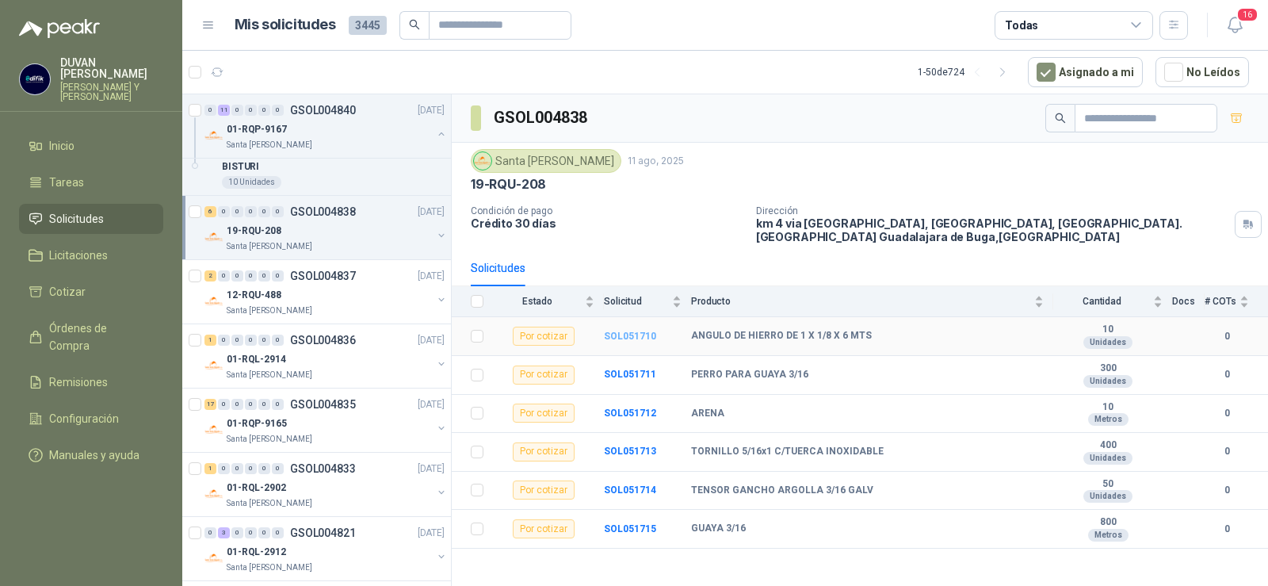
click at [631, 339] on b "SOL051710" at bounding box center [630, 336] width 52 height 11
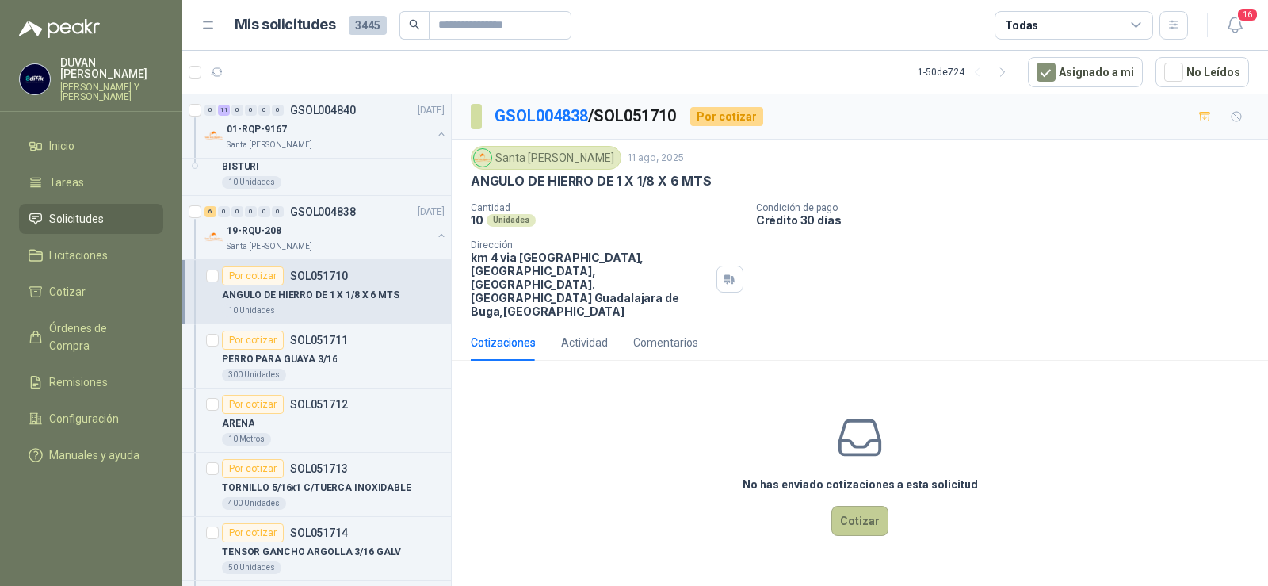
click at [860, 506] on button "Cotizar" at bounding box center [860, 521] width 57 height 30
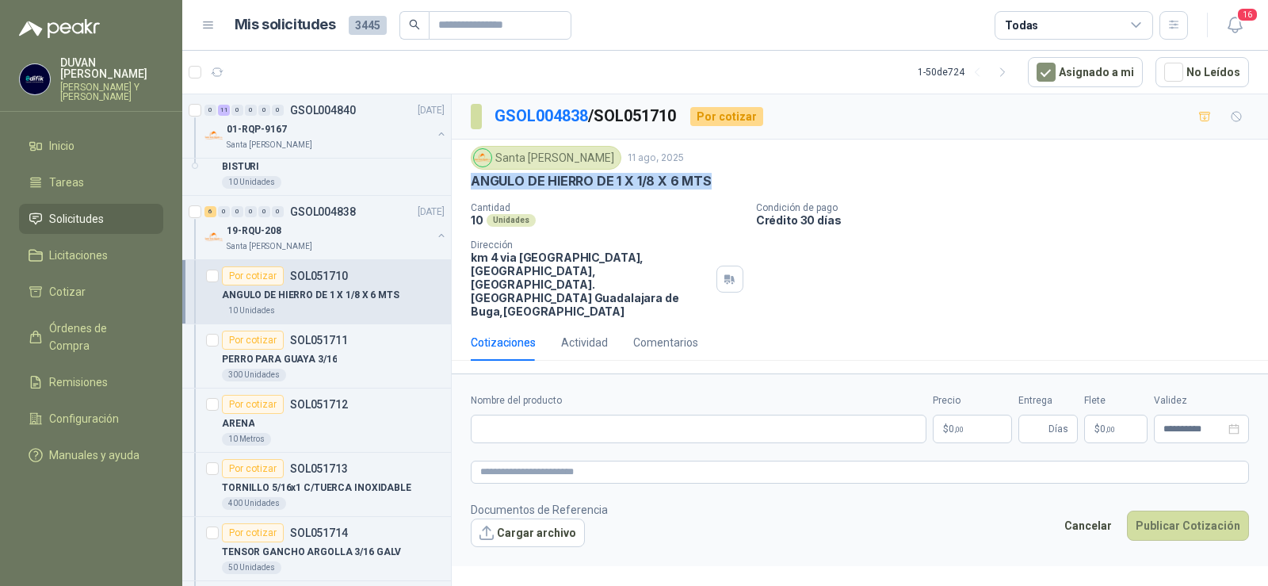
drag, startPoint x: 473, startPoint y: 181, endPoint x: 704, endPoint y: 183, distance: 230.7
click at [704, 183] on p "ANGULO DE HIERRO DE 1 X 1/8 X 6 MTS" at bounding box center [591, 181] width 241 height 17
copy p "ANGULO DE HIERRO DE 1 X 1/8 X 6 MTS"
paste input "**********"
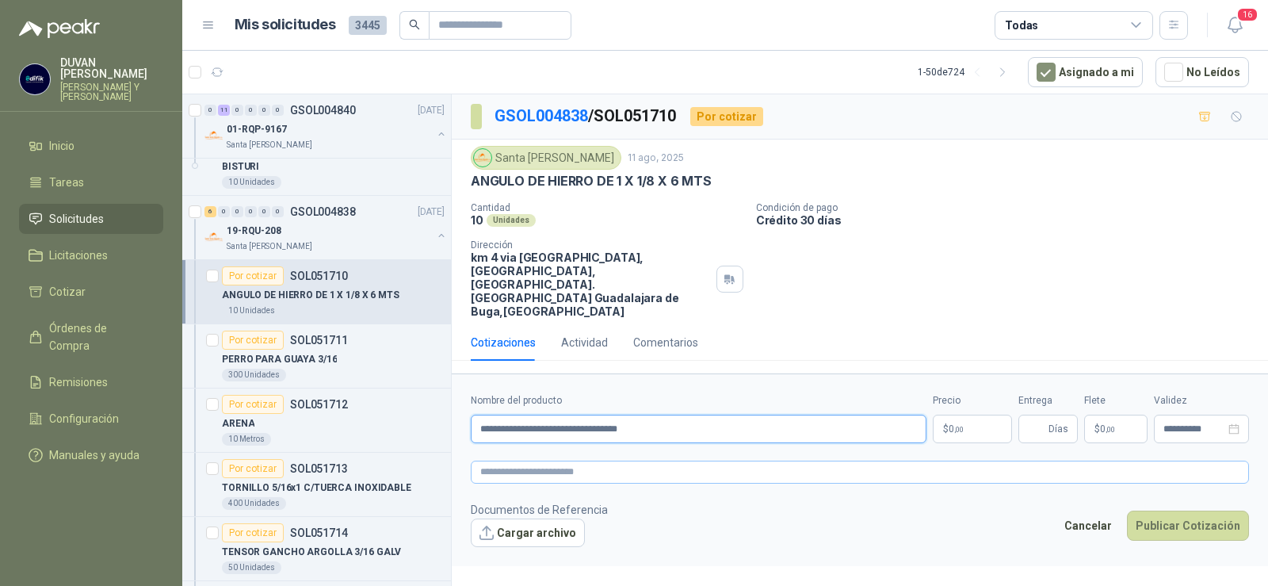
type input "**********"
paste textarea "**********"
type textarea "**********"
click at [958, 425] on span ",00" at bounding box center [959, 429] width 10 height 9
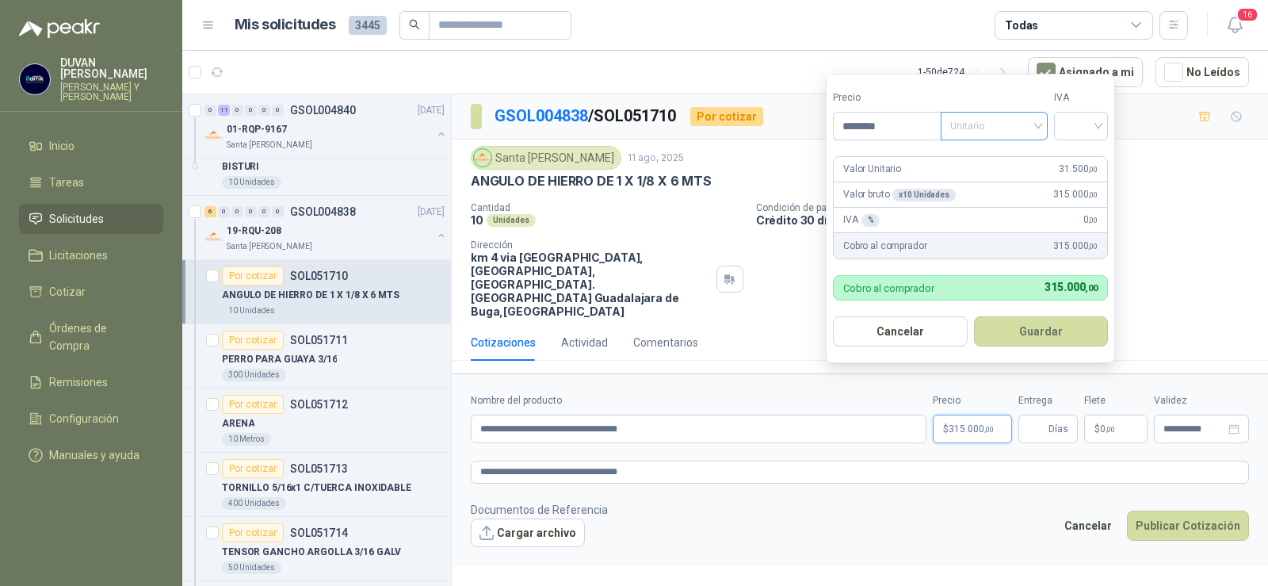
click at [1038, 128] on span "Unitario" at bounding box center [994, 126] width 88 height 24
type input "********"
click at [986, 164] on div "Unitario" at bounding box center [998, 158] width 82 height 17
click at [1093, 127] on input "search" at bounding box center [1081, 125] width 35 height 24
click at [1076, 155] on div "19%" at bounding box center [1084, 158] width 29 height 17
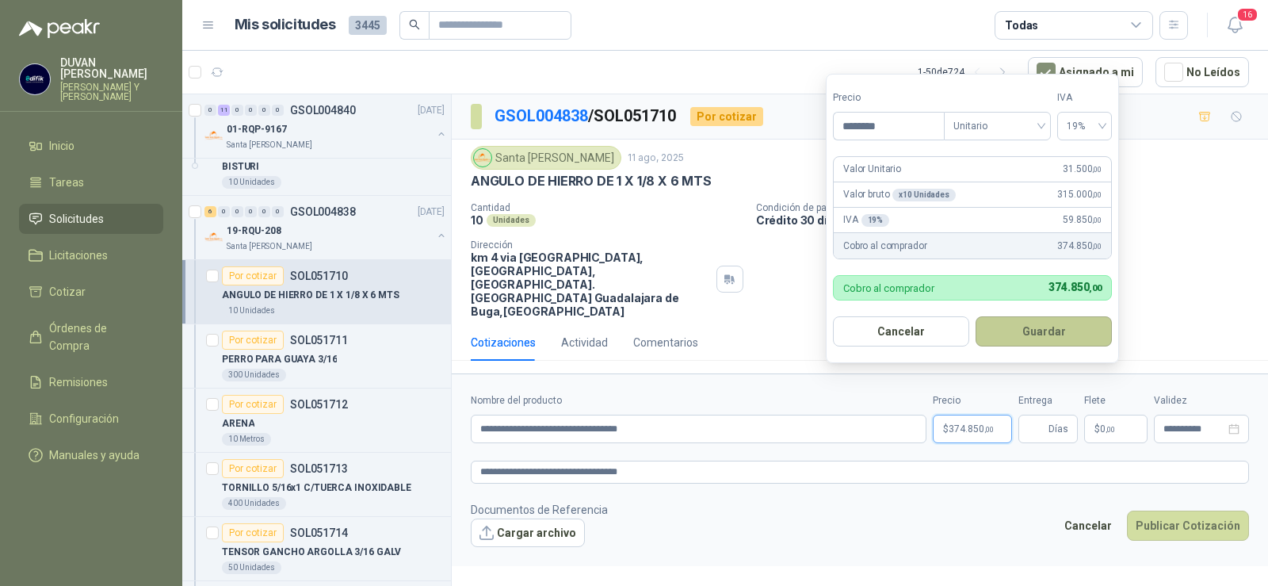
click at [1070, 331] on button "Guardar" at bounding box center [1044, 331] width 136 height 30
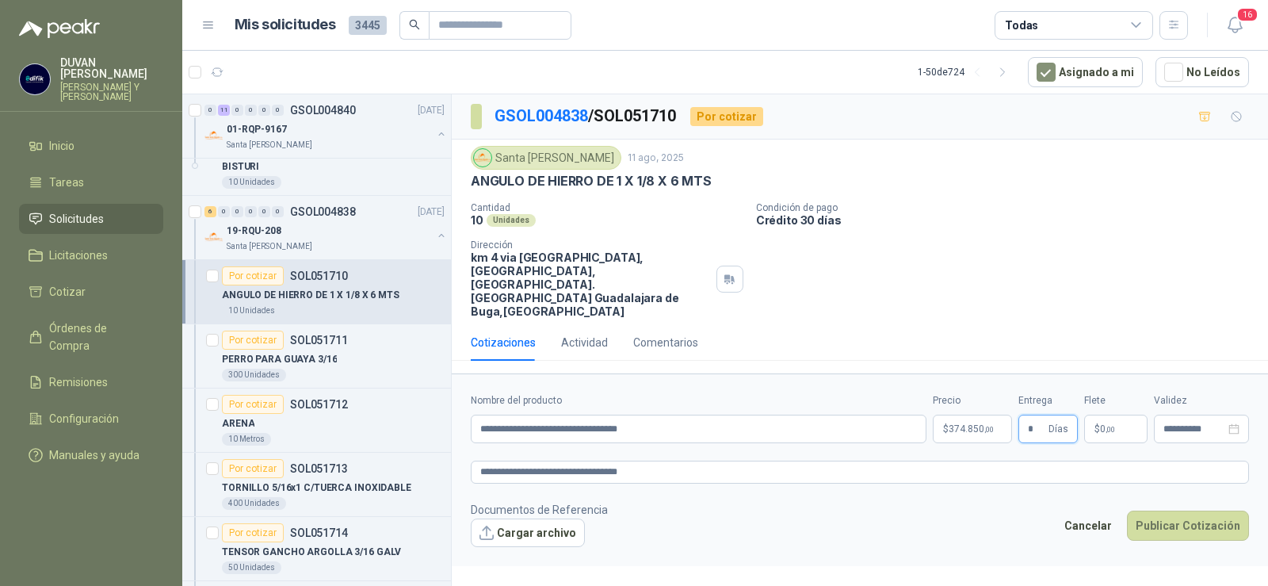
type input "*"
click at [1112, 425] on span ",00" at bounding box center [1111, 429] width 10 height 9
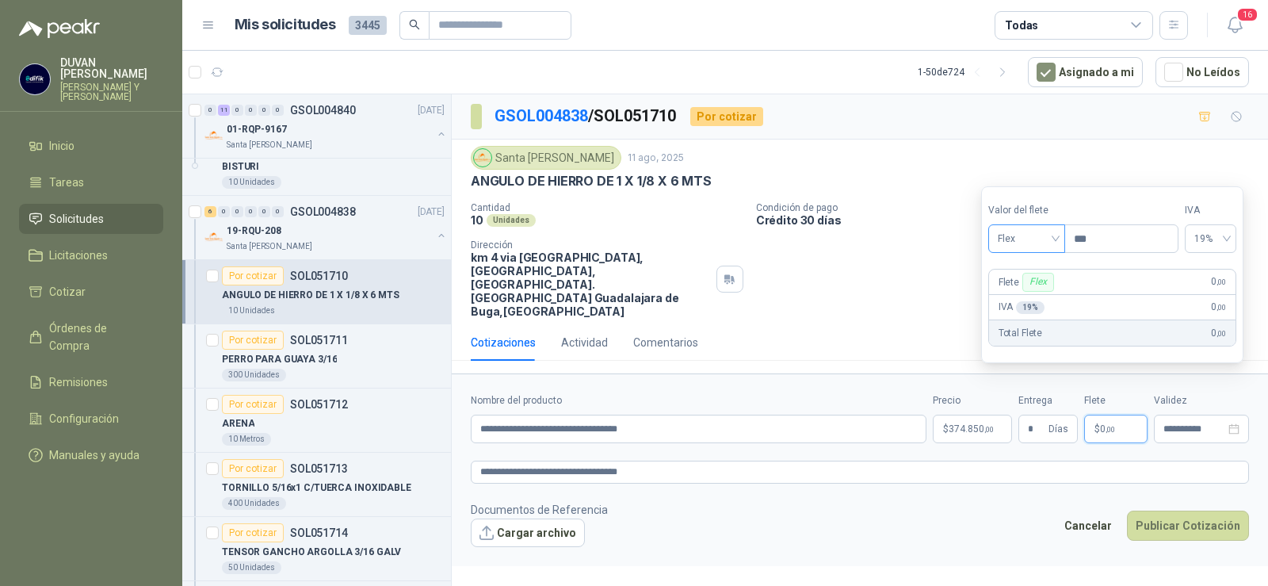
click at [1056, 241] on span "Flex" at bounding box center [1027, 239] width 58 height 24
click at [1034, 293] on div "Incluido" at bounding box center [1028, 297] width 55 height 17
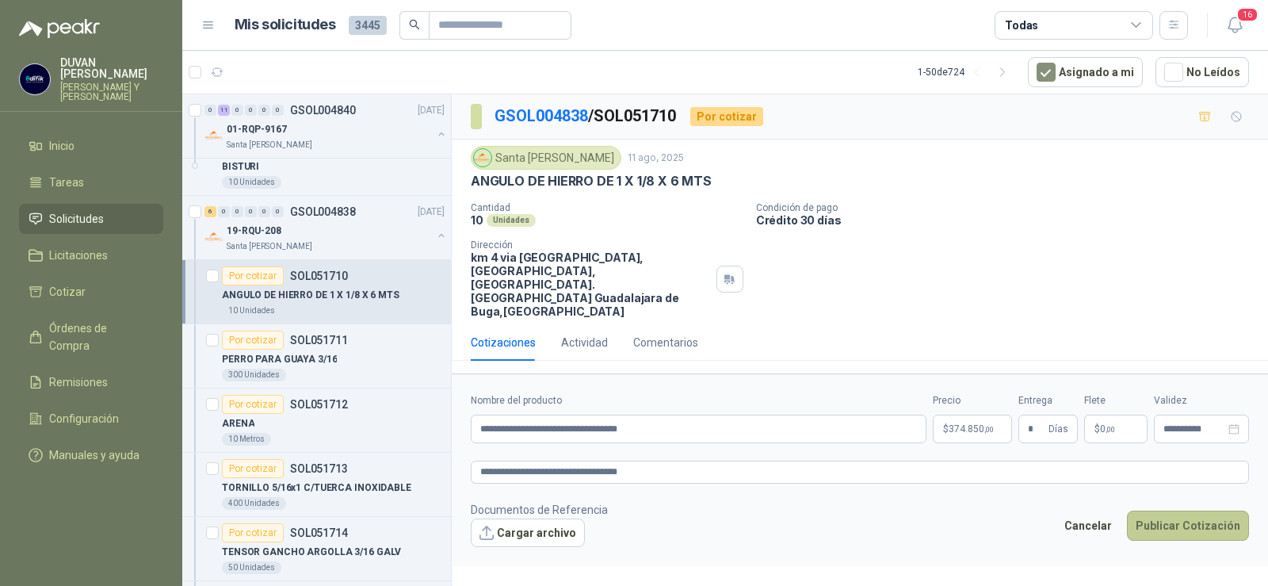
click at [1162, 511] on button "Publicar Cotización" at bounding box center [1188, 526] width 122 height 30
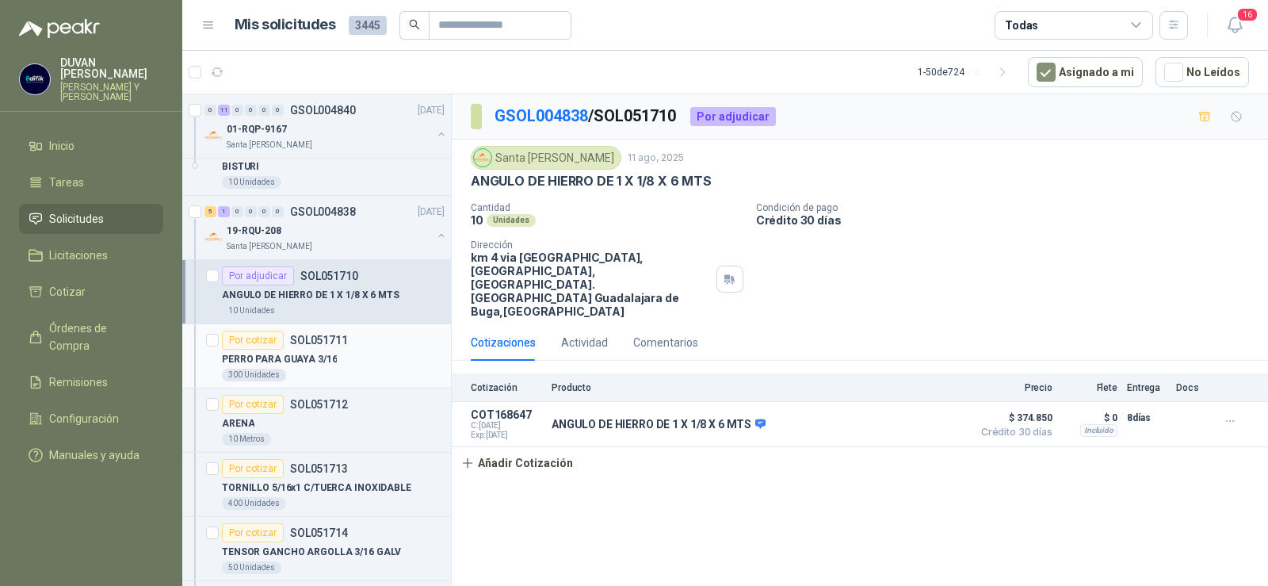
click at [306, 339] on p "SOL051711" at bounding box center [319, 340] width 58 height 11
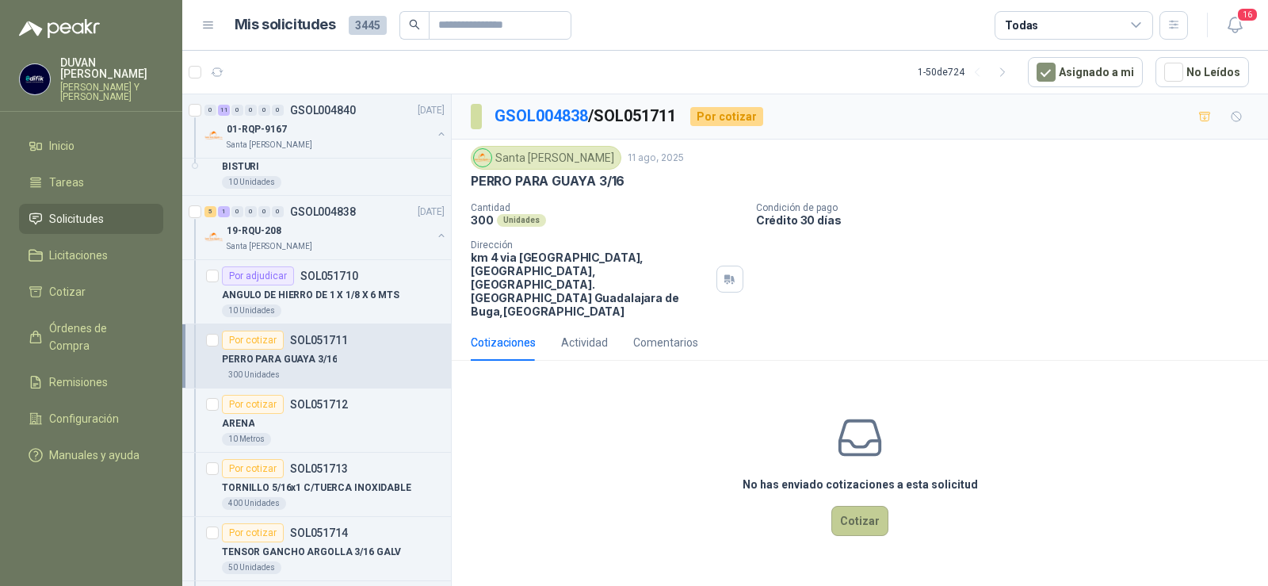
click at [859, 506] on button "Cotizar" at bounding box center [860, 521] width 57 height 30
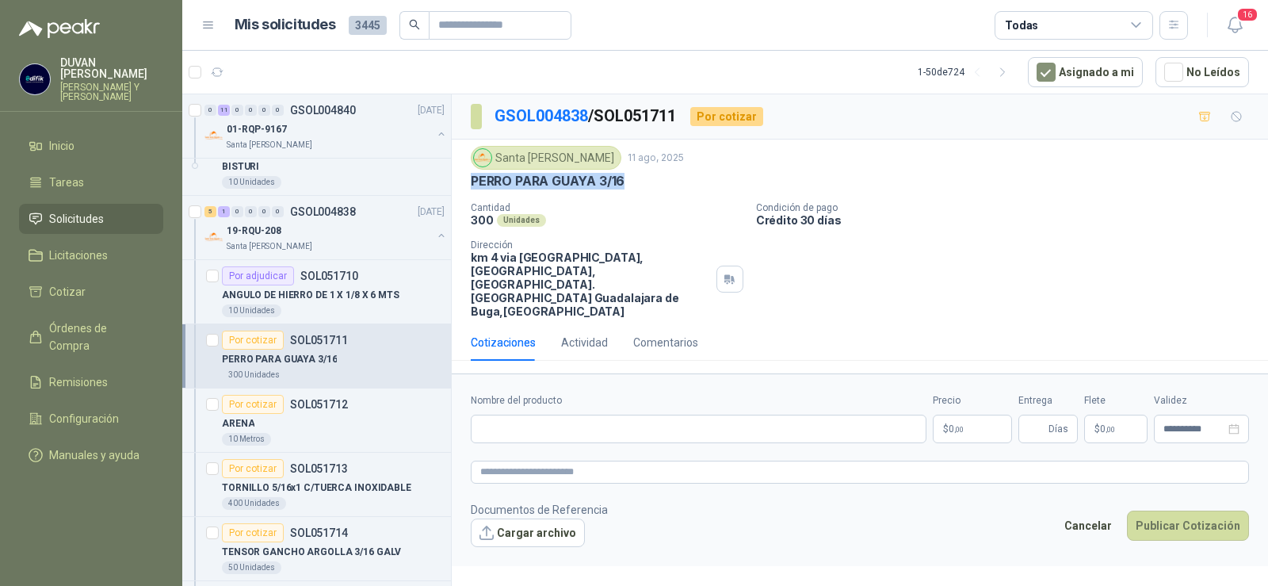
drag, startPoint x: 471, startPoint y: 182, endPoint x: 670, endPoint y: 183, distance: 199.0
click at [670, 183] on div "PERRO PARA GUAYA 3/16" at bounding box center [860, 181] width 778 height 17
copy p "PERRO PARA GUAYA 3/16"
paste input "**********"
type input "**********"
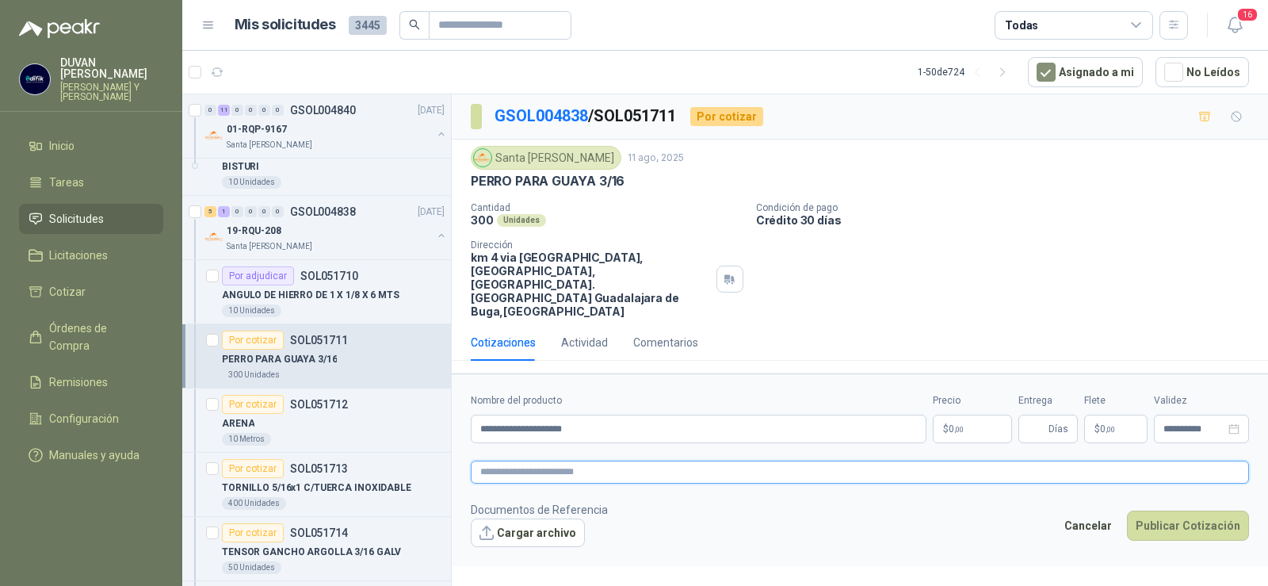
paste textarea "**********"
type textarea "**********"
click at [965, 415] on p "$ 0 ,00" at bounding box center [972, 429] width 79 height 29
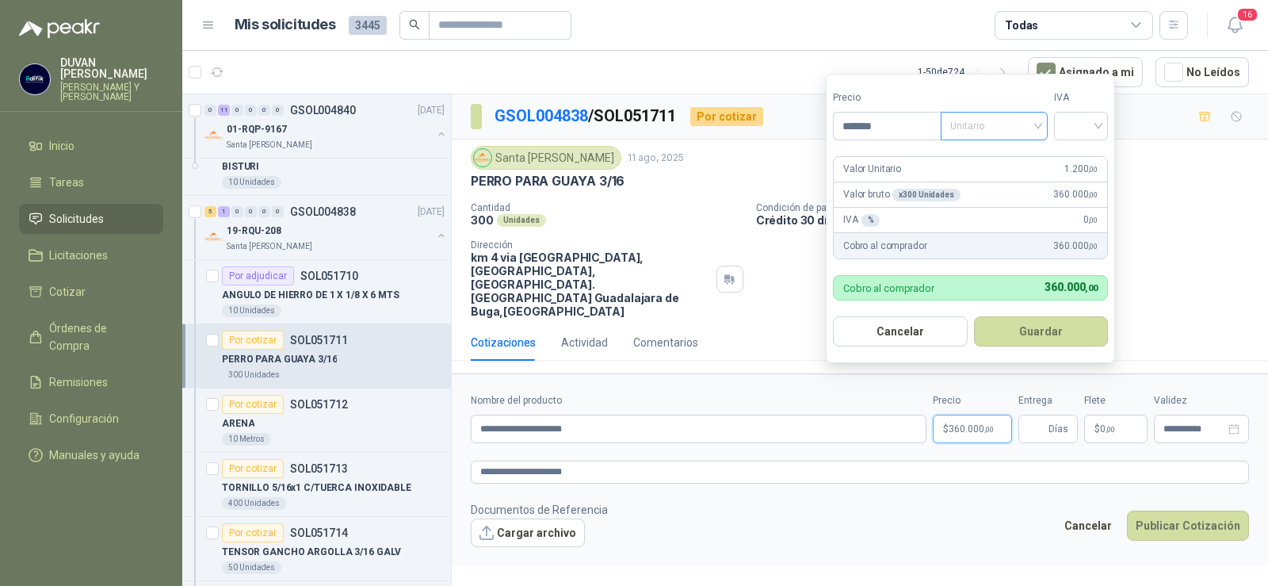
click at [1046, 124] on div "Unitario" at bounding box center [994, 126] width 107 height 29
type input "*******"
click at [1004, 155] on div "Unitario" at bounding box center [998, 158] width 82 height 17
click at [1099, 130] on input "search" at bounding box center [1081, 125] width 35 height 24
click at [1081, 153] on div "19%" at bounding box center [1084, 158] width 29 height 17
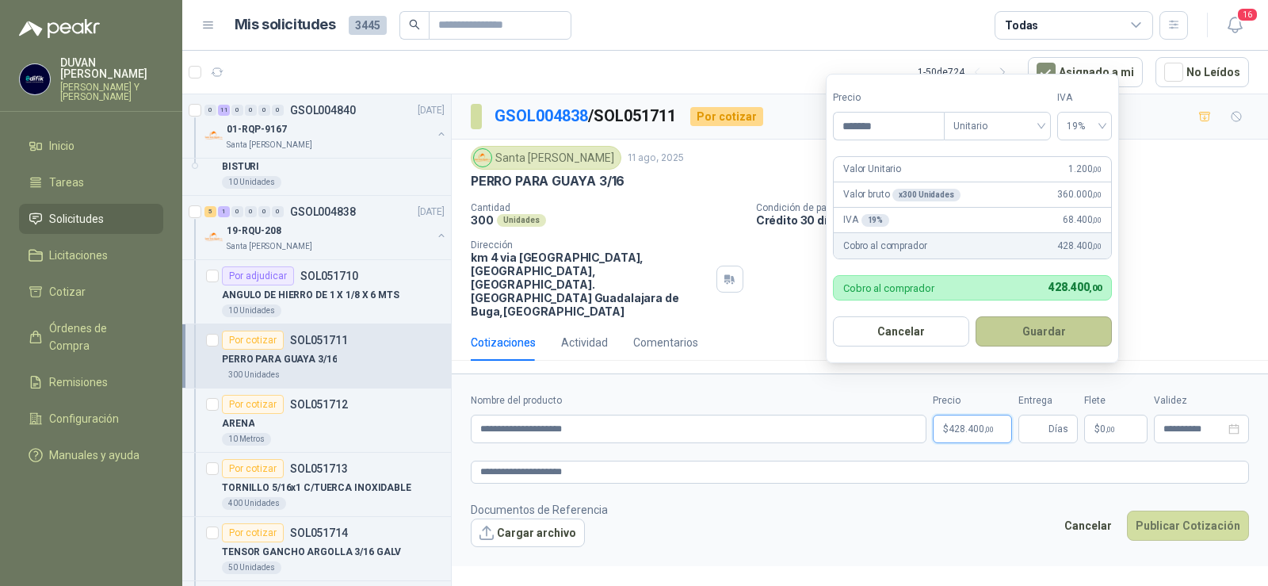
click at [1050, 338] on button "Guardar" at bounding box center [1044, 331] width 136 height 30
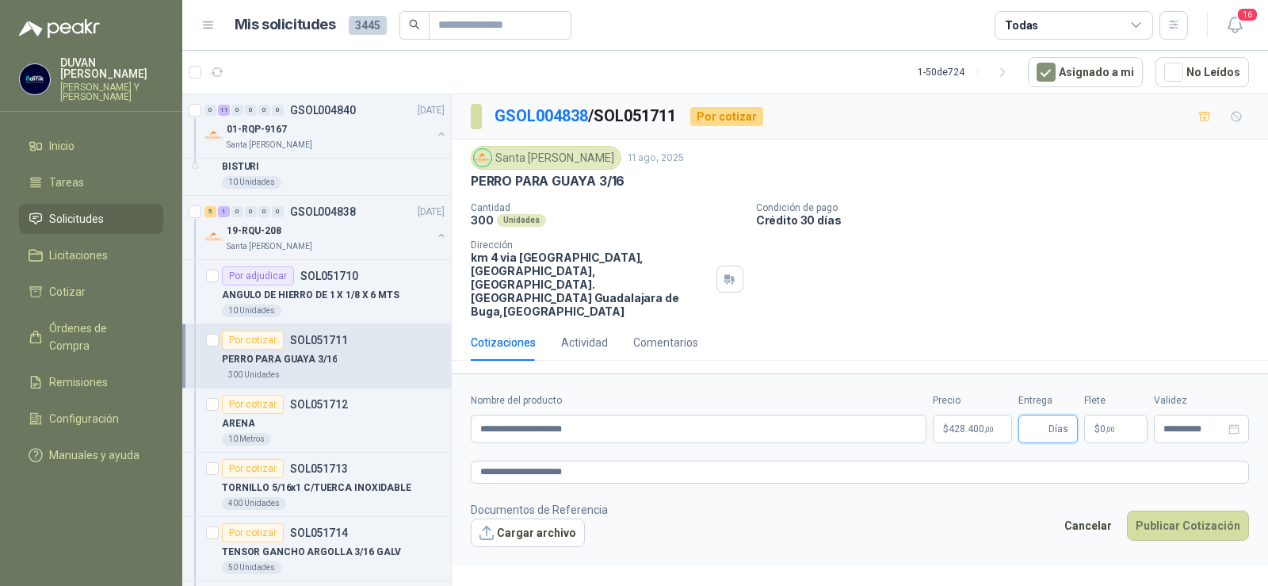
click at [1043, 415] on input "Entrega" at bounding box center [1036, 428] width 17 height 27
type input "*"
click at [1103, 424] on span "0 ,00" at bounding box center [1107, 429] width 15 height 10
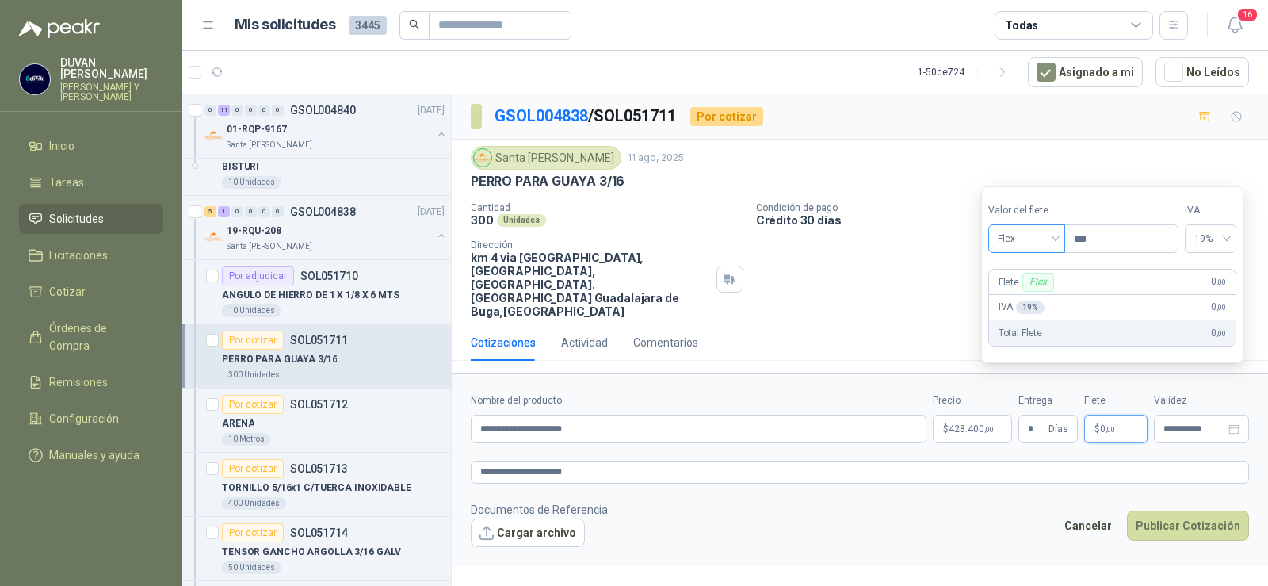
click at [1062, 238] on div "Flex" at bounding box center [1027, 238] width 77 height 29
click at [1033, 293] on div "Incluido" at bounding box center [1028, 297] width 55 height 17
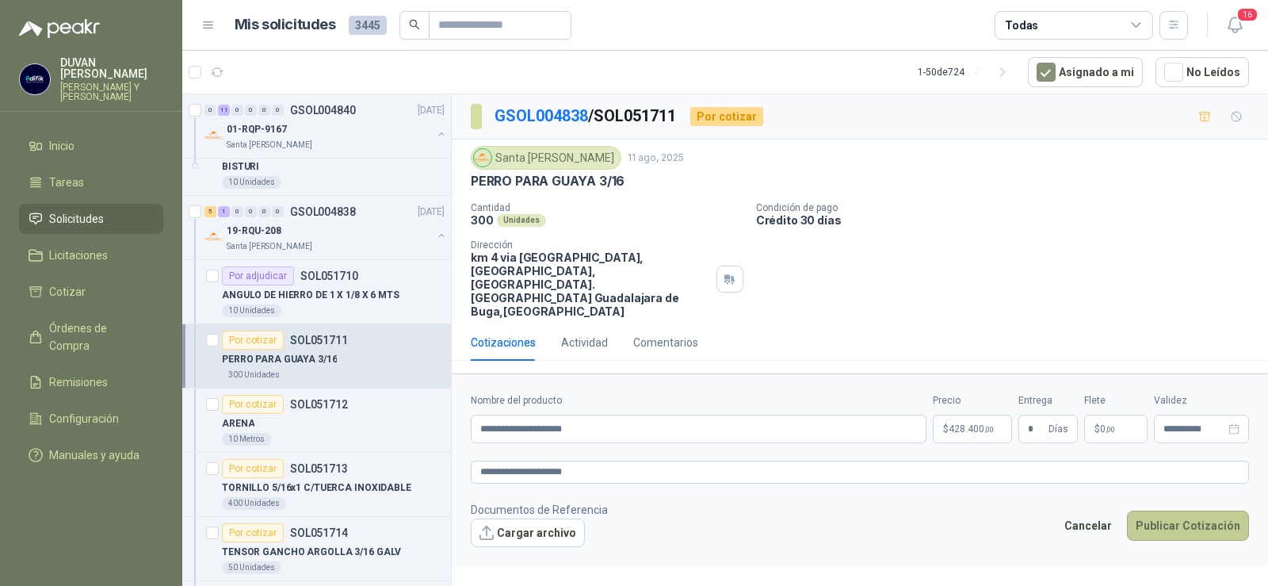
click at [1175, 511] on button "Publicar Cotización" at bounding box center [1188, 526] width 122 height 30
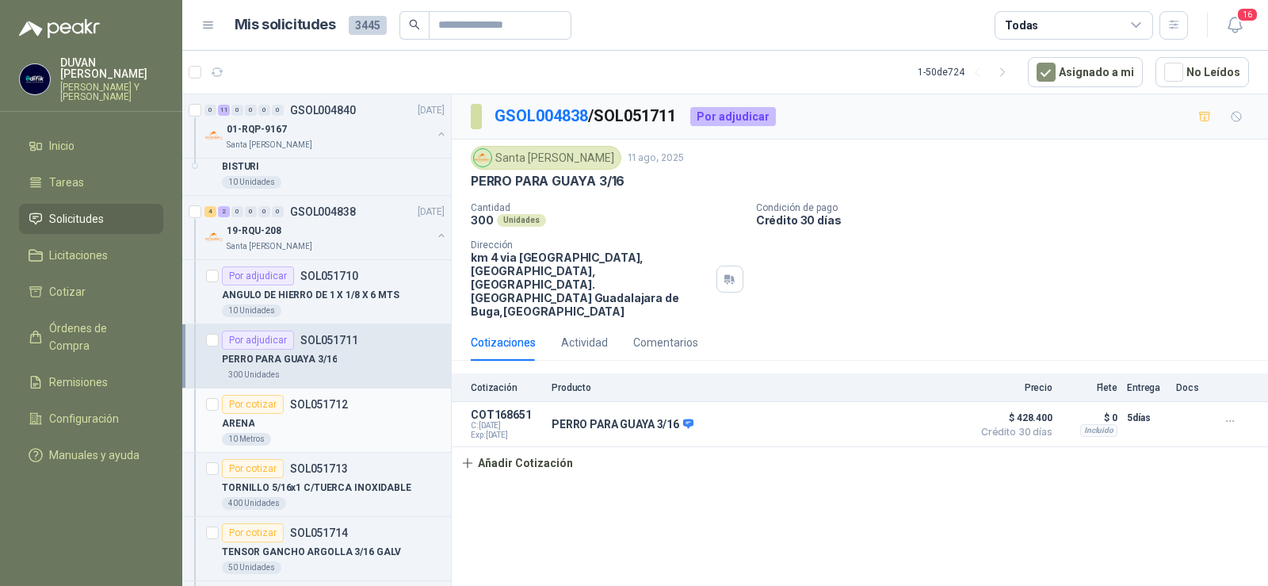
click at [319, 404] on p "SOL051712" at bounding box center [319, 404] width 58 height 11
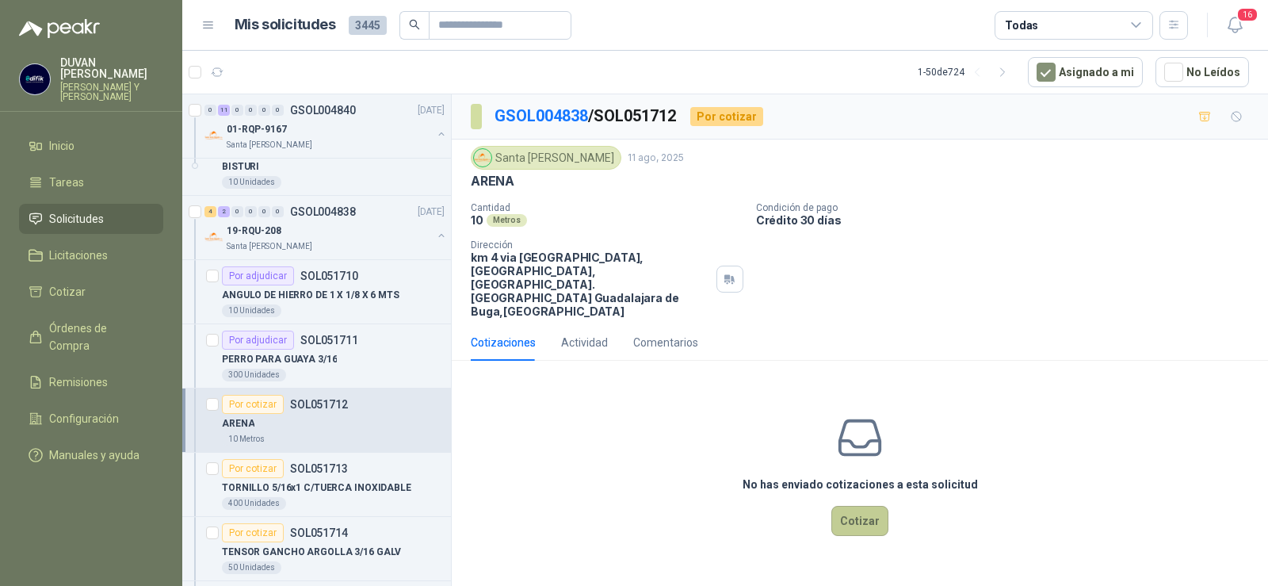
click at [859, 506] on button "Cotizar" at bounding box center [860, 521] width 57 height 30
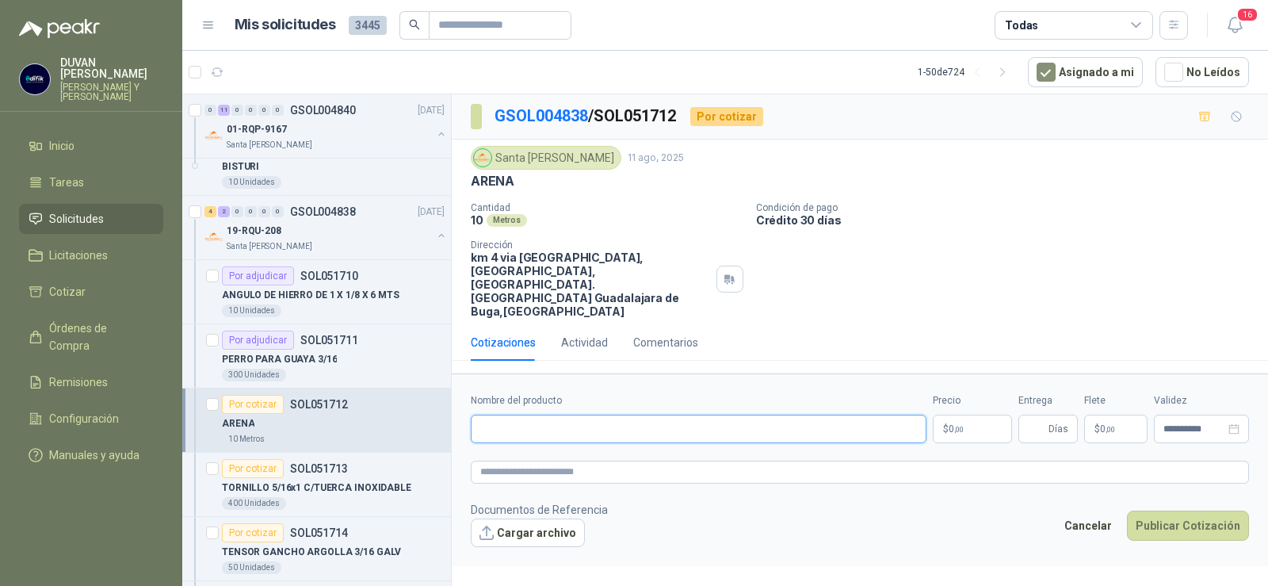
click at [494, 415] on input "Nombre del producto" at bounding box center [699, 429] width 456 height 29
type input "**********"
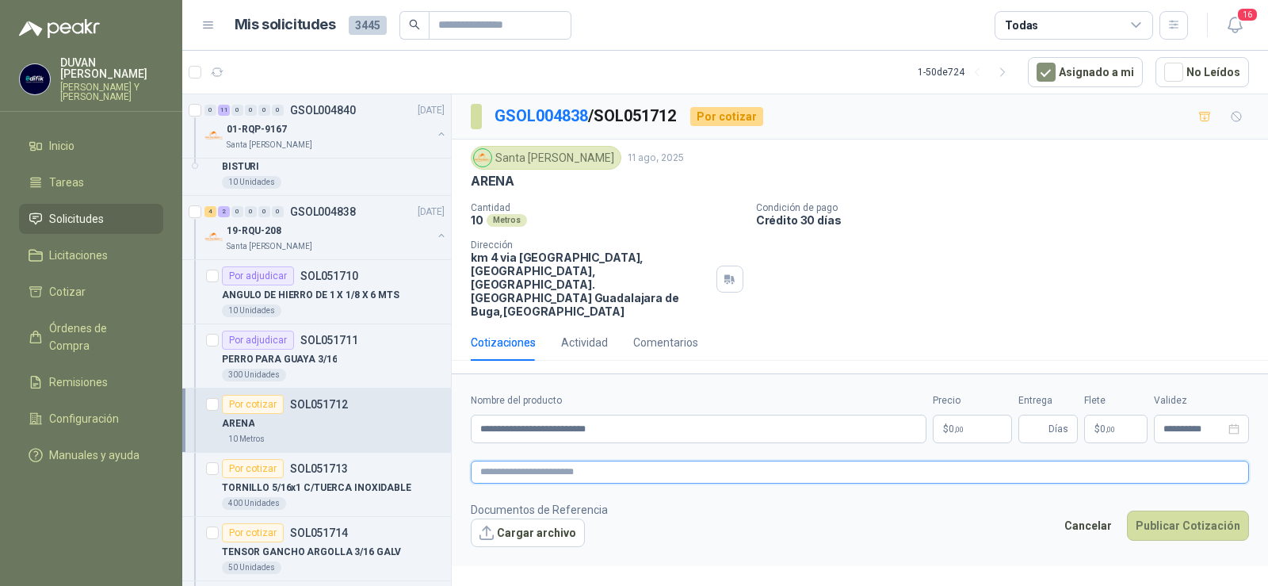
click at [551, 461] on textarea at bounding box center [860, 472] width 778 height 23
type textarea "*"
type textarea "**"
type textarea "***"
type textarea "****"
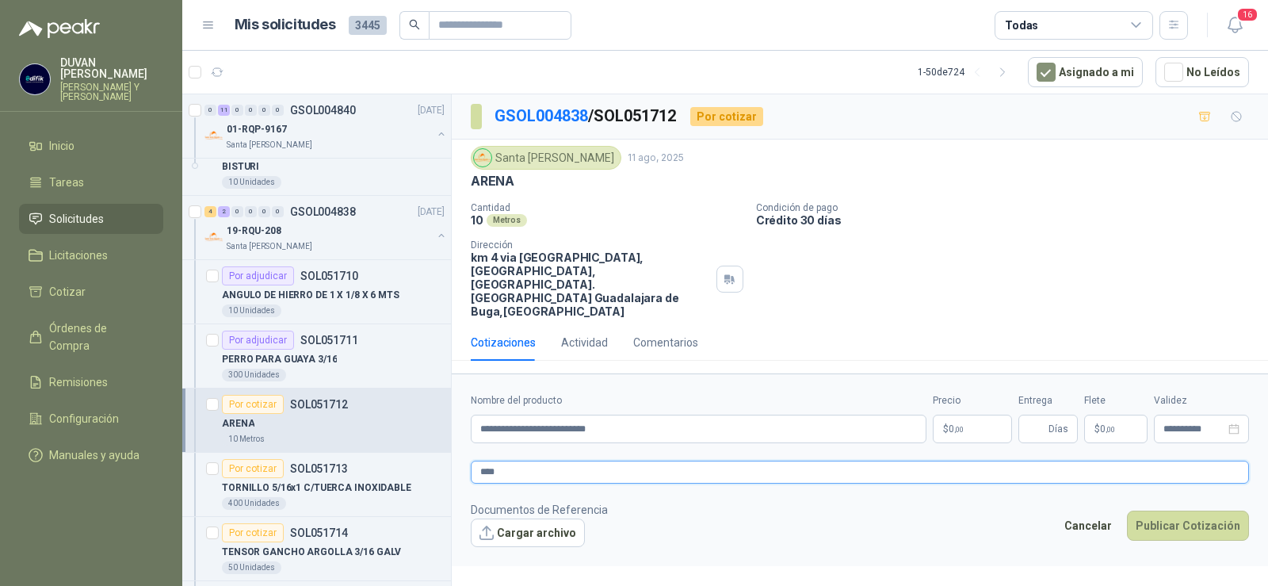
type textarea "*****"
type textarea "***"
type textarea "**"
type textarea "*"
drag, startPoint x: 480, startPoint y: 404, endPoint x: 617, endPoint y: 411, distance: 136.5
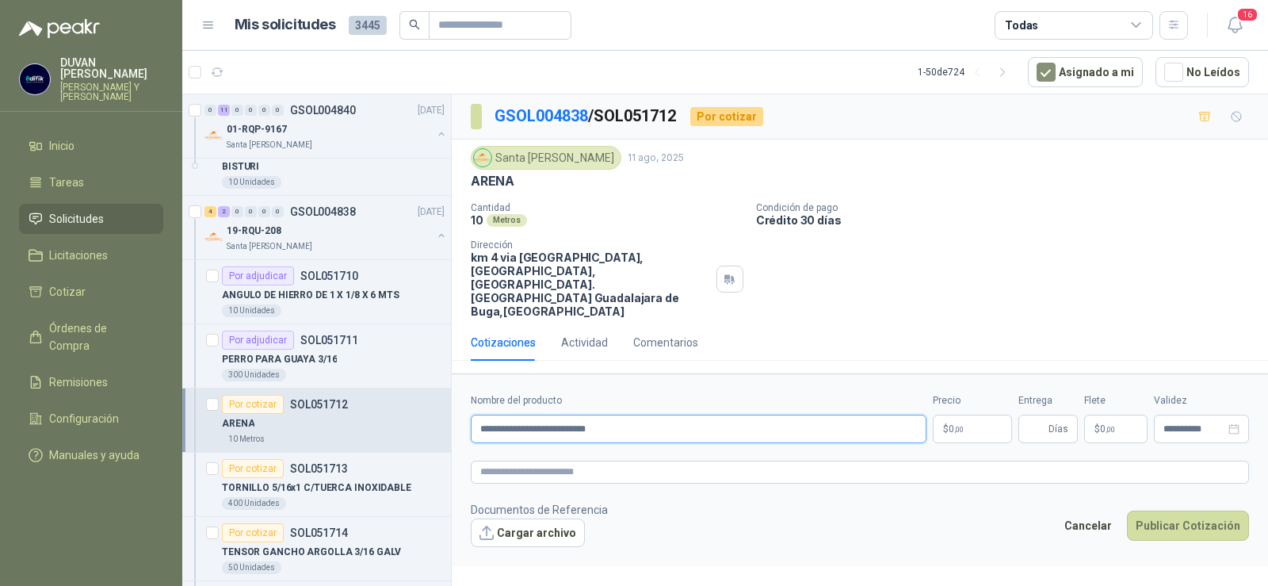
click at [617, 415] on input "**********" at bounding box center [699, 429] width 456 height 29
paste textarea "**********"
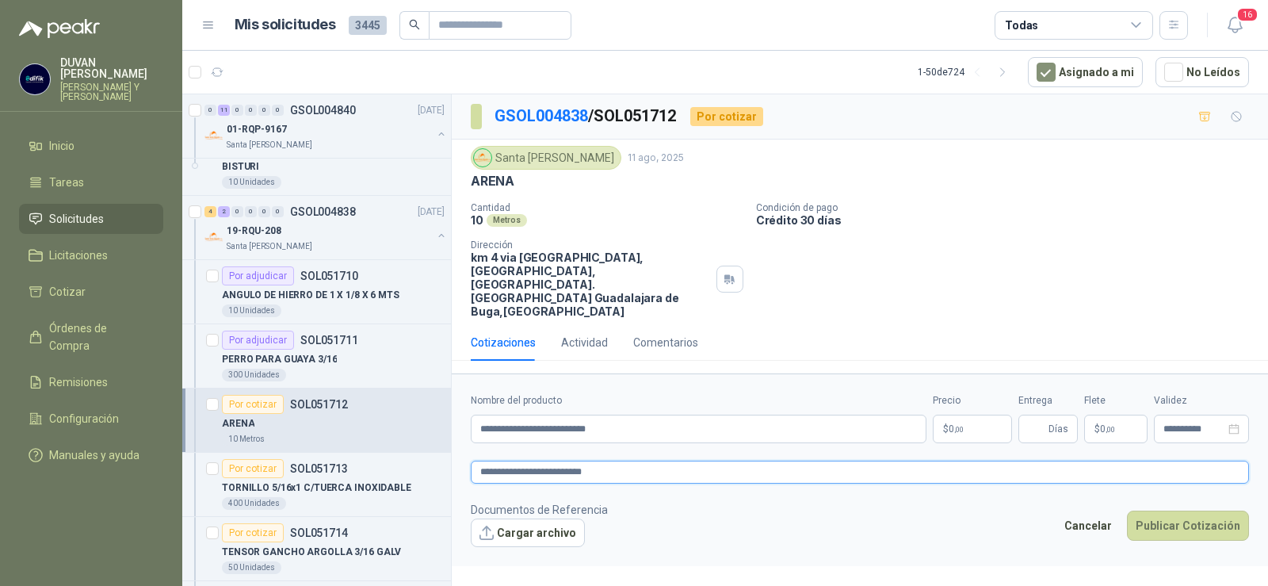
type textarea "**********"
click at [965, 415] on p "$ 0 ,00" at bounding box center [972, 429] width 79 height 29
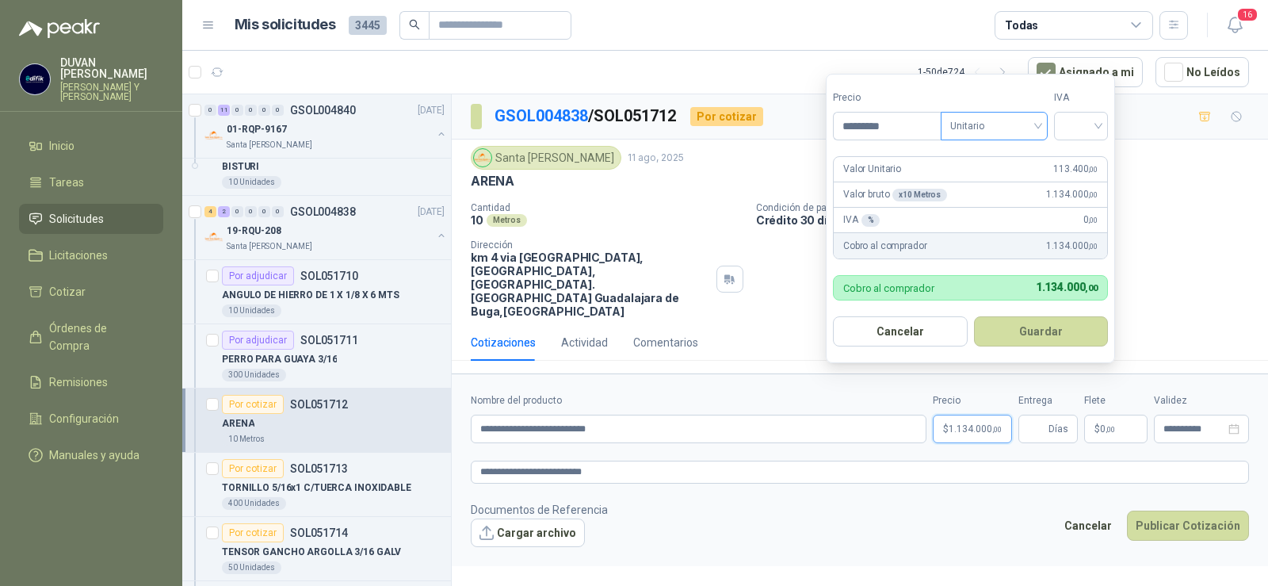
click at [1038, 128] on span "Unitario" at bounding box center [994, 126] width 88 height 24
type input "*********"
click at [978, 159] on div "Unitario" at bounding box center [998, 158] width 82 height 17
click at [1096, 125] on input "search" at bounding box center [1081, 125] width 35 height 24
click at [1084, 157] on div "19%" at bounding box center [1084, 158] width 29 height 17
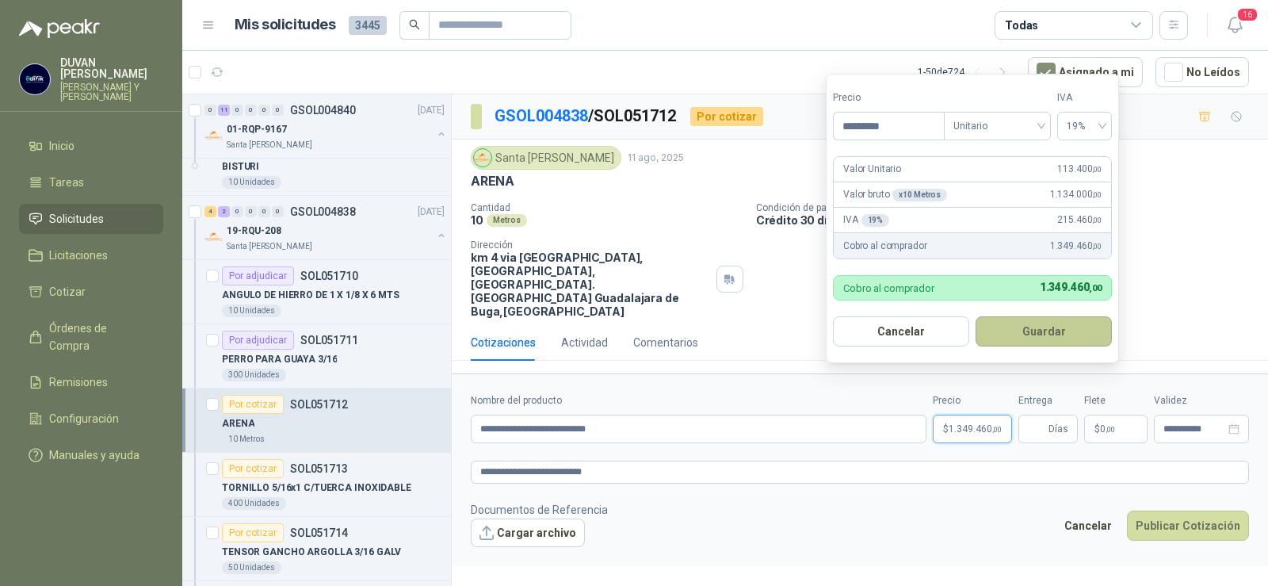
click at [1058, 337] on button "Guardar" at bounding box center [1044, 331] width 136 height 30
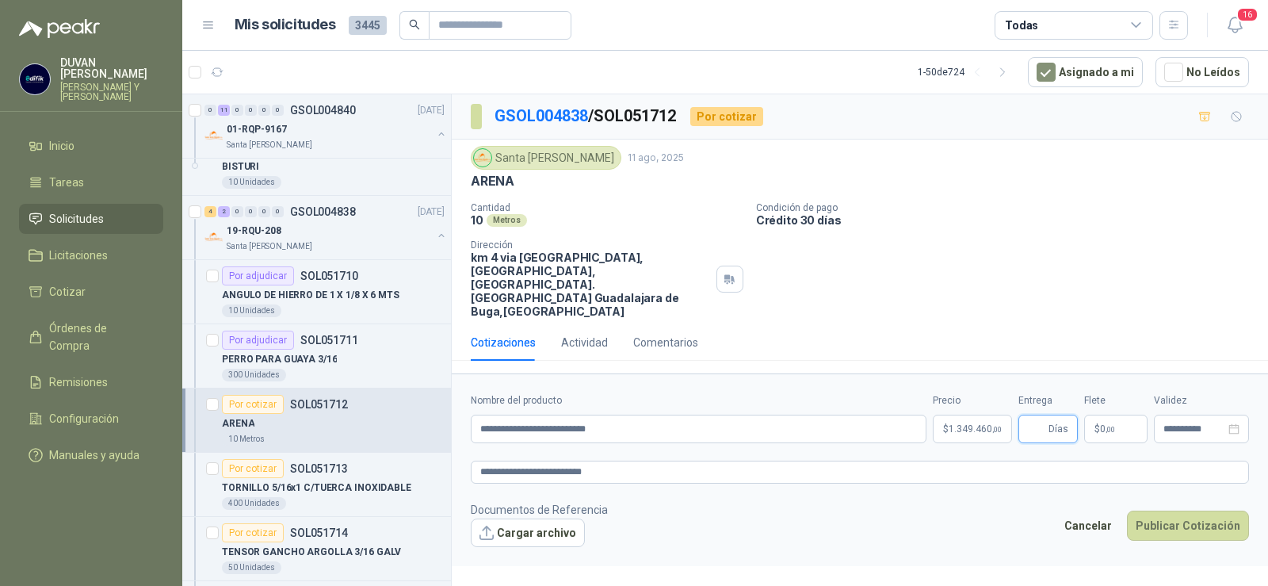
click at [1038, 415] on input "Entrega" at bounding box center [1036, 428] width 17 height 27
type input "*"
click at [1115, 425] on span ",00" at bounding box center [1111, 429] width 10 height 9
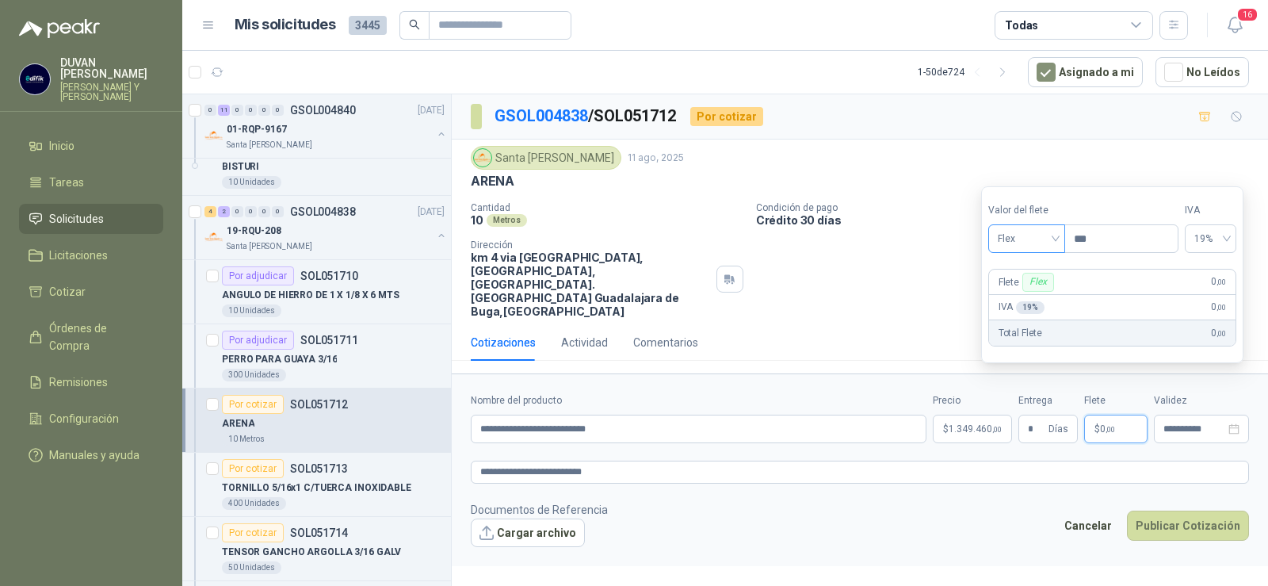
click at [1056, 236] on span "Flex" at bounding box center [1027, 239] width 58 height 24
click at [1015, 298] on div "Incluido" at bounding box center [1028, 297] width 55 height 17
click at [1197, 511] on button "Publicar Cotización" at bounding box center [1188, 526] width 122 height 30
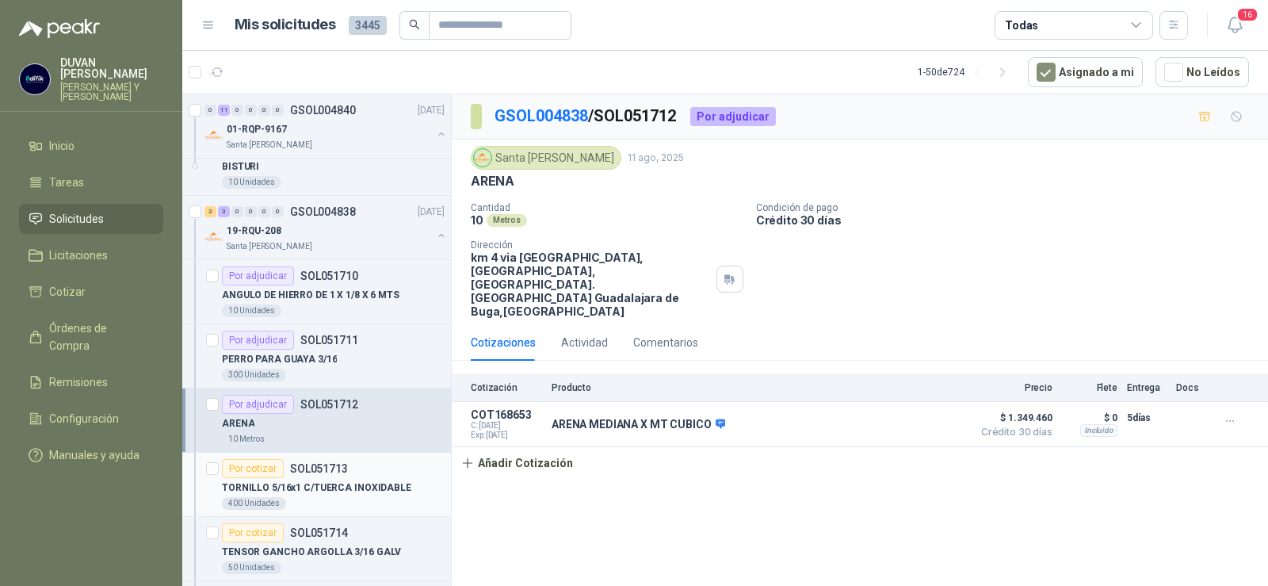
click at [323, 468] on p "SOL051713" at bounding box center [319, 468] width 58 height 11
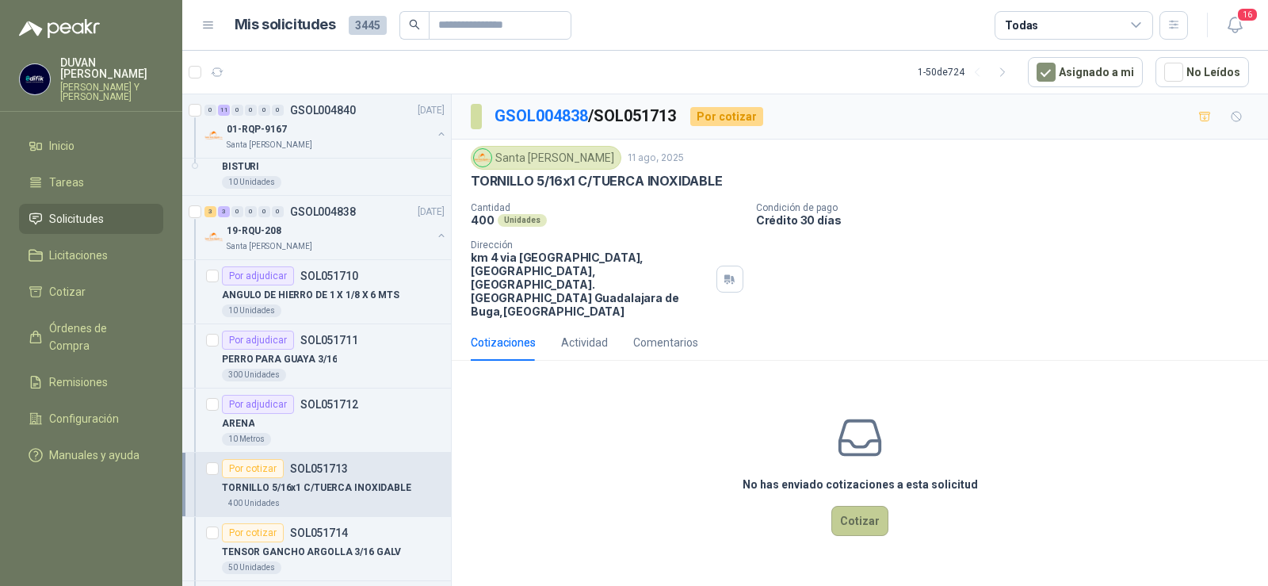
click at [851, 506] on button "Cotizar" at bounding box center [860, 521] width 57 height 30
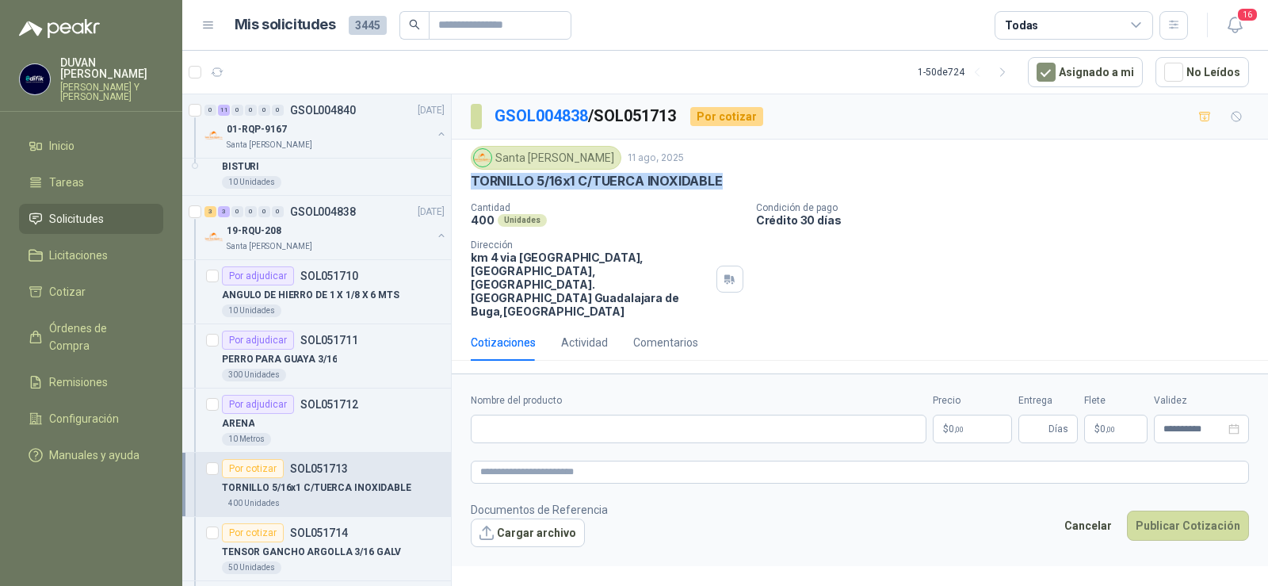
drag, startPoint x: 470, startPoint y: 178, endPoint x: 720, endPoint y: 192, distance: 250.1
click at [720, 192] on div "Santa [PERSON_NAME] [DATE] TORNILLO 5/16x1 C/TUERCA INOXIDABLE Cantidad 400 Uni…" at bounding box center [860, 232] width 816 height 185
copy p "TORNILLO 5/16x1 C/TUERCA INOXIDABLE"
paste input "**********"
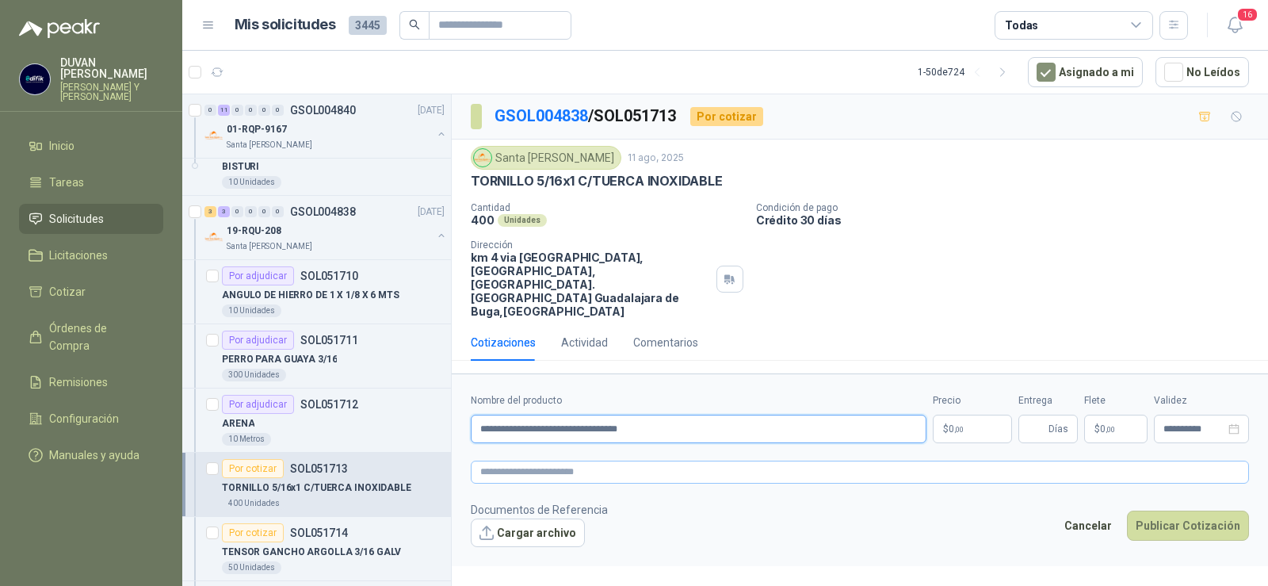
type input "**********"
paste textarea "**********"
type textarea "**********"
click at [955, 425] on span ",00" at bounding box center [959, 429] width 10 height 9
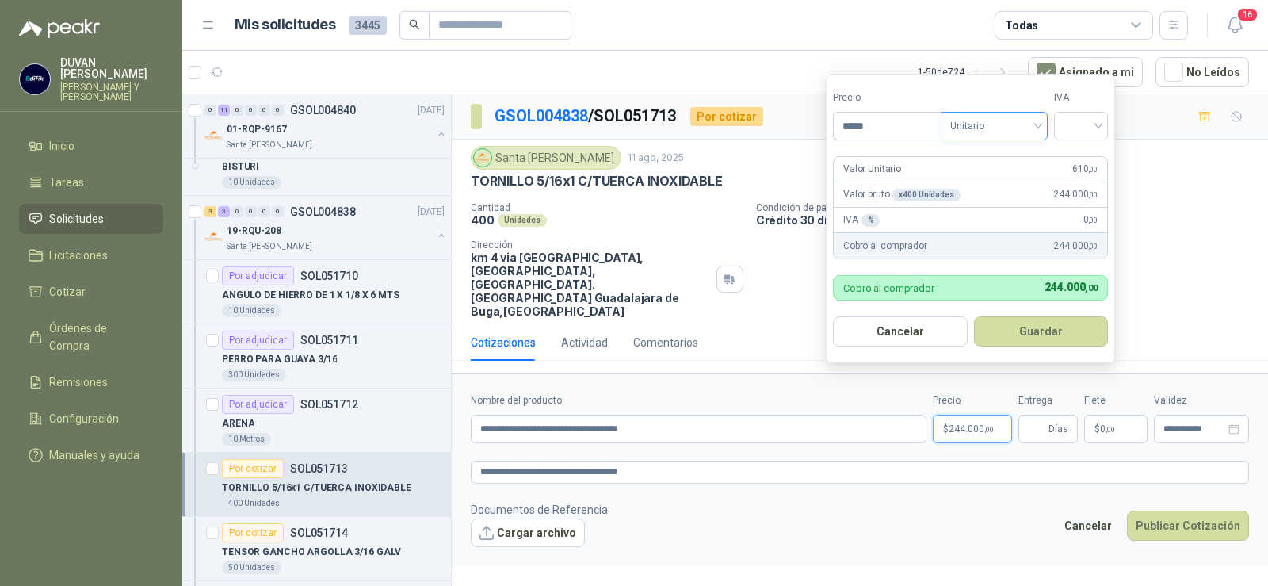
click at [1038, 124] on span "Unitario" at bounding box center [994, 126] width 88 height 24
type input "*****"
click at [981, 156] on div "Unitario" at bounding box center [998, 158] width 82 height 17
click at [1099, 126] on input "search" at bounding box center [1081, 125] width 35 height 24
click at [1088, 155] on div "19%" at bounding box center [1084, 158] width 29 height 17
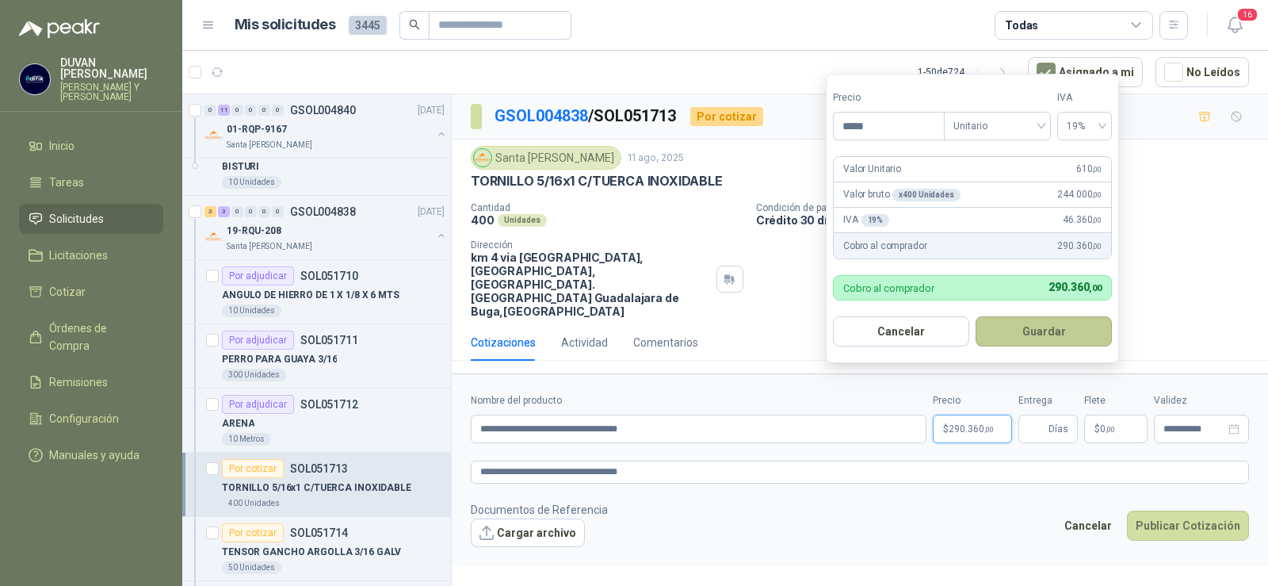
click at [1060, 325] on button "Guardar" at bounding box center [1044, 331] width 136 height 30
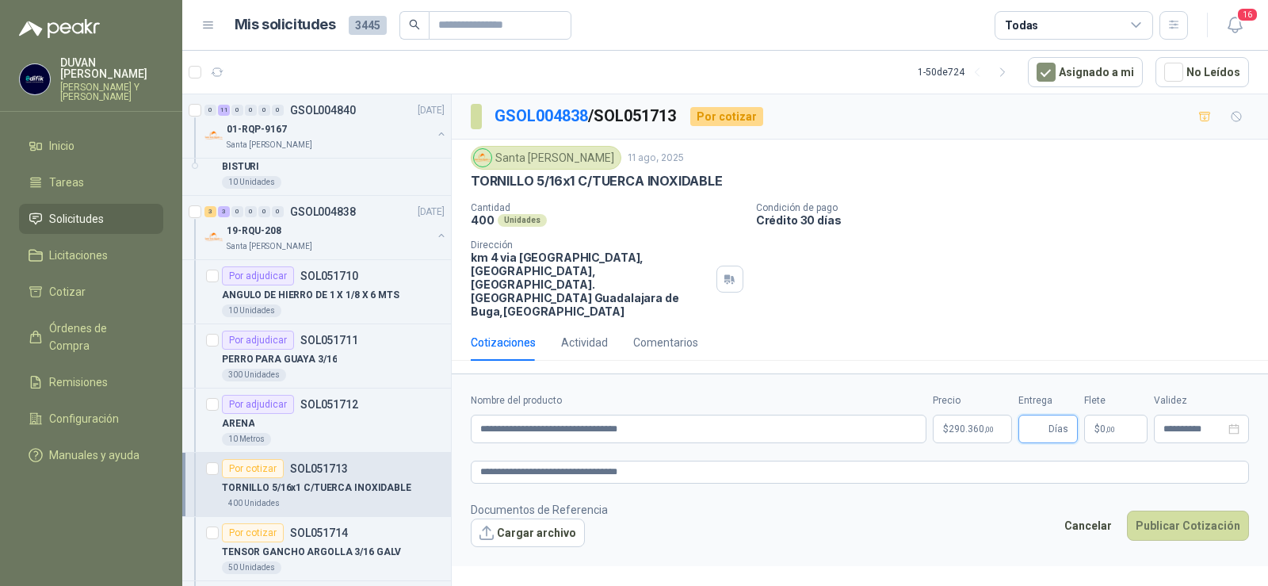
click at [1039, 415] on input "Entrega" at bounding box center [1036, 428] width 17 height 27
type input "*"
click at [1099, 424] on span "$" at bounding box center [1098, 429] width 6 height 10
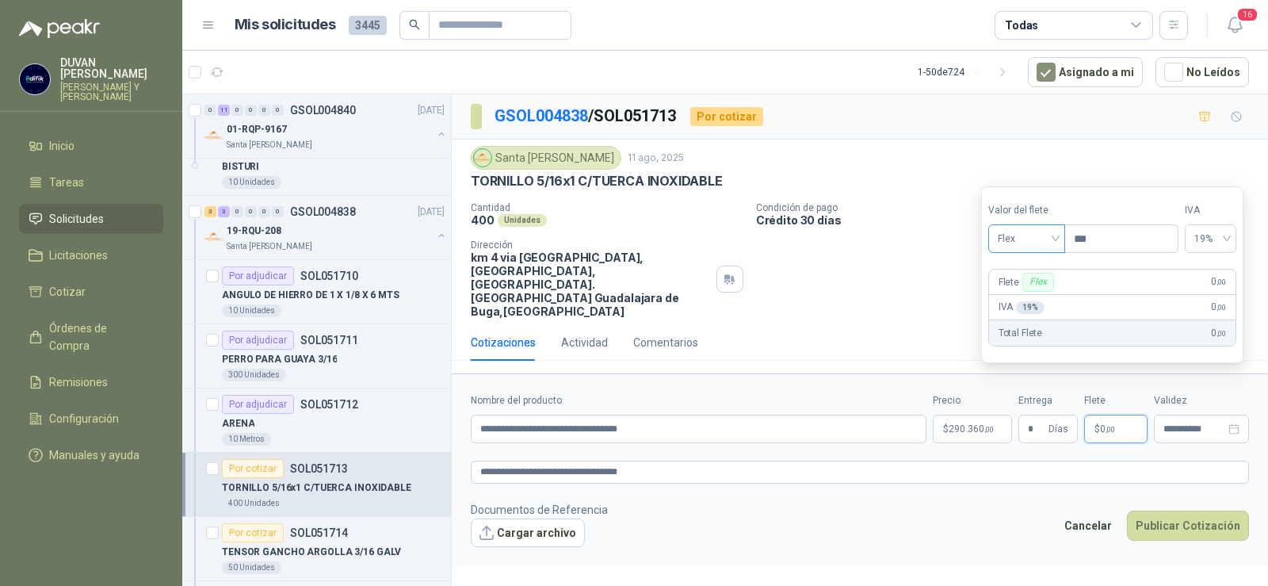
click at [1061, 241] on div "Flex" at bounding box center [1027, 238] width 77 height 29
click at [1037, 297] on div "Incluido" at bounding box center [1028, 297] width 55 height 17
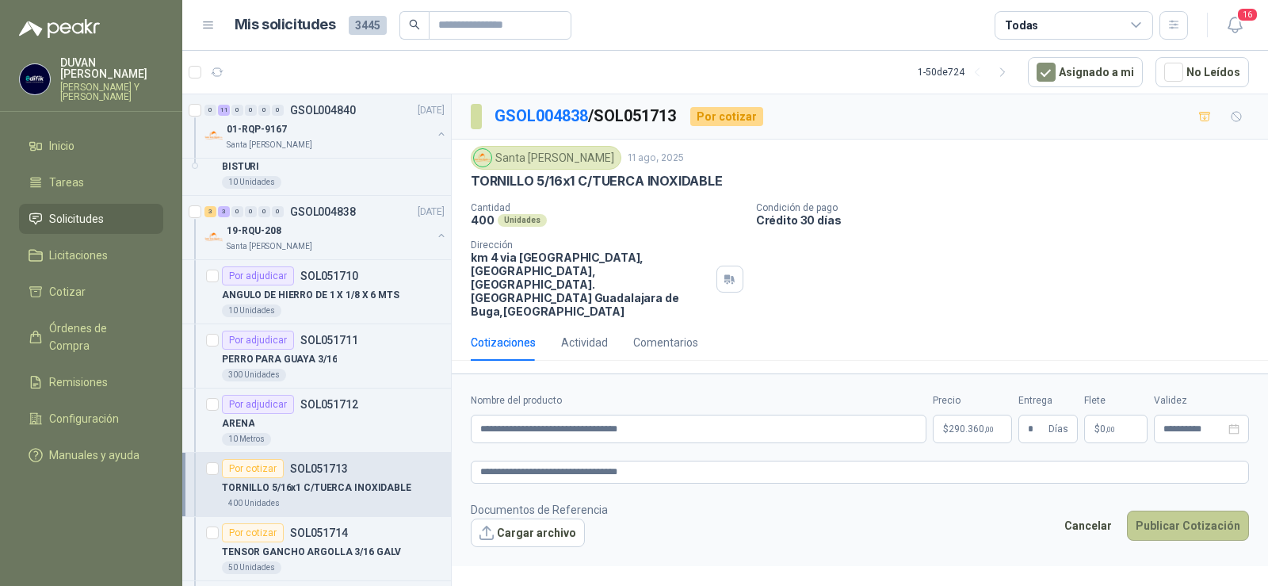
click at [1194, 511] on button "Publicar Cotización" at bounding box center [1188, 526] width 122 height 30
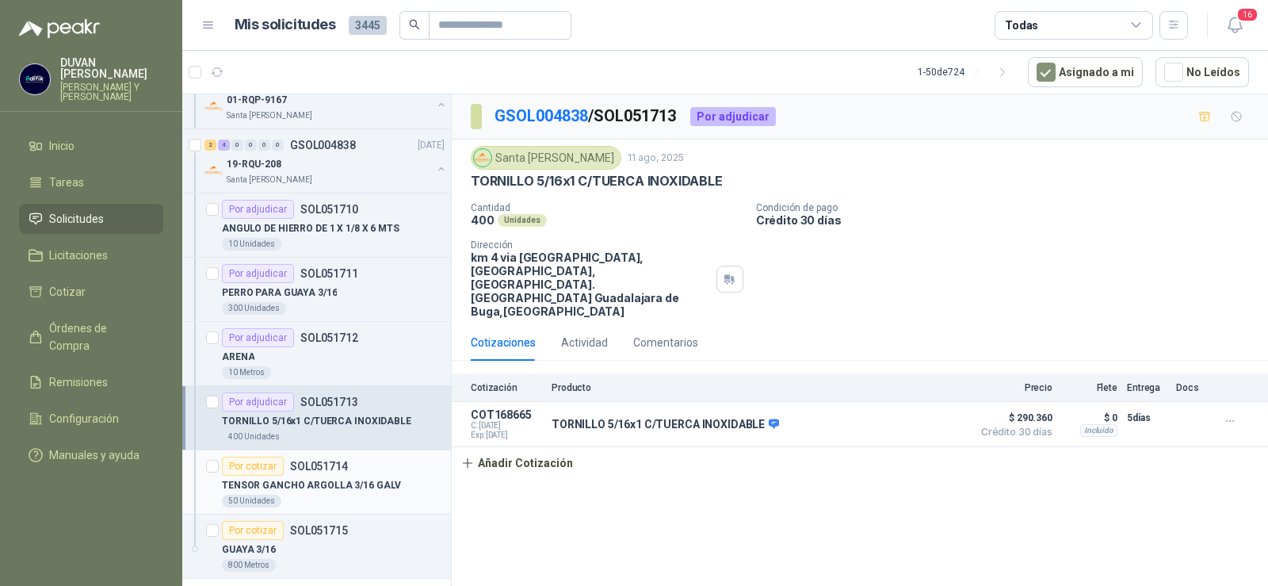
scroll to position [3012, 0]
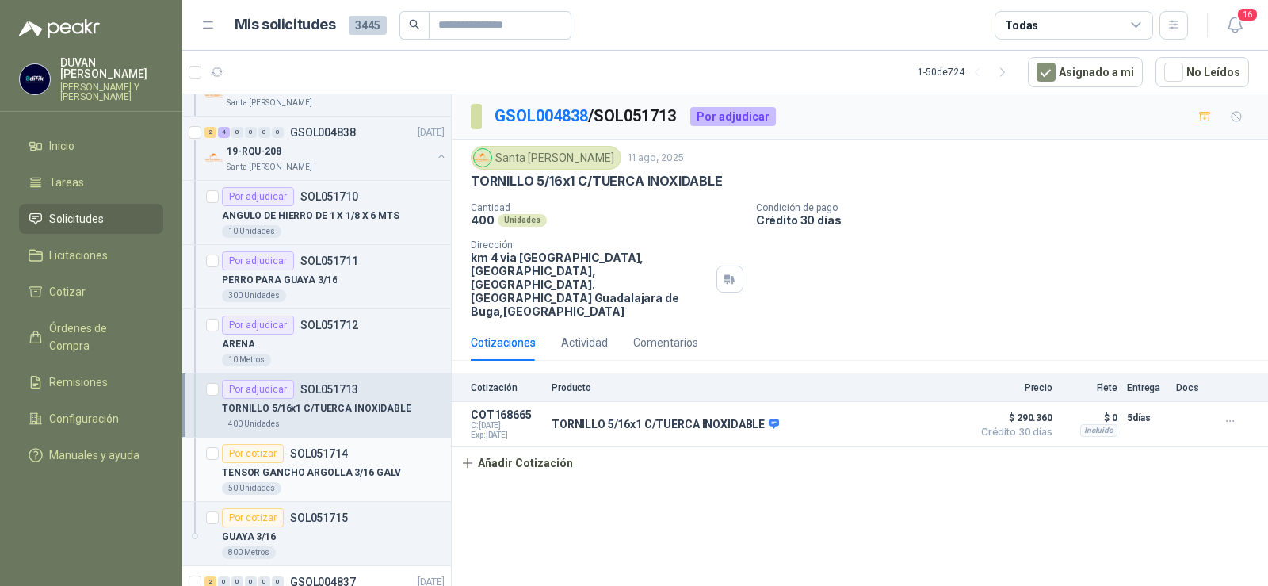
click at [320, 453] on p "SOL051714" at bounding box center [319, 453] width 58 height 11
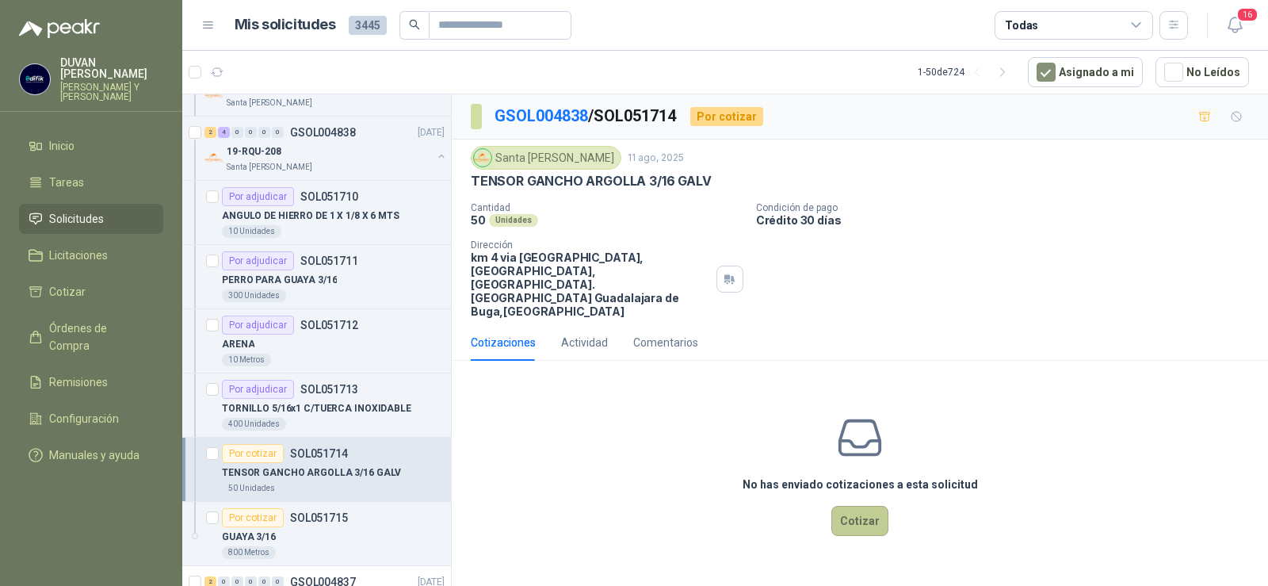
click at [861, 506] on button "Cotizar" at bounding box center [860, 521] width 57 height 30
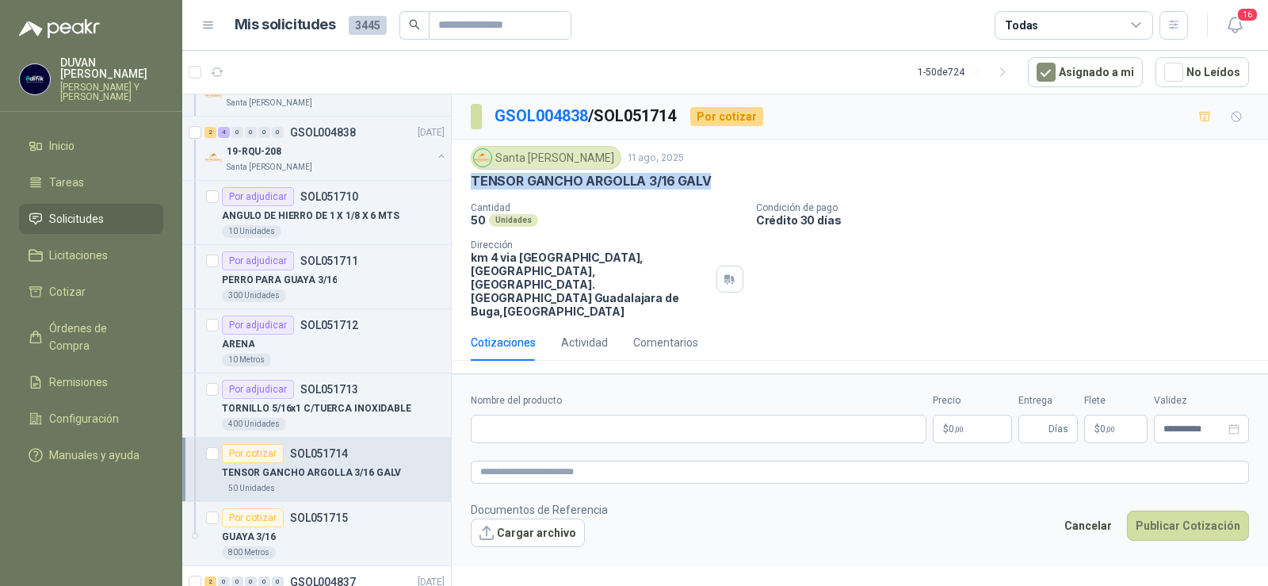
drag, startPoint x: 472, startPoint y: 183, endPoint x: 721, endPoint y: 187, distance: 248.9
click at [721, 187] on div "TENSOR GANCHO ARGOLLA 3/16 GALV" at bounding box center [860, 181] width 778 height 17
paste input "**********"
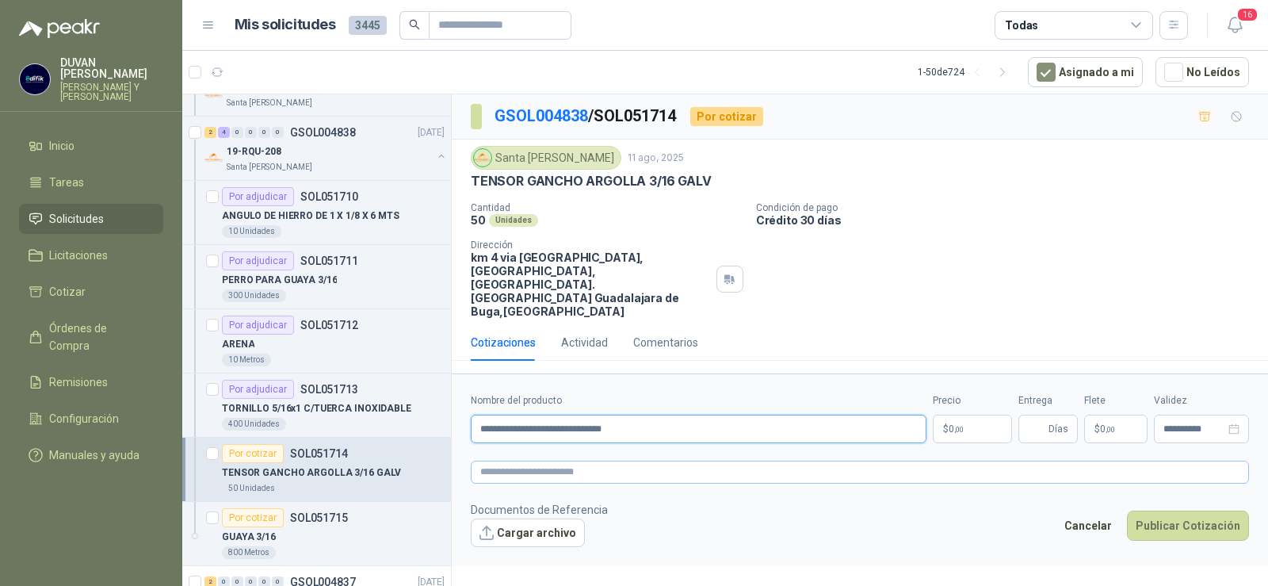
type input "**********"
paste textarea "**********"
type textarea "**********"
click at [956, 415] on p "$ 0 ,00" at bounding box center [972, 429] width 79 height 29
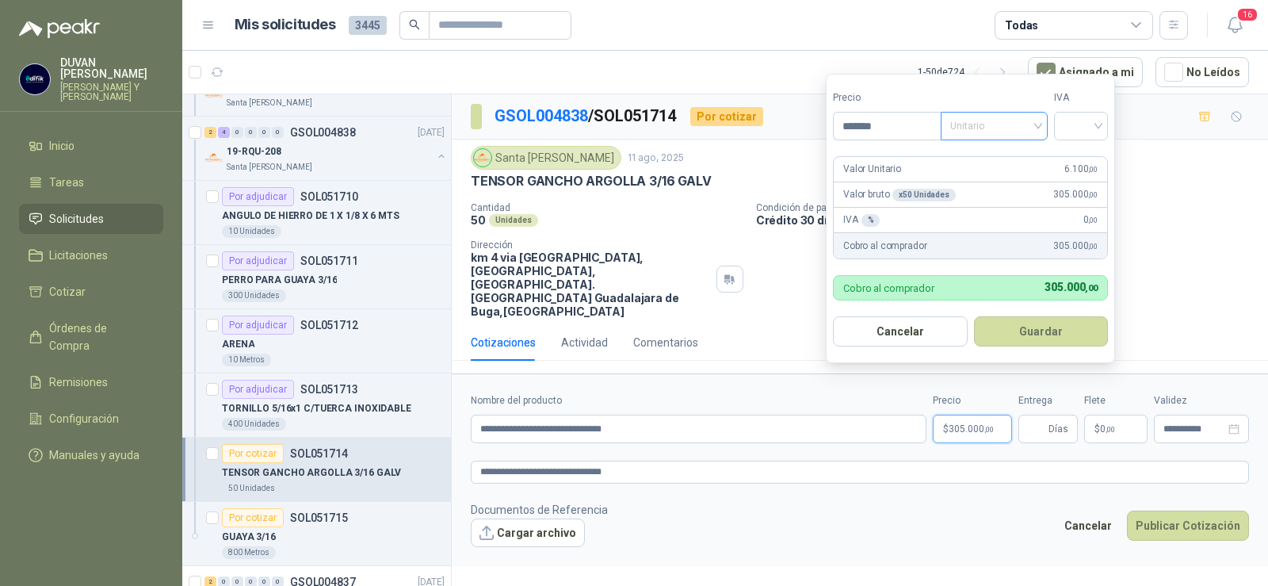
click at [1044, 130] on div "Unitario" at bounding box center [994, 126] width 107 height 29
type input "*******"
click at [996, 159] on div "Unitario" at bounding box center [998, 158] width 82 height 17
click at [1099, 130] on input "search" at bounding box center [1081, 125] width 35 height 24
click at [1094, 159] on div "19%" at bounding box center [1084, 158] width 29 height 17
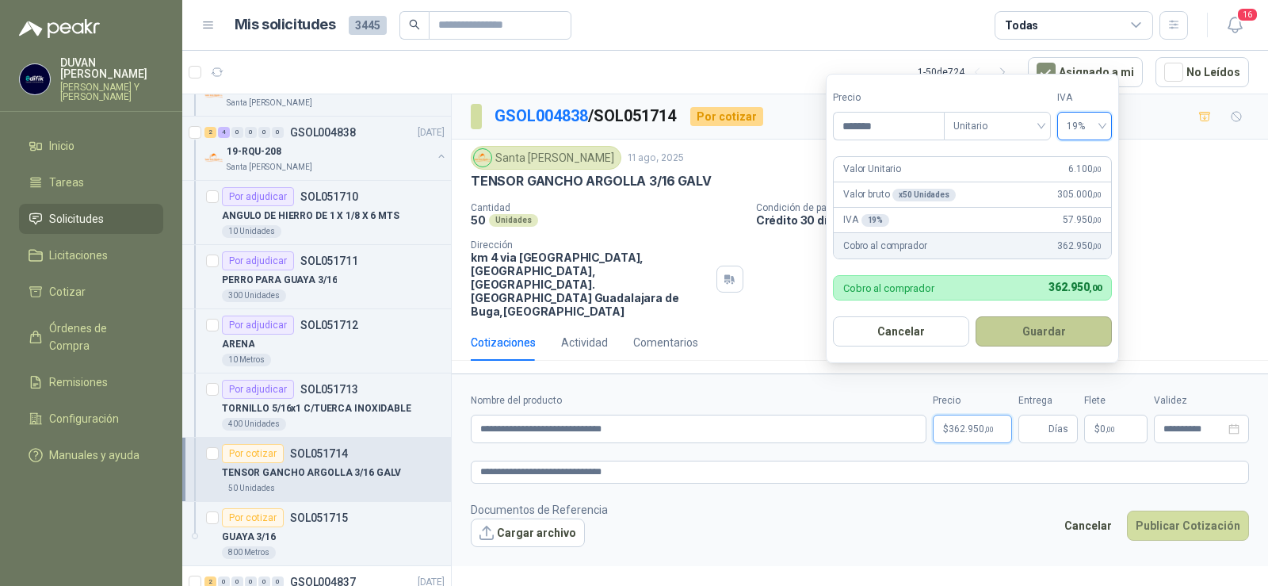
click at [1073, 327] on button "Guardar" at bounding box center [1044, 331] width 136 height 30
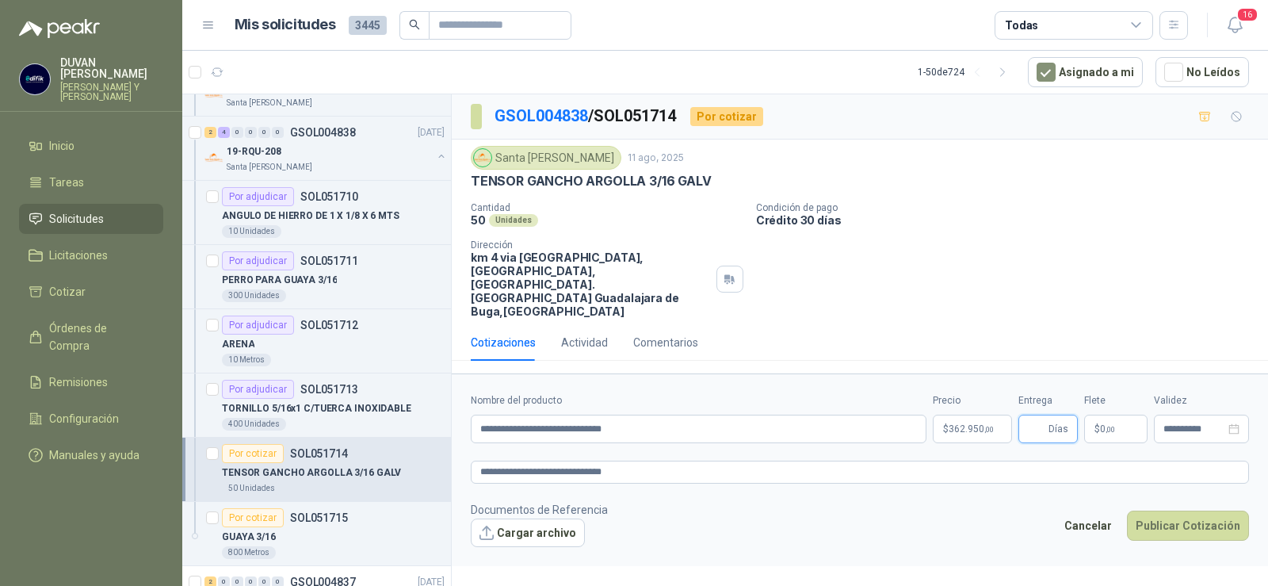
click at [1031, 415] on input "Entrega" at bounding box center [1036, 428] width 17 height 27
type input "*"
click at [1106, 425] on span ",00" at bounding box center [1111, 429] width 10 height 9
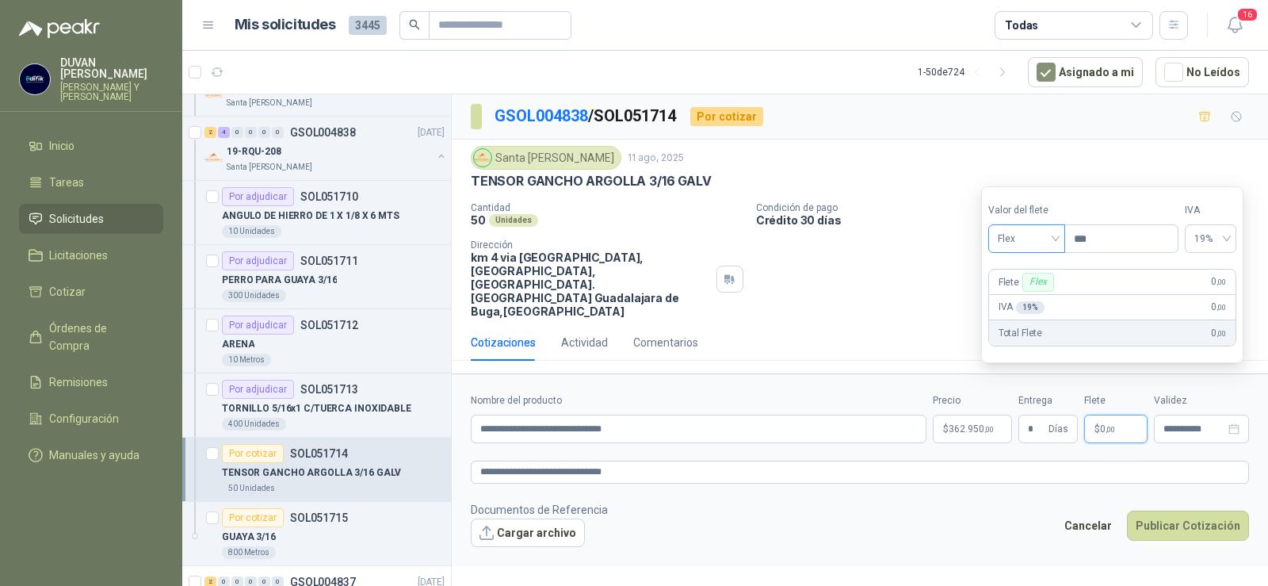
click at [1055, 239] on span "Flex" at bounding box center [1027, 239] width 58 height 24
click at [1039, 300] on div "Incluido" at bounding box center [1028, 297] width 55 height 17
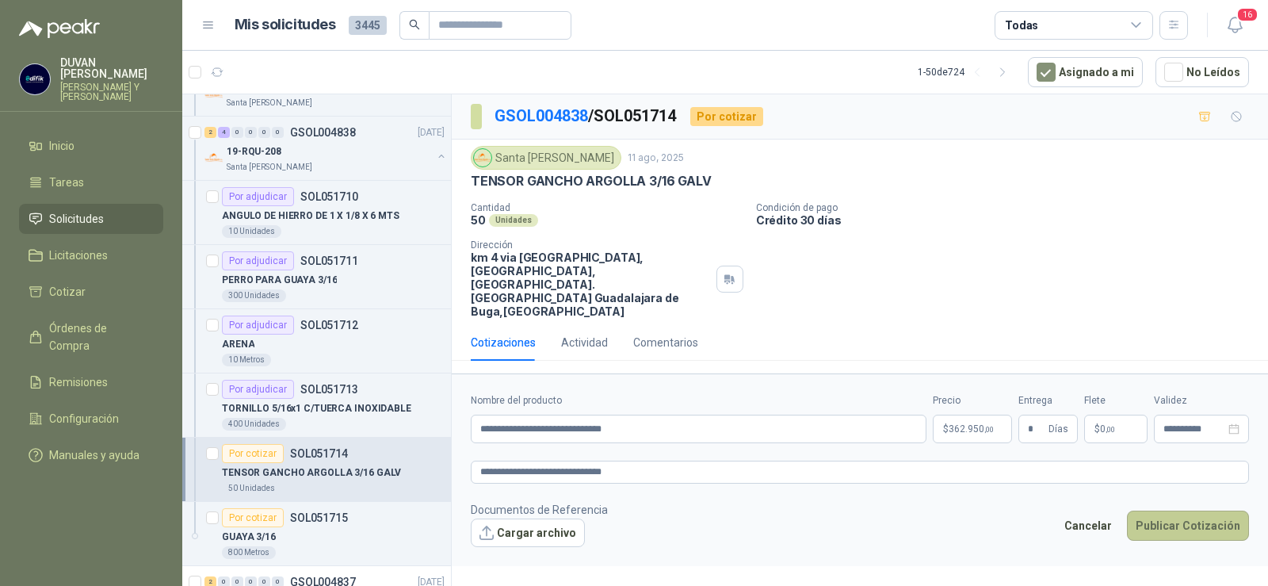
click at [1167, 511] on button "Publicar Cotización" at bounding box center [1188, 526] width 122 height 30
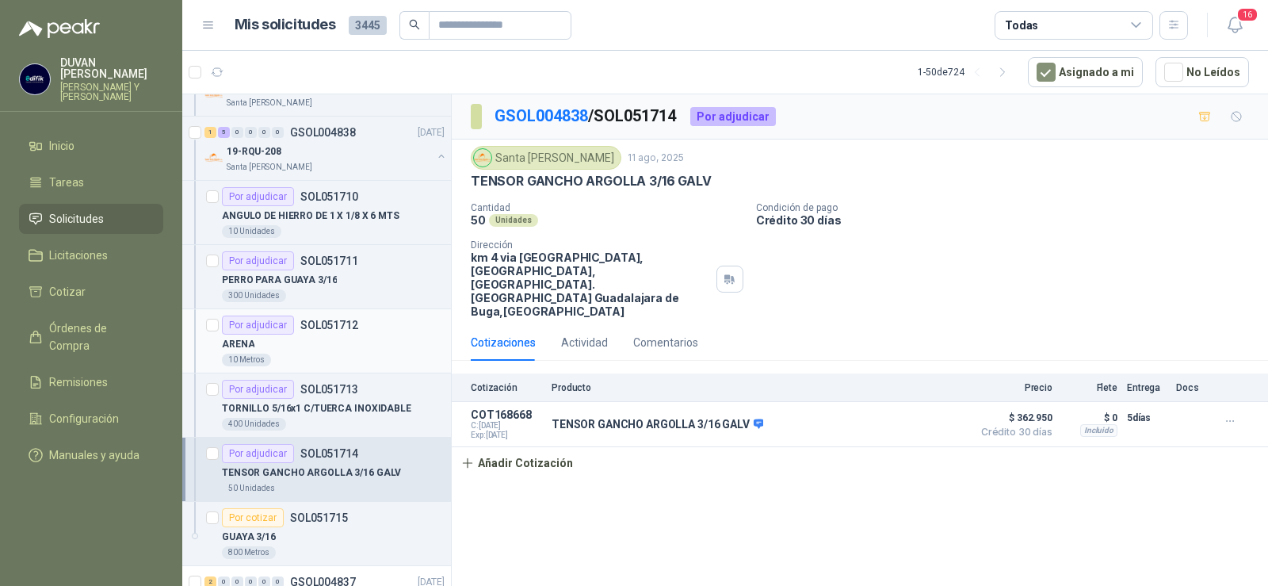
click at [312, 324] on p "SOL051712" at bounding box center [329, 324] width 58 height 11
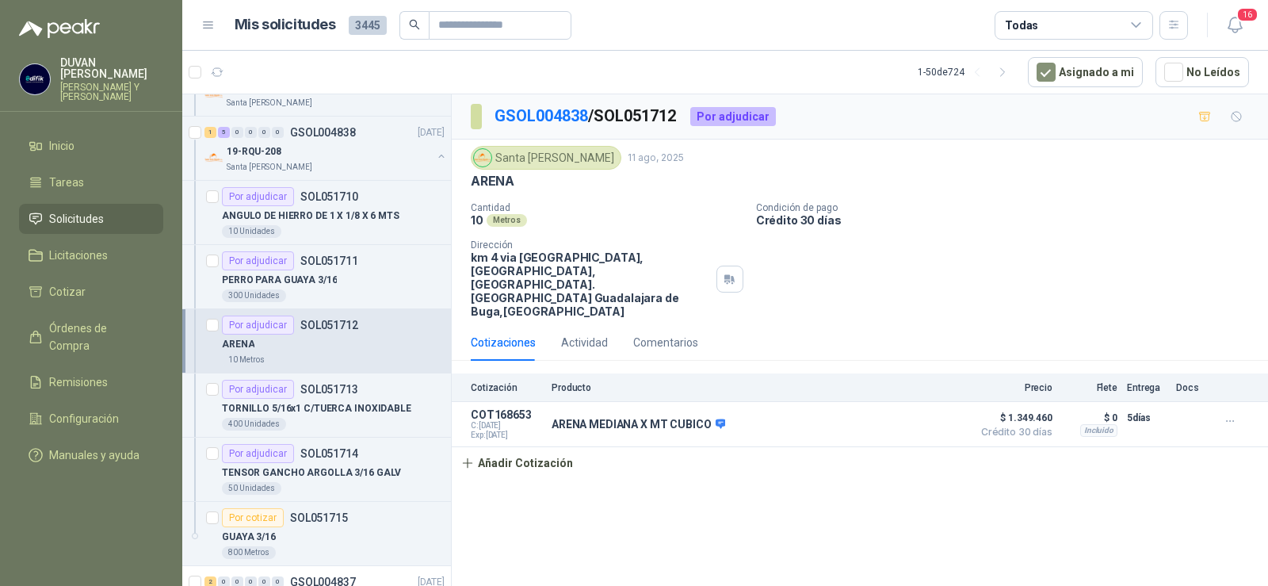
click at [1041, 382] on p "Precio" at bounding box center [1012, 387] width 79 height 11
click at [902, 414] on button "Detalles" at bounding box center [926, 424] width 75 height 21
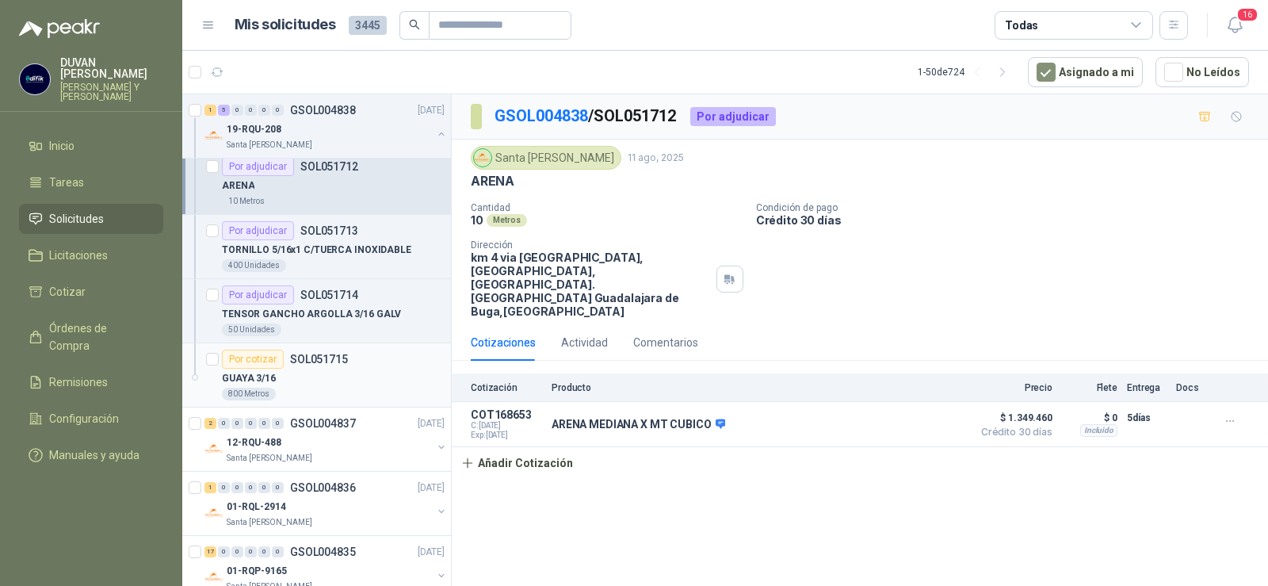
click at [329, 354] on p "SOL051715" at bounding box center [319, 359] width 58 height 11
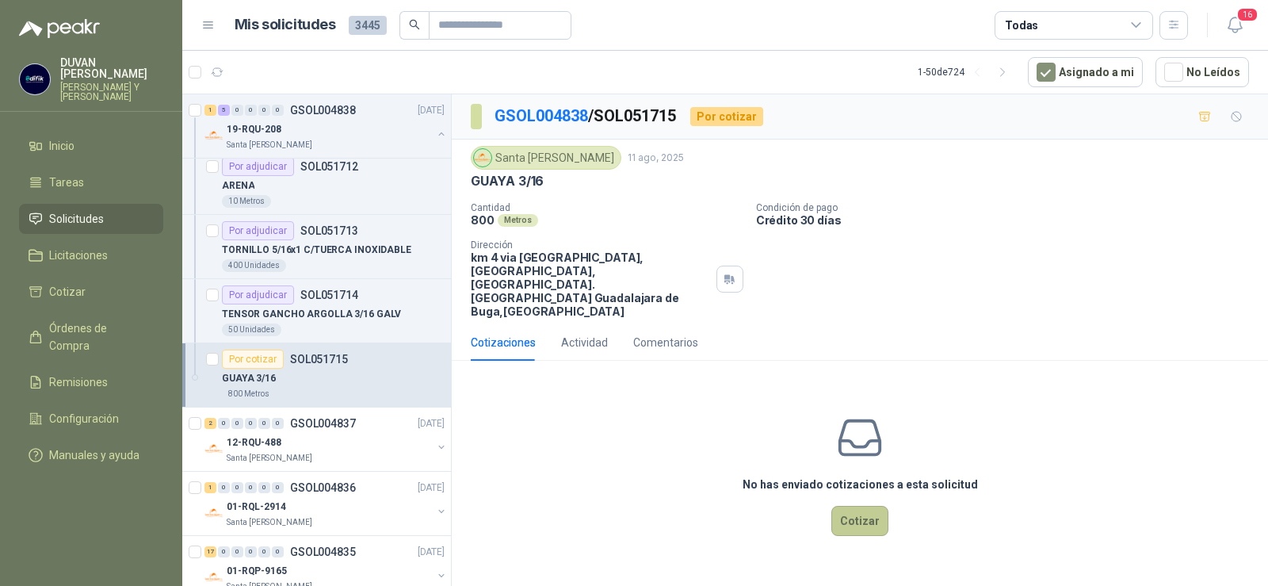
click at [844, 506] on button "Cotizar" at bounding box center [860, 521] width 57 height 30
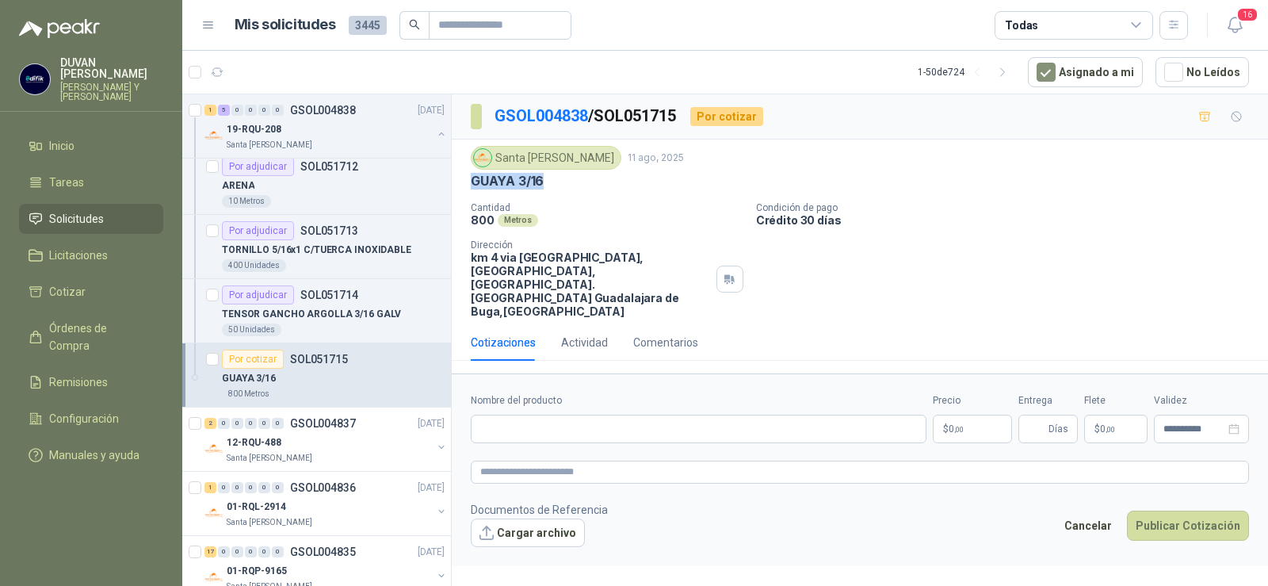
drag, startPoint x: 471, startPoint y: 181, endPoint x: 543, endPoint y: 186, distance: 72.4
click at [543, 186] on p "GUAYA 3/16" at bounding box center [507, 181] width 73 height 17
paste input "**********"
drag, startPoint x: 663, startPoint y: 403, endPoint x: 472, endPoint y: 410, distance: 190.4
click at [472, 415] on input "**********" at bounding box center [699, 429] width 456 height 29
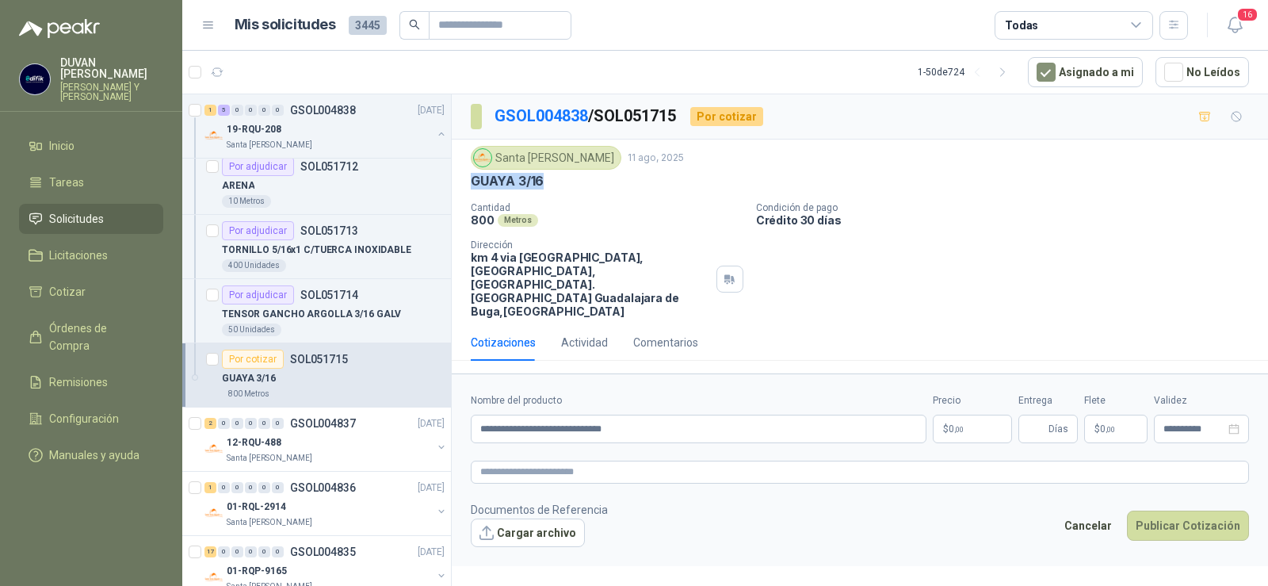
drag, startPoint x: 468, startPoint y: 180, endPoint x: 543, endPoint y: 189, distance: 75.9
click at [543, 189] on div "Santa [PERSON_NAME] [DATE] GUAYA 3/16 Cantidad 800 Metros Condición de pago Cré…" at bounding box center [860, 232] width 816 height 185
drag, startPoint x: 477, startPoint y: 404, endPoint x: 660, endPoint y: 407, distance: 183.1
click at [660, 415] on input "**********" at bounding box center [699, 429] width 456 height 29
paste input "text"
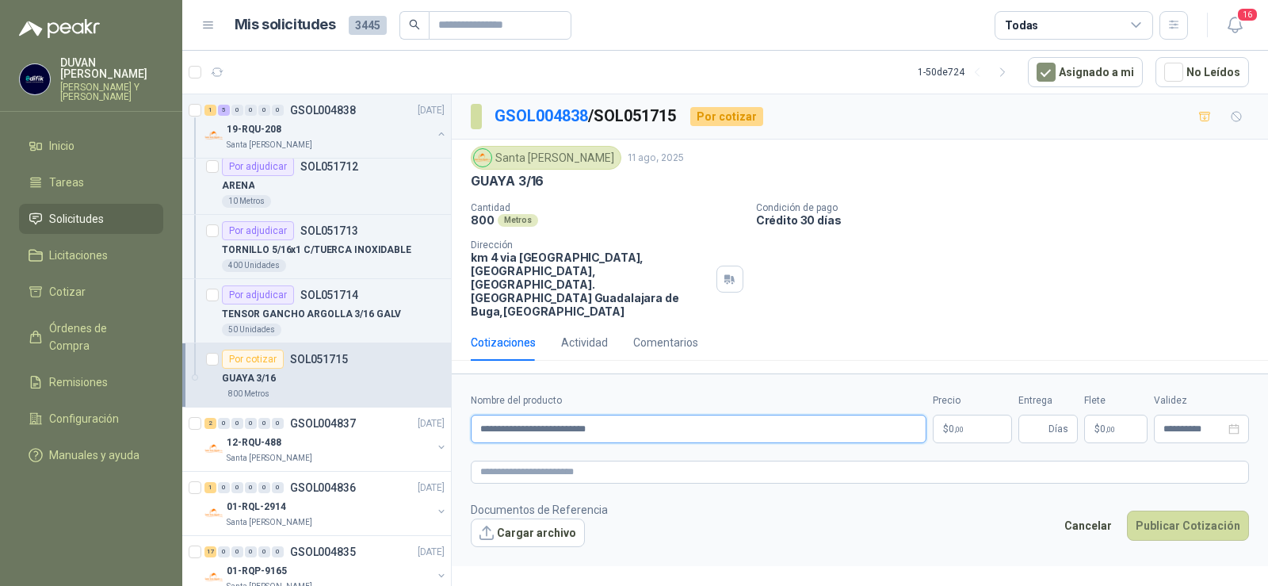
drag, startPoint x: 479, startPoint y: 404, endPoint x: 650, endPoint y: 415, distance: 171.6
click at [650, 415] on input "**********" at bounding box center [699, 429] width 456 height 29
type input "**********"
paste textarea "**********"
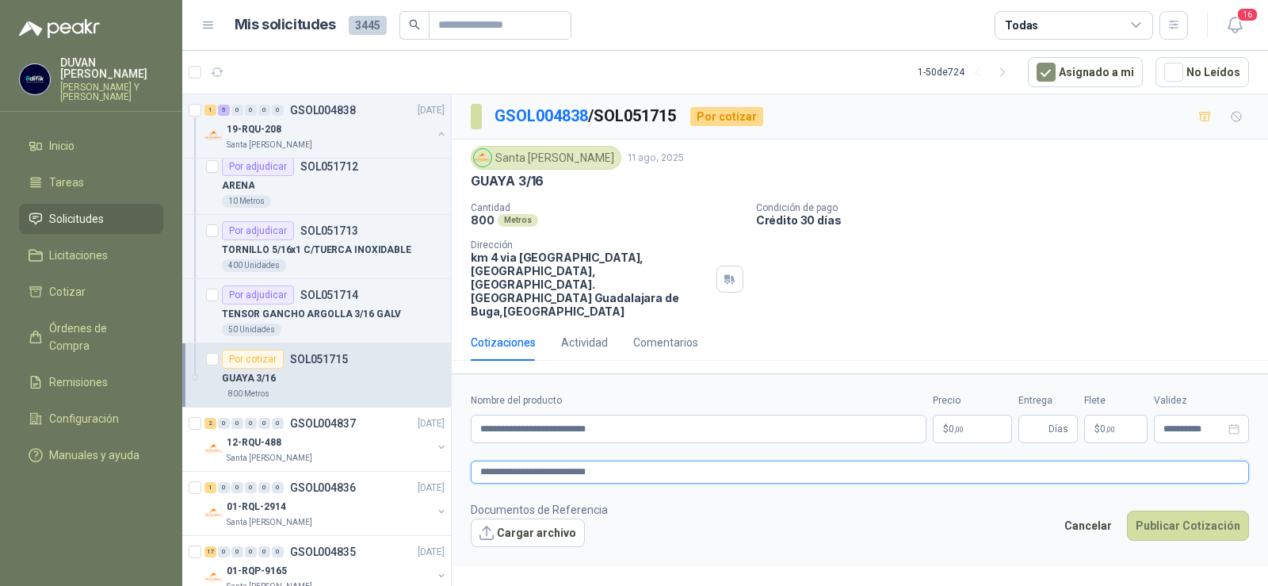
type textarea "**********"
click at [960, 425] on span ",00" at bounding box center [959, 429] width 10 height 9
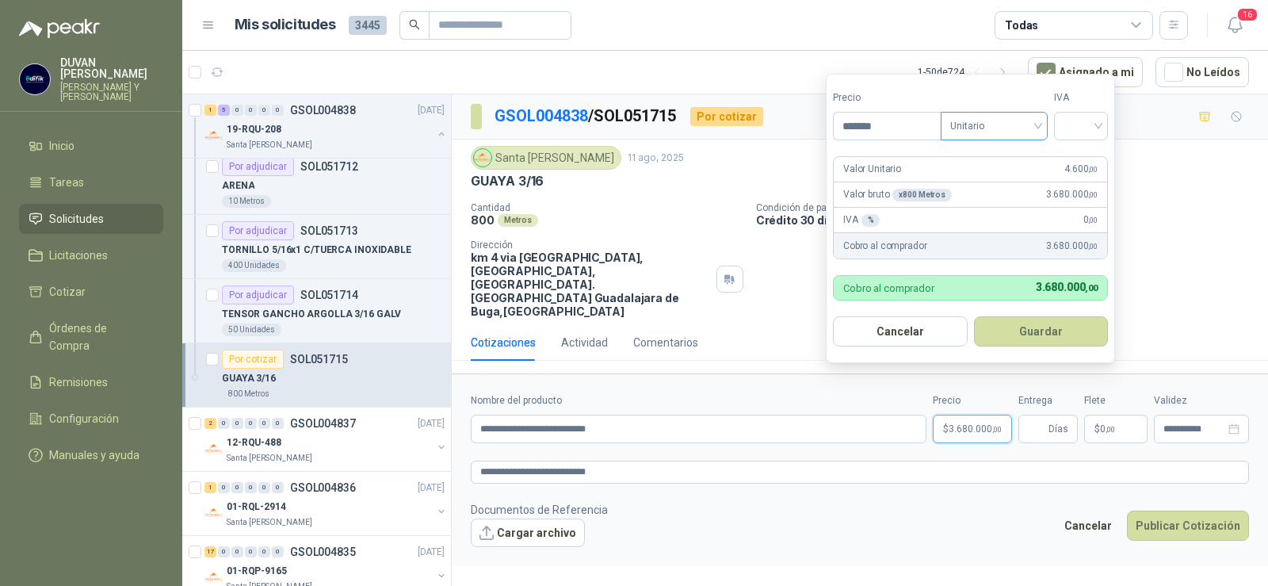
click at [1038, 128] on span "Unitario" at bounding box center [994, 126] width 88 height 24
type input "*******"
click at [1000, 162] on div "Unitario" at bounding box center [998, 158] width 82 height 17
click at [1099, 129] on input "search" at bounding box center [1081, 125] width 35 height 24
click at [1080, 165] on div "19%" at bounding box center [1084, 158] width 29 height 17
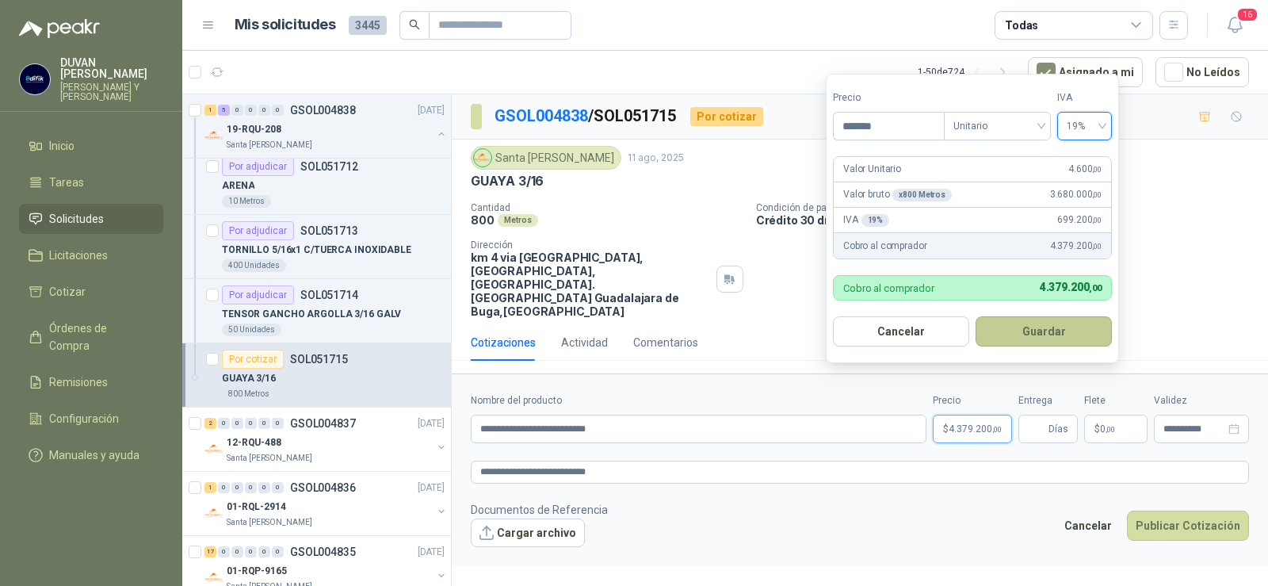
click at [1077, 324] on button "Guardar" at bounding box center [1044, 331] width 136 height 30
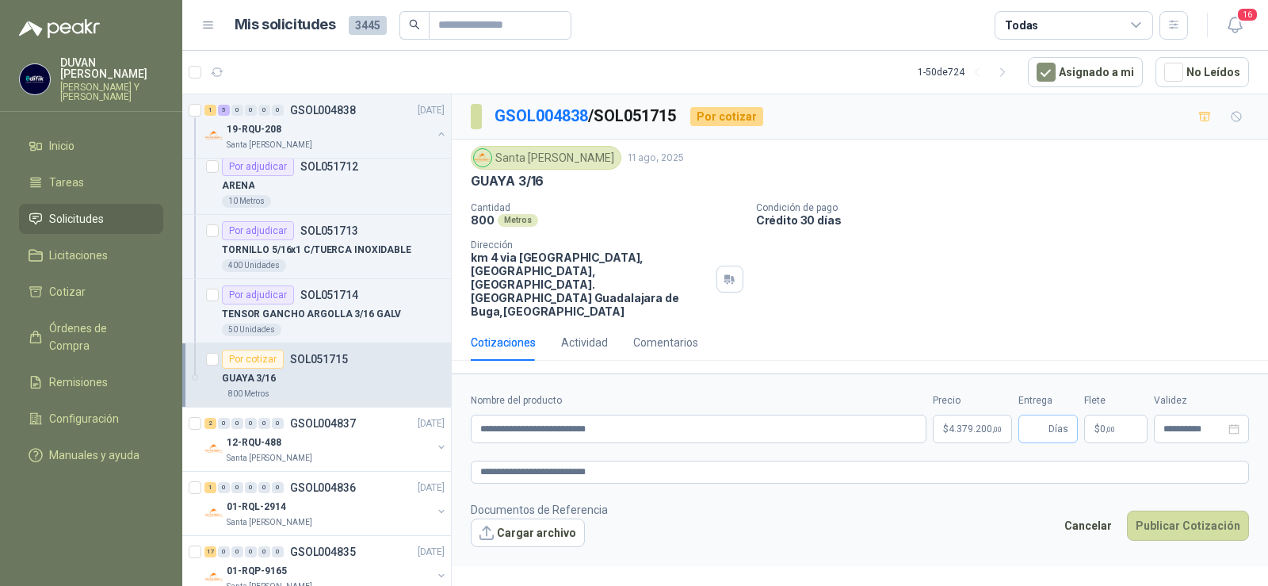
click at [1027, 415] on span "Días" at bounding box center [1048, 429] width 59 height 29
click at [1038, 415] on input "Entrega" at bounding box center [1036, 428] width 17 height 27
type input "*"
click at [1103, 424] on span "0 ,00" at bounding box center [1107, 429] width 15 height 10
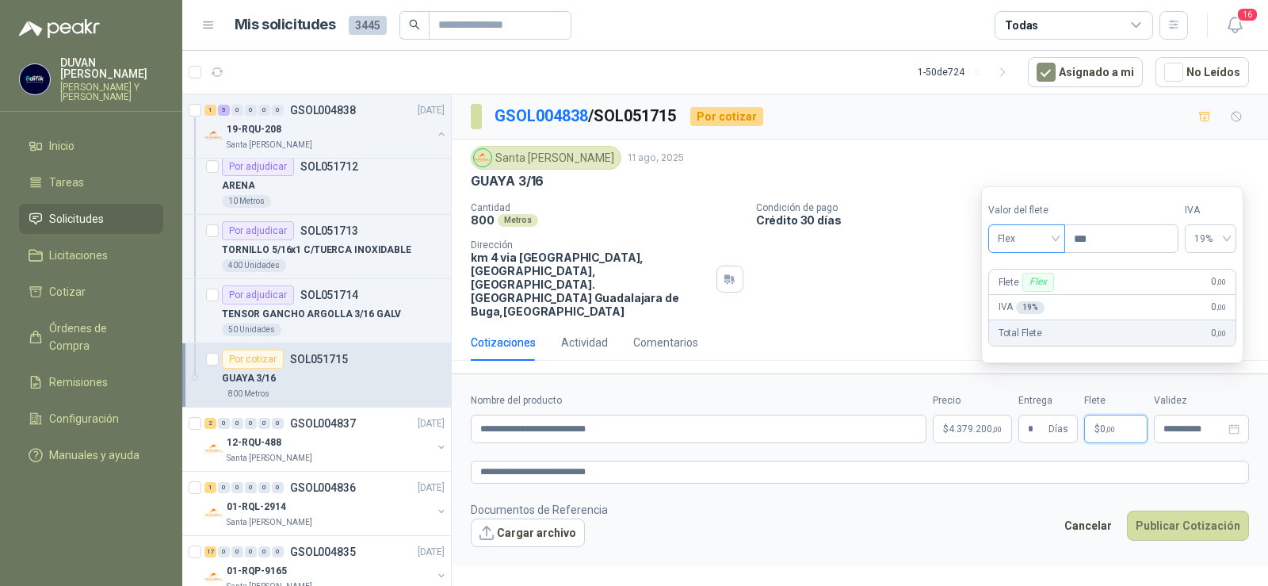
click at [1056, 238] on span "Flex" at bounding box center [1027, 239] width 58 height 24
click at [1031, 300] on div "Incluido" at bounding box center [1028, 297] width 55 height 17
click at [1196, 511] on button "Publicar Cotización" at bounding box center [1188, 526] width 122 height 30
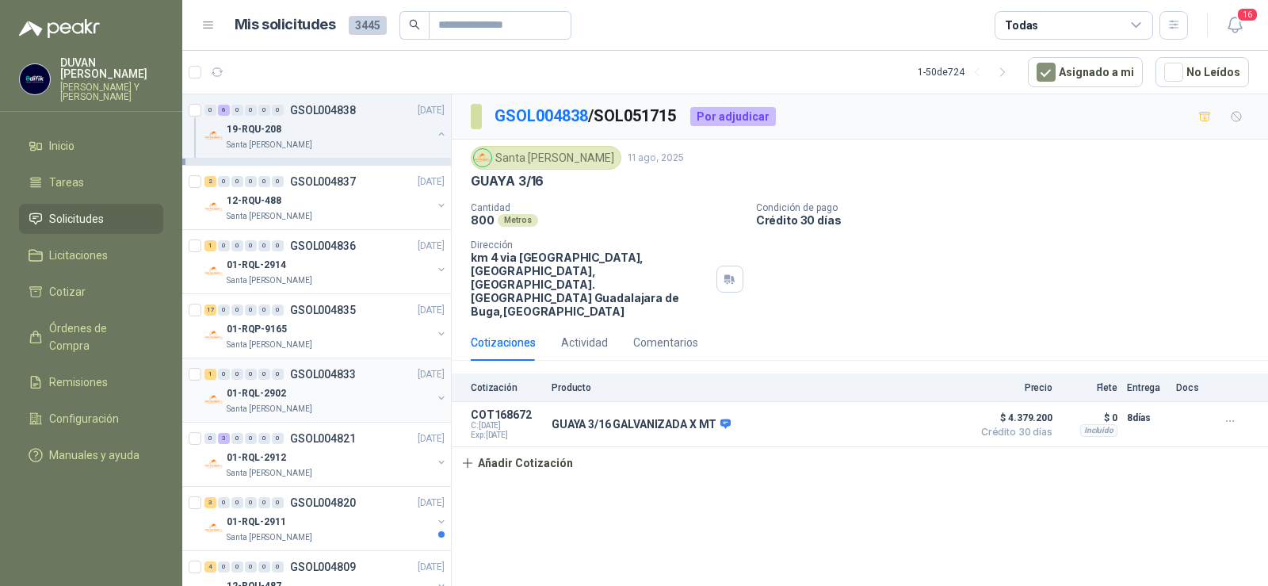
scroll to position [3329, 0]
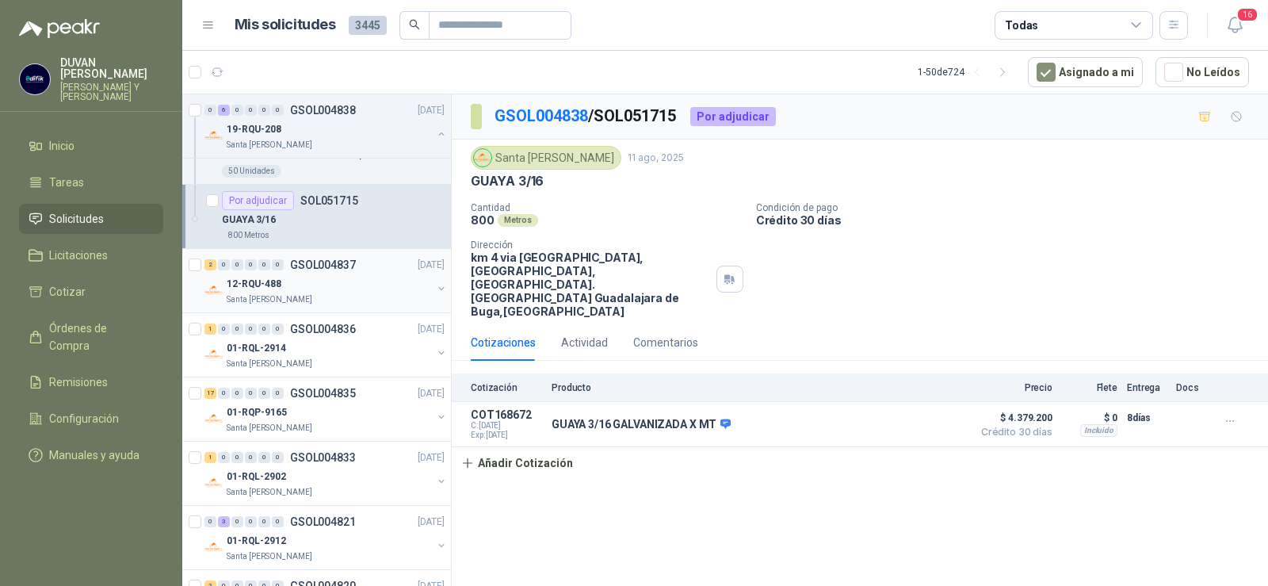
click at [337, 264] on p "GSOL004837" at bounding box center [323, 264] width 66 height 11
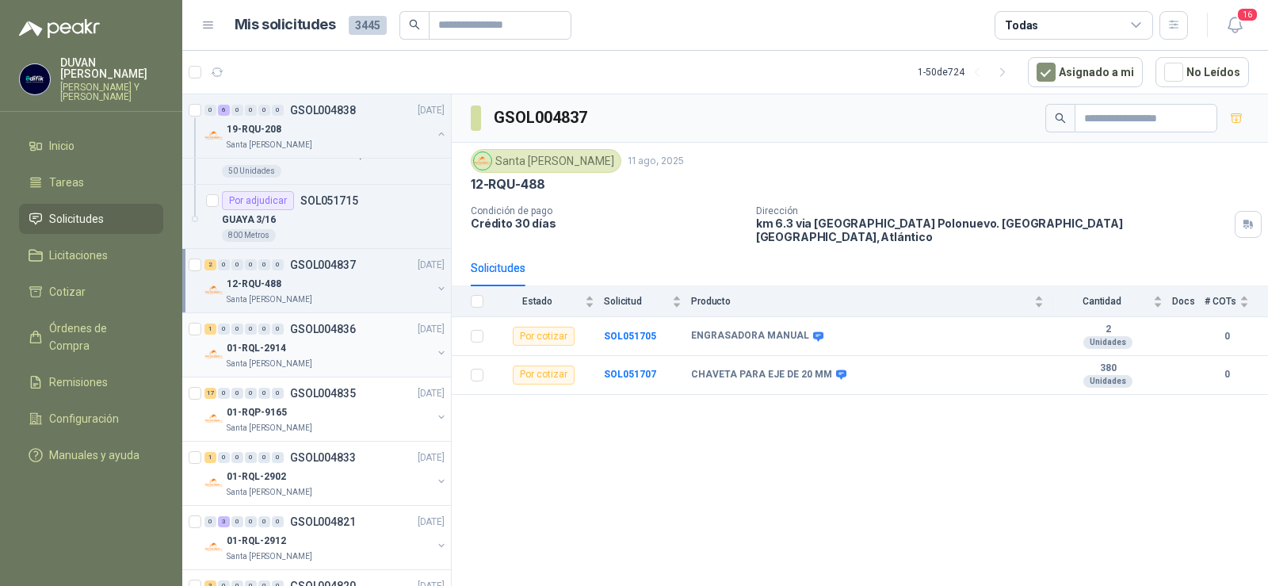
click at [346, 329] on p "GSOL004836" at bounding box center [323, 328] width 66 height 11
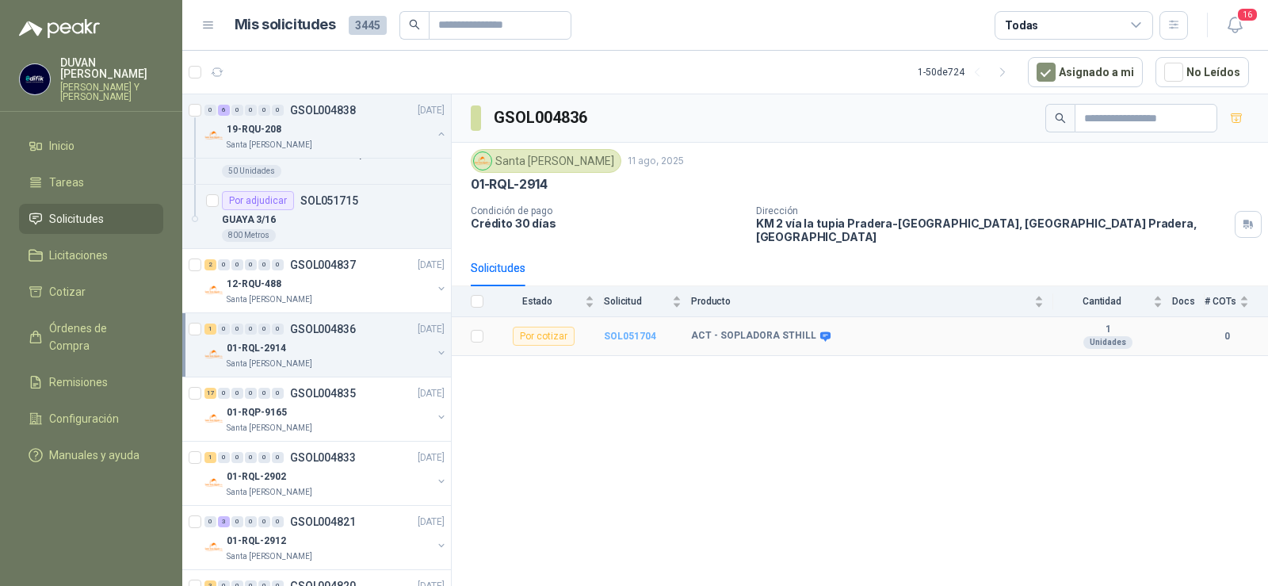
click at [643, 331] on b "SOL051704" at bounding box center [630, 336] width 52 height 11
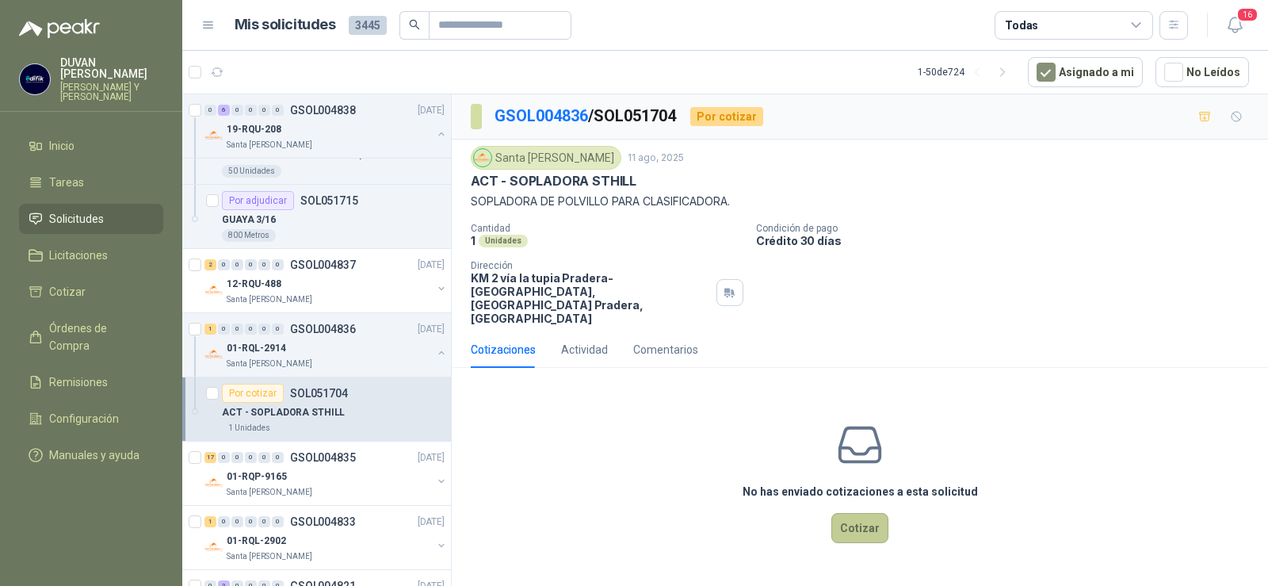
click at [852, 513] on button "Cotizar" at bounding box center [860, 528] width 57 height 30
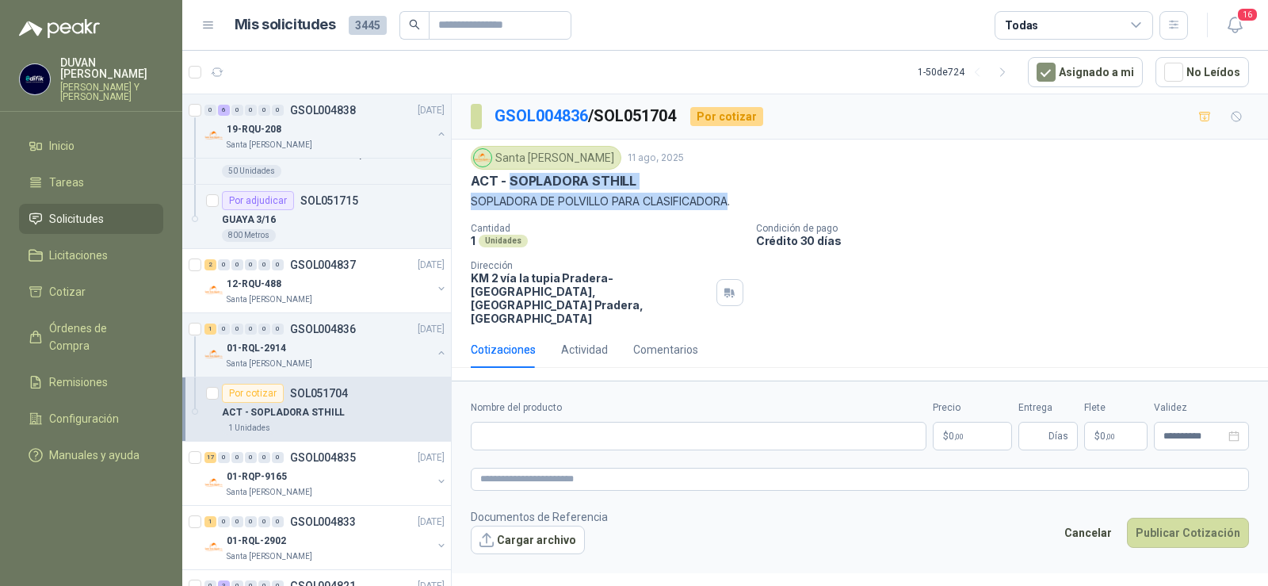
drag, startPoint x: 507, startPoint y: 185, endPoint x: 714, endPoint y: 213, distance: 208.9
click at [736, 212] on div "Santa [PERSON_NAME] [DATE] ACT - SOPLADORA STHILL SOPLADORA DE POLVILLO PARA CL…" at bounding box center [860, 235] width 778 height 179
paste input "**********"
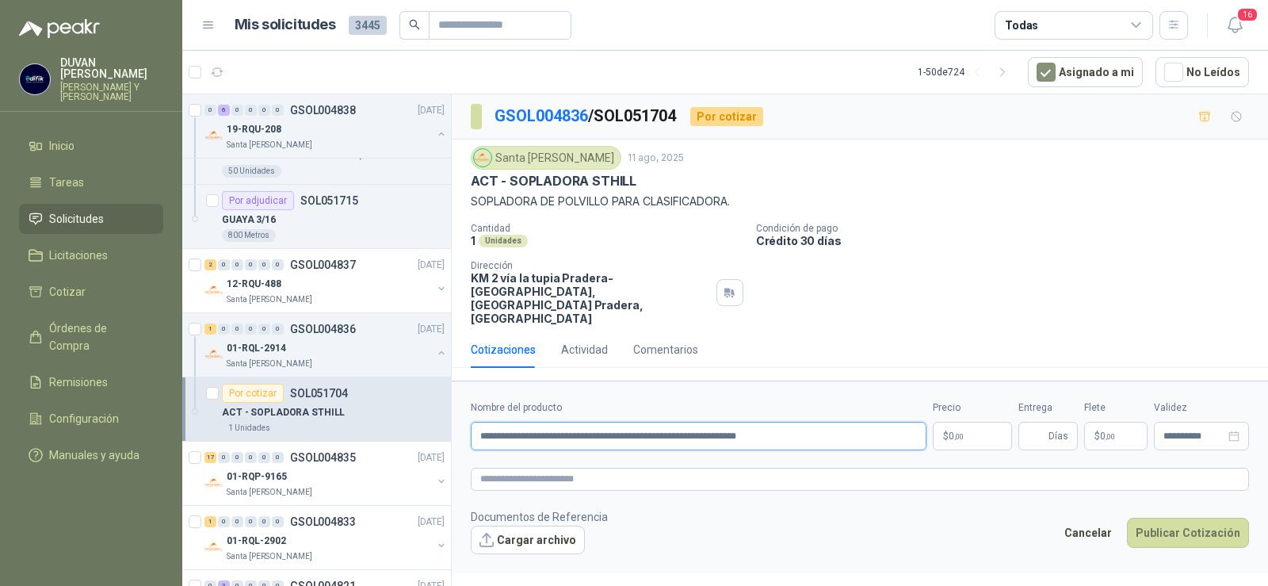
drag, startPoint x: 480, startPoint y: 407, endPoint x: 820, endPoint y: 412, distance: 340.1
click at [820, 422] on input "**********" at bounding box center [699, 436] width 456 height 29
type input "**********"
paste textarea "**********"
type textarea "**********"
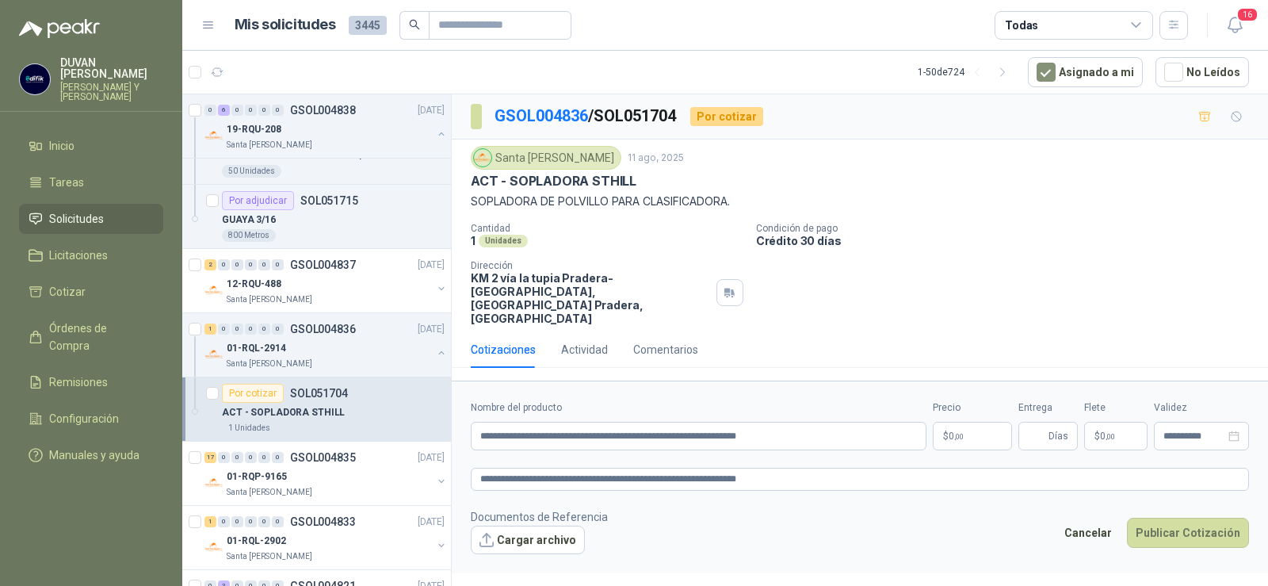
click at [966, 422] on p "$ 0 ,00" at bounding box center [972, 436] width 79 height 29
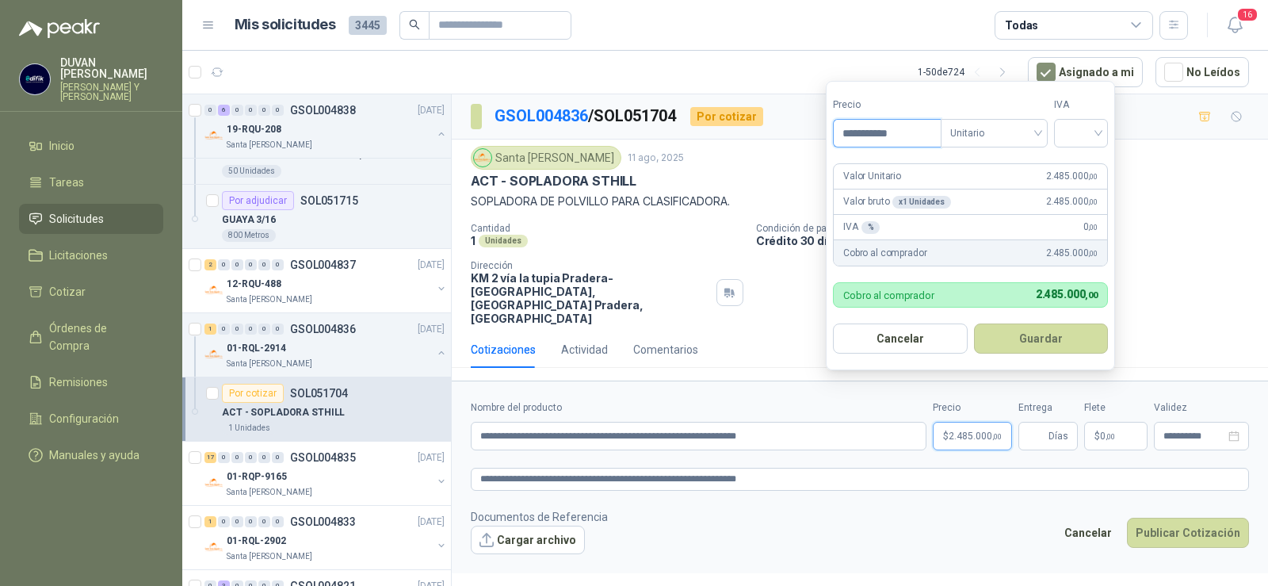
type input "**********"
click at [974, 323] on button "Guardar" at bounding box center [1041, 338] width 135 height 30
click at [1046, 128] on div "Unitario" at bounding box center [994, 133] width 107 height 29
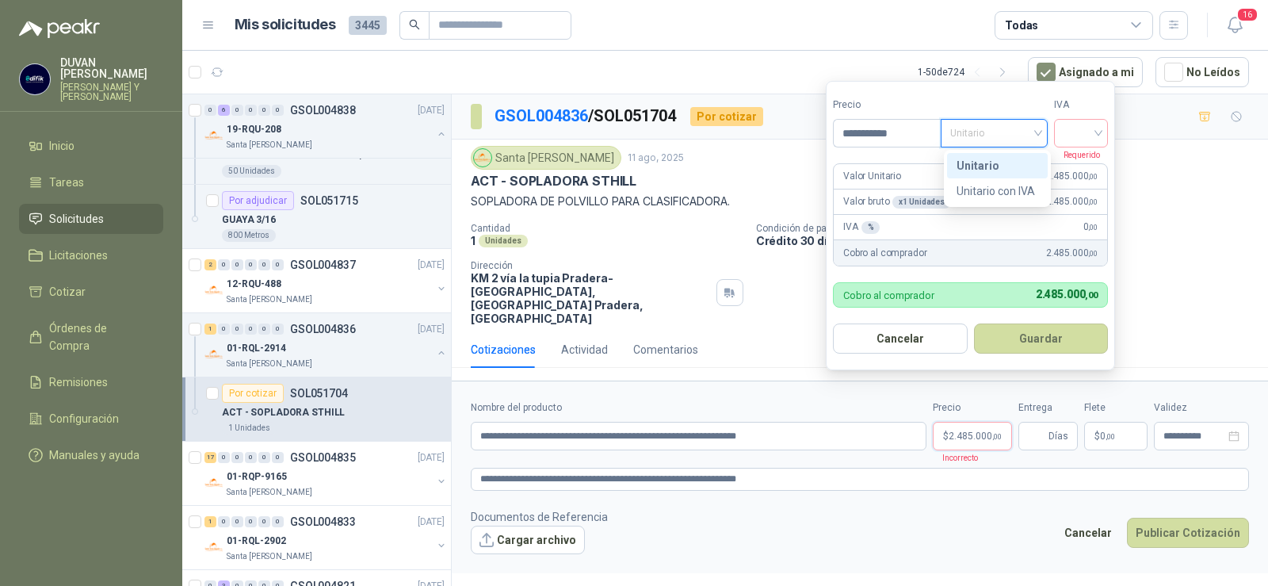
click at [1002, 170] on div "Unitario" at bounding box center [998, 165] width 82 height 17
click at [1106, 134] on div at bounding box center [1081, 133] width 54 height 29
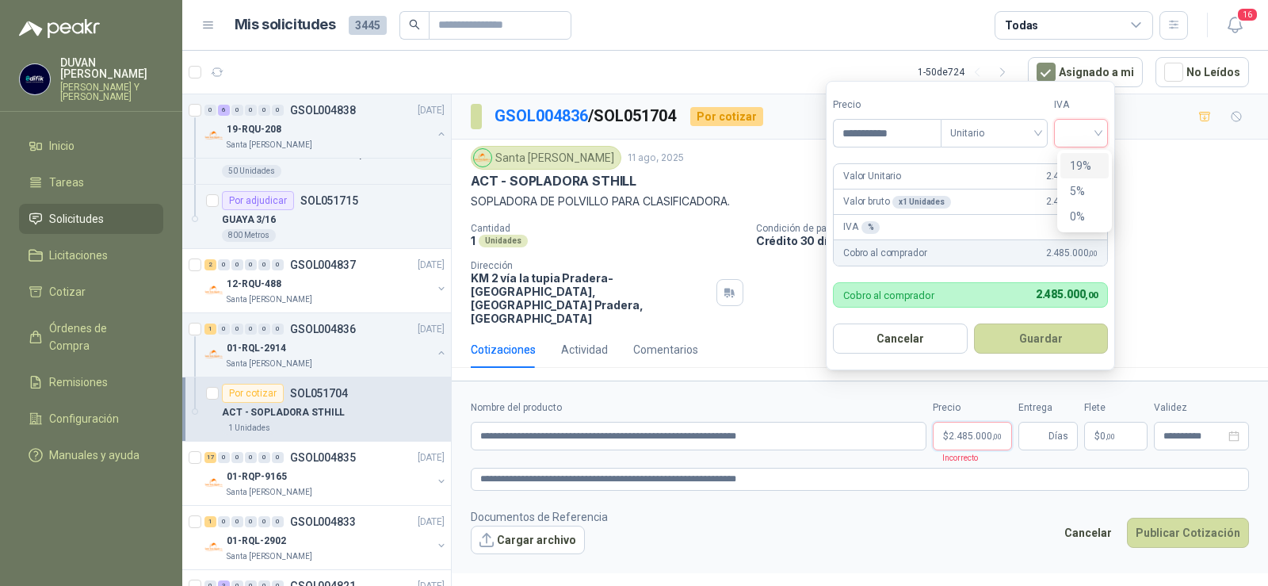
click at [1081, 161] on div "19%" at bounding box center [1084, 165] width 29 height 17
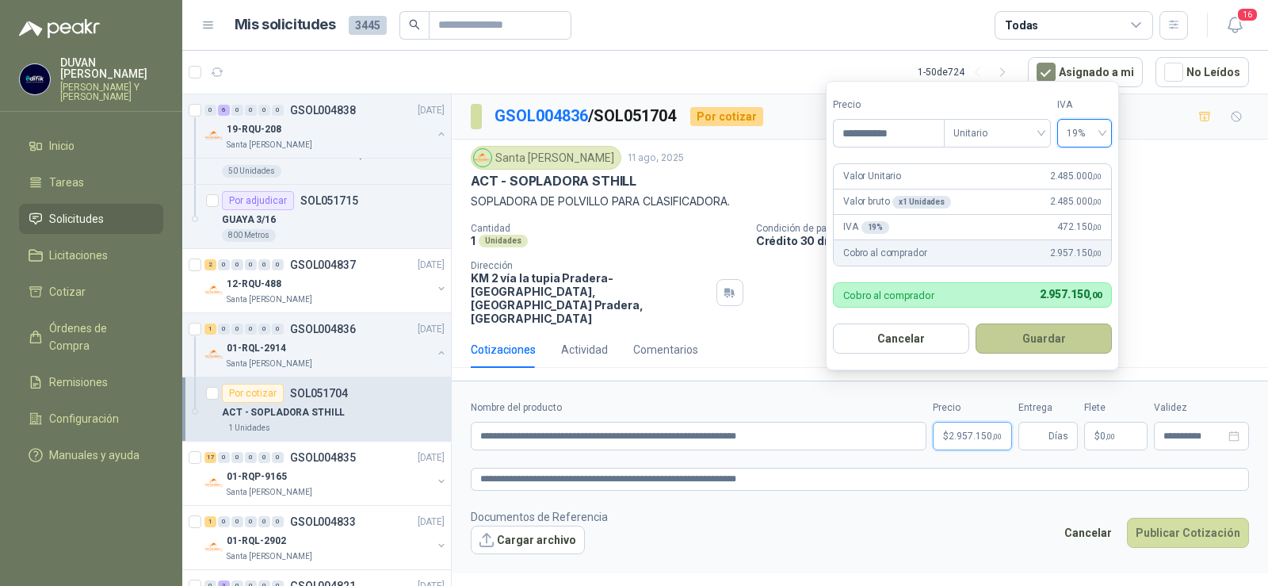
click at [1065, 340] on button "Guardar" at bounding box center [1044, 338] width 136 height 30
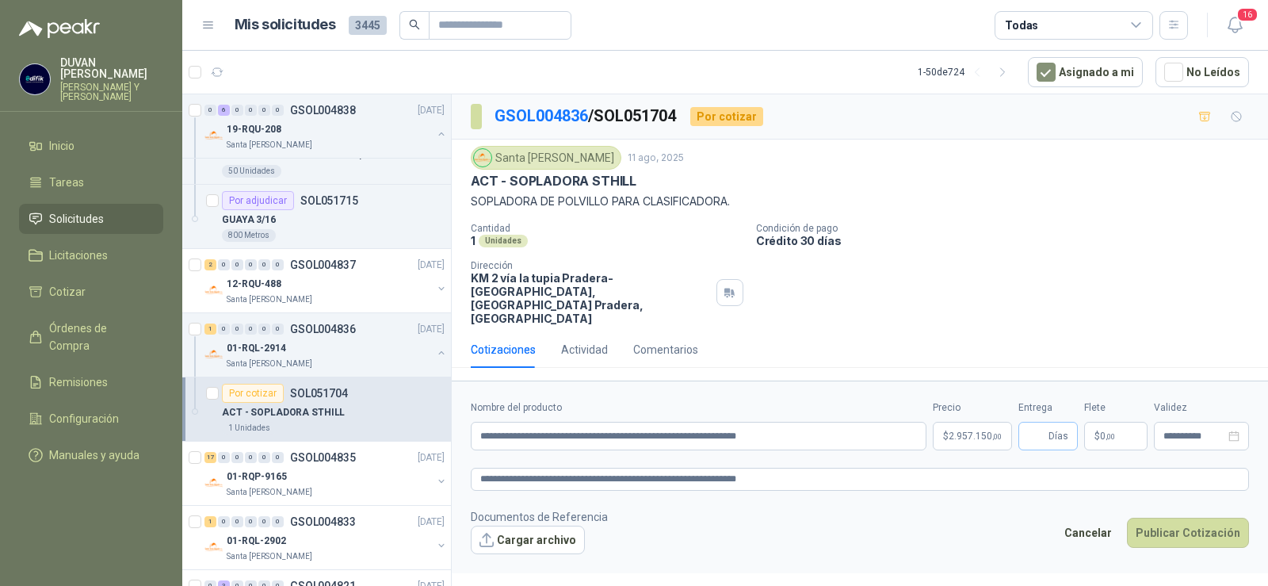
click at [1060, 423] on span "Días" at bounding box center [1059, 436] width 20 height 27
click at [1046, 423] on input "Entrega" at bounding box center [1036, 436] width 17 height 27
type input "*"
click at [1099, 422] on p "$ 0 ,00" at bounding box center [1115, 436] width 63 height 29
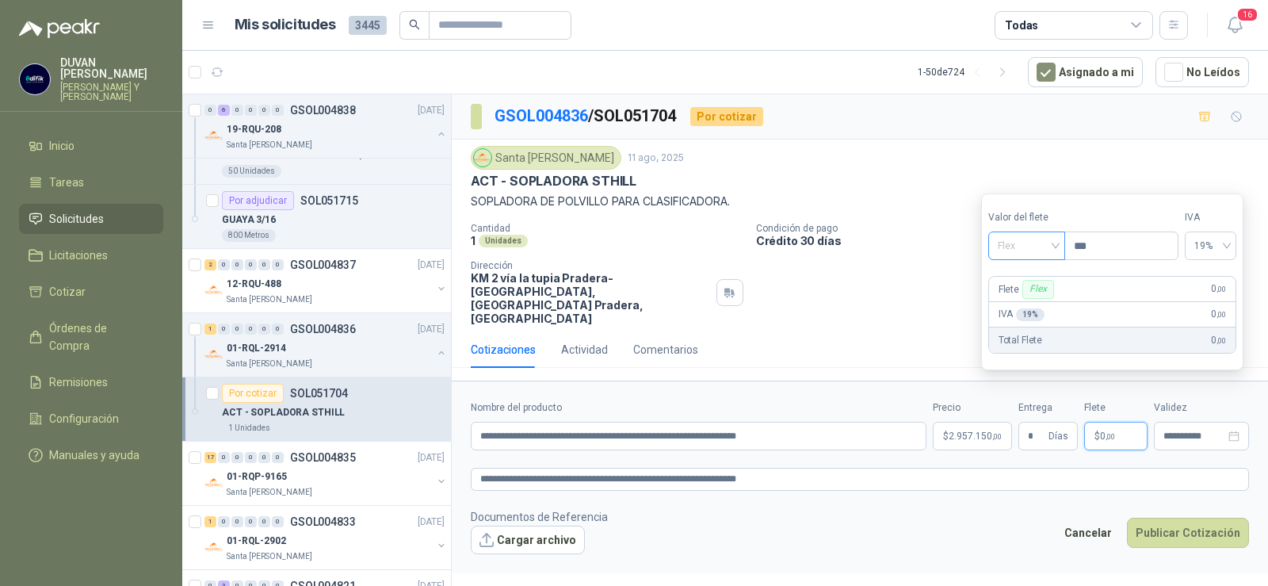
click at [1048, 247] on span "Flex" at bounding box center [1027, 246] width 58 height 24
click at [1030, 306] on div "Incluido" at bounding box center [1028, 304] width 55 height 17
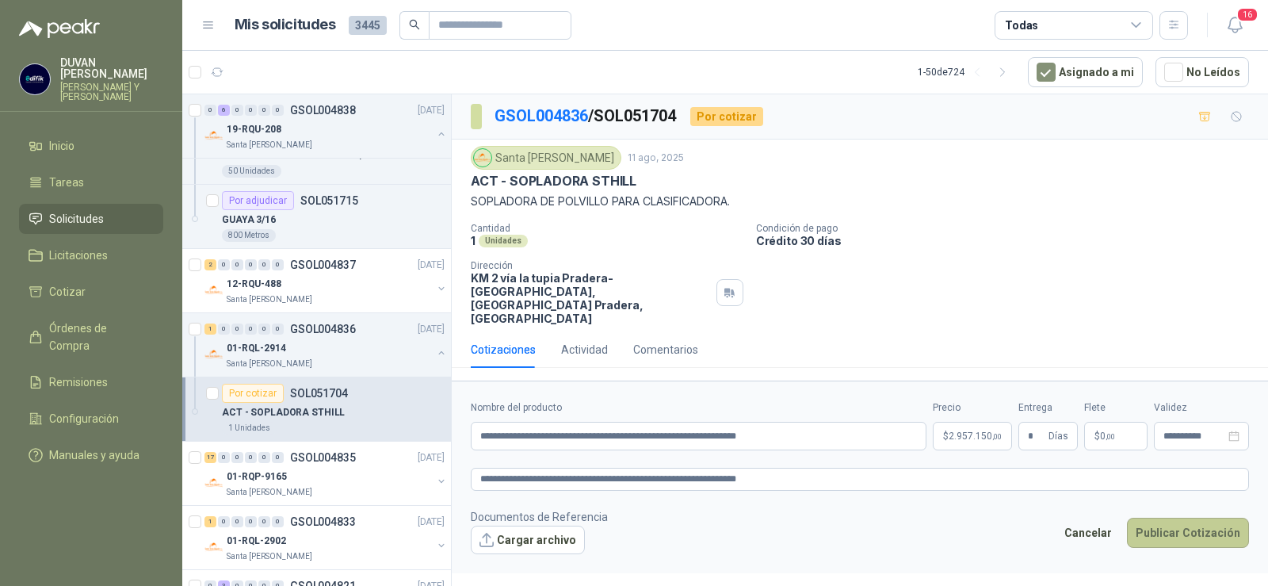
click at [1168, 518] on button "Publicar Cotización" at bounding box center [1188, 533] width 122 height 30
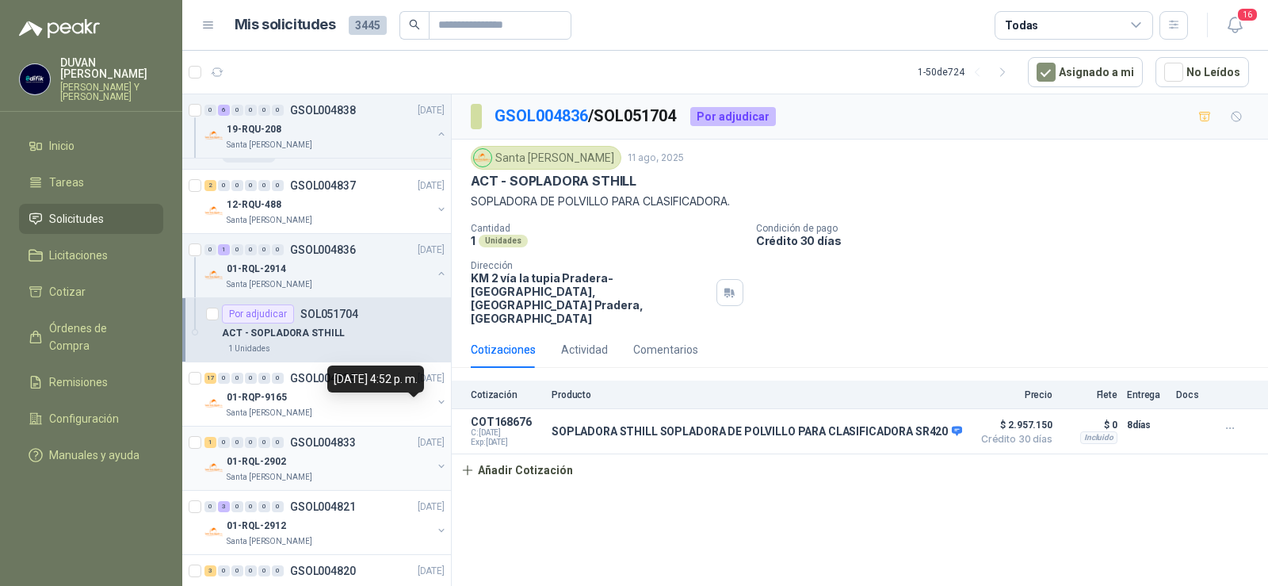
scroll to position [3567, 0]
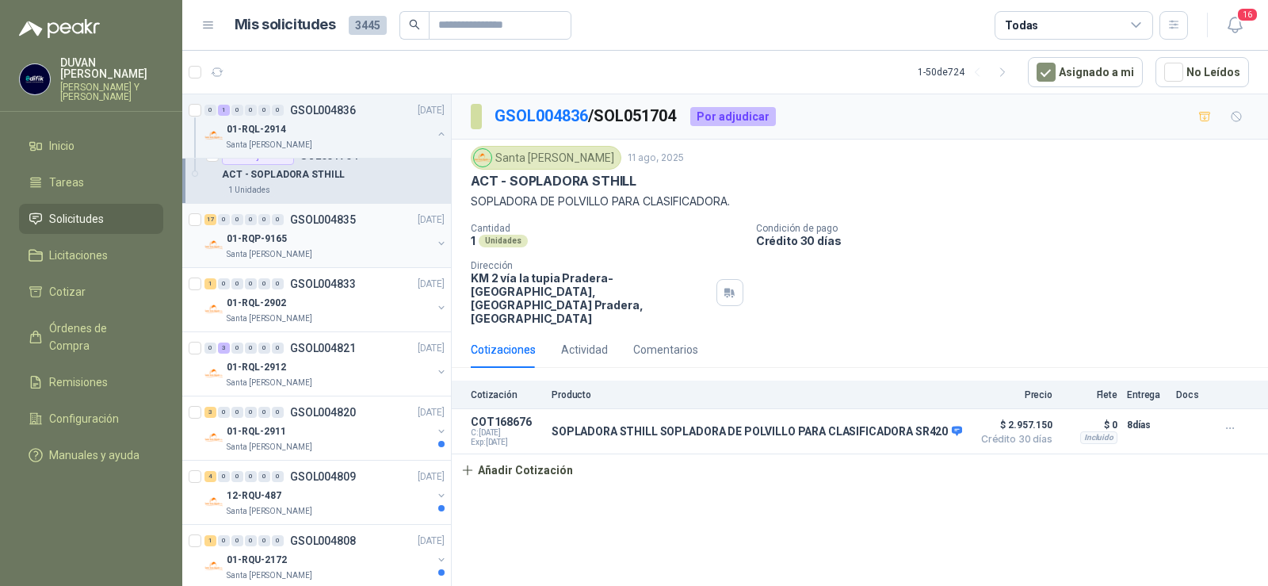
click at [325, 220] on p "GSOL004835" at bounding box center [323, 219] width 66 height 11
